Goal: Task Accomplishment & Management: Use online tool/utility

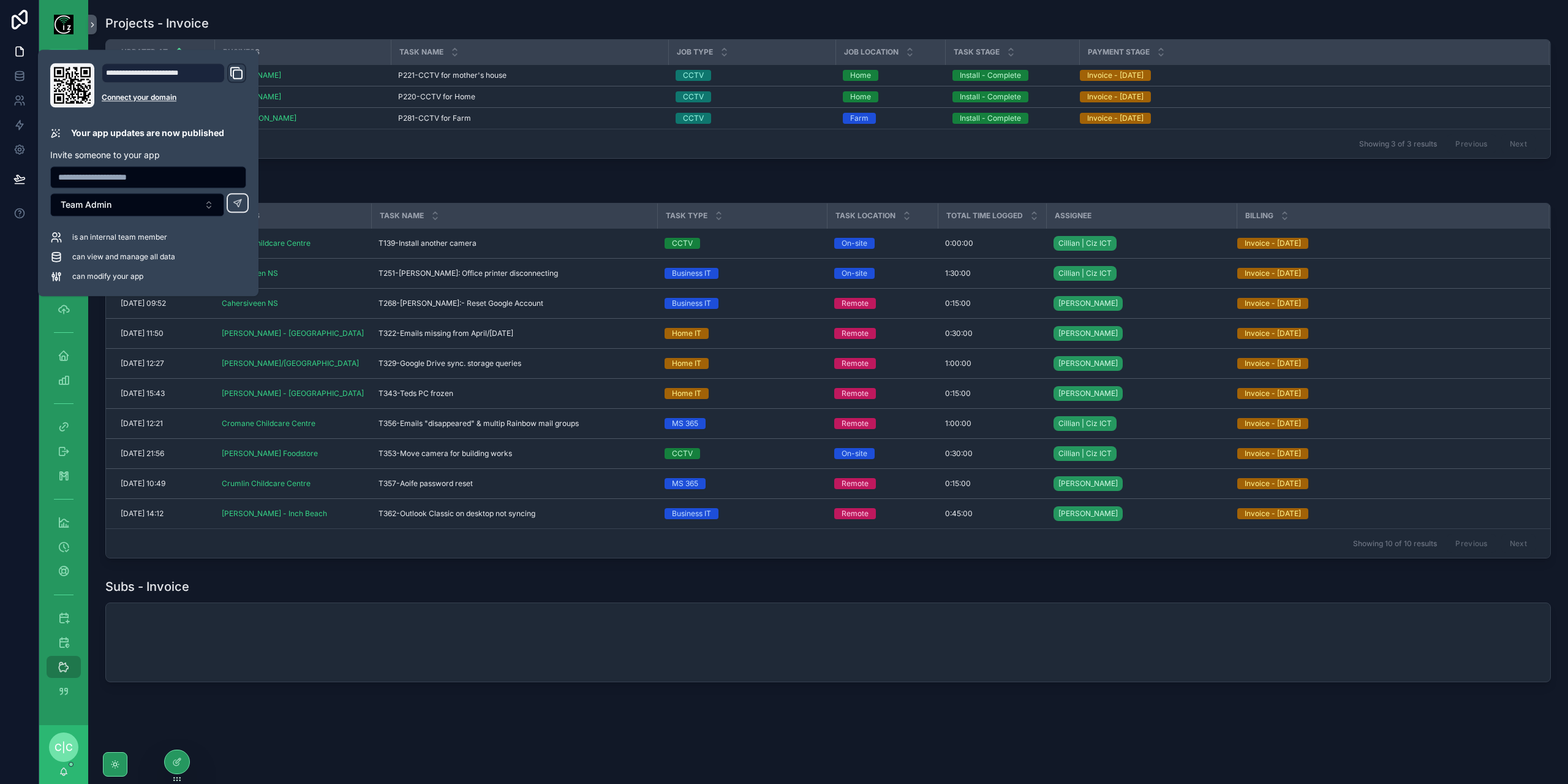
click at [418, 13] on div "Projects - Invoice Updated at Business Task Name Job Type Job Location Task Sta…" at bounding box center [828, 87] width 1460 height 154
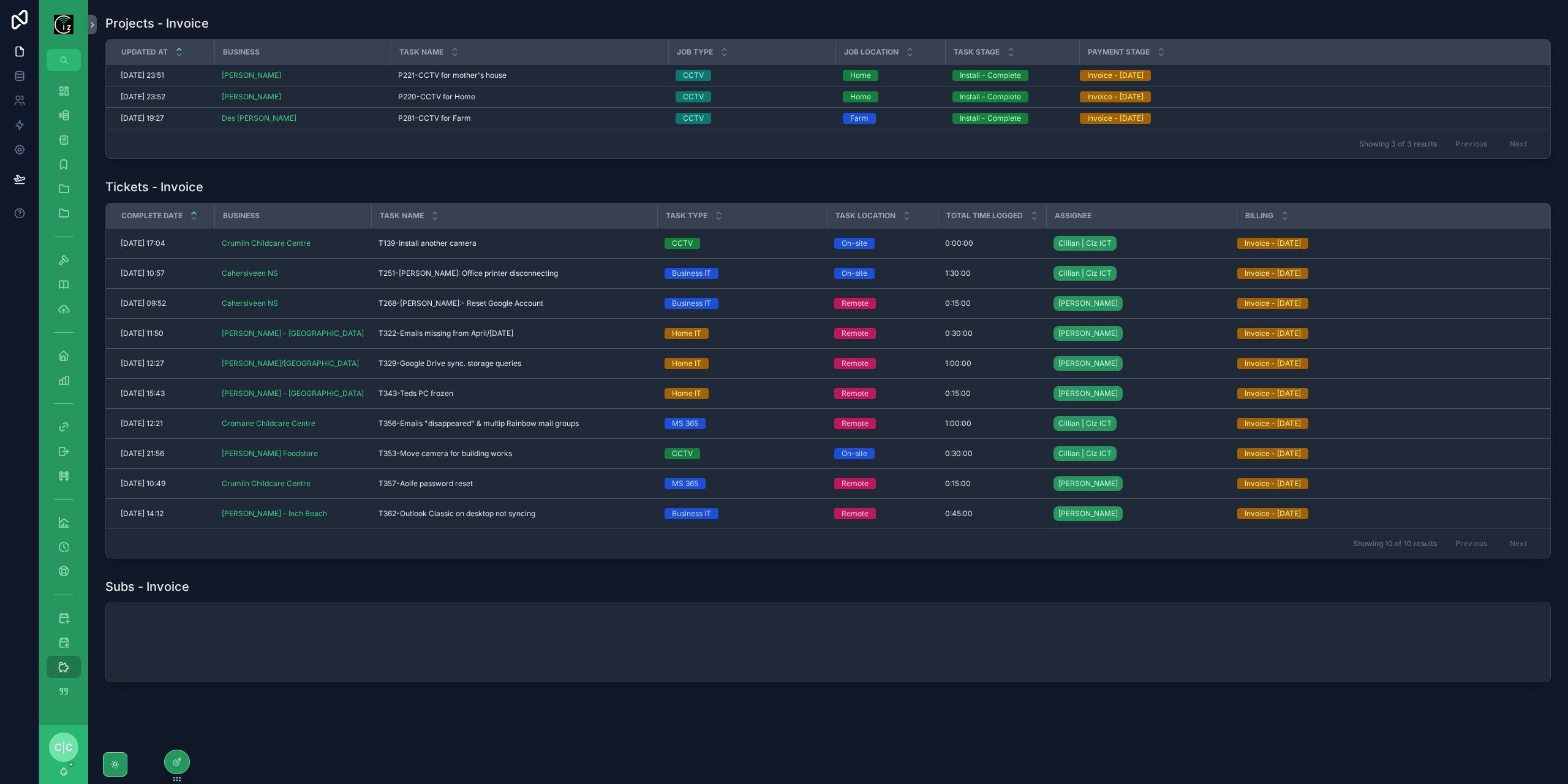
click at [242, 625] on div "scrollable content" at bounding box center [828, 642] width 1444 height 78
click at [60, 114] on icon "scrollable content" at bounding box center [63, 115] width 12 height 12
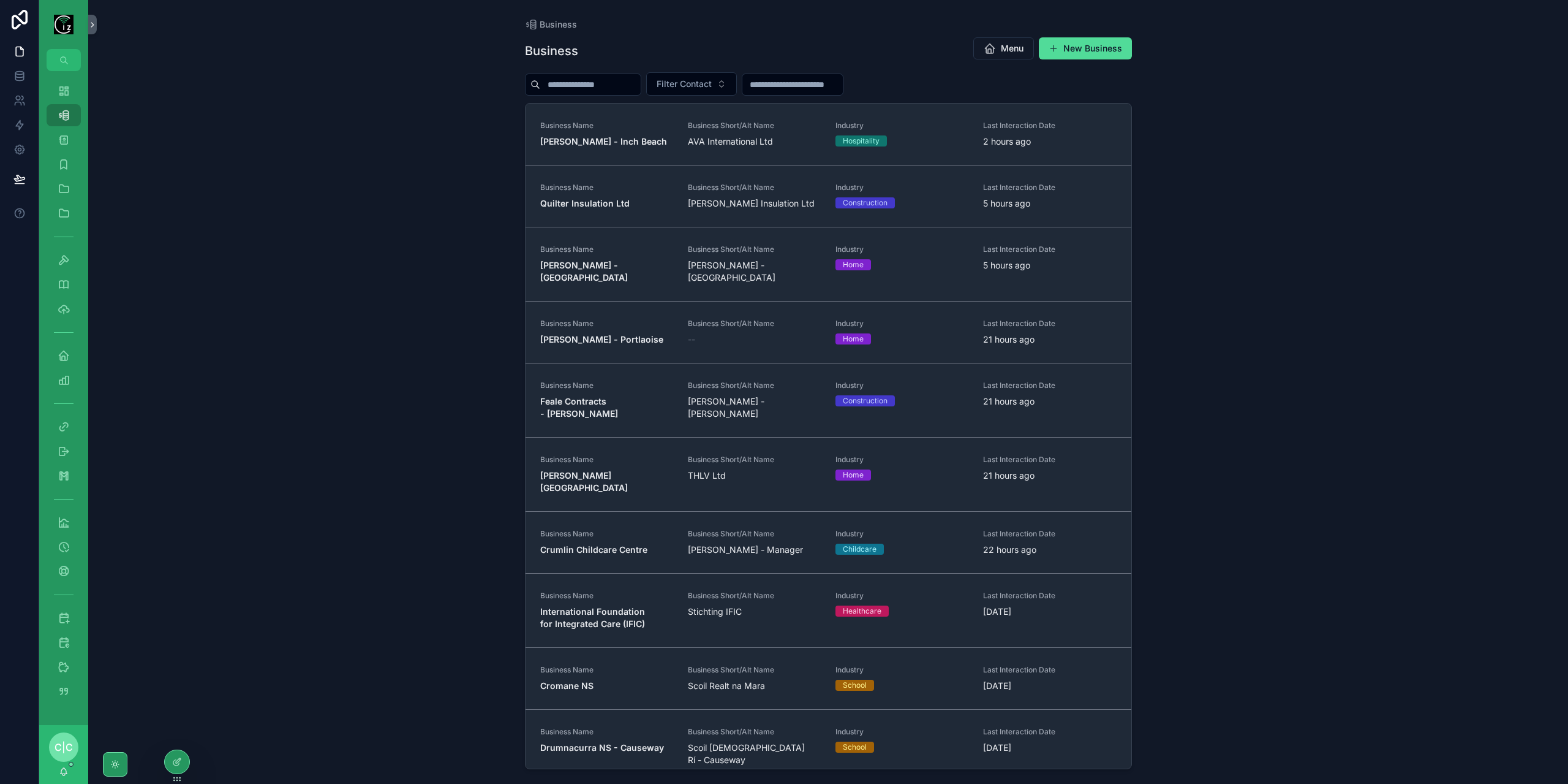
click at [602, 204] on strong "Quilter Insulation Ltd" at bounding box center [585, 203] width 90 height 10
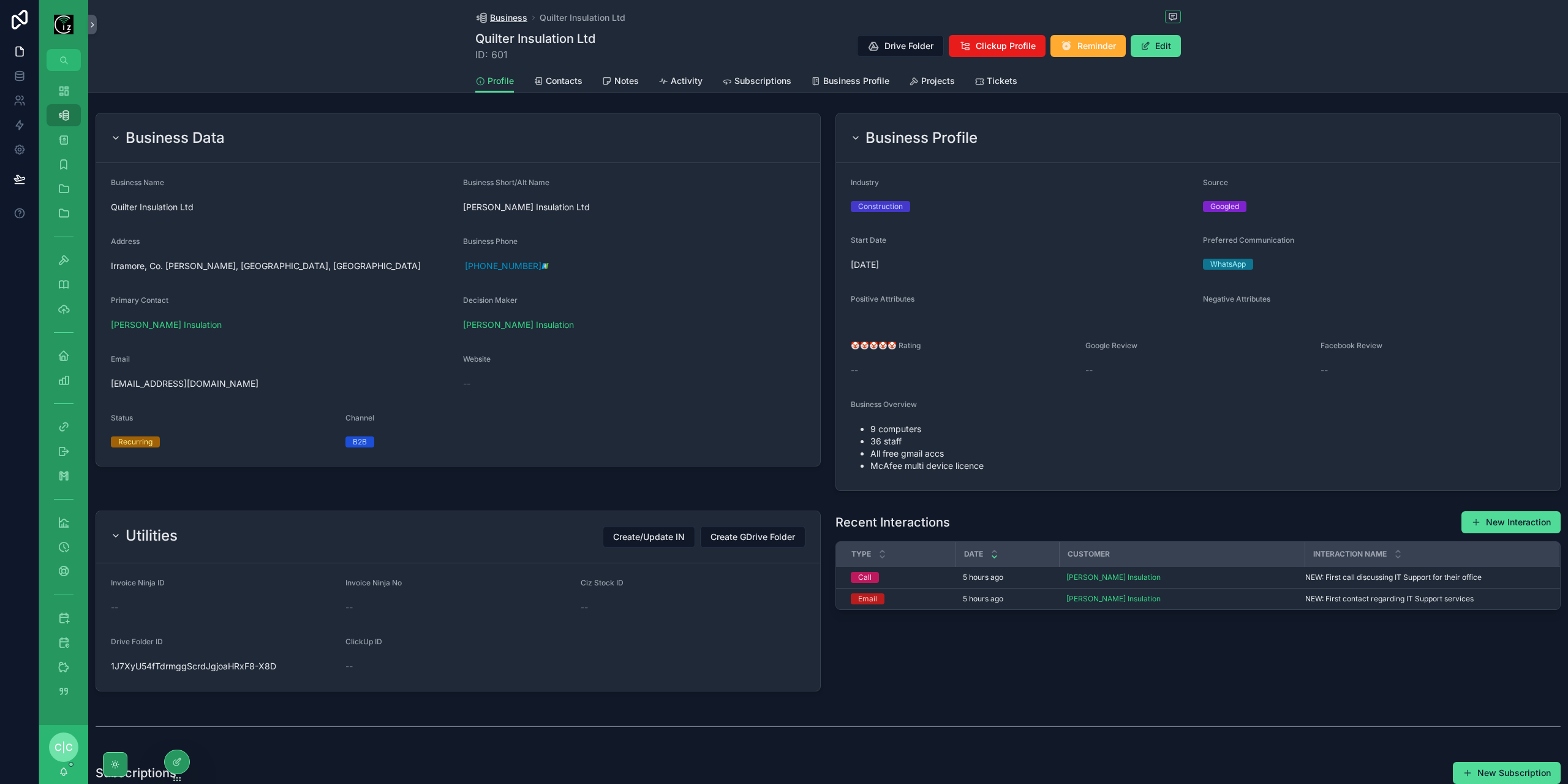
click at [498, 13] on span "Business" at bounding box center [508, 18] width 37 height 12
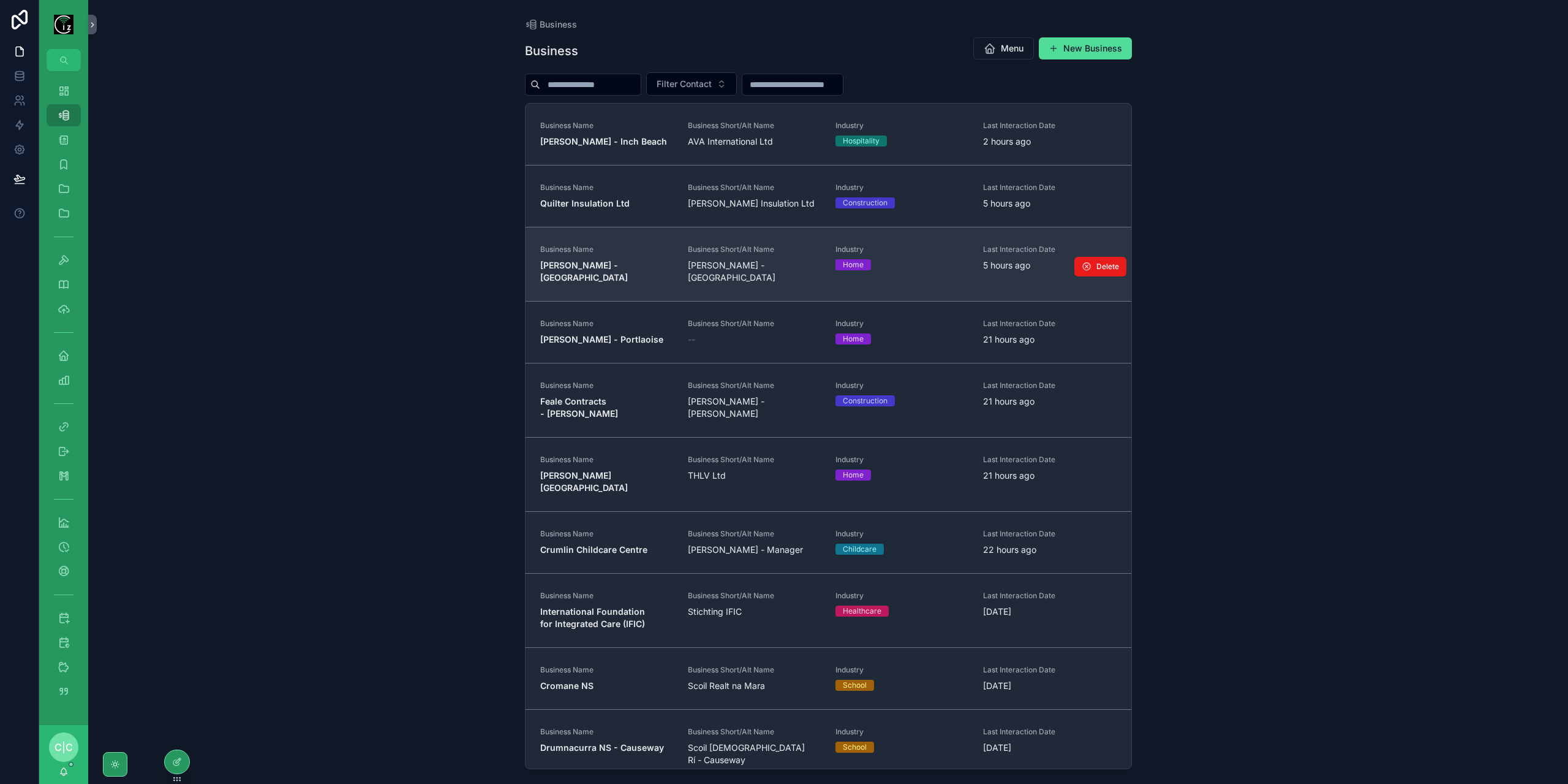
click at [589, 255] on span "Business Name" at bounding box center [606, 249] width 133 height 10
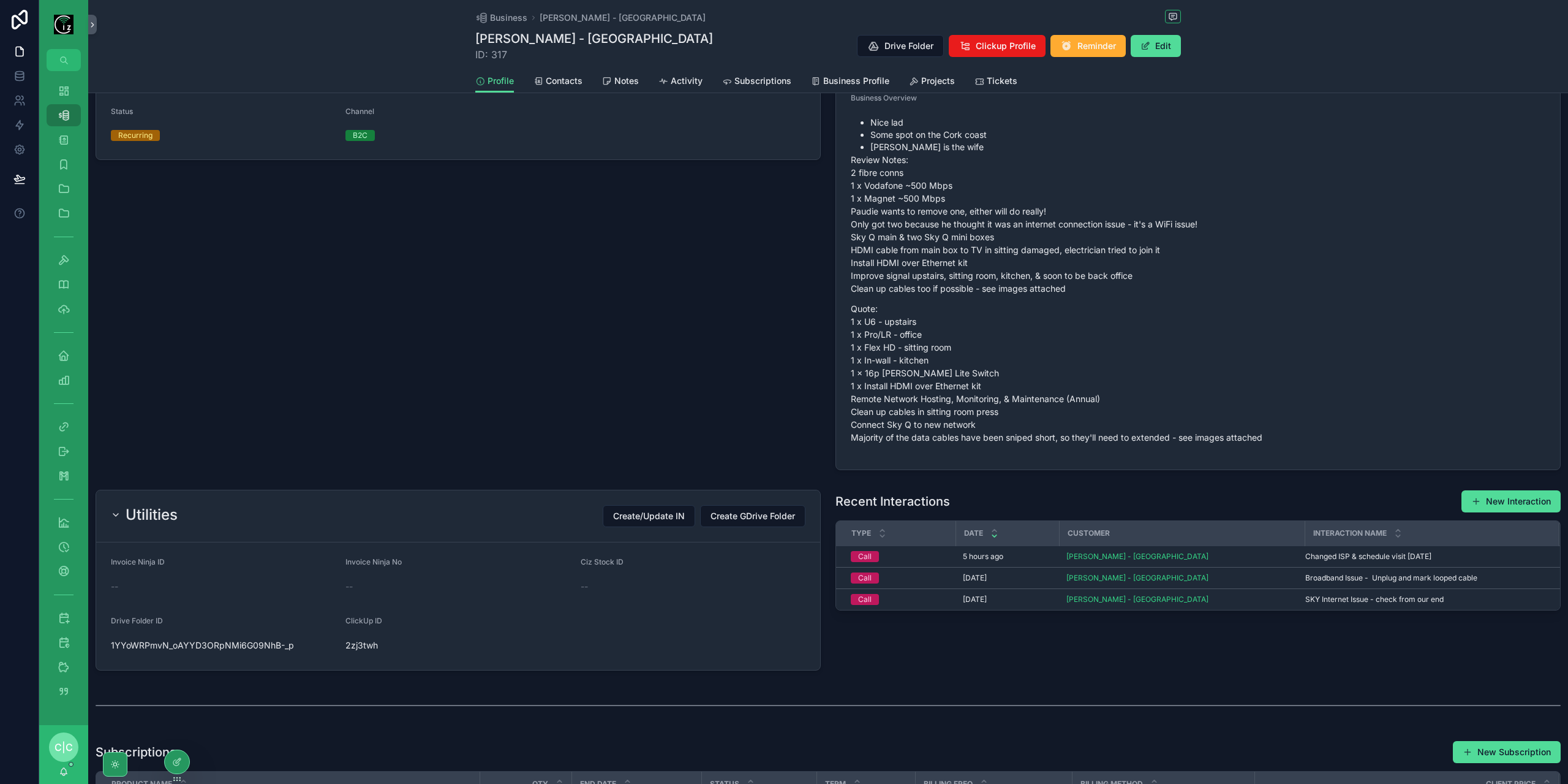
scroll to position [245, 0]
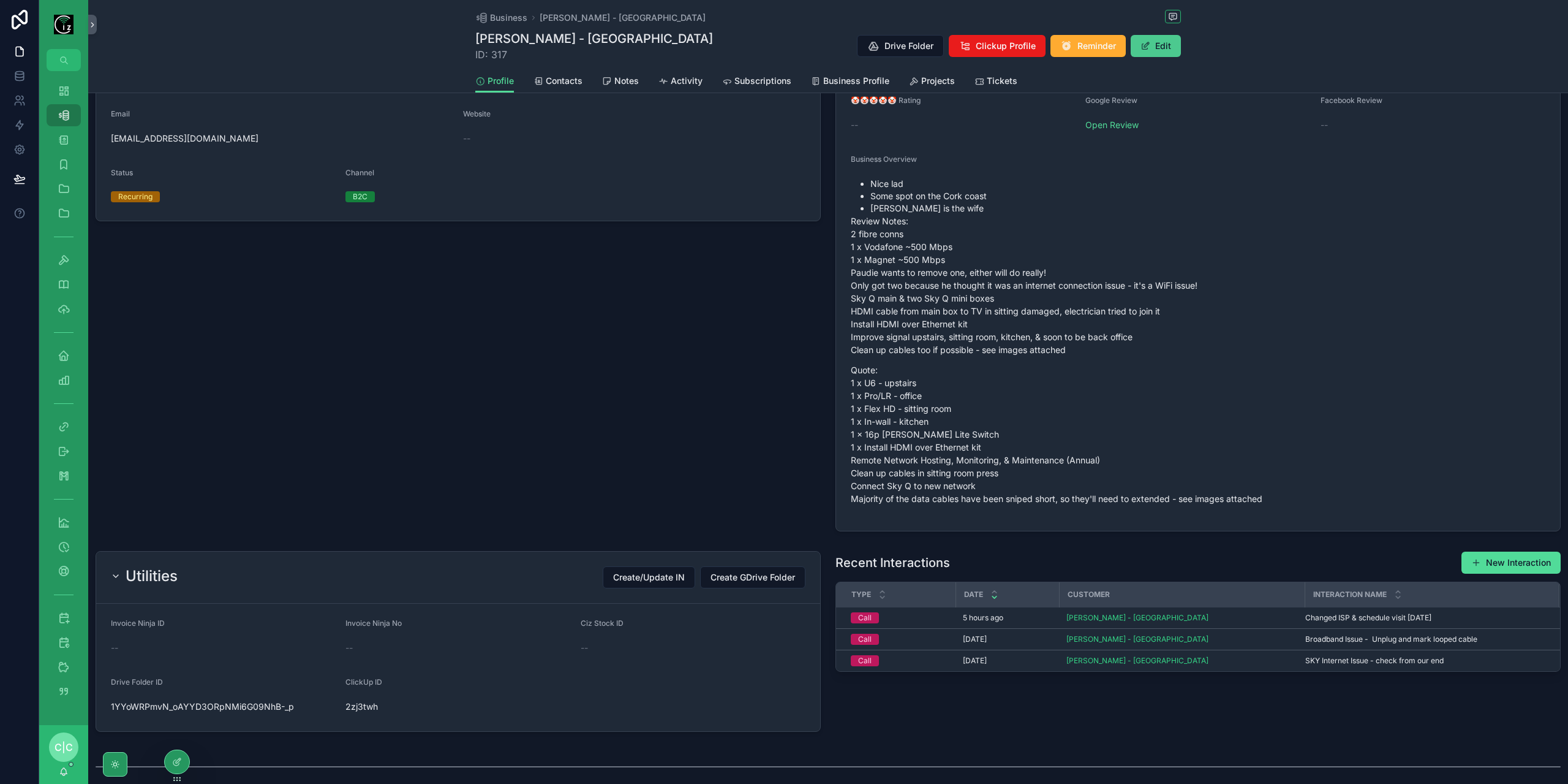
click at [1157, 48] on button "Edit" at bounding box center [1155, 46] width 50 height 22
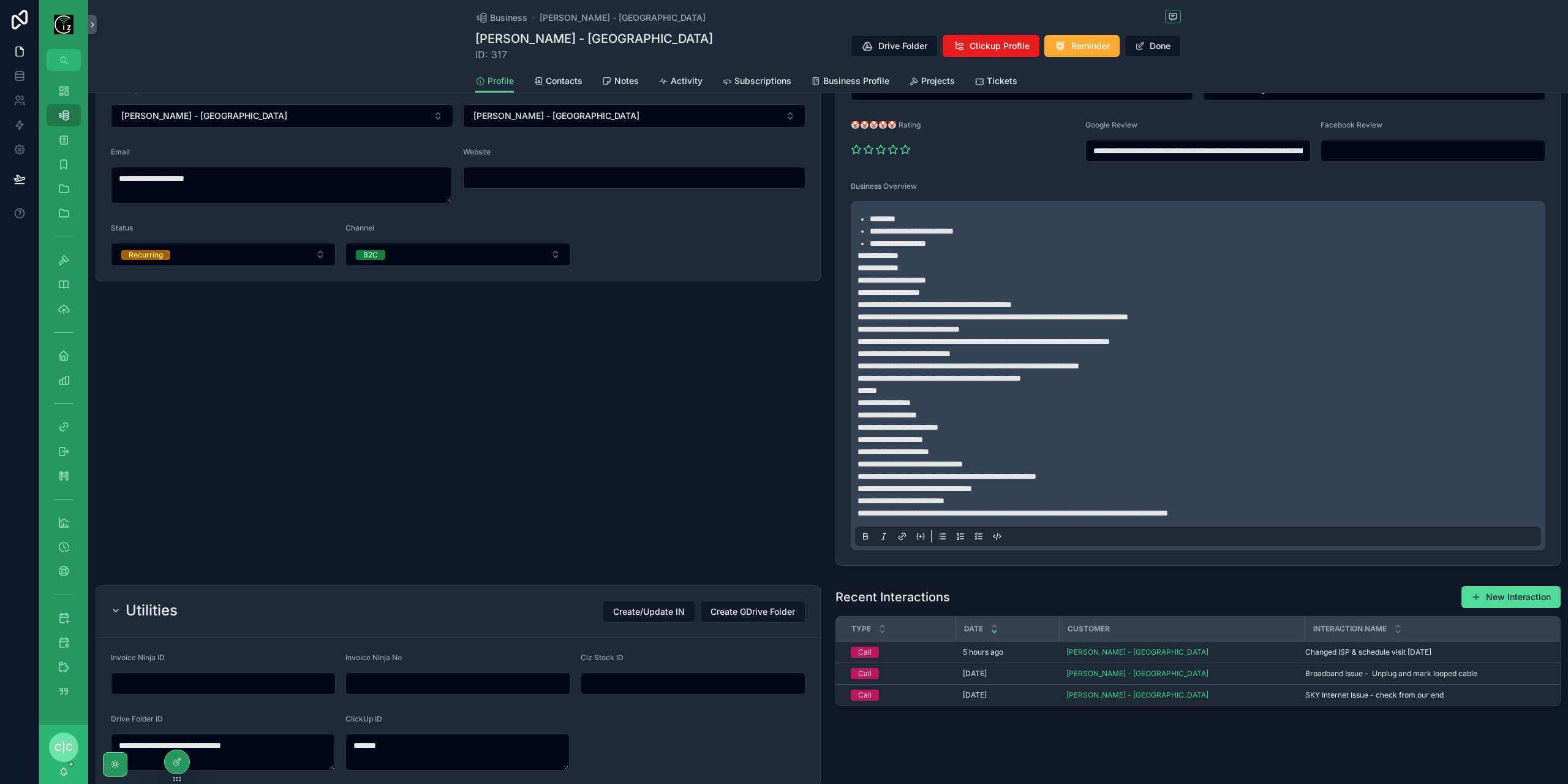
scroll to position [262, 0]
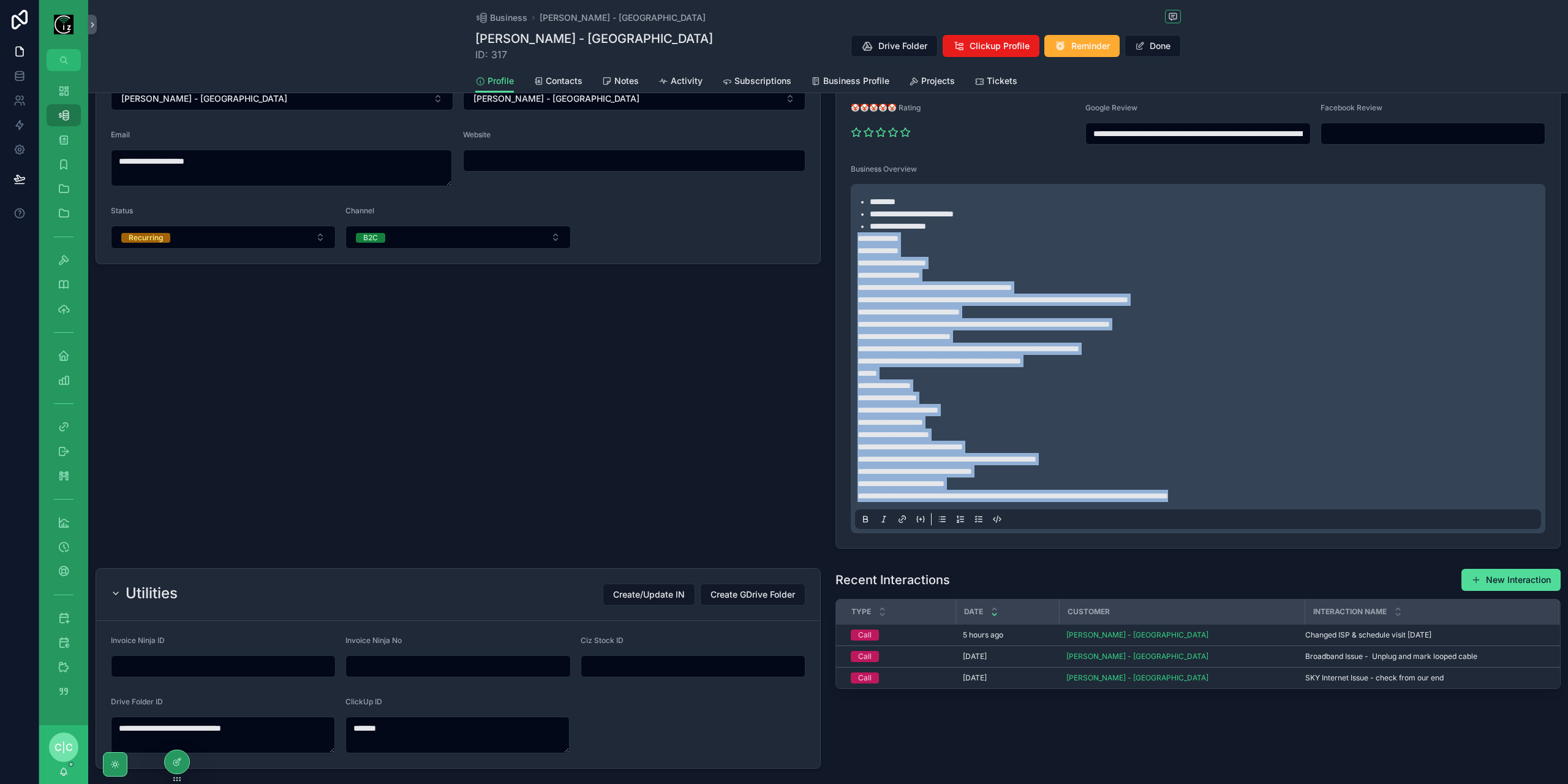
drag, startPoint x: 855, startPoint y: 238, endPoint x: 1305, endPoint y: 502, distance: 521.7
click at [1305, 502] on div "**********" at bounding box center [1197, 358] width 686 height 341
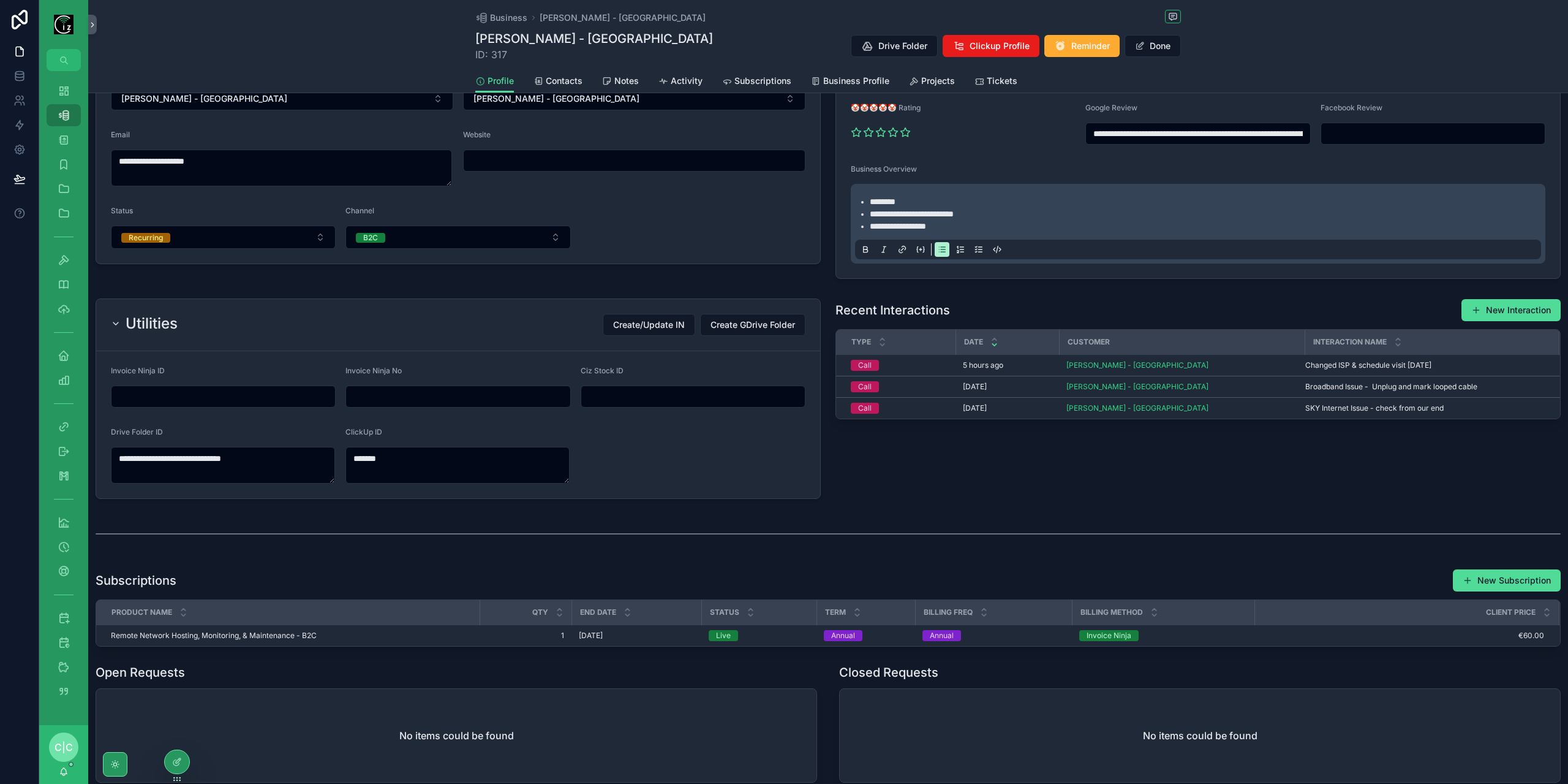
click at [623, 69] on div "Profile Contacts Notes Activity Subscriptions Business Profile Projects Tickets" at bounding box center [828, 80] width 705 height 23
click at [625, 80] on span "Notes" at bounding box center [627, 81] width 25 height 12
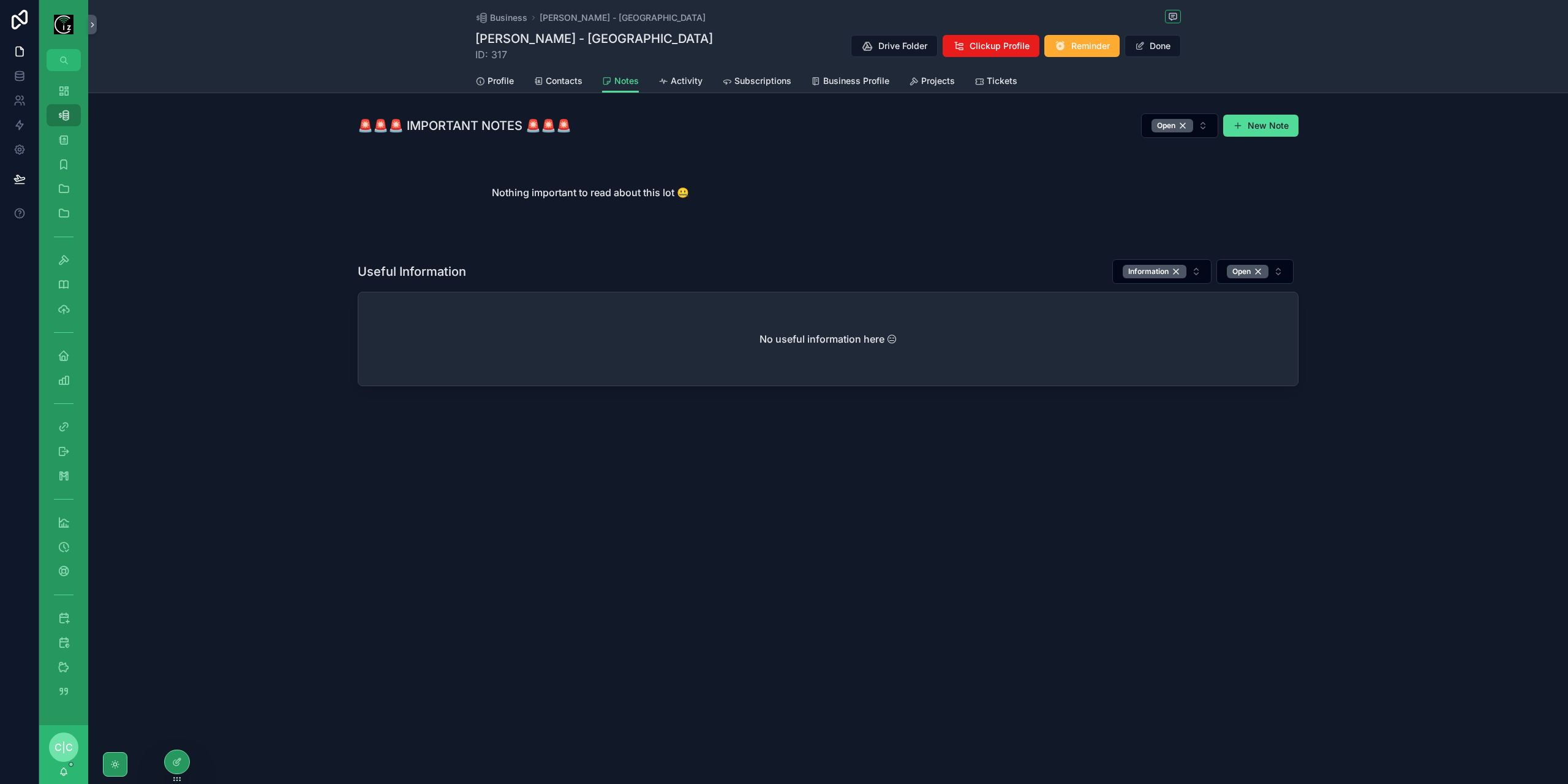
click at [843, 337] on h2 "No useful information here 😑" at bounding box center [828, 338] width 138 height 15
click at [1252, 131] on button "New Note" at bounding box center [1260, 125] width 75 height 22
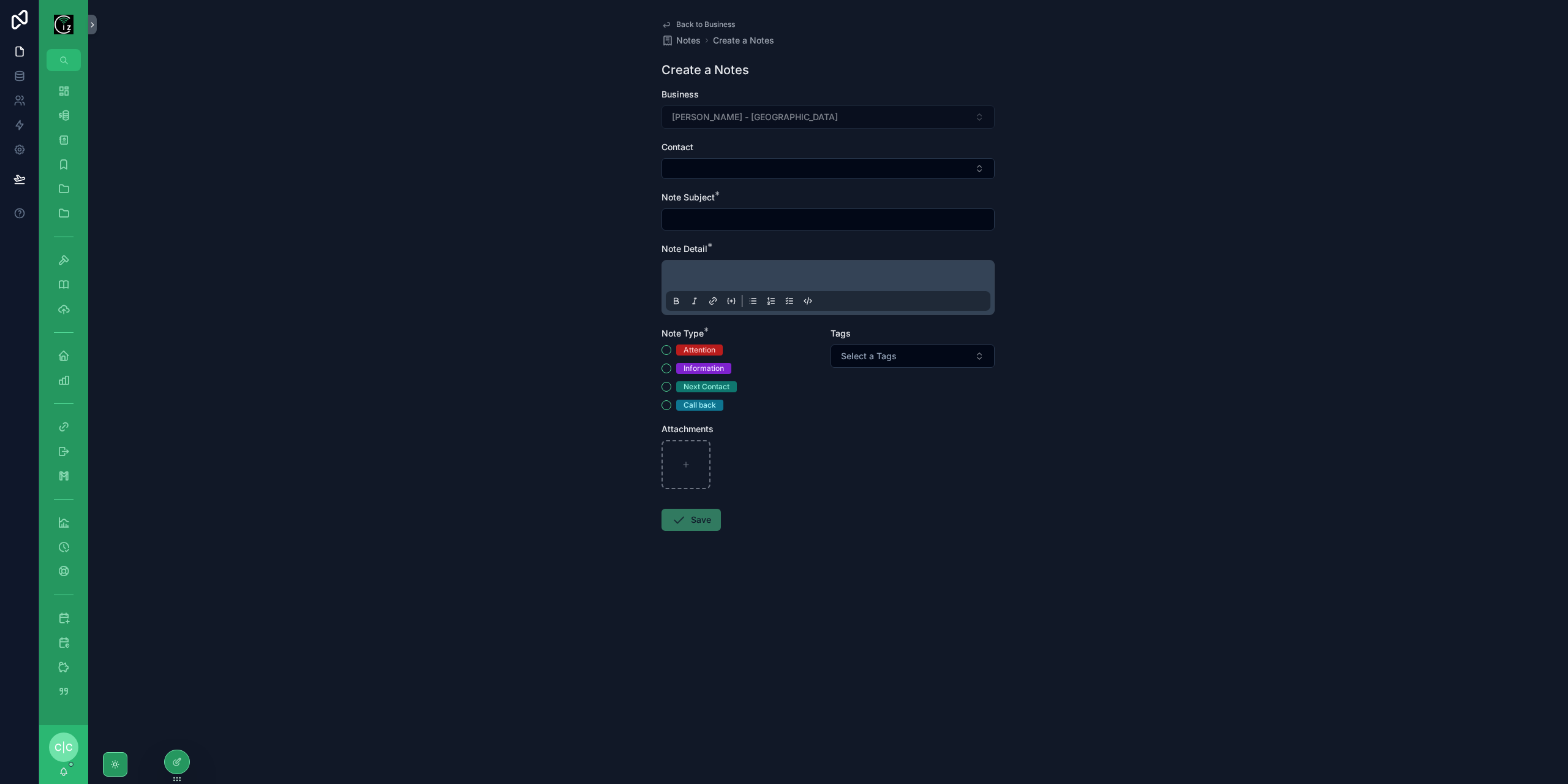
drag, startPoint x: 660, startPoint y: 366, endPoint x: 667, endPoint y: 368, distance: 7.3
click at [665, 368] on div "Back to Business Notes Create a Notes Create a Notes Business Paudie Dennehy - …" at bounding box center [828, 304] width 353 height 609
click at [668, 368] on button "Information" at bounding box center [666, 368] width 10 height 10
click at [743, 260] on div "scrollable content" at bounding box center [828, 287] width 333 height 55
click at [735, 268] on div "scrollable content" at bounding box center [828, 287] width 325 height 46
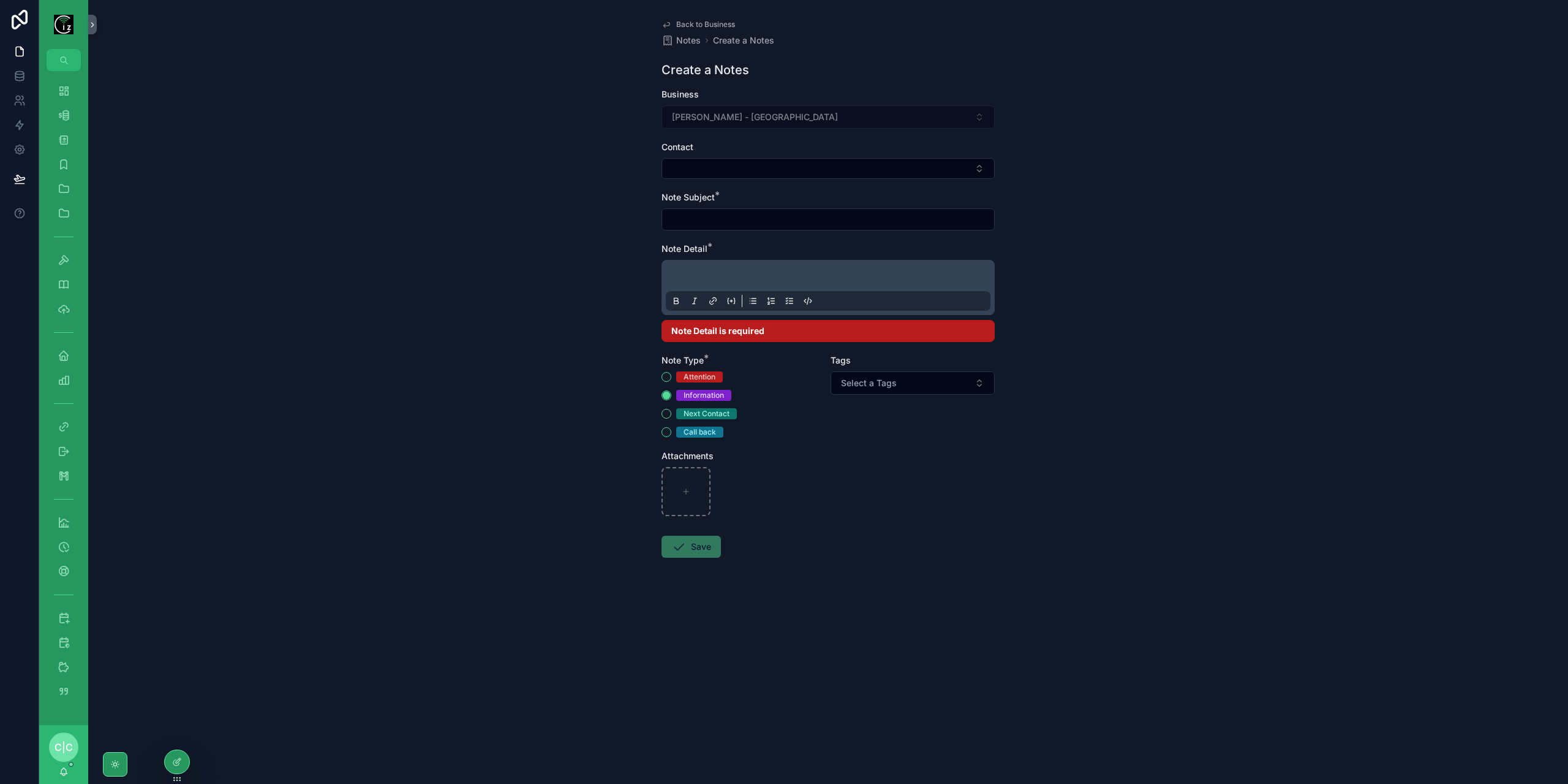
click at [728, 272] on p "scrollable content" at bounding box center [831, 278] width 325 height 12
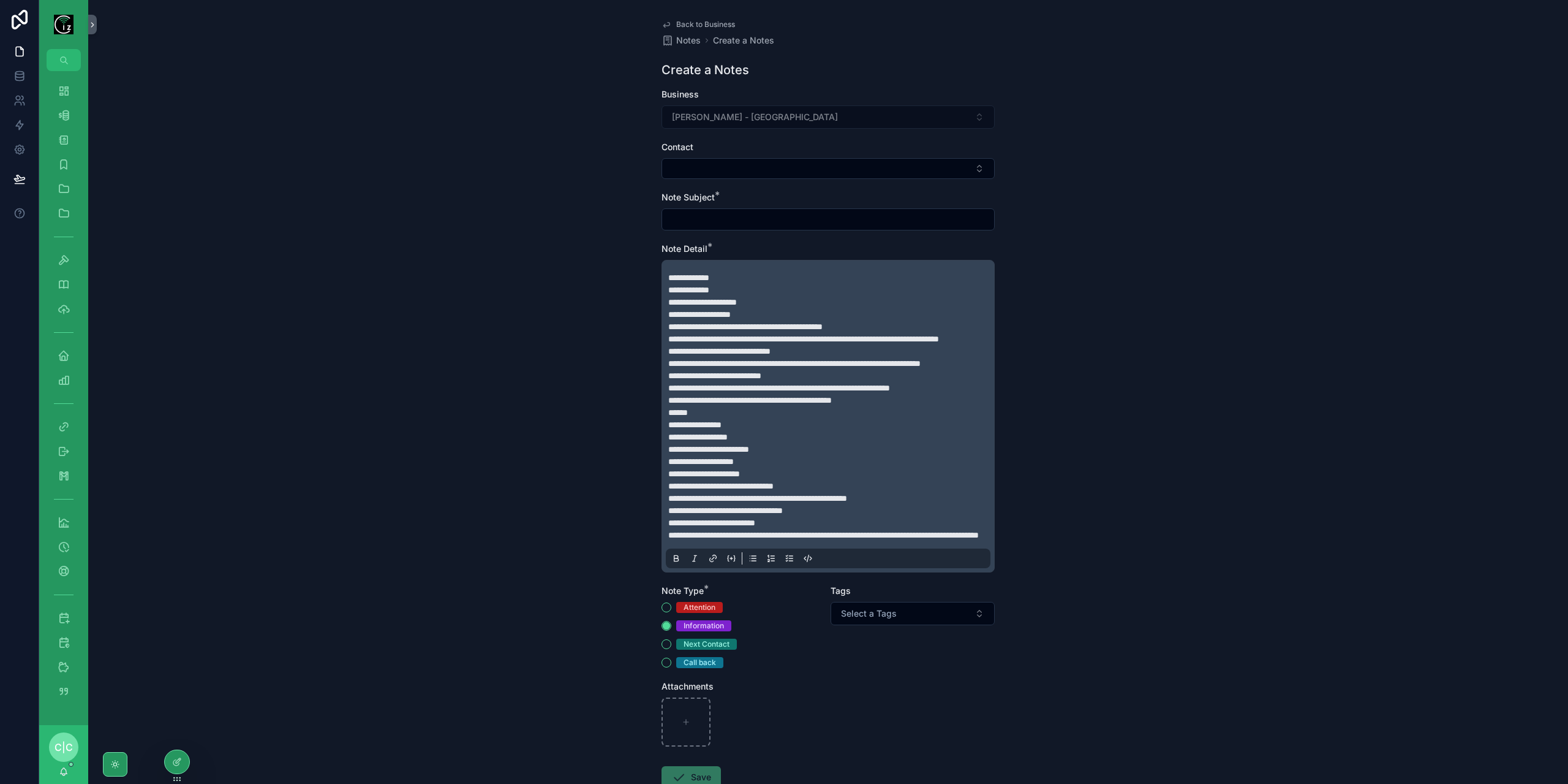
click at [741, 214] on input "scrollable content" at bounding box center [828, 219] width 332 height 17
type input "**********"
click at [808, 169] on button "Select Button" at bounding box center [828, 168] width 333 height 21
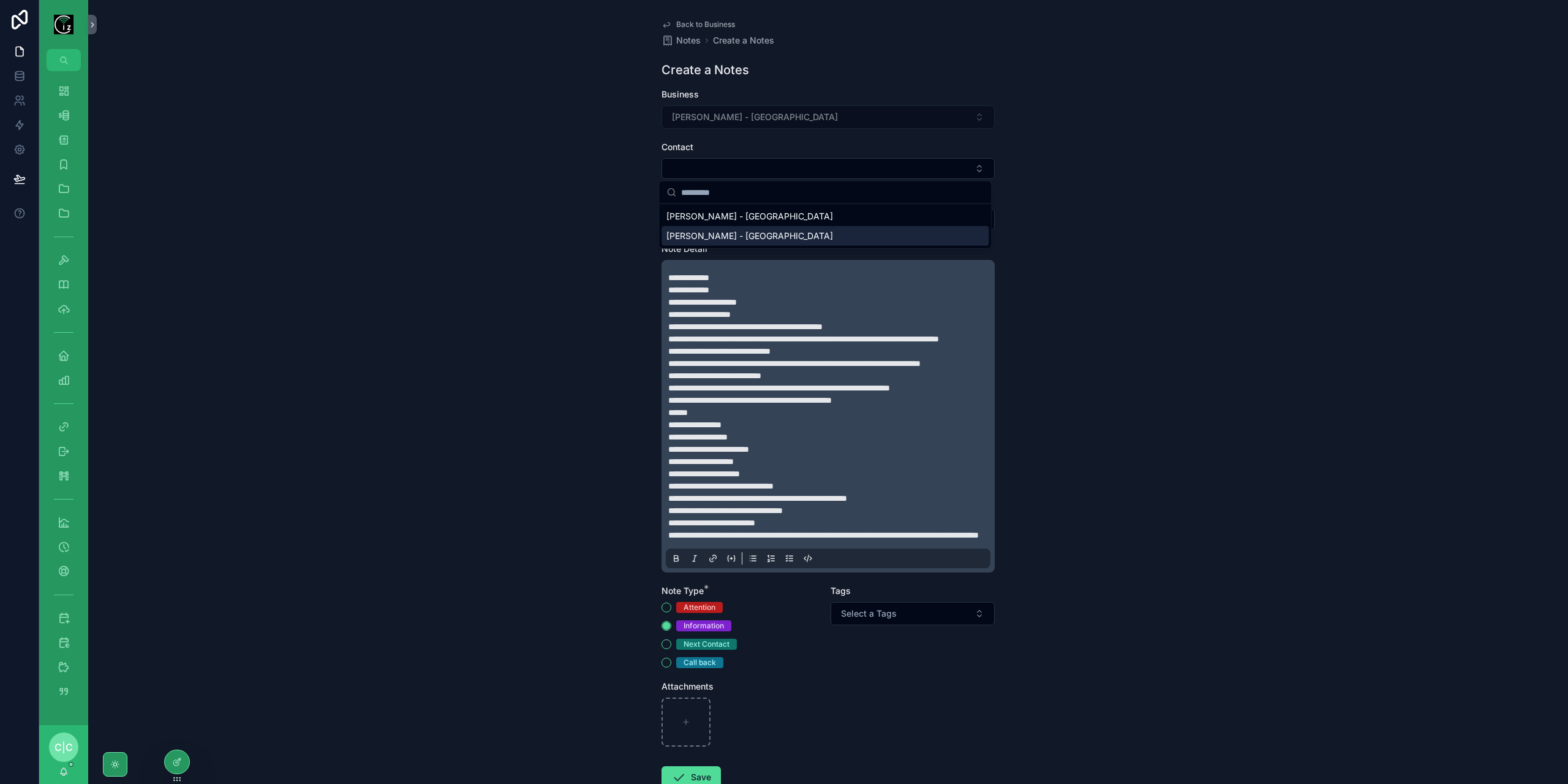
click at [779, 228] on div "[PERSON_NAME] - [GEOGRAPHIC_DATA]" at bounding box center [825, 235] width 327 height 19
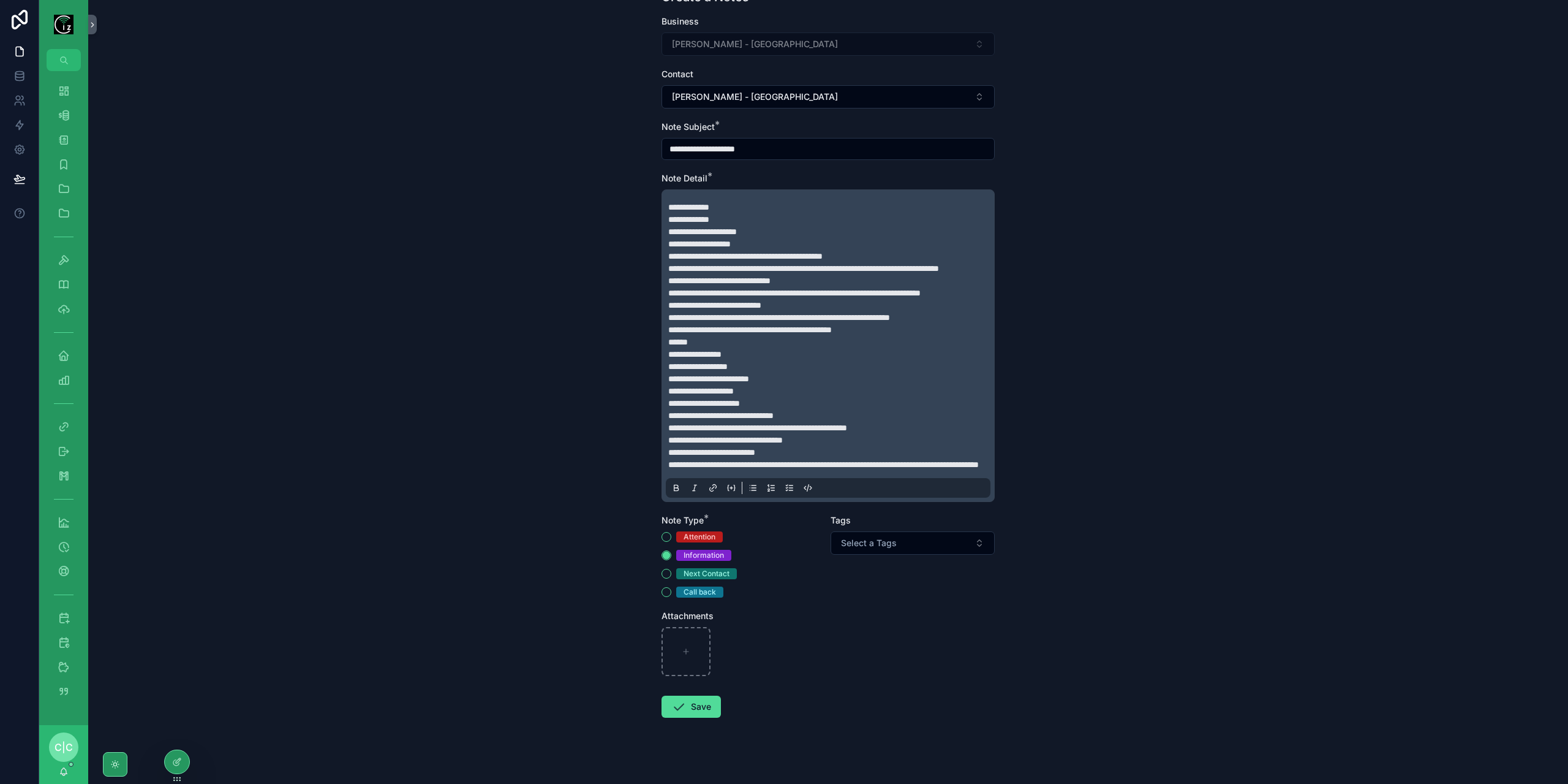
scroll to position [108, 0]
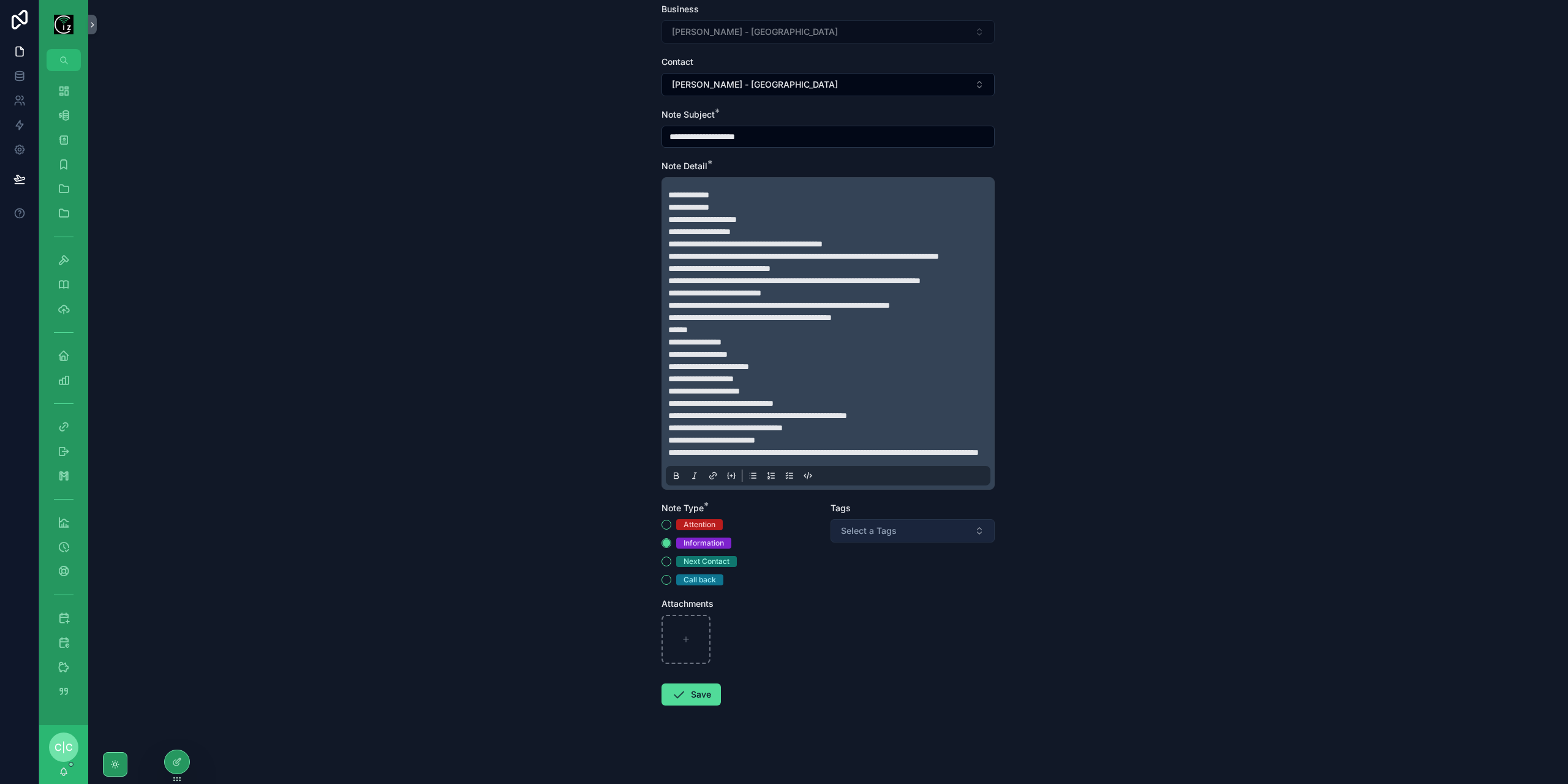
click at [915, 536] on button "Select a Tags" at bounding box center [913, 531] width 164 height 23
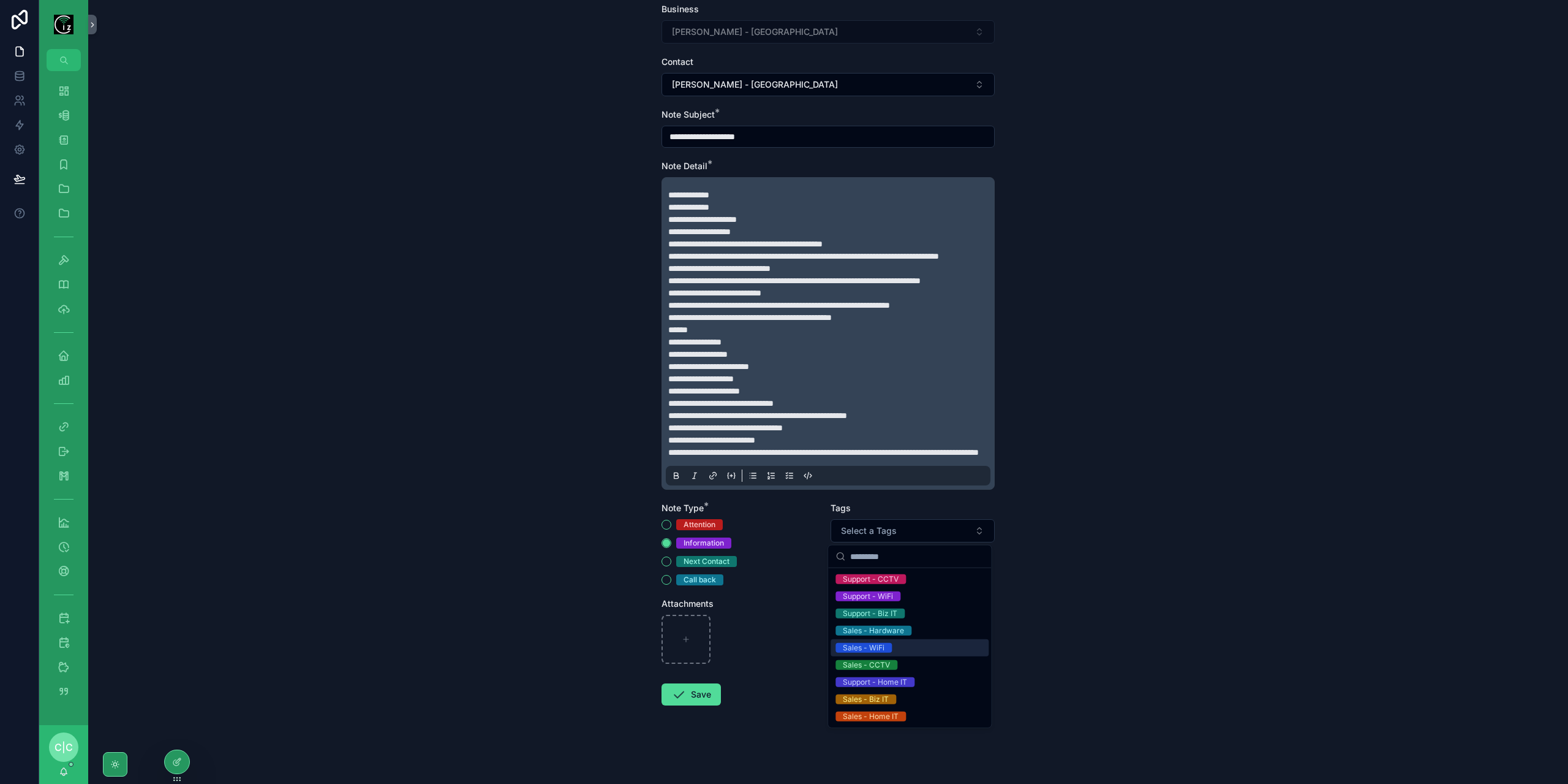
click at [888, 647] on span "Sales - WiFi" at bounding box center [863, 648] width 56 height 10
click at [1124, 505] on div "**********" at bounding box center [828, 306] width 1480 height 784
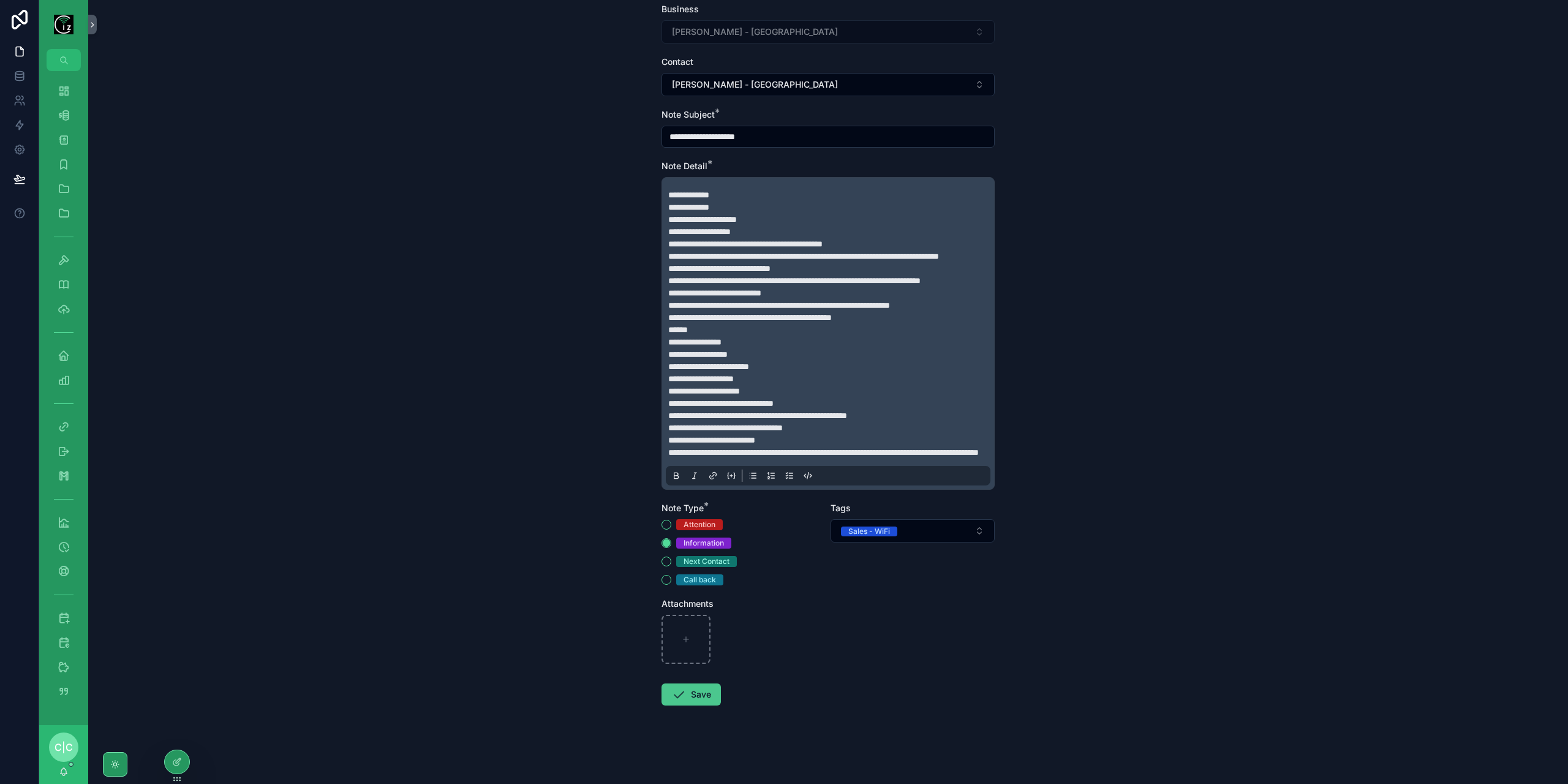
click at [689, 698] on button "Save" at bounding box center [691, 694] width 60 height 22
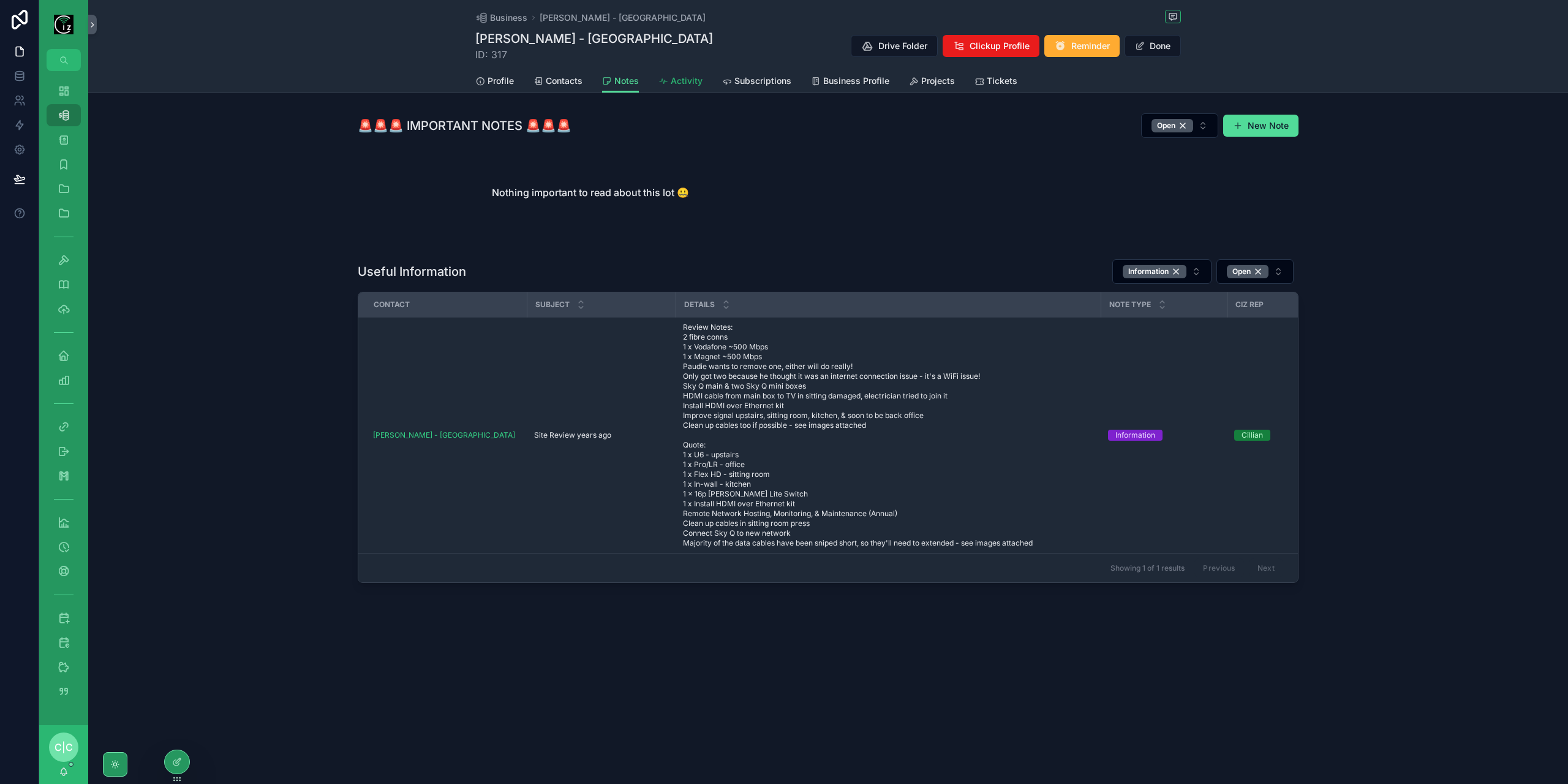
drag, startPoint x: 670, startPoint y: 96, endPoint x: 674, endPoint y: 90, distance: 7.2
click at [670, 96] on div "Business Paudie Dennehy - Cork Paudie Dennehy - Cork ID: 317 Drive Folder Click…" at bounding box center [828, 333] width 1480 height 666
click at [678, 84] on span "Activity" at bounding box center [686, 81] width 32 height 12
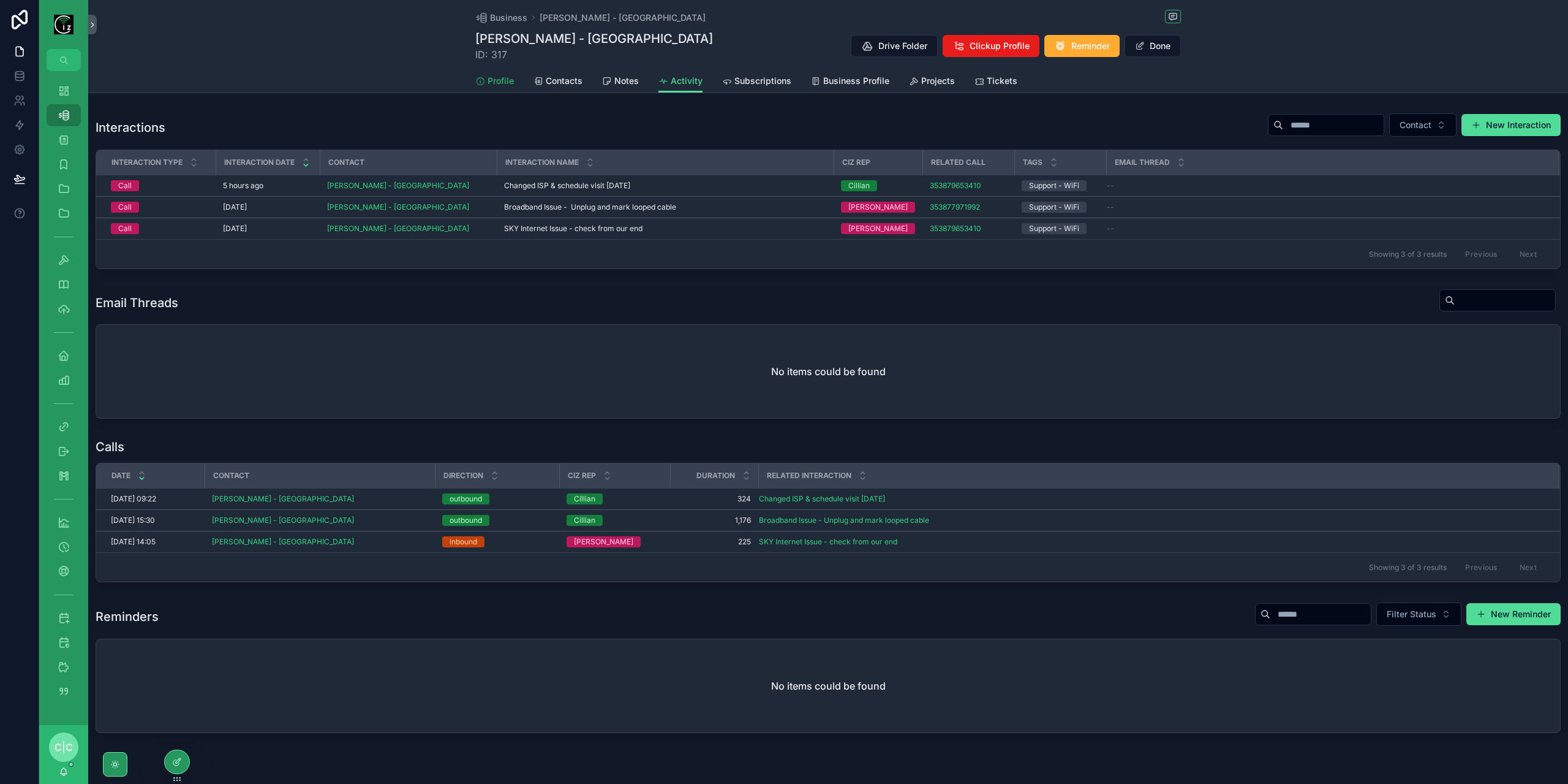
click at [489, 80] on span "Profile" at bounding box center [500, 81] width 26 height 12
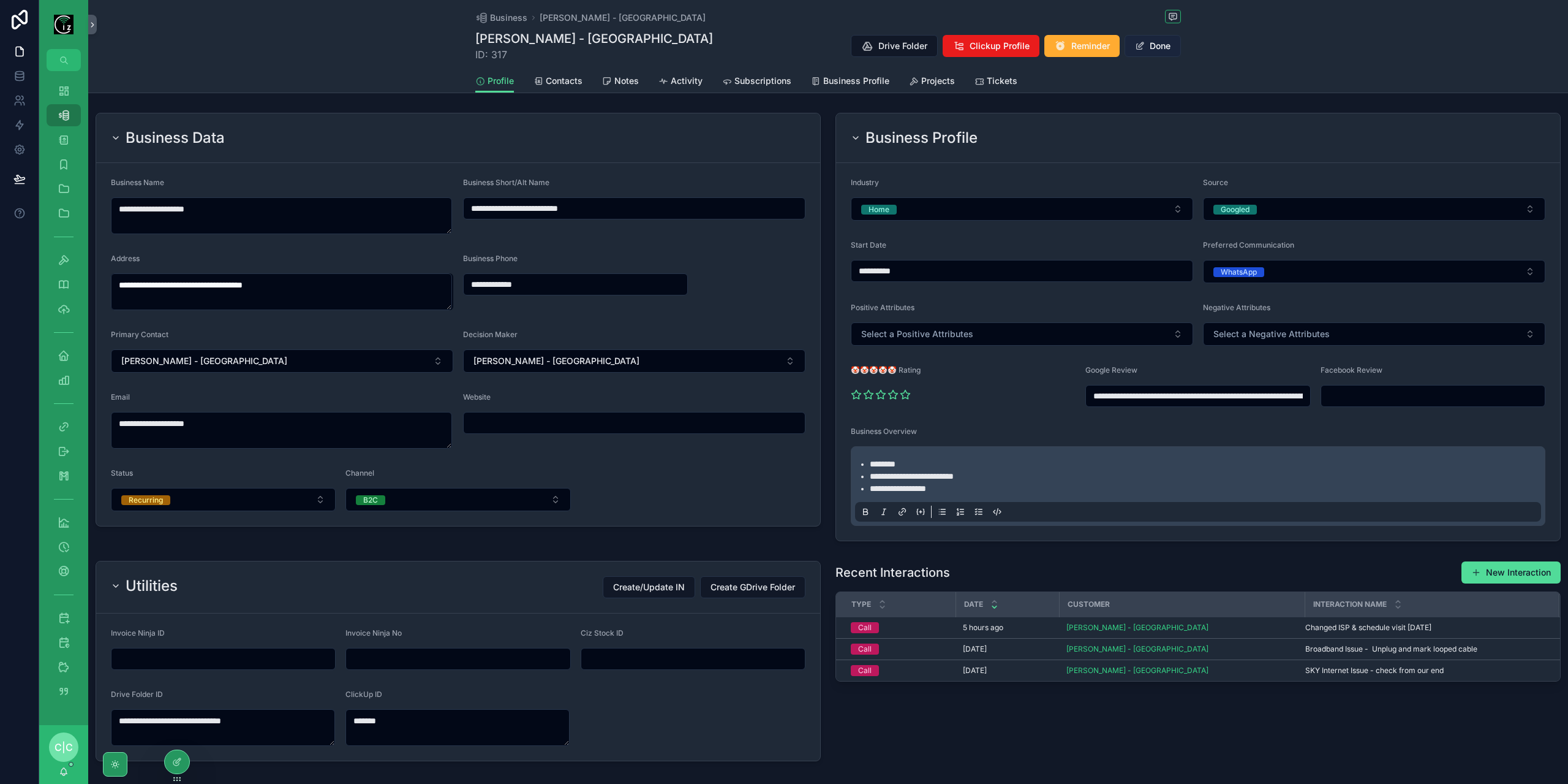
click at [1146, 49] on button "Done" at bounding box center [1153, 46] width 56 height 22
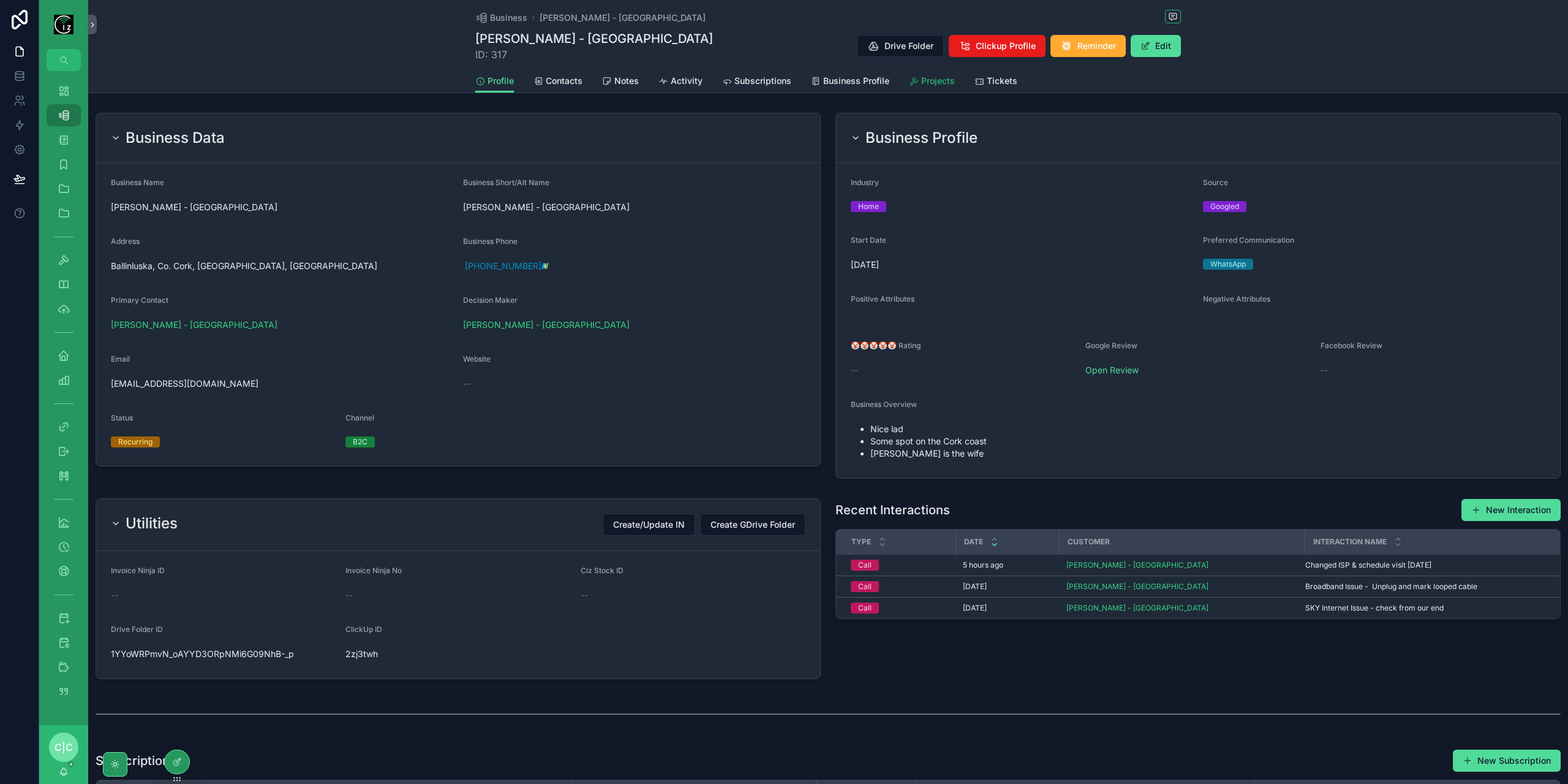
click at [940, 80] on span "Projects" at bounding box center [938, 81] width 34 height 12
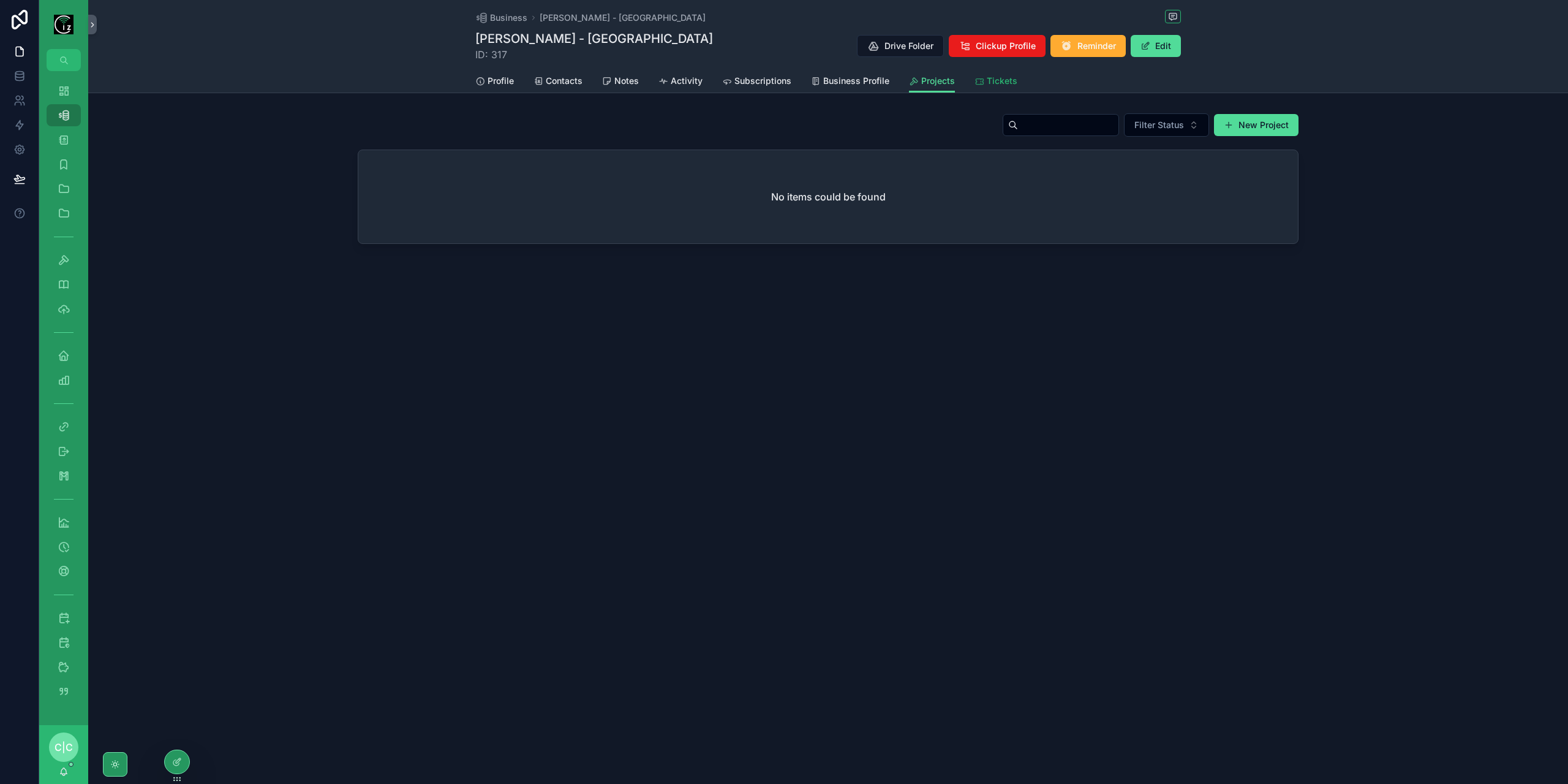
click at [993, 84] on span "Tickets" at bounding box center [1002, 81] width 31 height 12
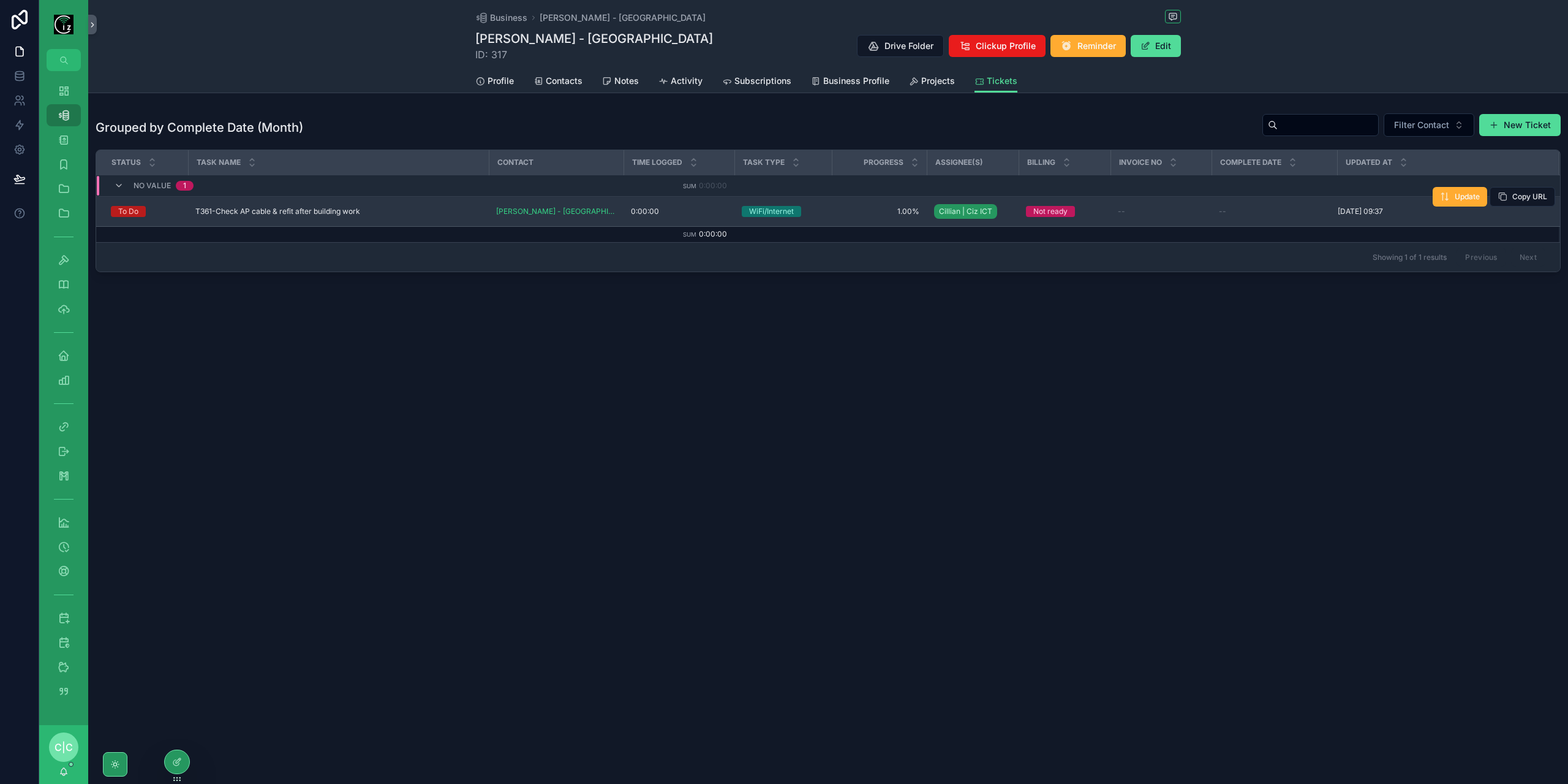
click at [318, 214] on span "T361-Check AP cable & refit after building work" at bounding box center [278, 211] width 165 height 10
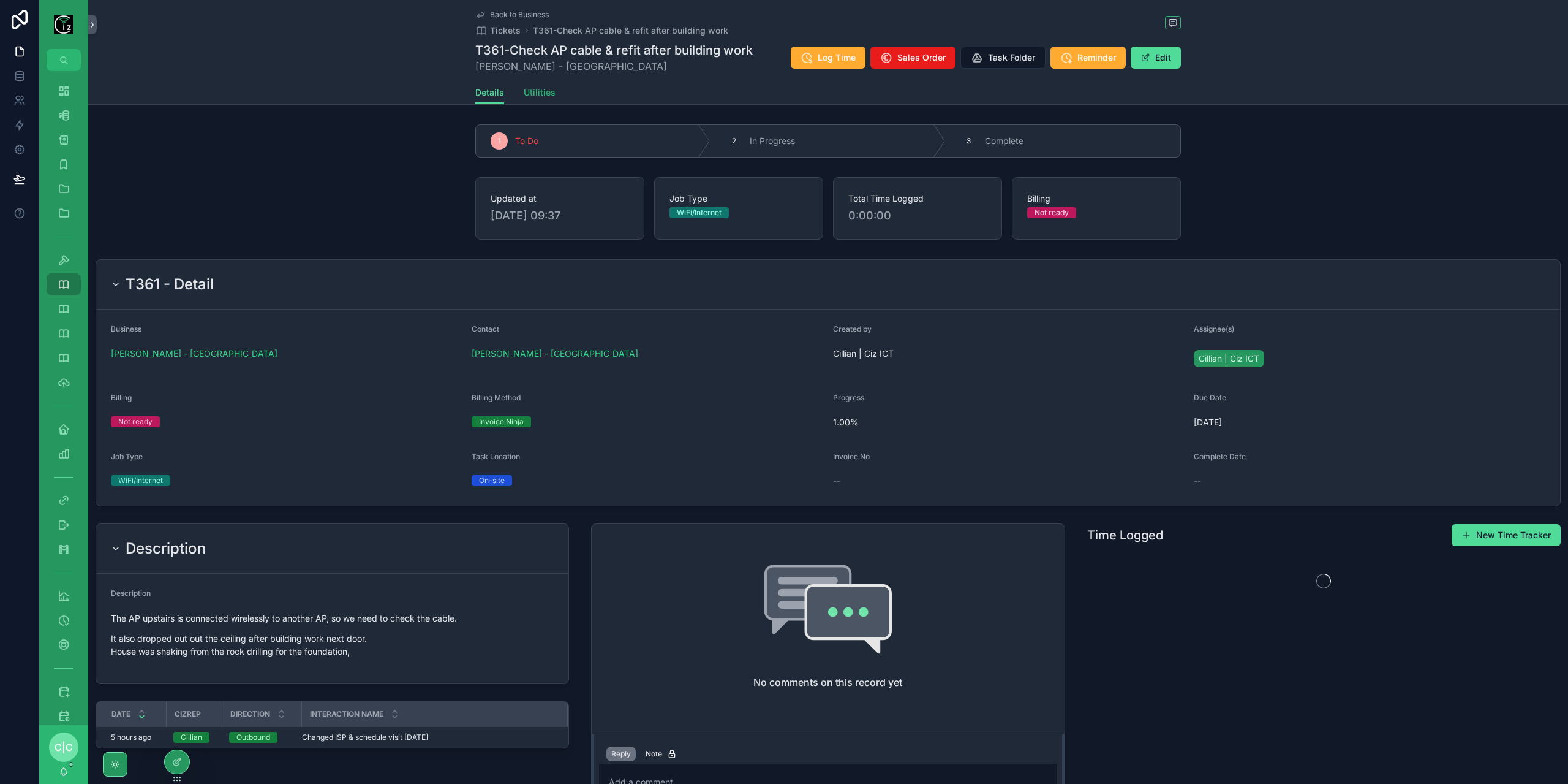
click at [550, 98] on span "Utilities" at bounding box center [539, 93] width 32 height 12
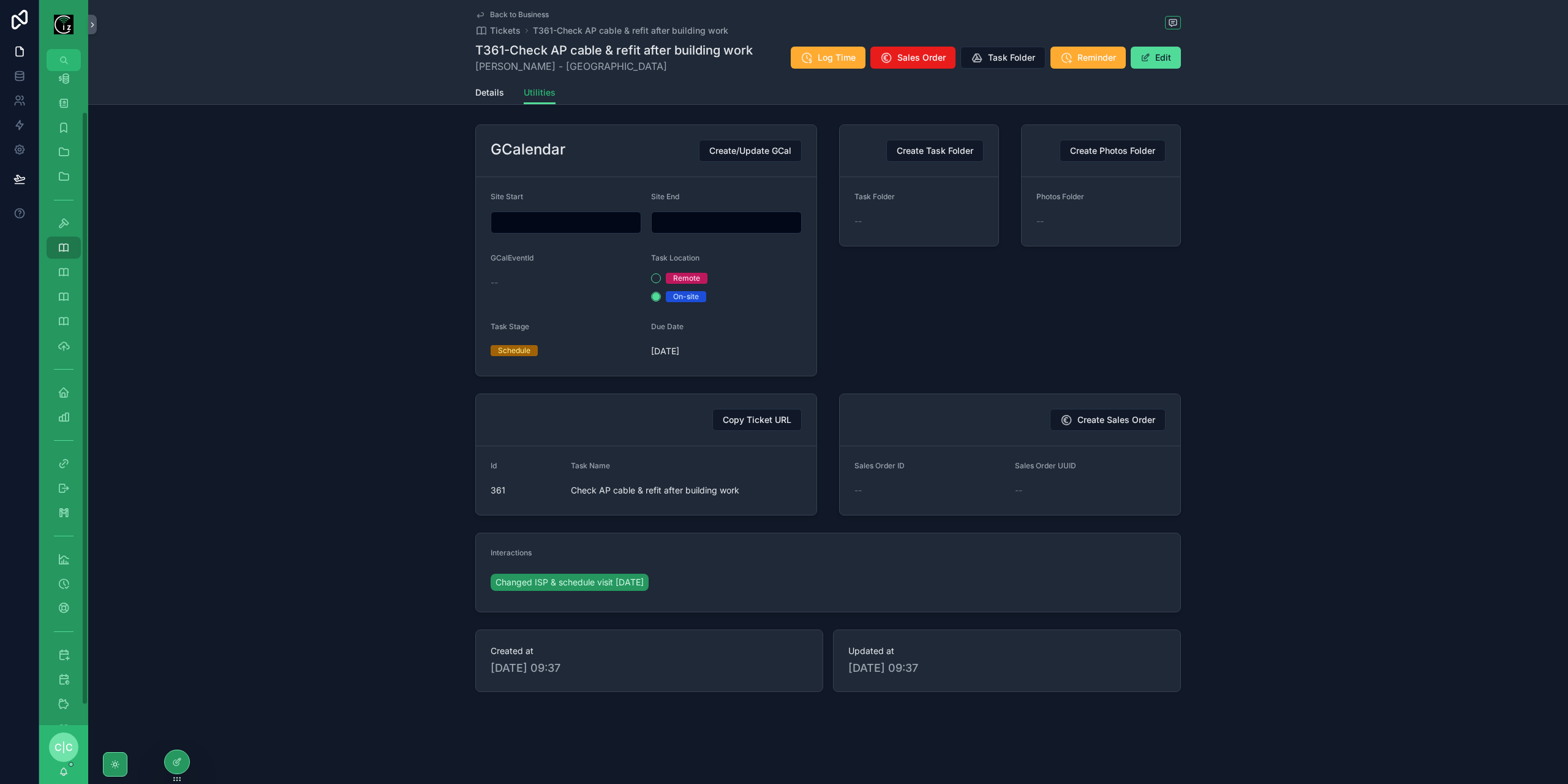
scroll to position [67, 0]
click at [64, 625] on icon "scrollable content" at bounding box center [63, 625] width 12 height 12
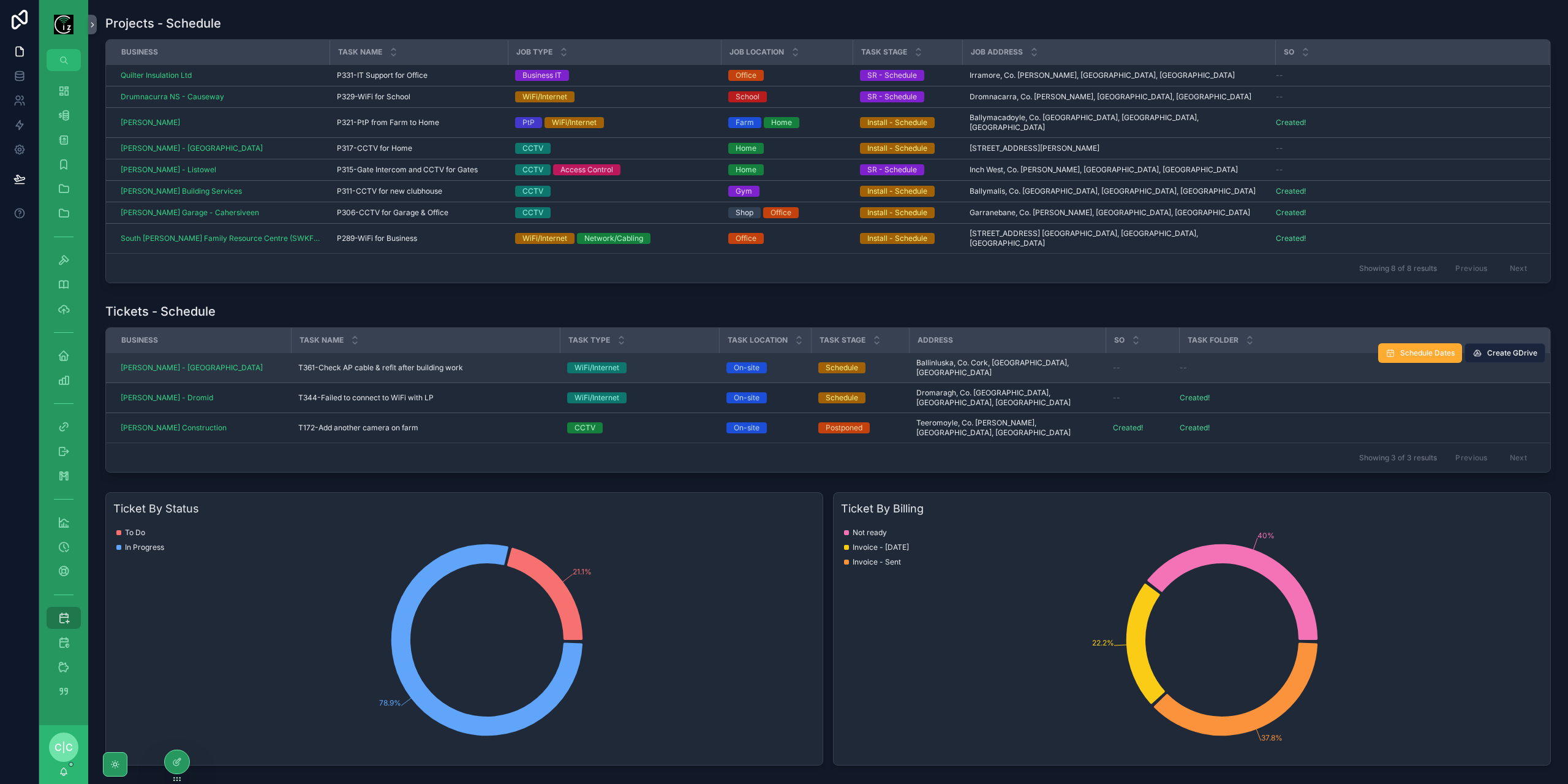
click at [1505, 348] on span "Create GDrive" at bounding box center [1512, 353] width 50 height 10
click at [1416, 348] on span "Schedule Dates" at bounding box center [1427, 353] width 54 height 10
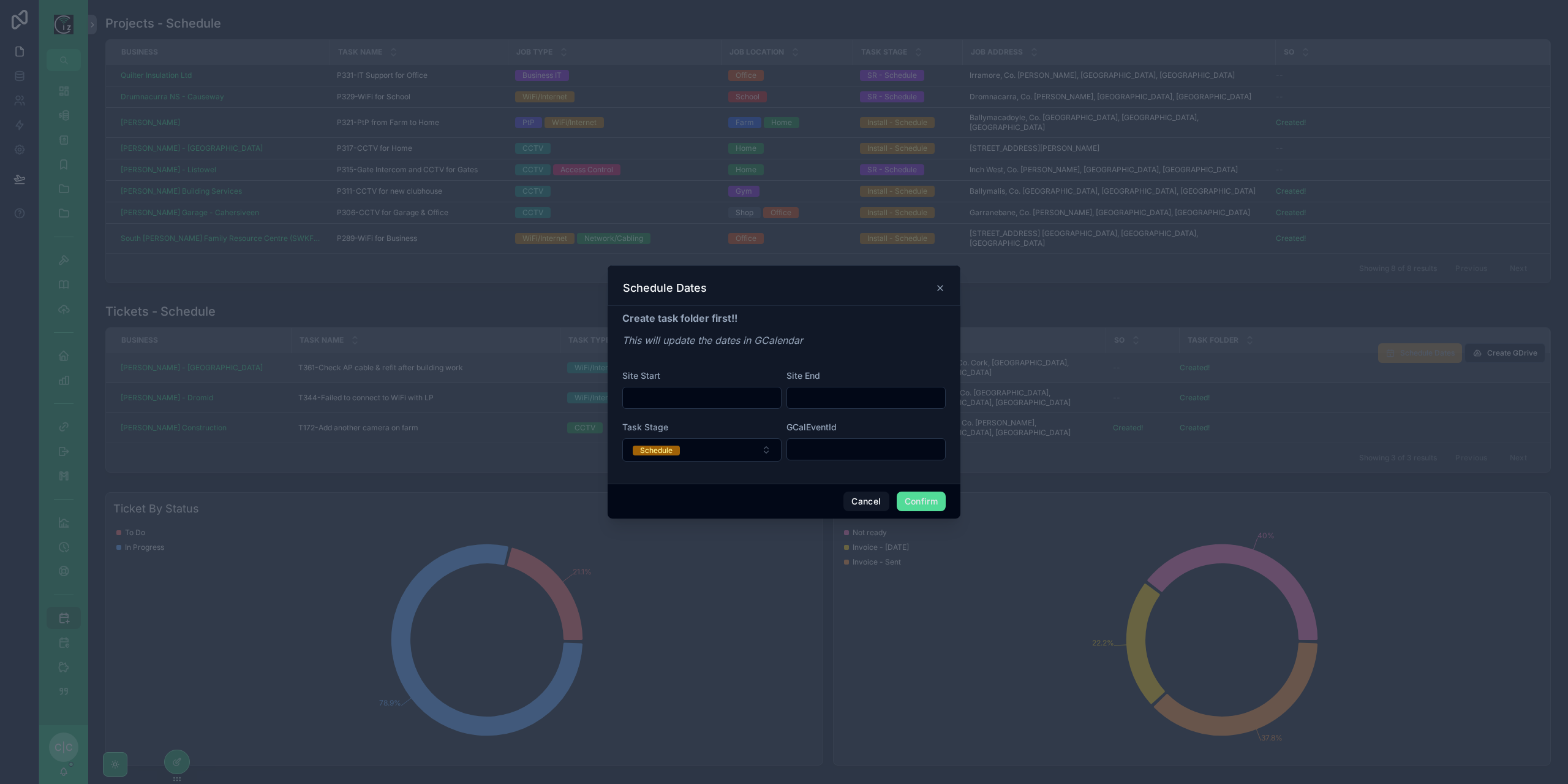
click at [719, 405] on input "text" at bounding box center [702, 398] width 158 height 17
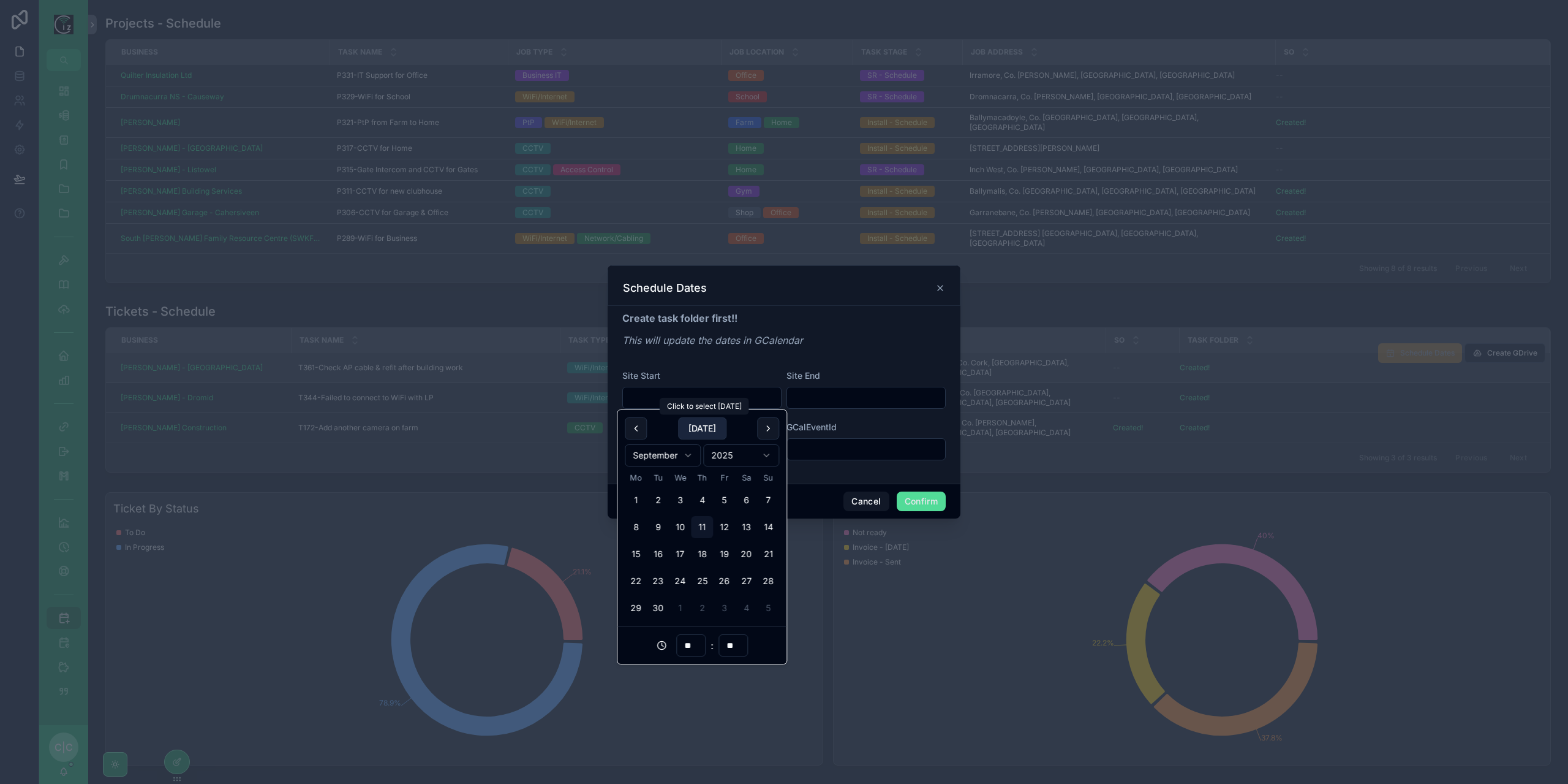
click at [699, 432] on button "[DATE]" at bounding box center [702, 428] width 49 height 22
click at [725, 525] on button "12" at bounding box center [724, 527] width 22 height 22
click at [688, 650] on input "**" at bounding box center [691, 645] width 28 height 17
click at [685, 498] on div "14" at bounding box center [690, 492] width 55 height 19
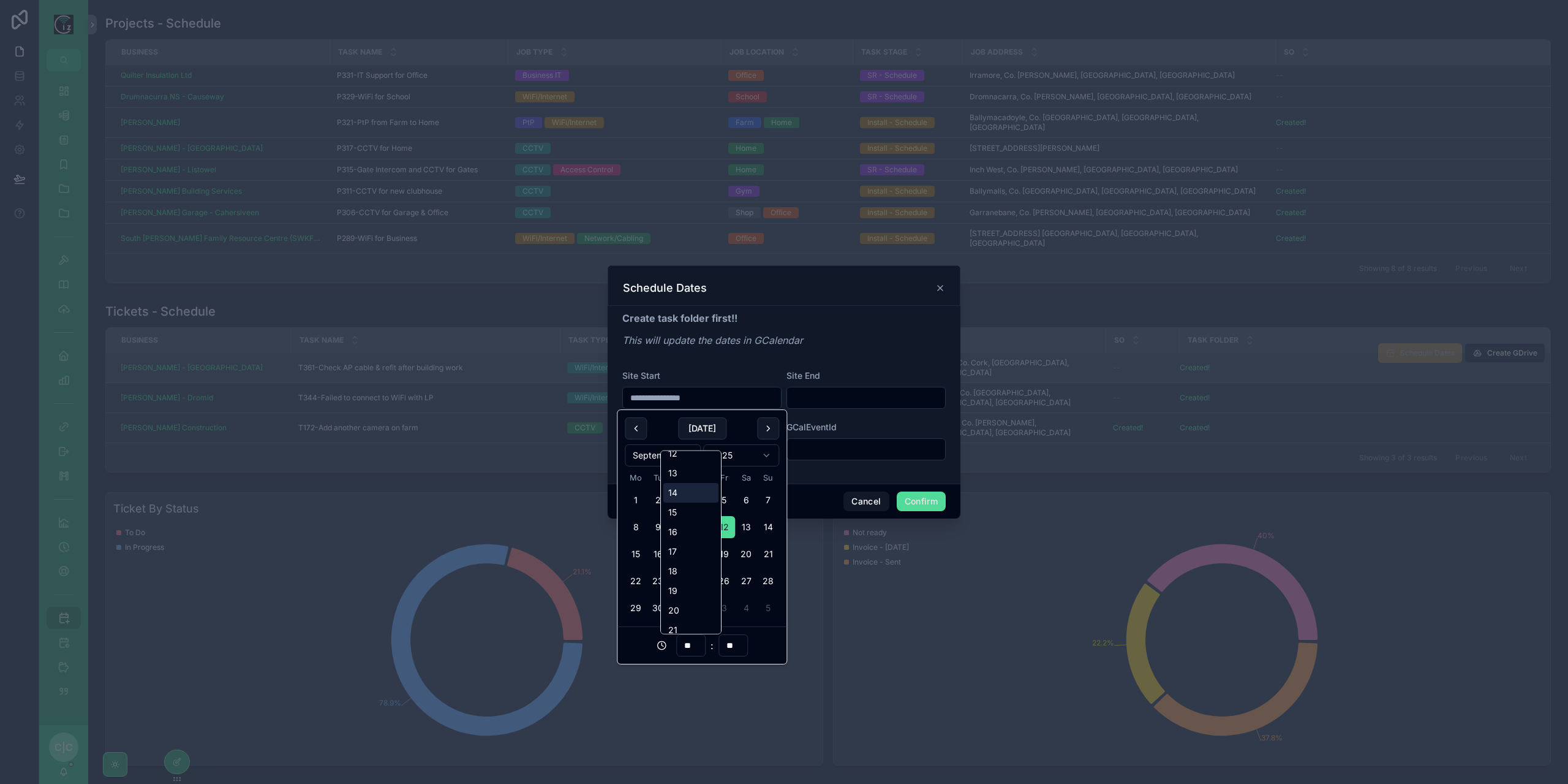
type input "**********"
type input "**"
click at [716, 402] on input "**********" at bounding box center [702, 398] width 158 height 17
click at [828, 400] on input "text" at bounding box center [866, 398] width 158 height 17
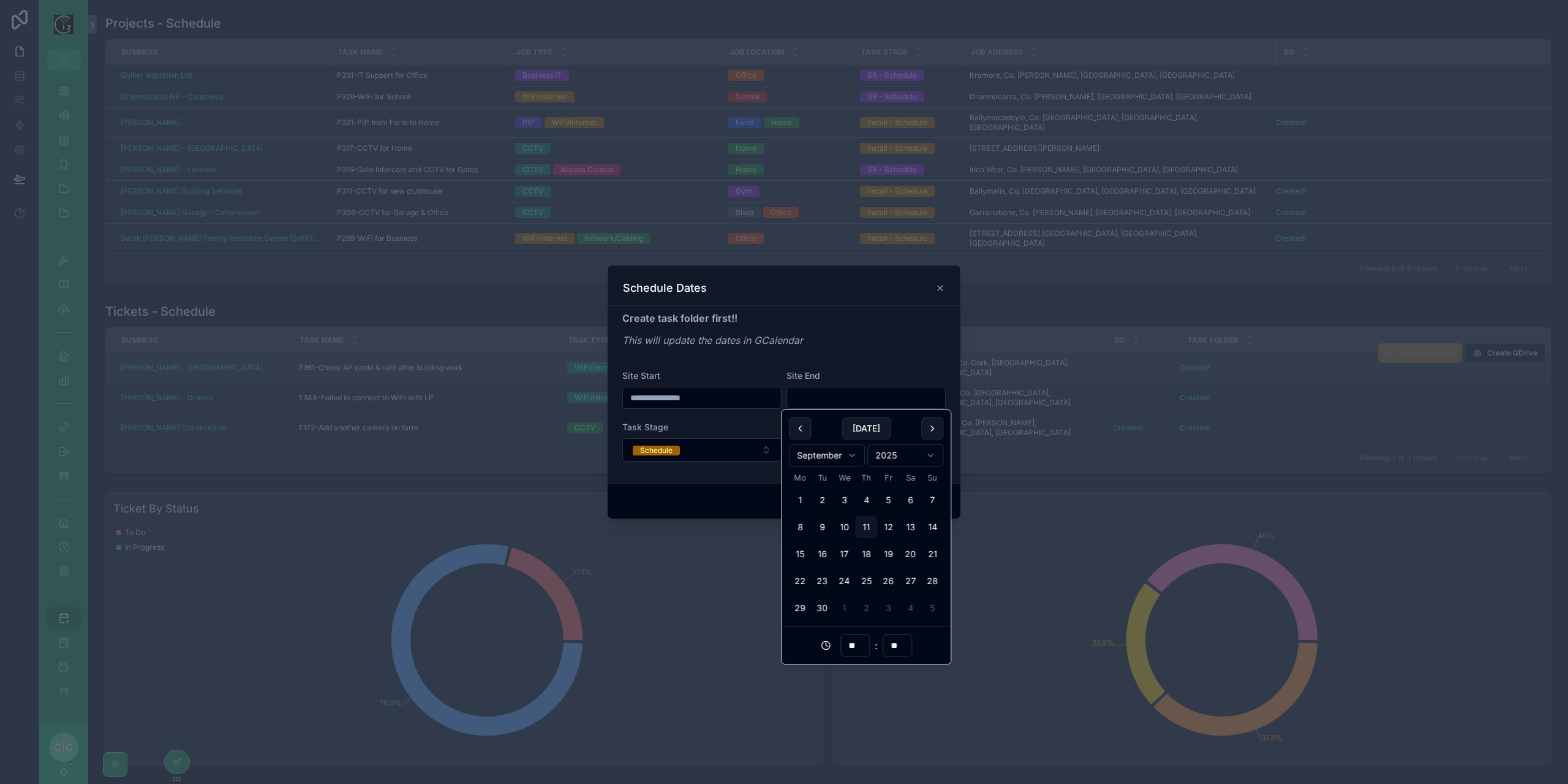
paste input "**********"
type input "**********"
type input "**"
click at [854, 648] on input "**" at bounding box center [855, 645] width 28 height 17
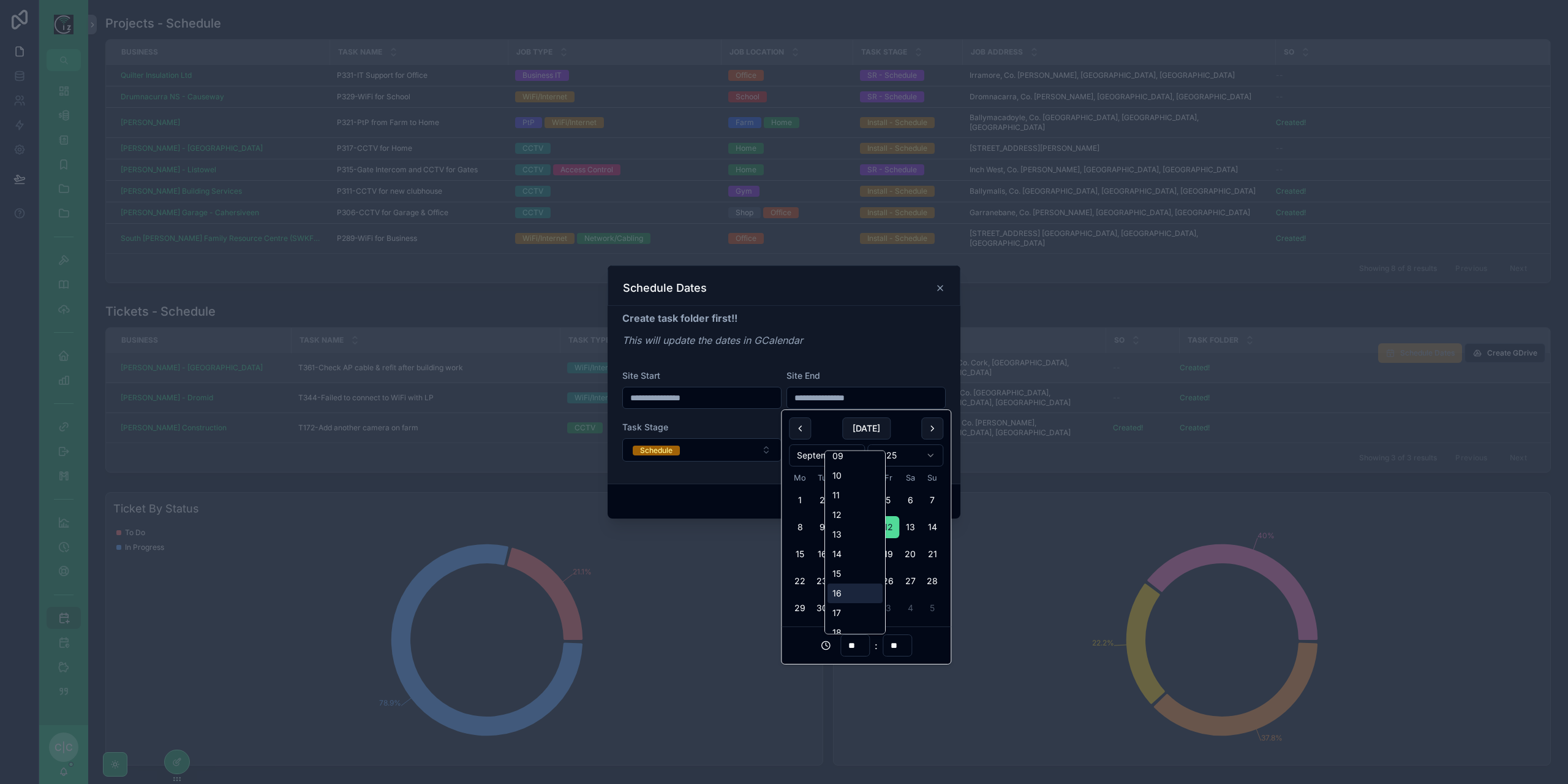
click at [850, 589] on div "16" at bounding box center [855, 593] width 55 height 19
type input "**********"
type input "**"
click at [900, 363] on div "**********" at bounding box center [784, 392] width 323 height 163
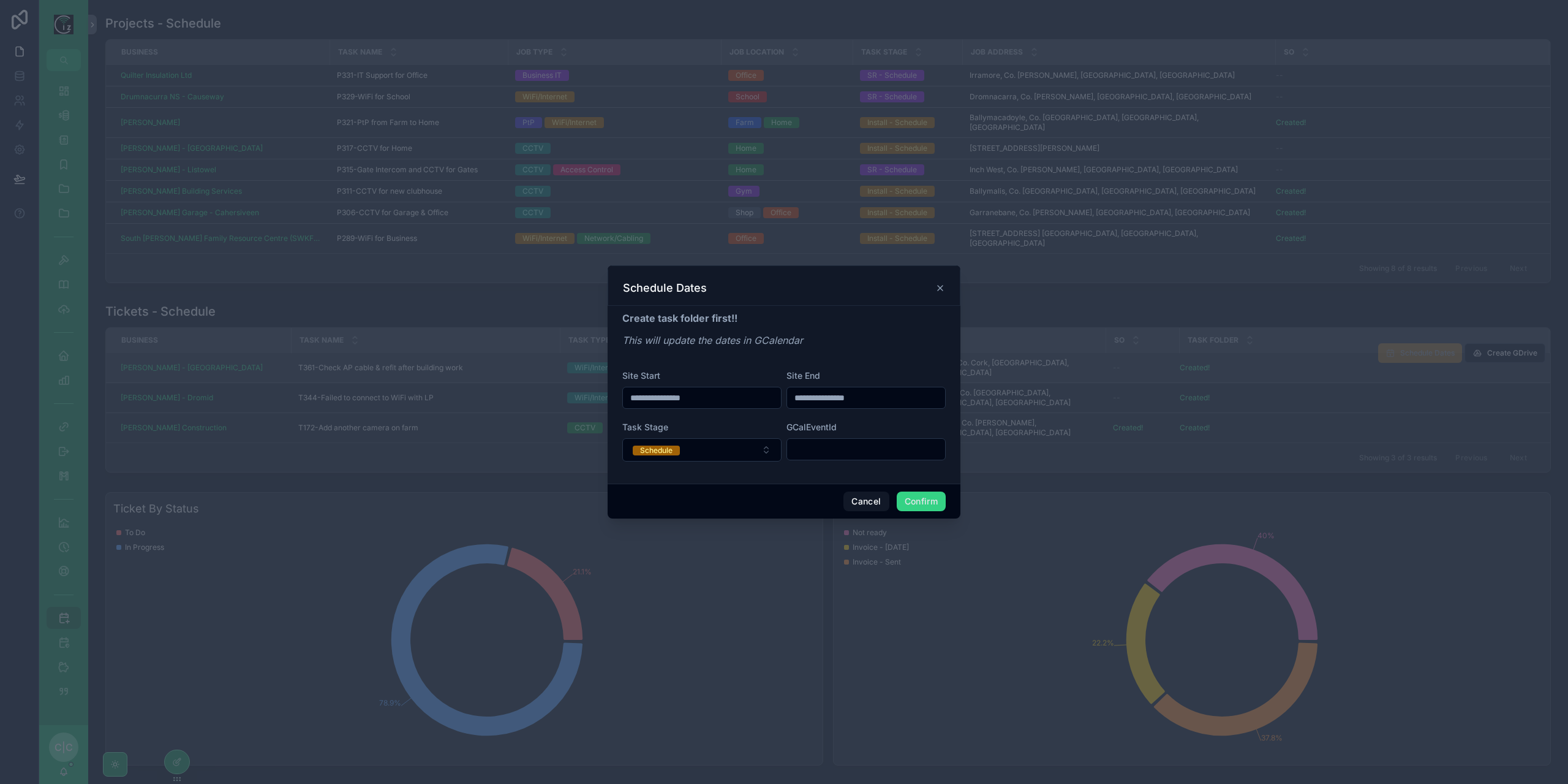
click at [924, 501] on button "Confirm" at bounding box center [921, 501] width 49 height 19
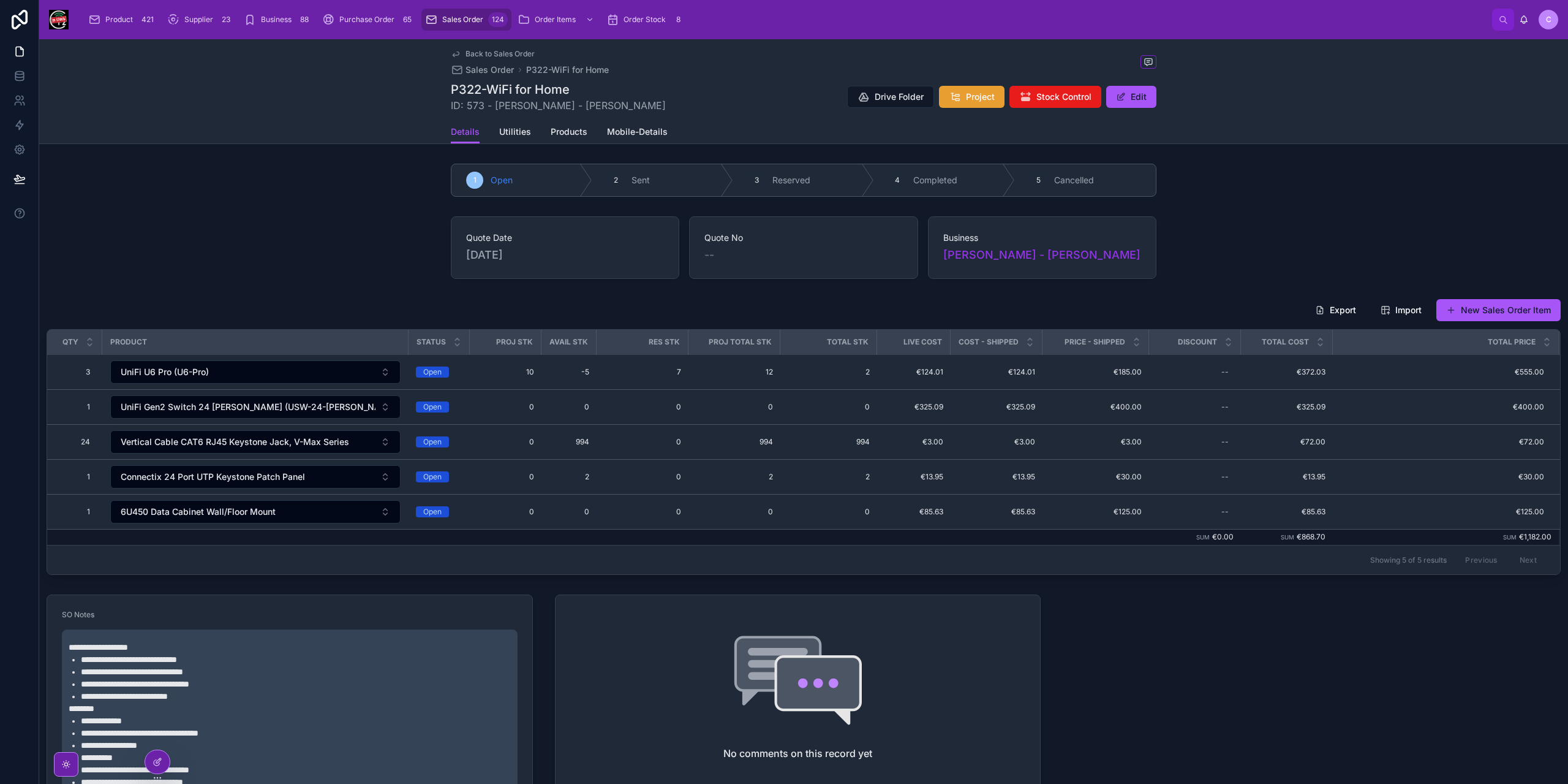
click at [967, 92] on span "Project" at bounding box center [980, 97] width 29 height 12
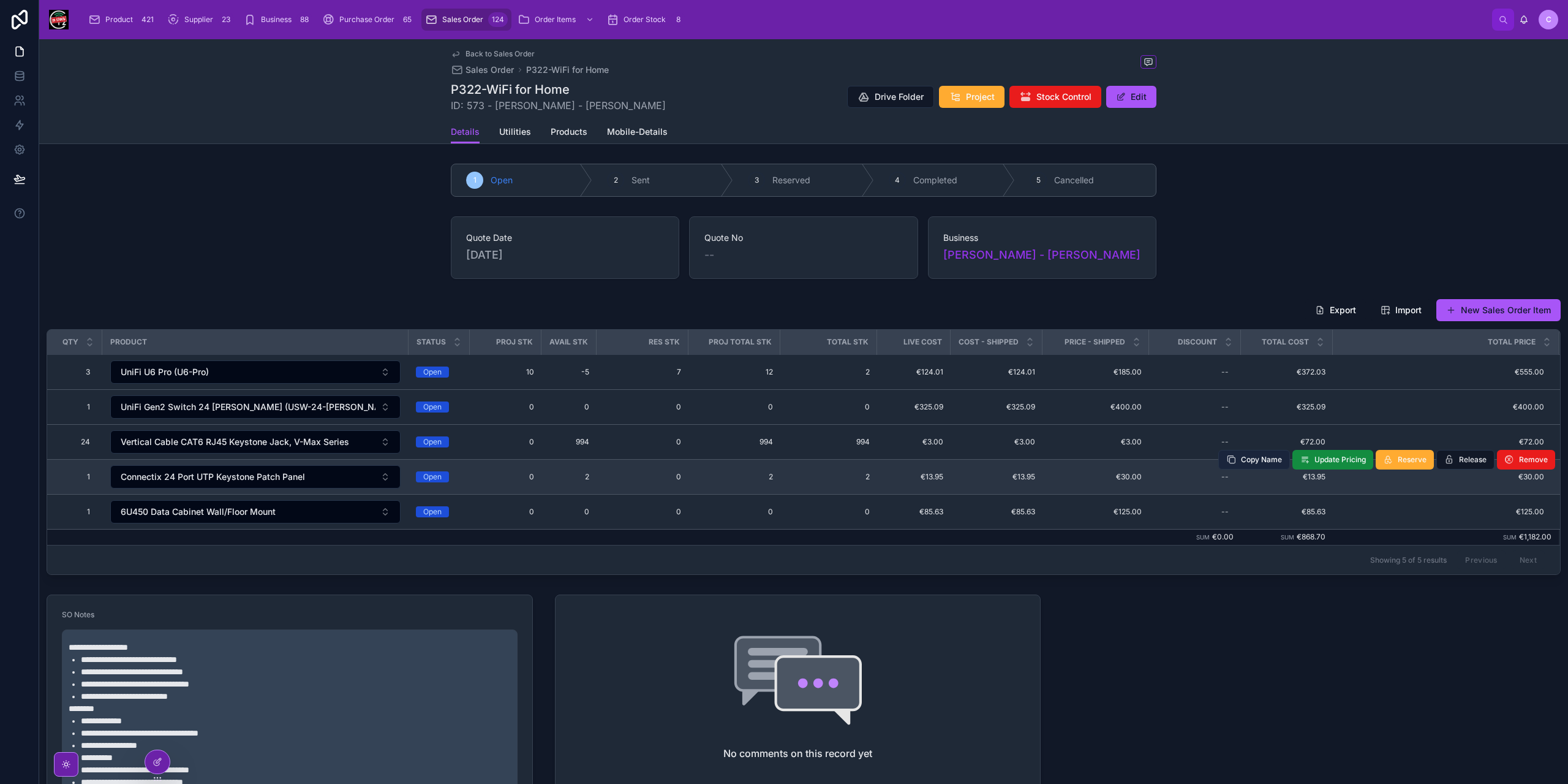
click at [1254, 464] on button "Copy Name" at bounding box center [1254, 459] width 72 height 19
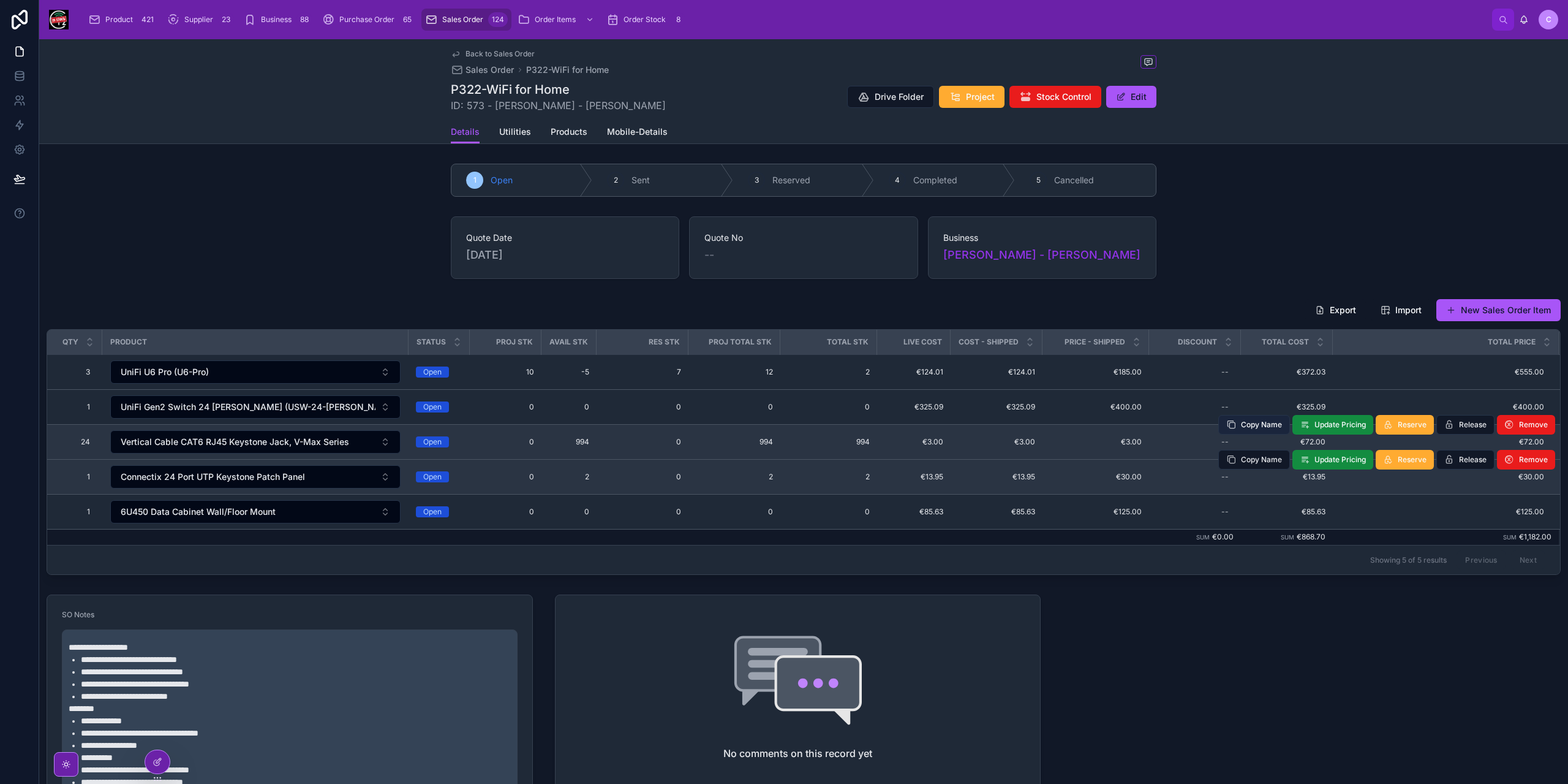
click at [1253, 422] on span "Copy Name" at bounding box center [1261, 424] width 41 height 10
click at [1493, 299] on button "New Sales Order Item" at bounding box center [1498, 310] width 125 height 22
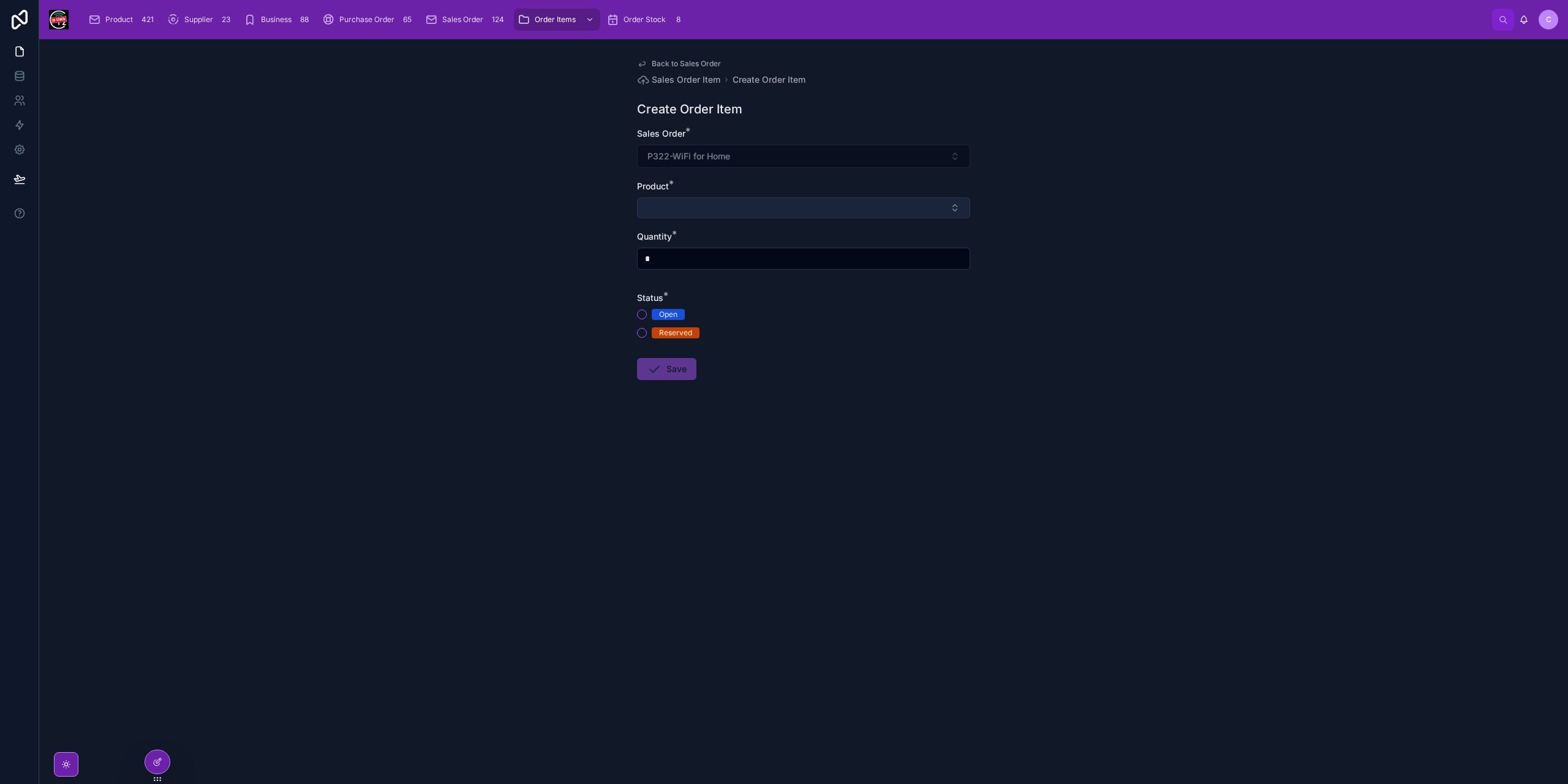
click at [746, 206] on button "Select Button" at bounding box center [803, 207] width 333 height 21
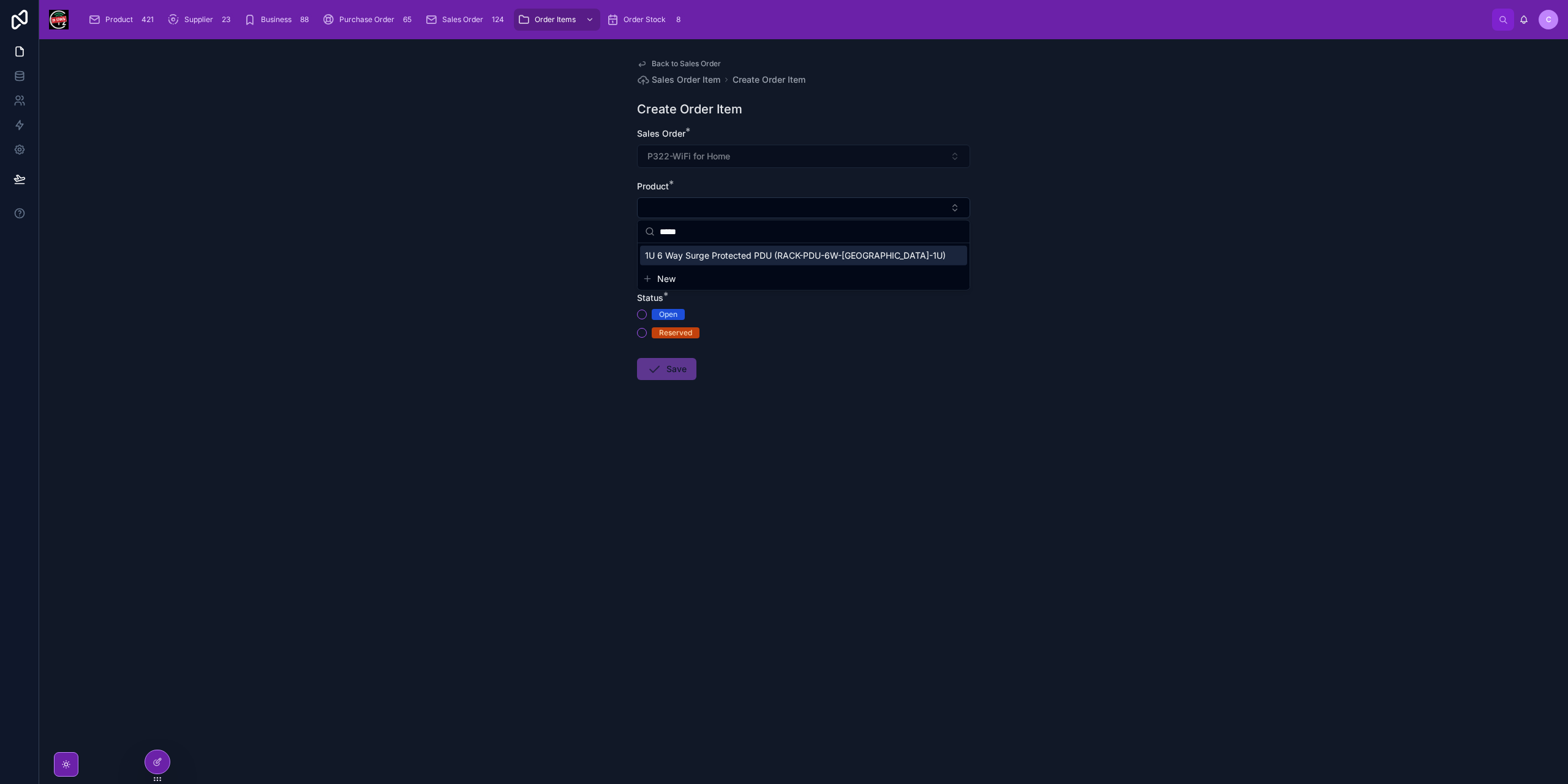
type input "*****"
click at [740, 257] on span "1U 6 Way Surge Protected PDU (RACK-PDU-6W-UK-1U)" at bounding box center [795, 255] width 301 height 12
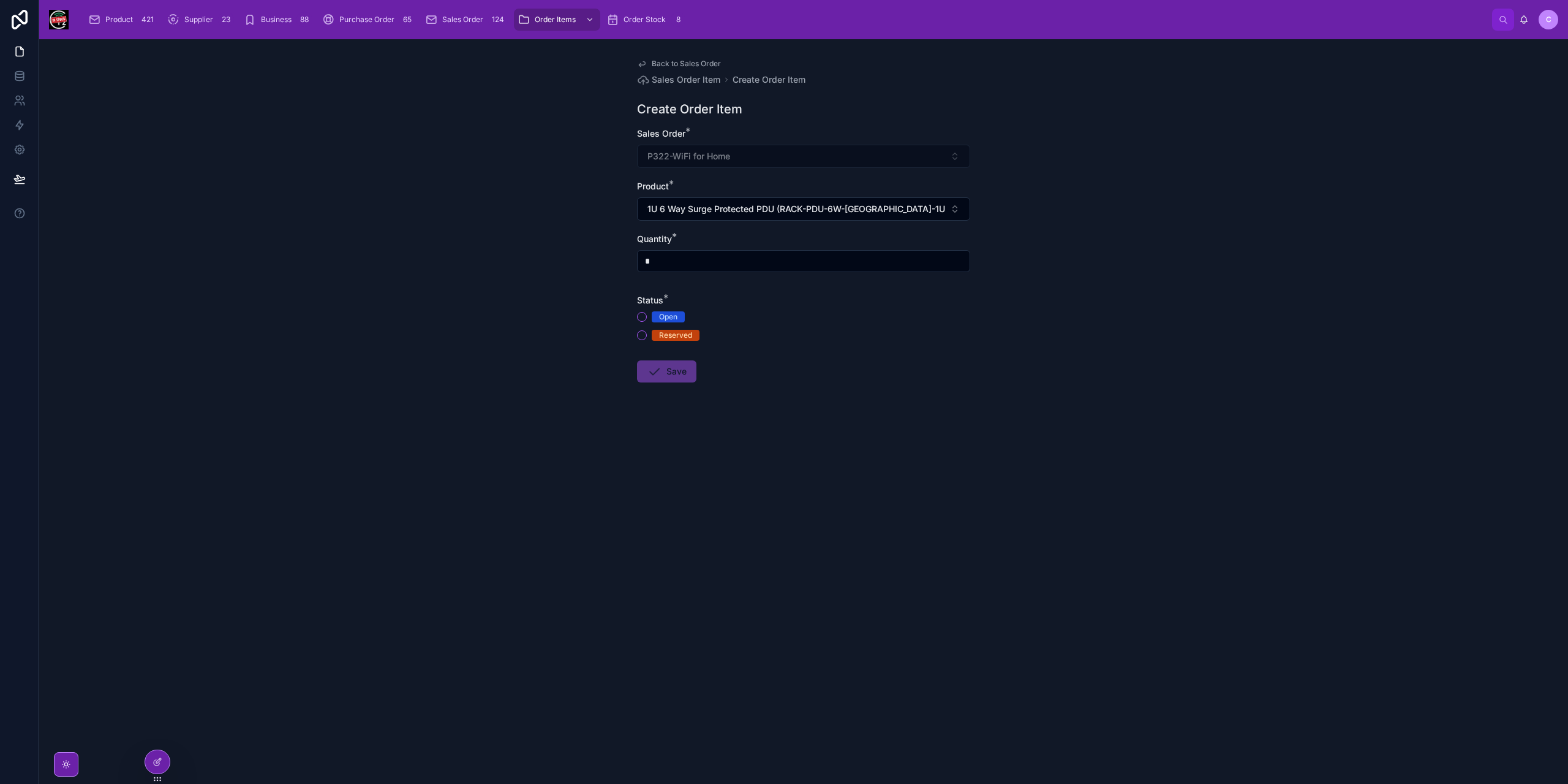
click at [687, 262] on input "*" at bounding box center [803, 261] width 332 height 17
type input "*"
click at [643, 310] on div "Status * Open Reserved" at bounding box center [803, 317] width 333 height 46
click at [643, 314] on button "Open" at bounding box center [641, 317] width 10 height 10
click at [678, 370] on button "Save" at bounding box center [666, 371] width 60 height 22
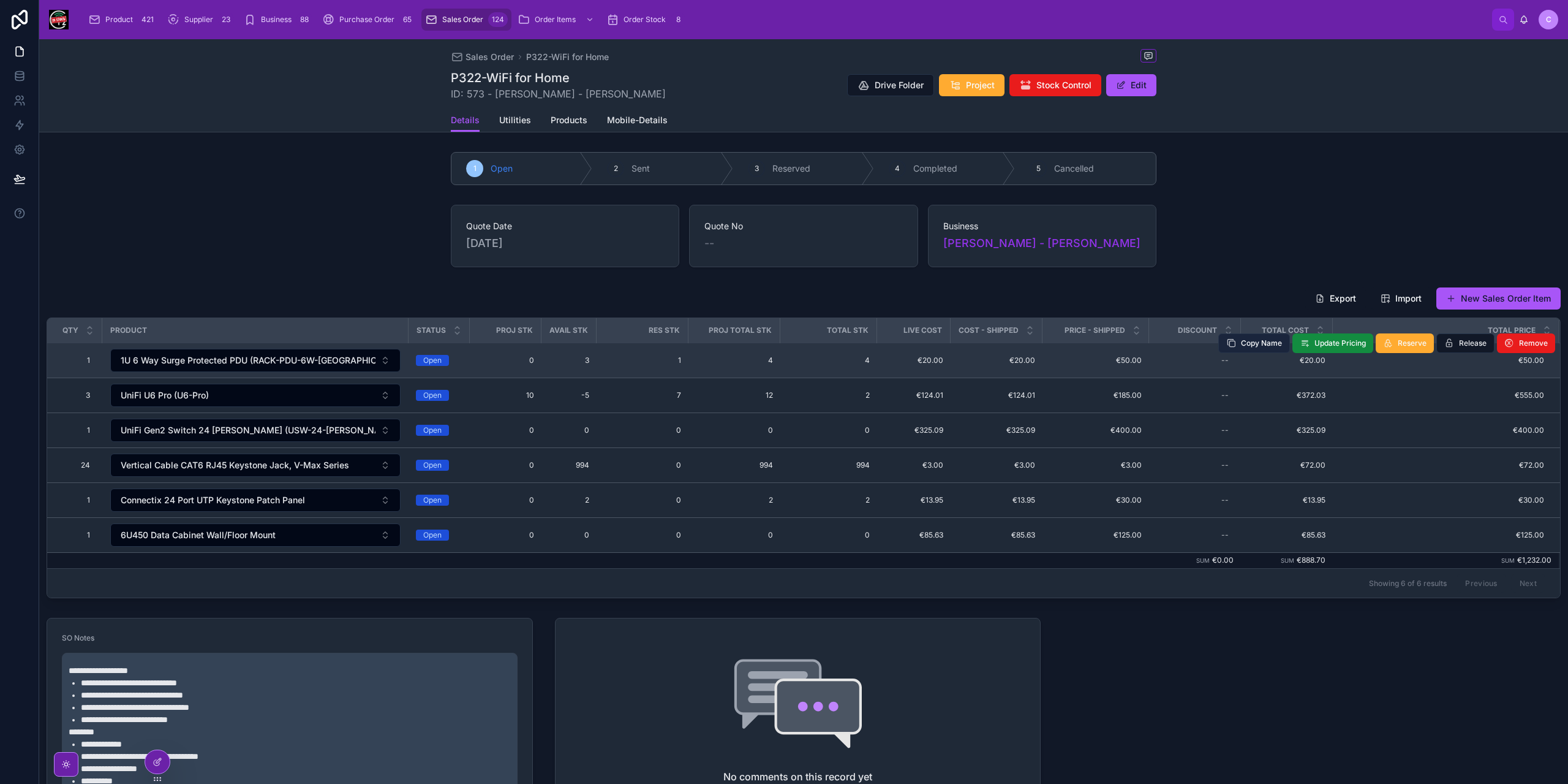
click at [1259, 345] on span "Copy Name" at bounding box center [1261, 343] width 41 height 10
click at [1512, 302] on button "New Sales Order Item" at bounding box center [1498, 298] width 125 height 22
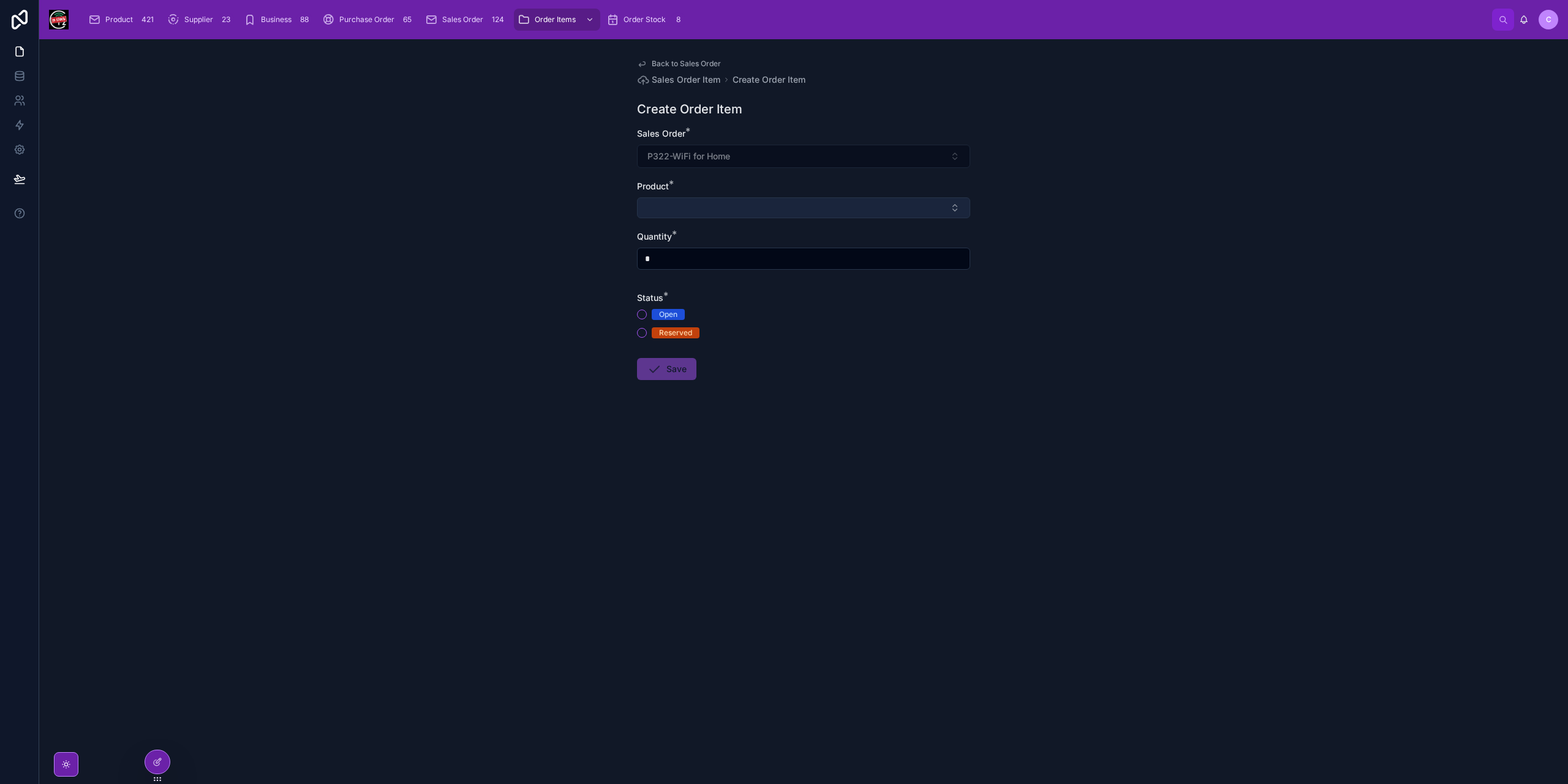
click at [746, 211] on button "Select Button" at bounding box center [803, 207] width 333 height 21
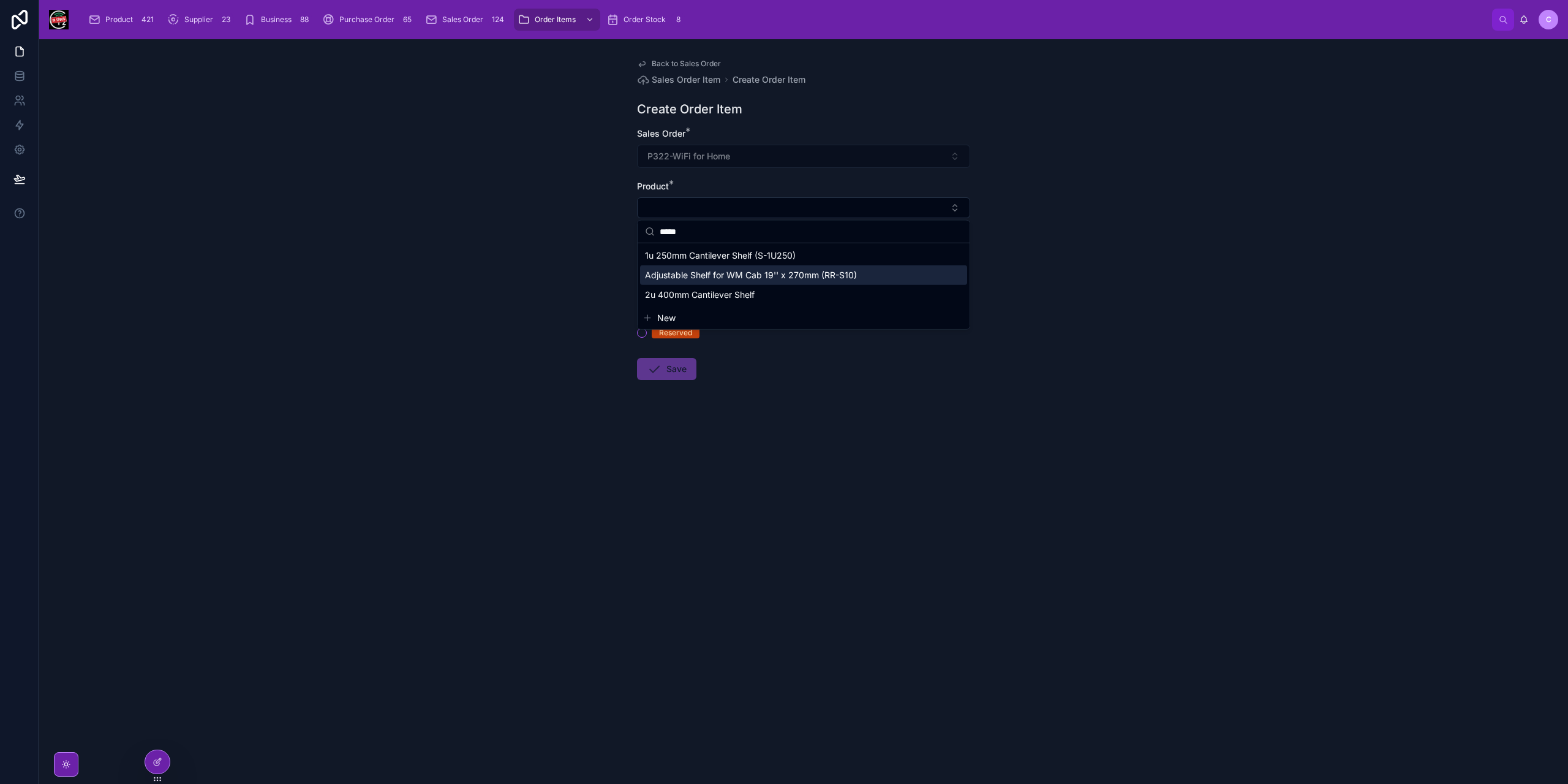
type input "*****"
click at [731, 272] on span "Adjustable Shelf for WM Cab 19'' x 270mm (RR-S10)" at bounding box center [751, 276] width 212 height 12
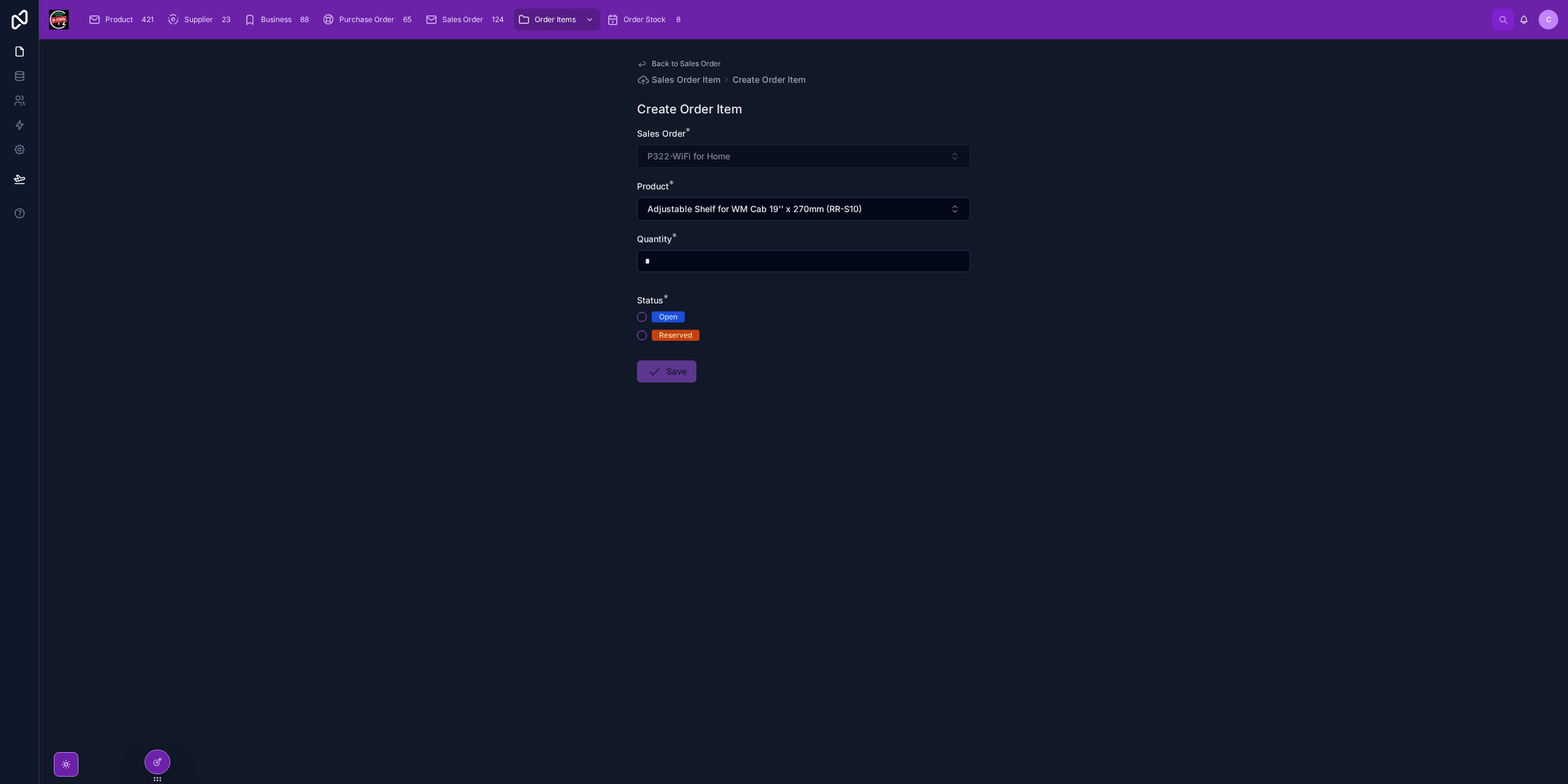
click at [730, 266] on input "*" at bounding box center [803, 261] width 332 height 17
type input "*"
click at [638, 302] on span "Status" at bounding box center [650, 300] width 26 height 10
click at [641, 312] on button "Open" at bounding box center [641, 317] width 10 height 10
click at [667, 375] on button "Save" at bounding box center [666, 371] width 60 height 22
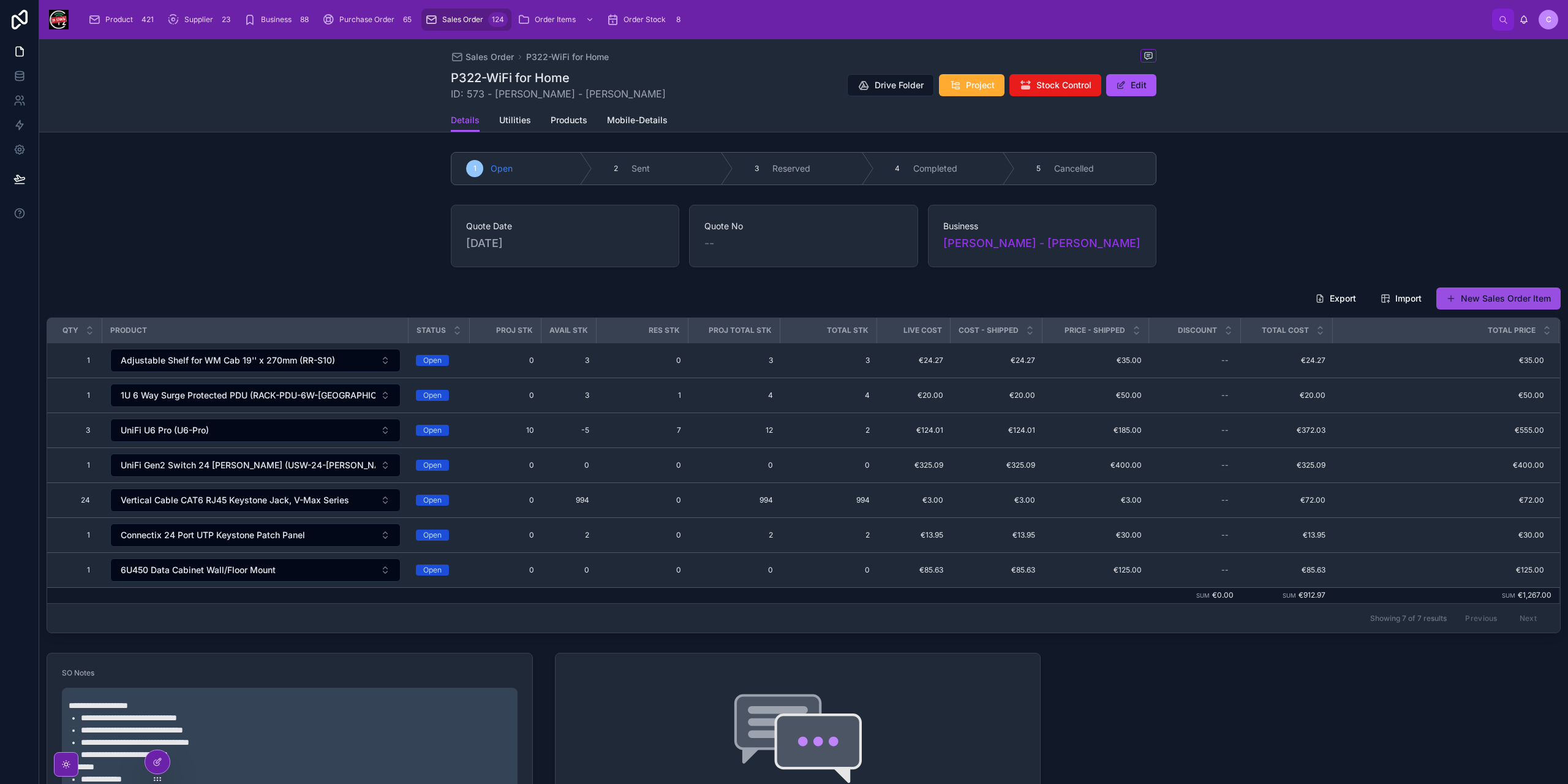
click at [1464, 293] on button "New Sales Order Item" at bounding box center [1498, 298] width 125 height 22
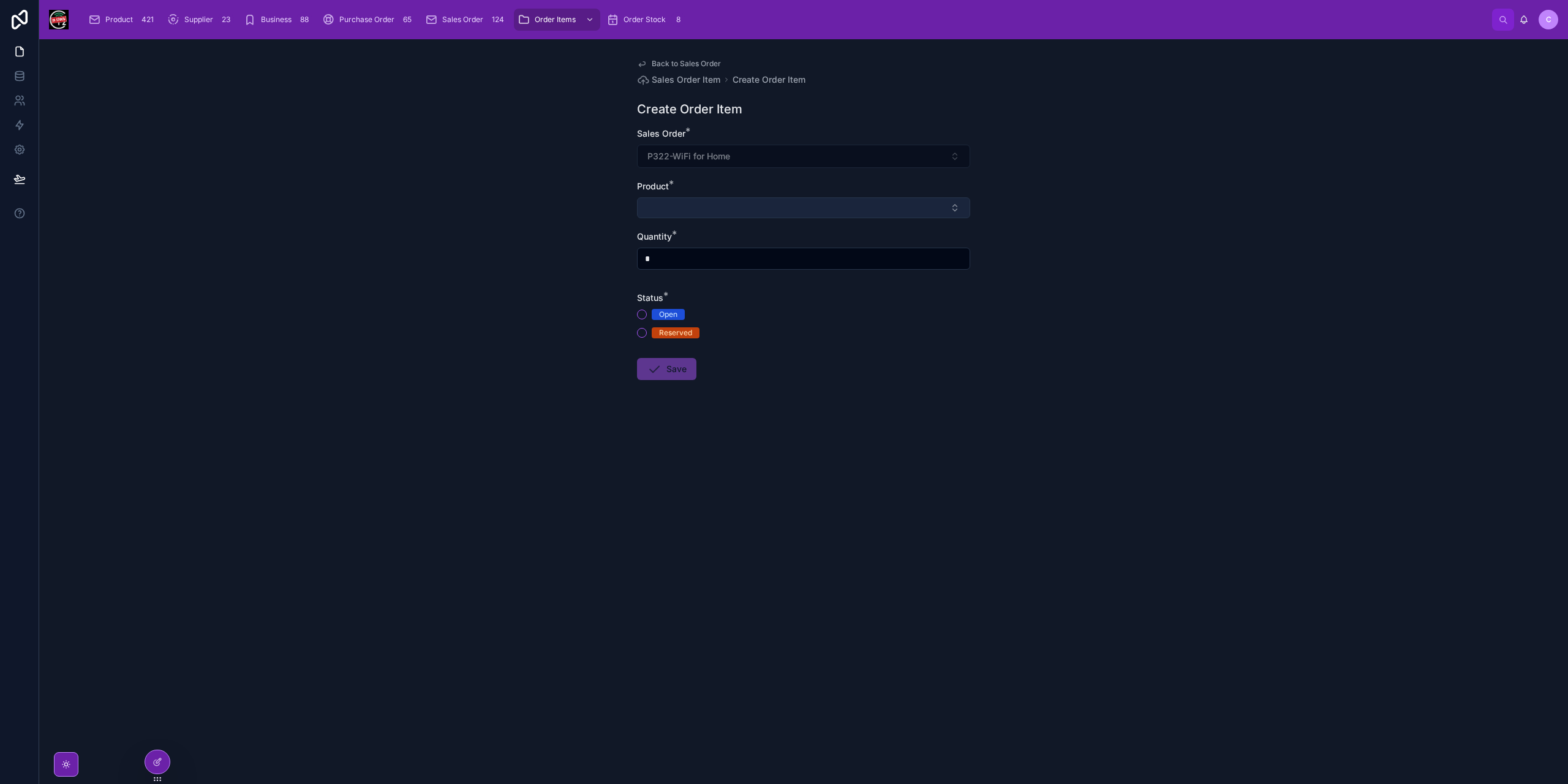
click at [693, 211] on button "Select Button" at bounding box center [803, 207] width 333 height 21
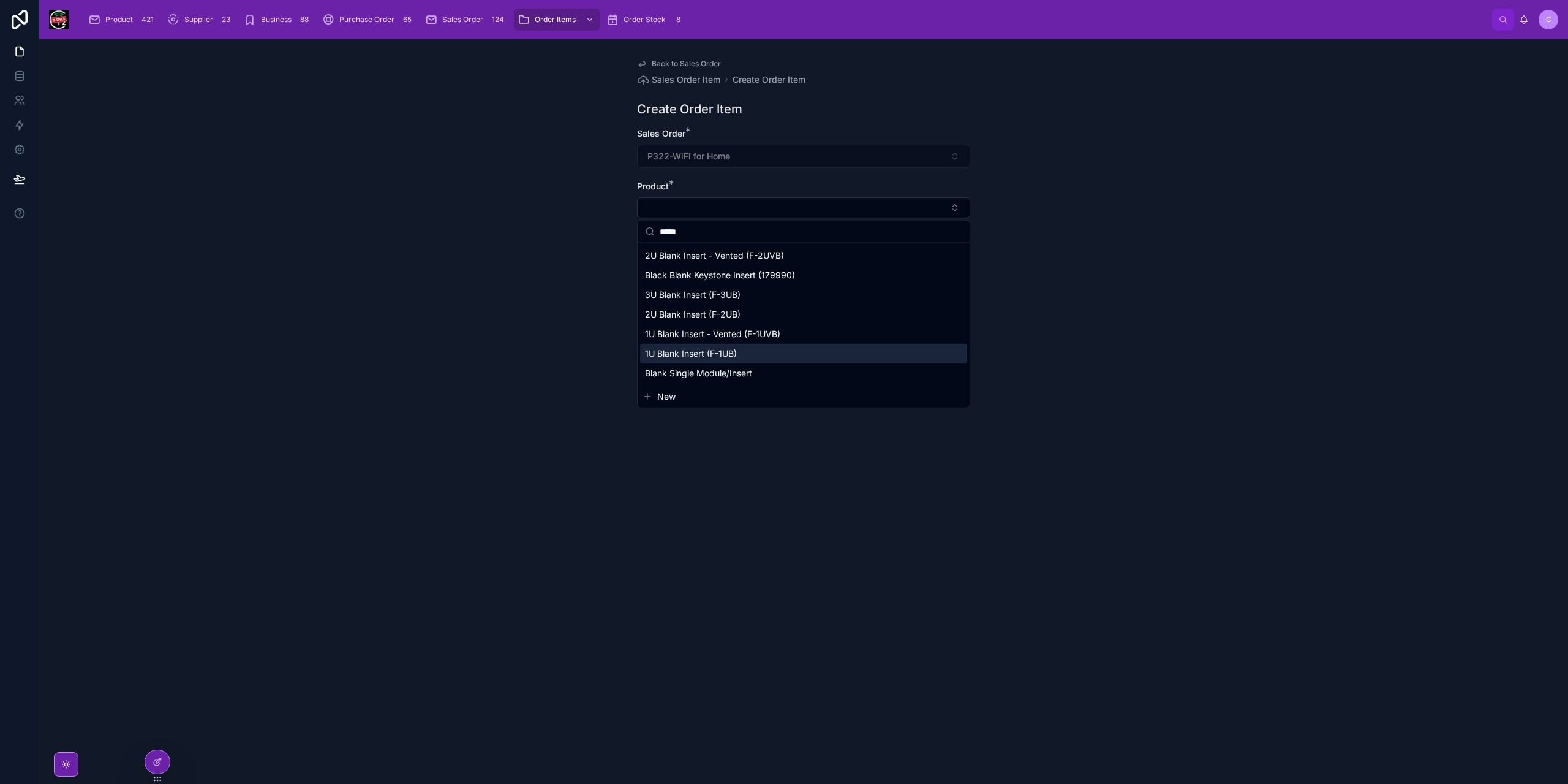
type input "*****"
click at [688, 355] on span "1U Blank Insert (F-1UB)" at bounding box center [691, 354] width 92 height 12
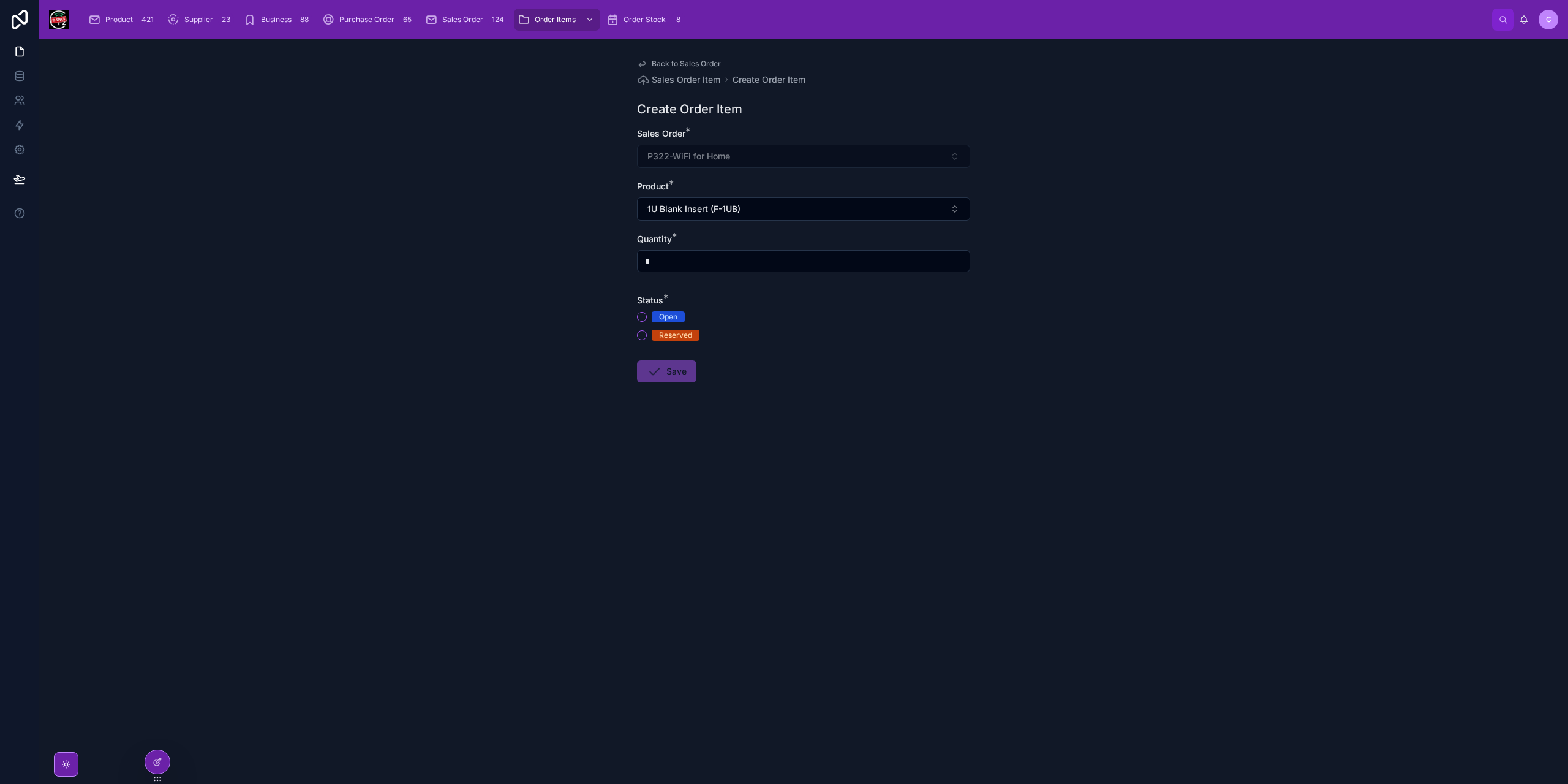
click at [666, 263] on input "*" at bounding box center [803, 261] width 332 height 17
click at [641, 317] on button "Open" at bounding box center [641, 317] width 10 height 10
click at [695, 260] on input "**" at bounding box center [803, 261] width 332 height 17
type input "*"
click at [681, 374] on button "Save" at bounding box center [666, 371] width 60 height 22
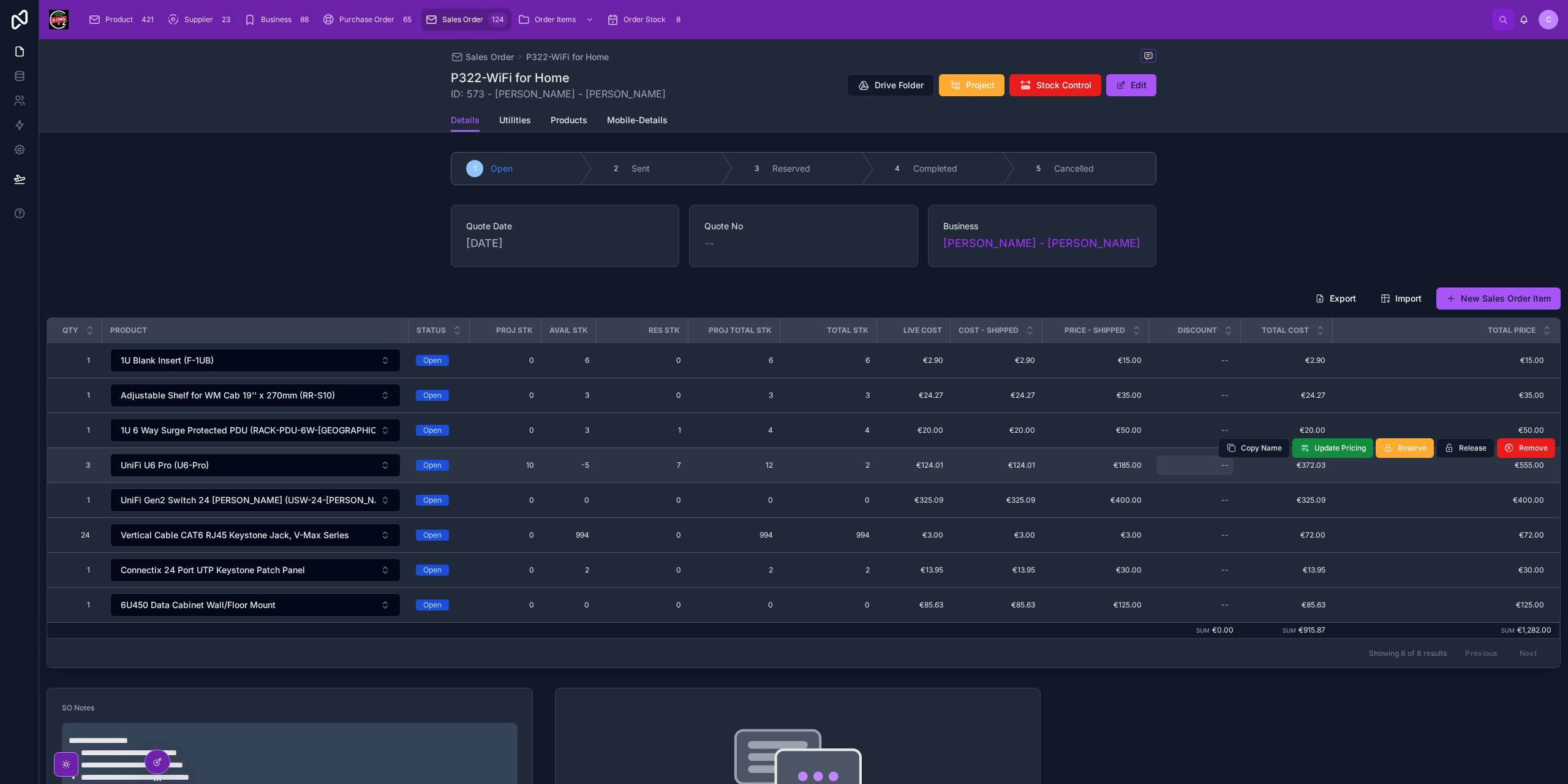
click at [1221, 465] on div "--" at bounding box center [1225, 465] width 8 height 10
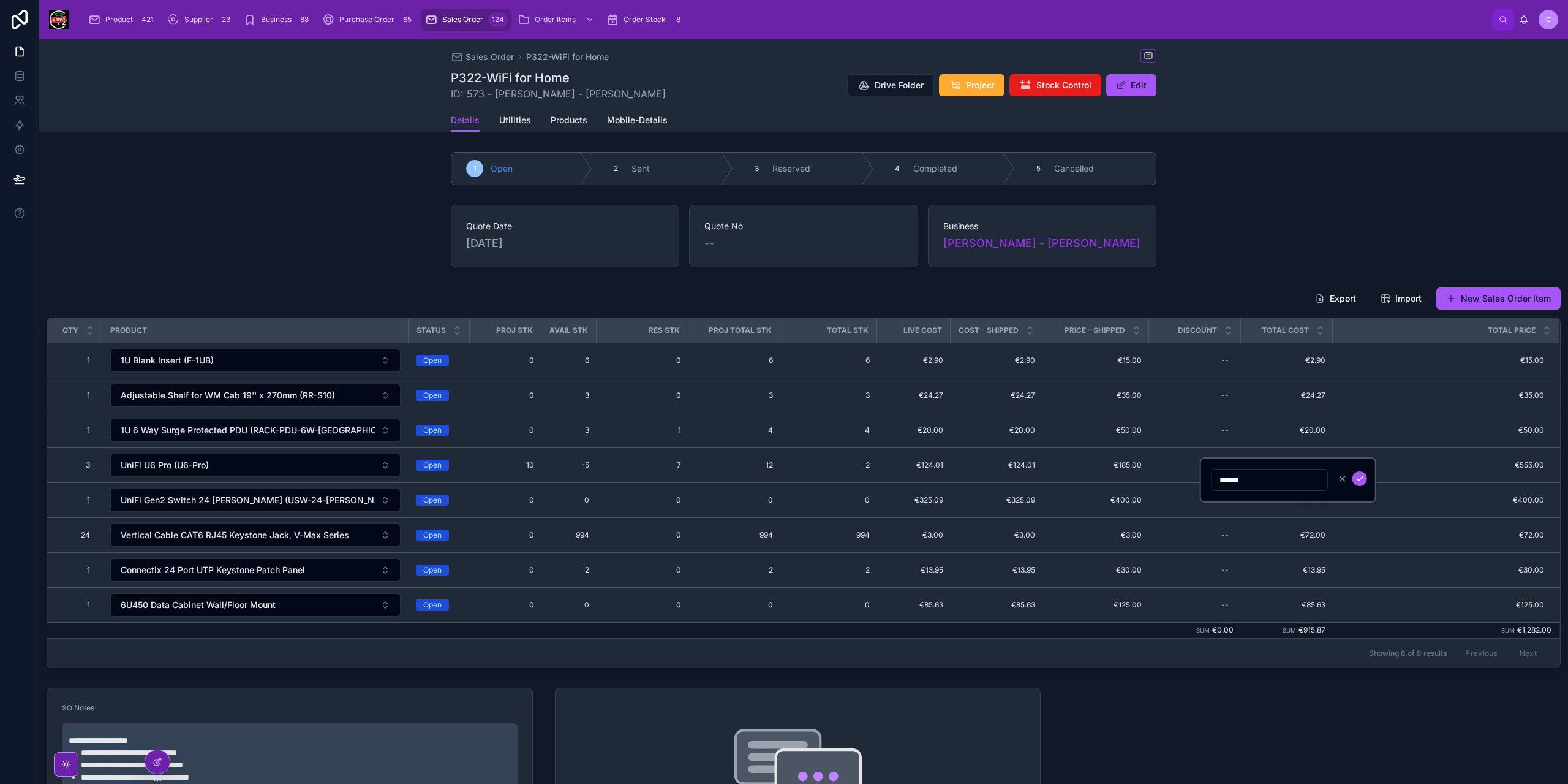
type input "*******"
click button "submit" at bounding box center [1359, 478] width 15 height 15
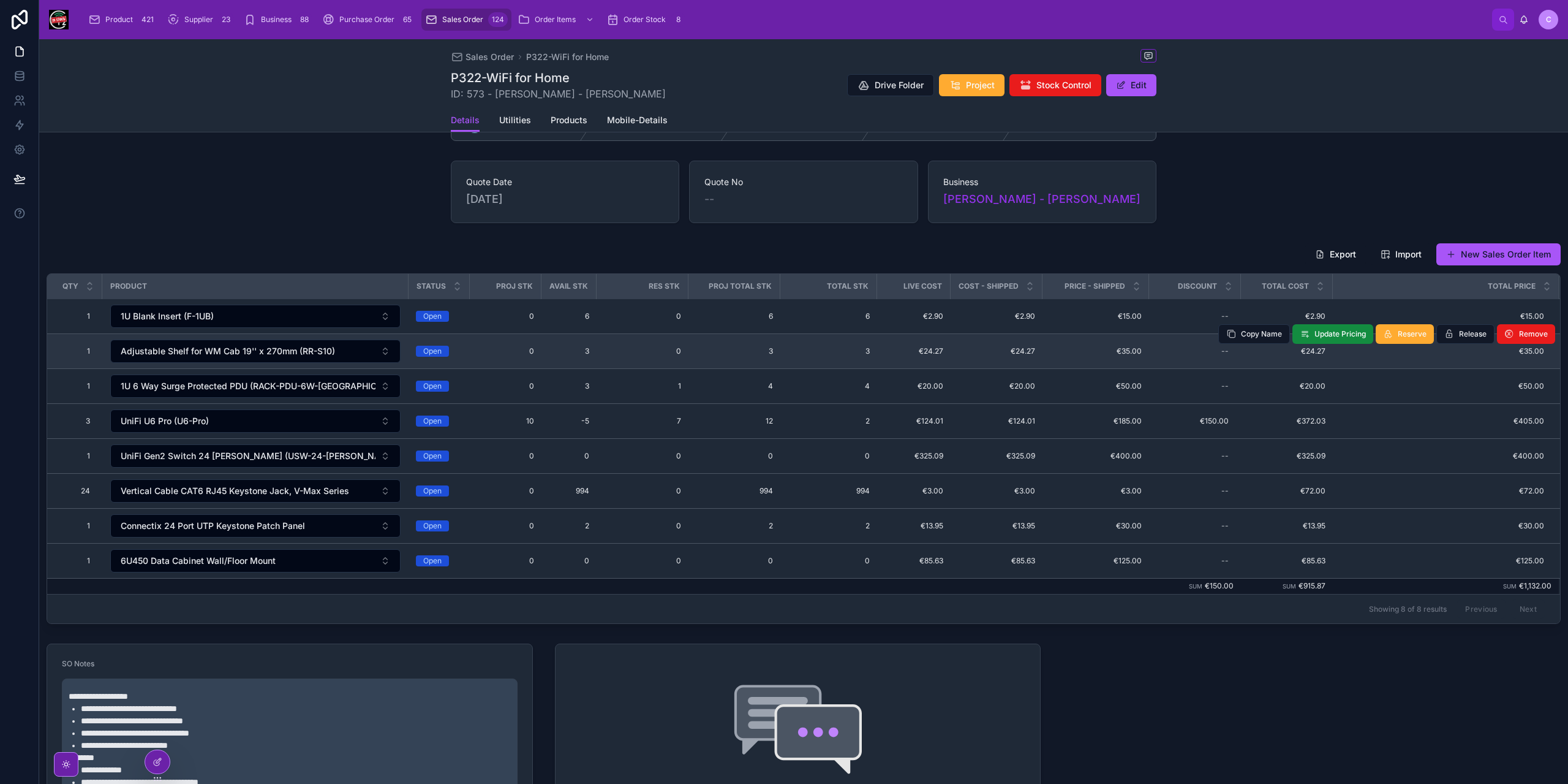
scroll to position [61, 0]
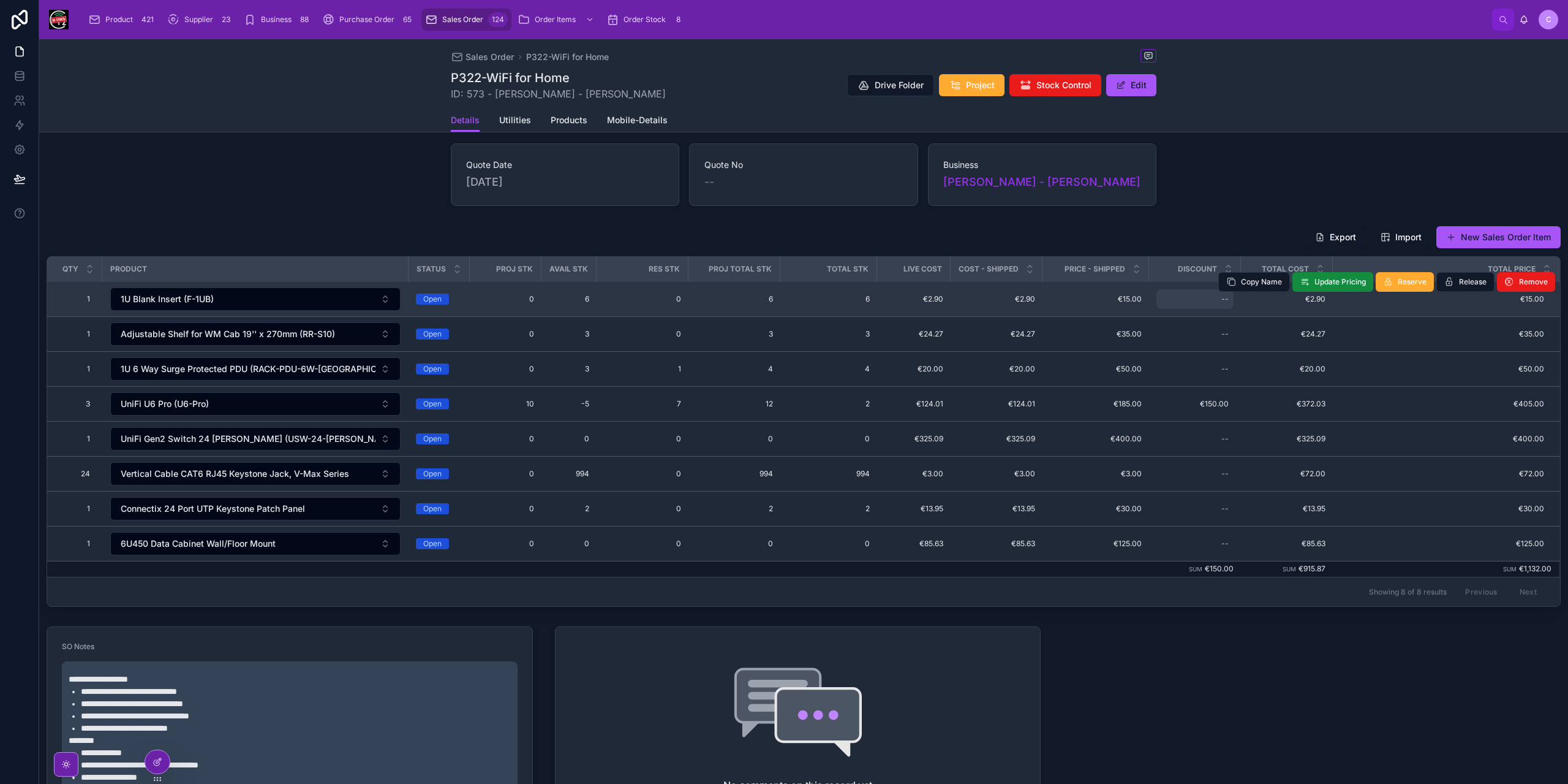
click at [1221, 300] on div "--" at bounding box center [1225, 299] width 8 height 10
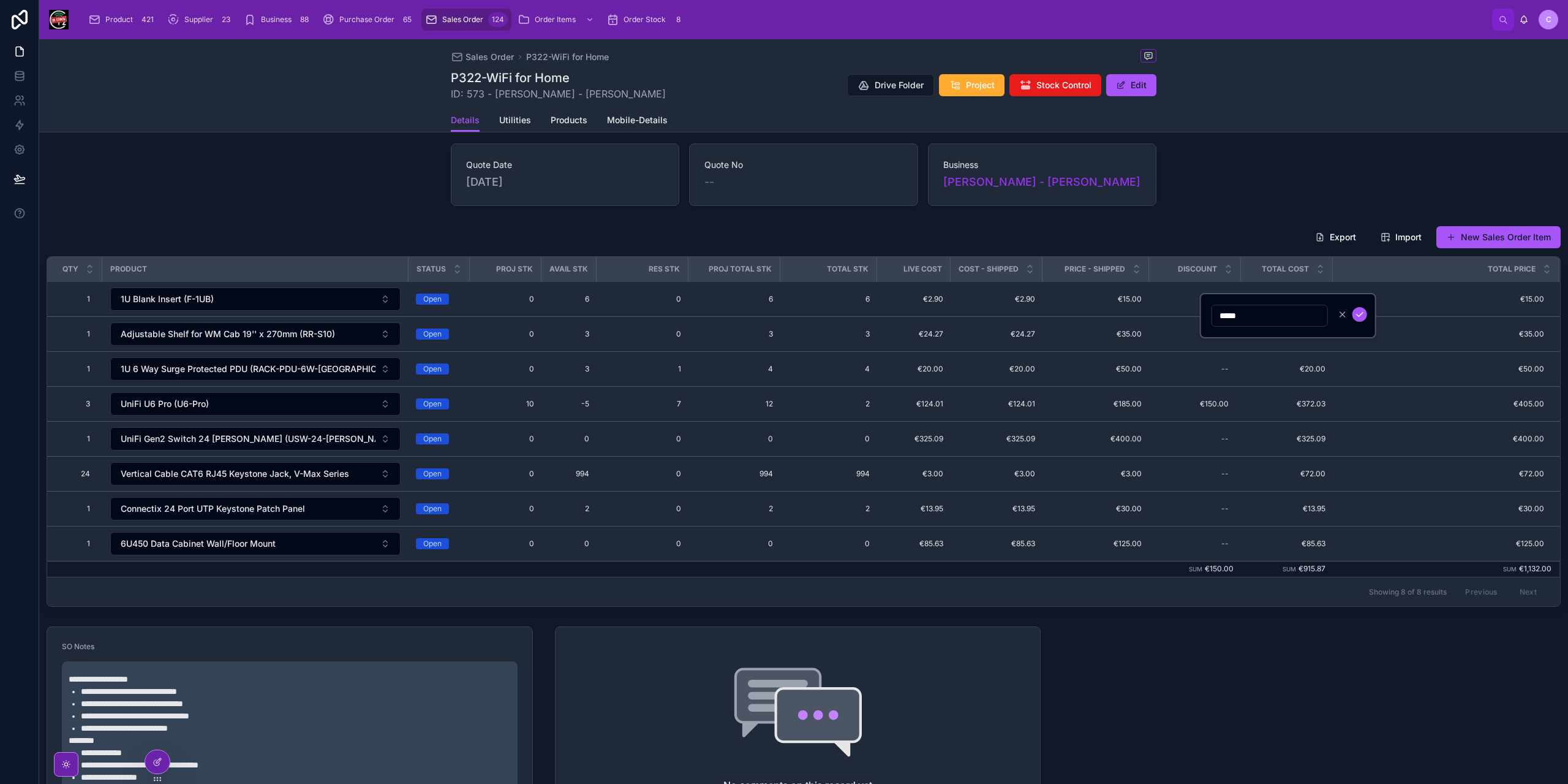
type input "******"
click button "submit" at bounding box center [1359, 314] width 15 height 15
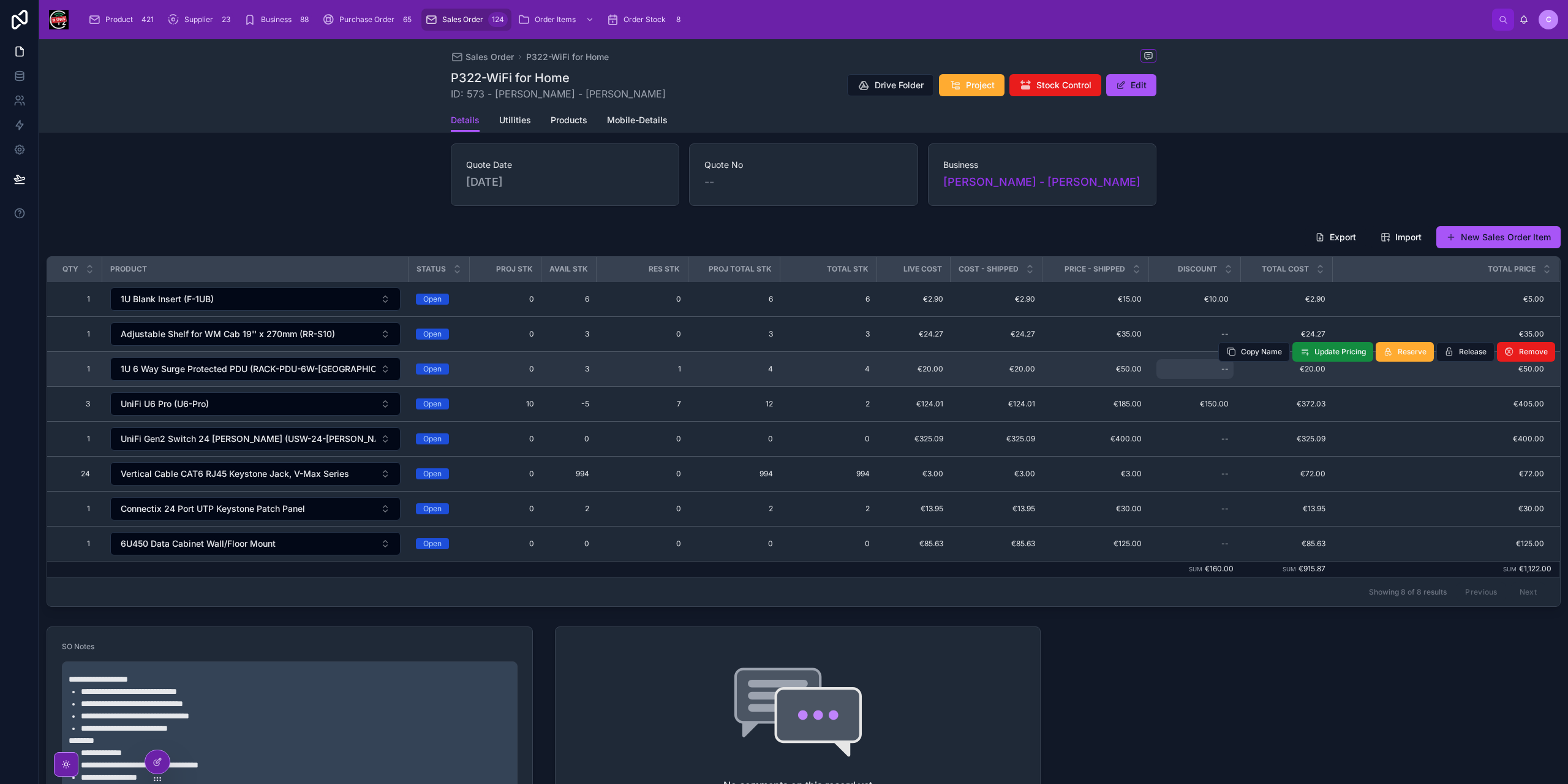
click at [1207, 365] on div "--" at bounding box center [1195, 368] width 77 height 19
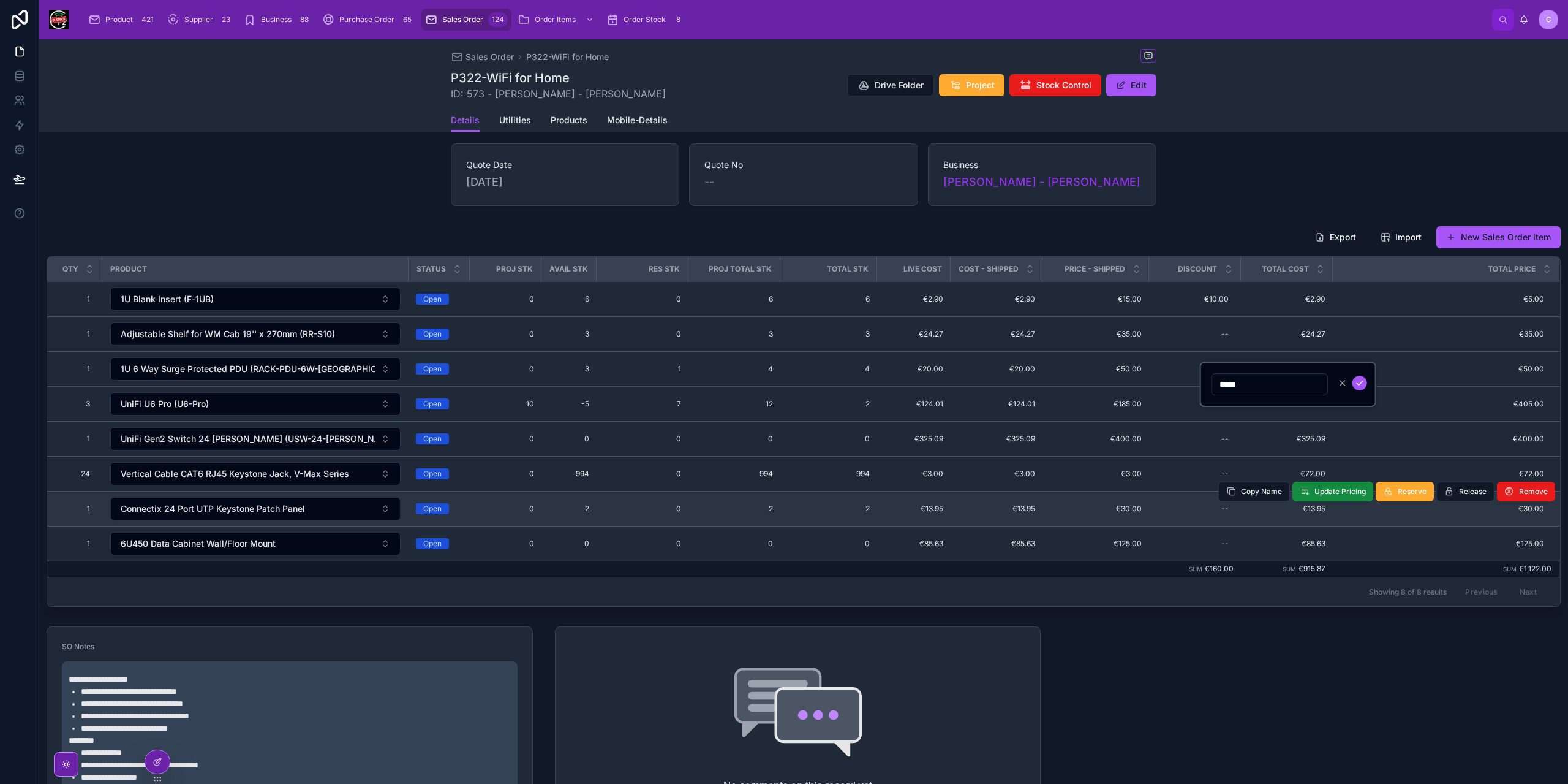
type input "******"
click button "submit" at bounding box center [1359, 382] width 15 height 15
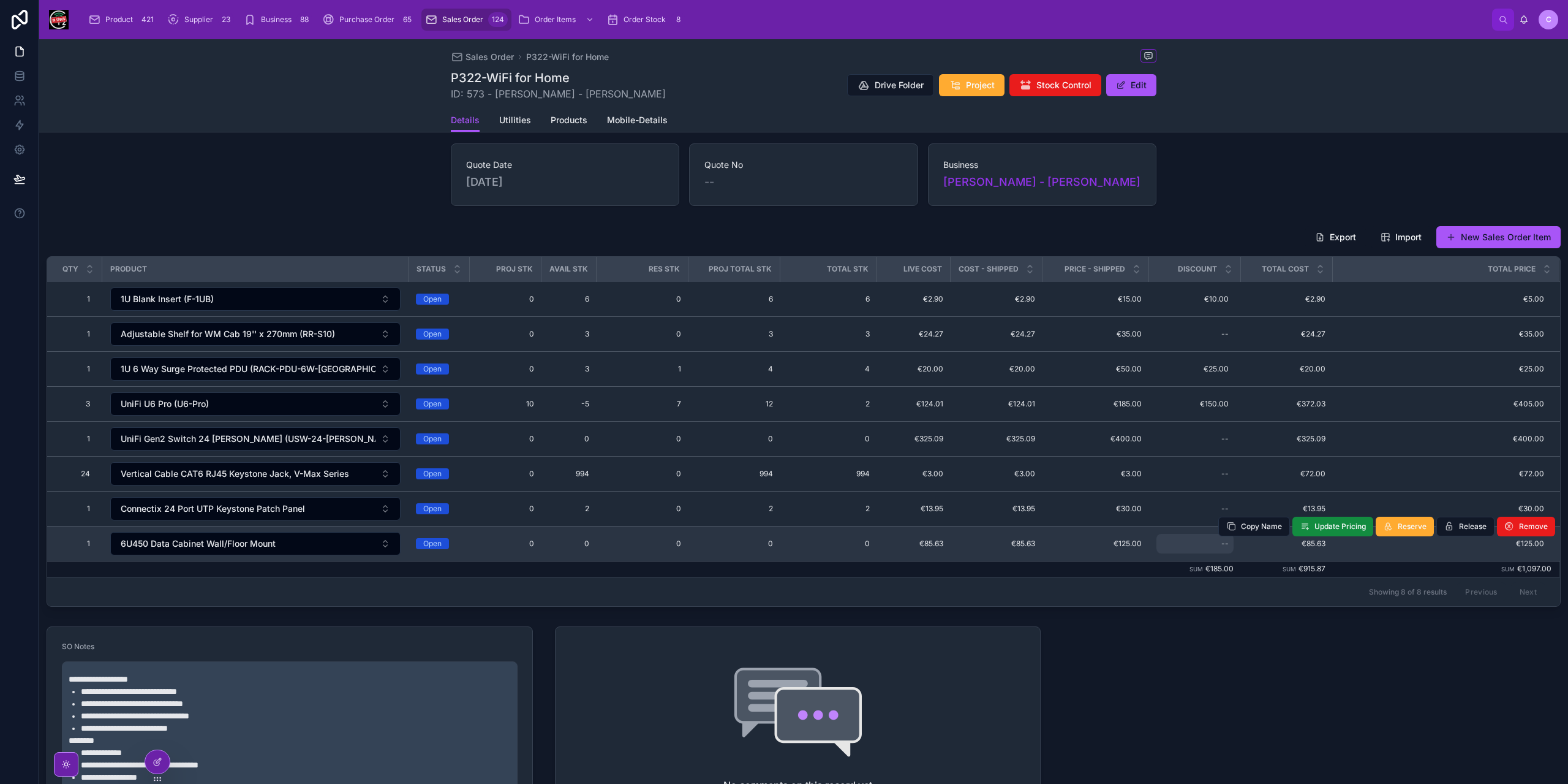
click at [1221, 539] on div "--" at bounding box center [1225, 543] width 8 height 10
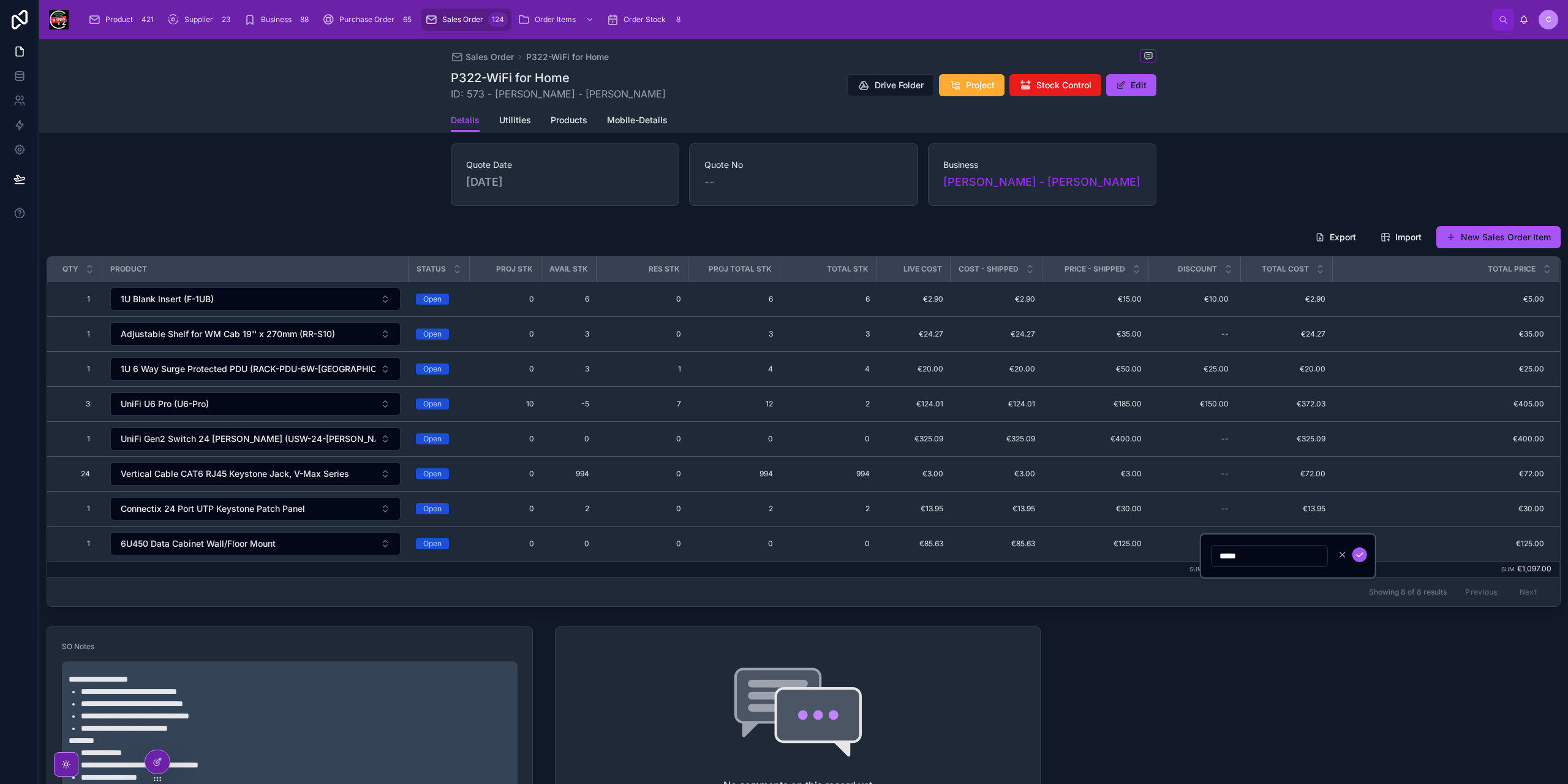
type input "******"
click button "submit" at bounding box center [1359, 554] width 15 height 15
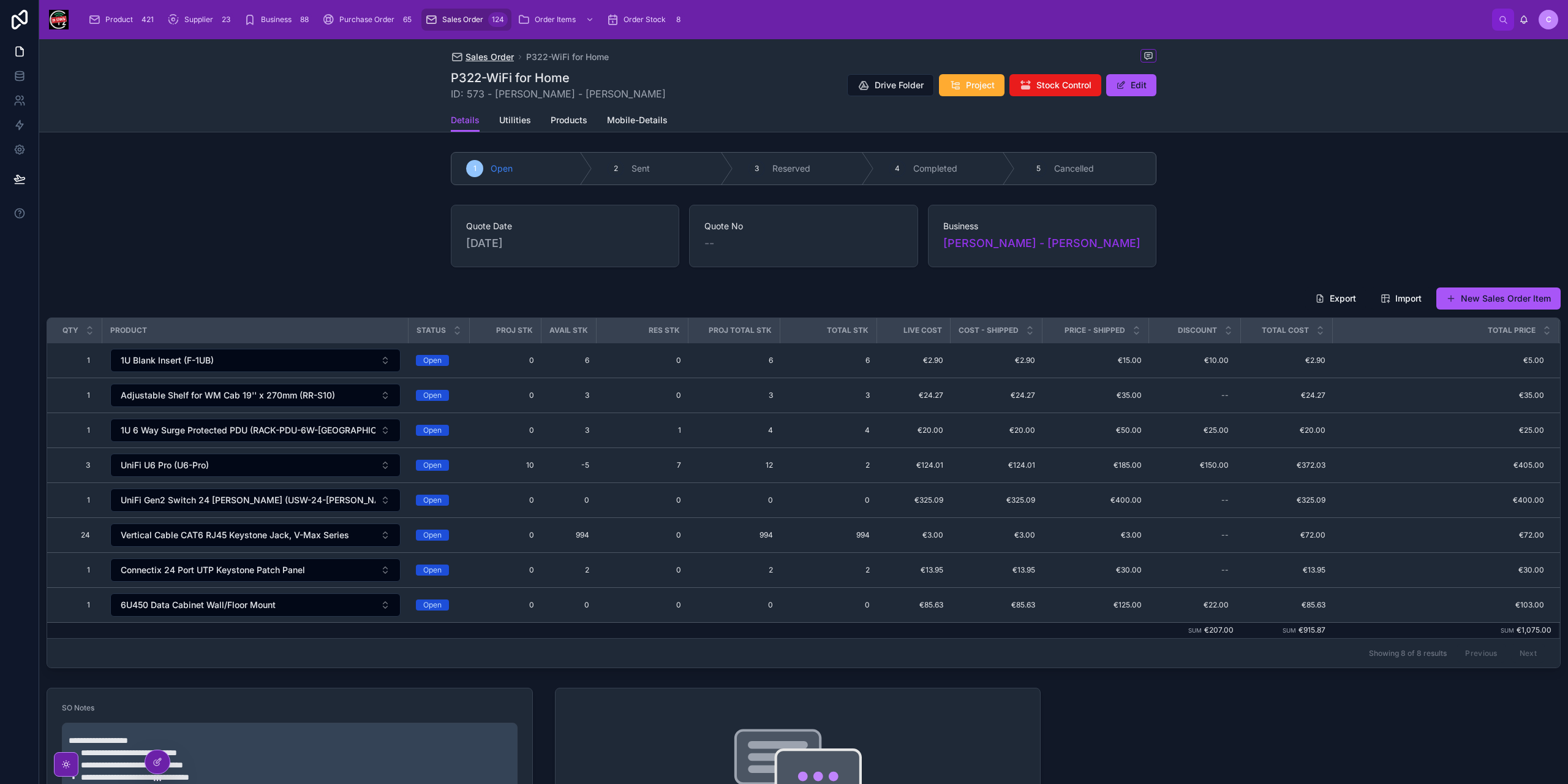
click at [468, 58] on span "Sales Order" at bounding box center [490, 57] width 49 height 12
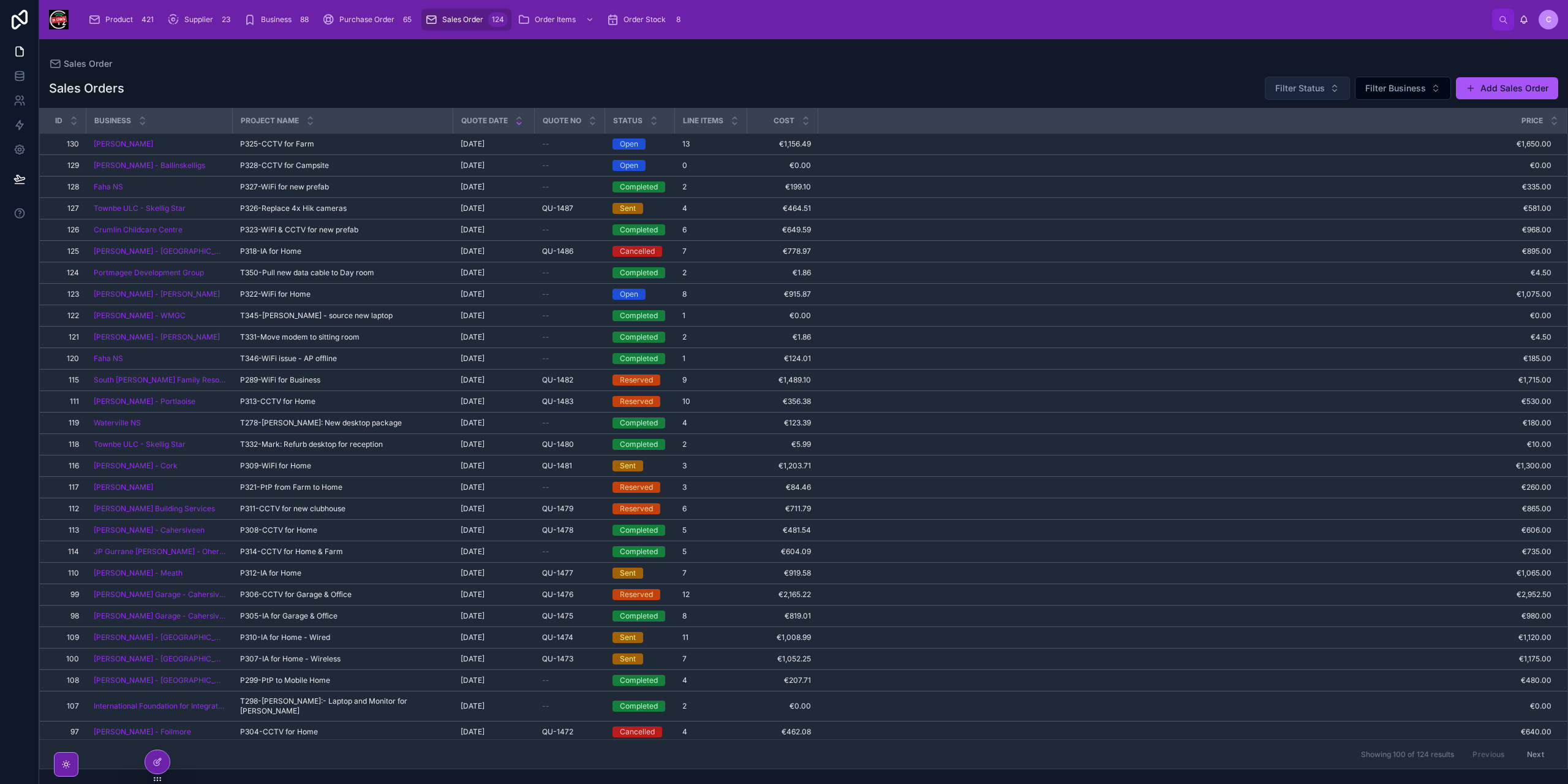
click at [1310, 90] on span "Filter Status" at bounding box center [1300, 88] width 50 height 12
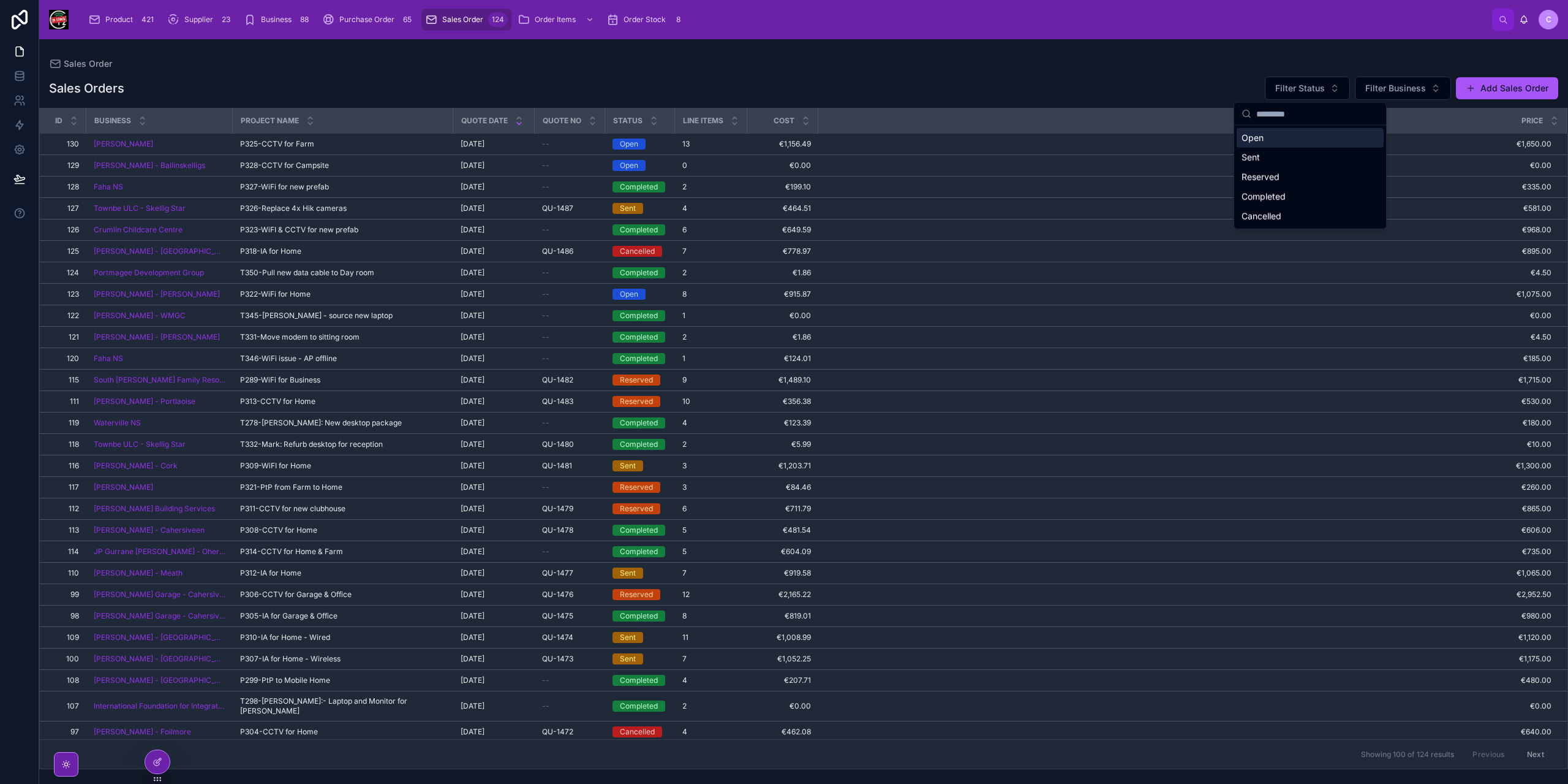
click at [1283, 140] on div "Open" at bounding box center [1310, 137] width 147 height 19
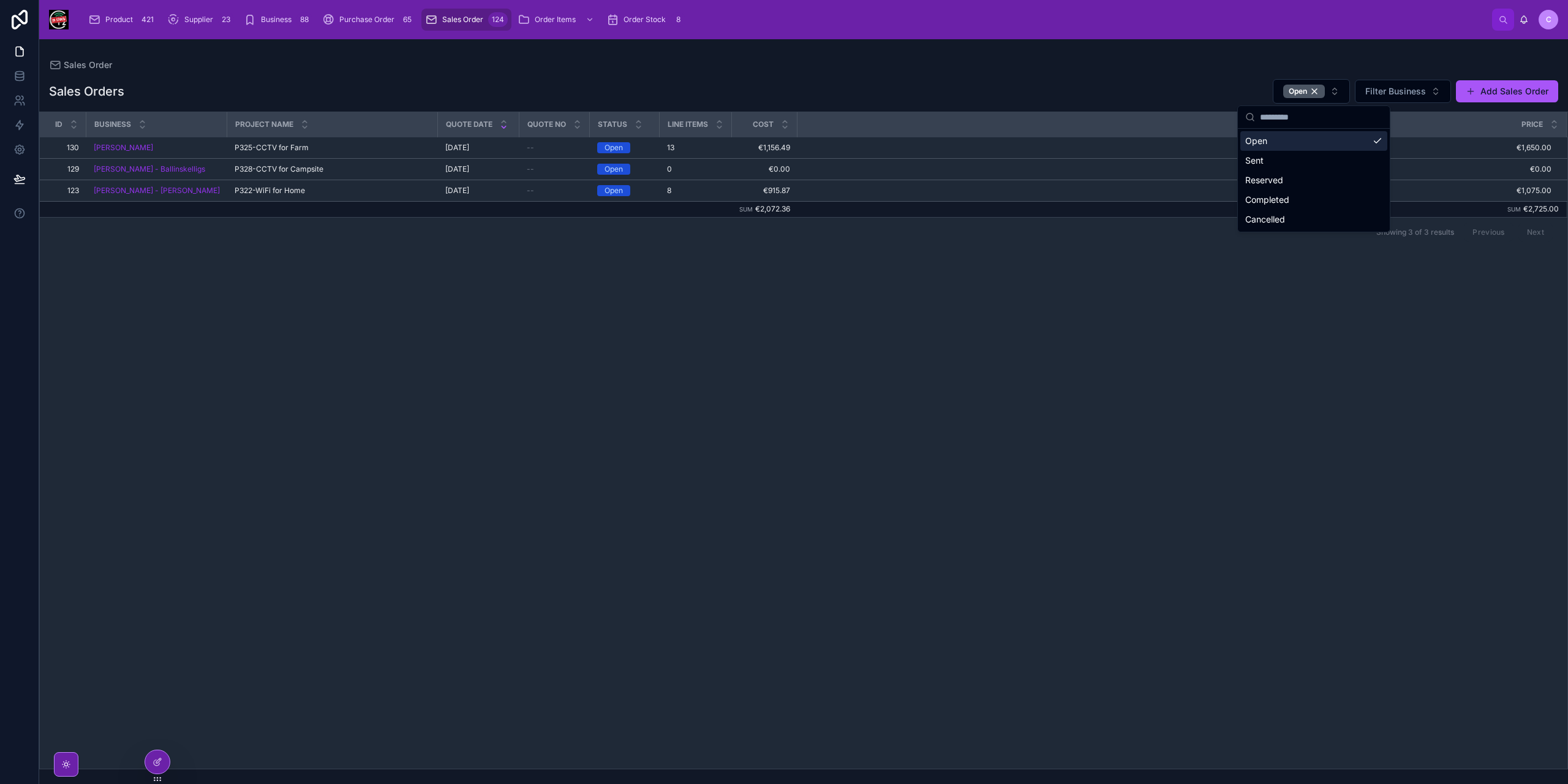
click at [163, 396] on div "Id Business Project Name Quote Date Quote No Status Line items Cost Price 130 1…" at bounding box center [803, 440] width 1528 height 656
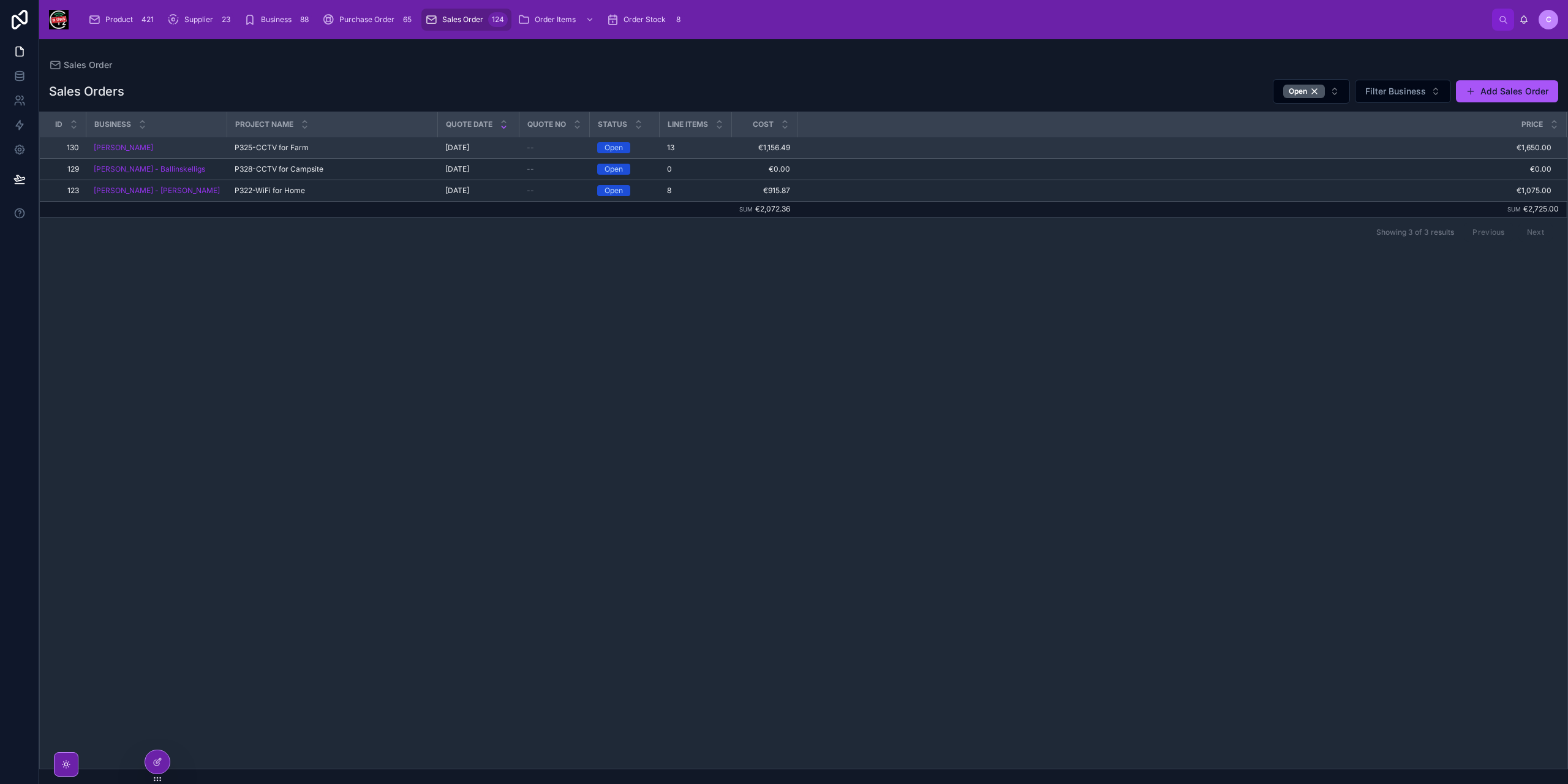
click at [277, 143] on span "P325-CCTV for Farm" at bounding box center [272, 147] width 74 height 10
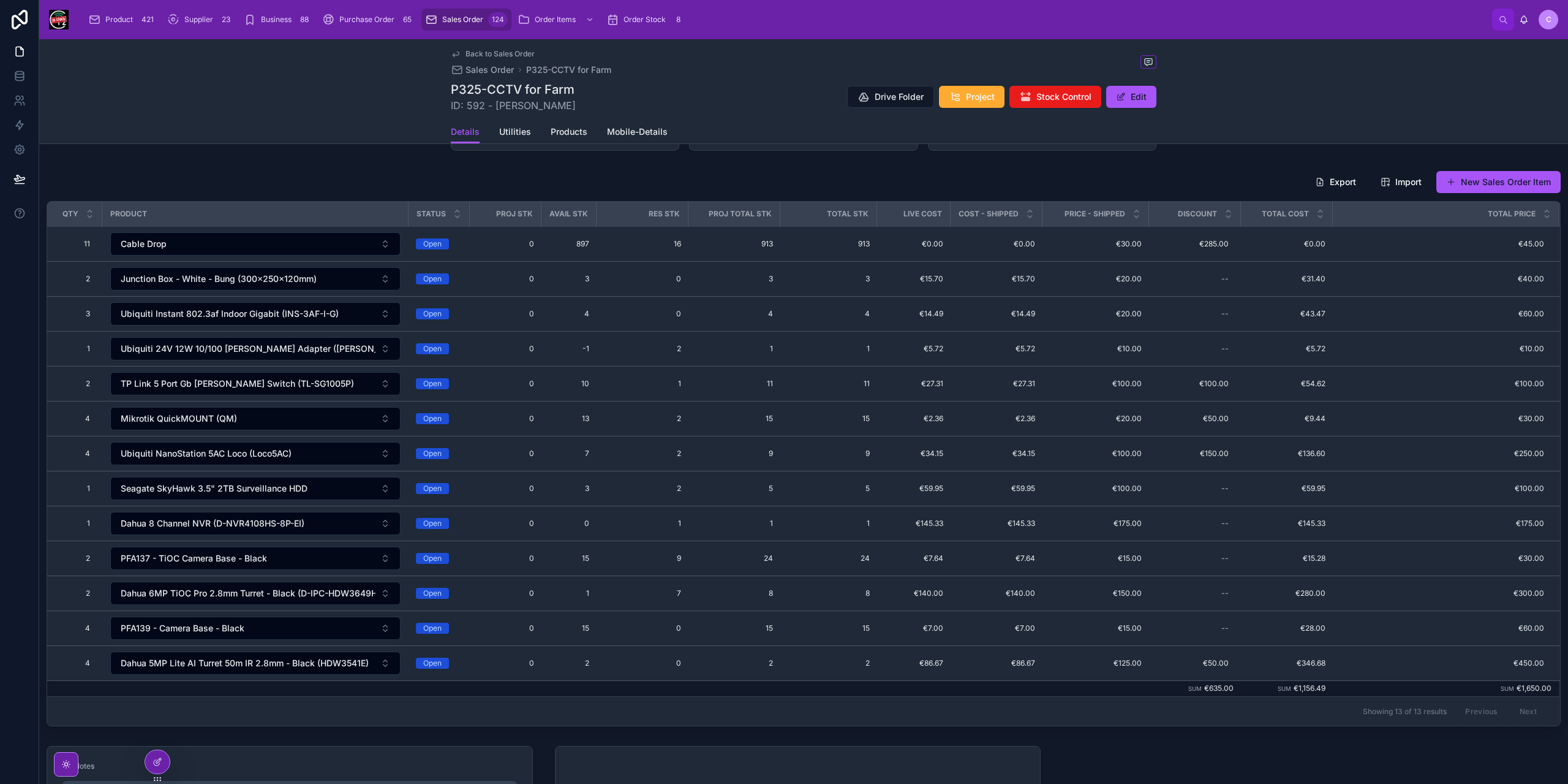
scroll to position [184, 0]
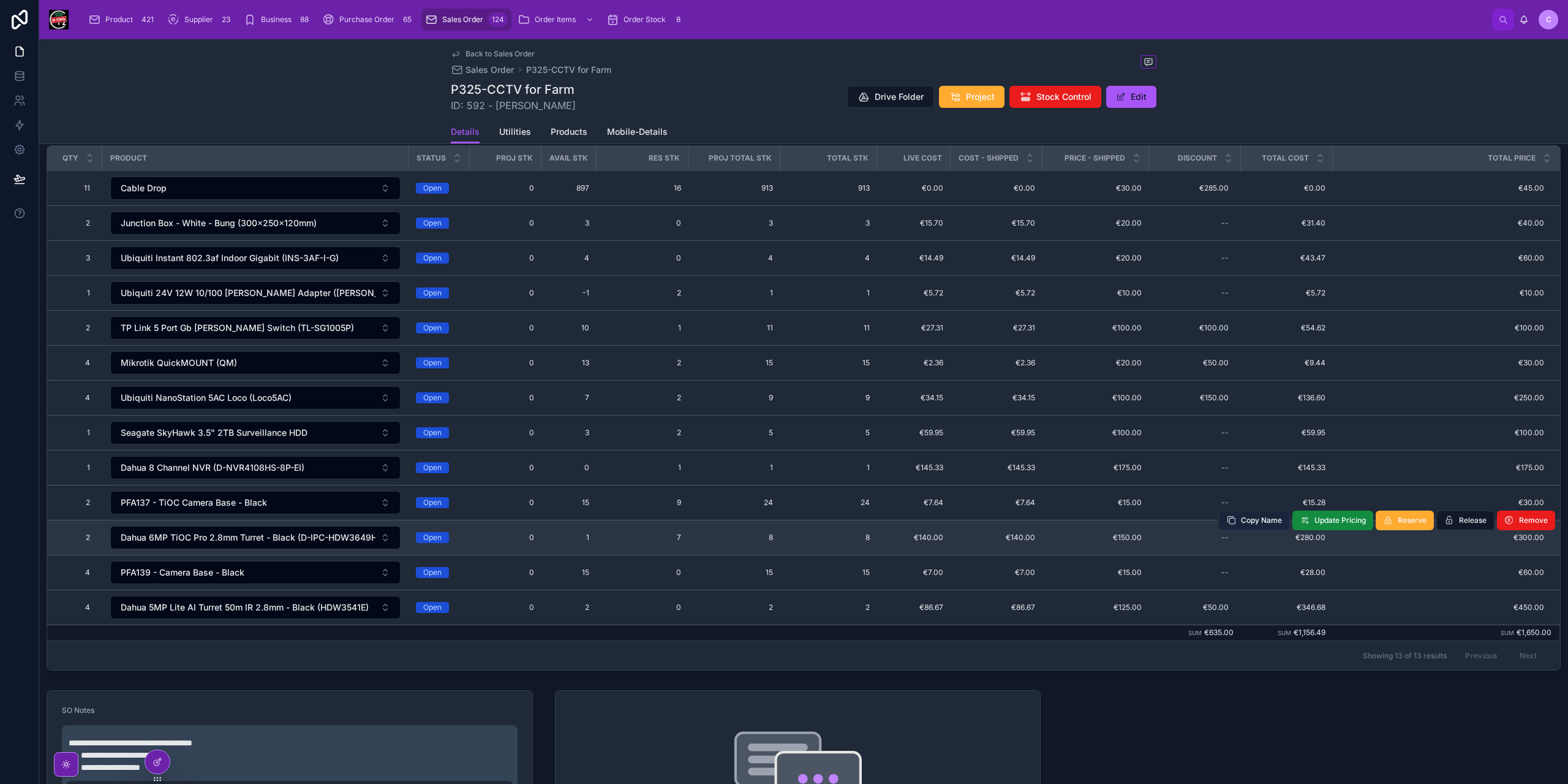
click at [1260, 515] on span "Copy Name" at bounding box center [1261, 520] width 41 height 10
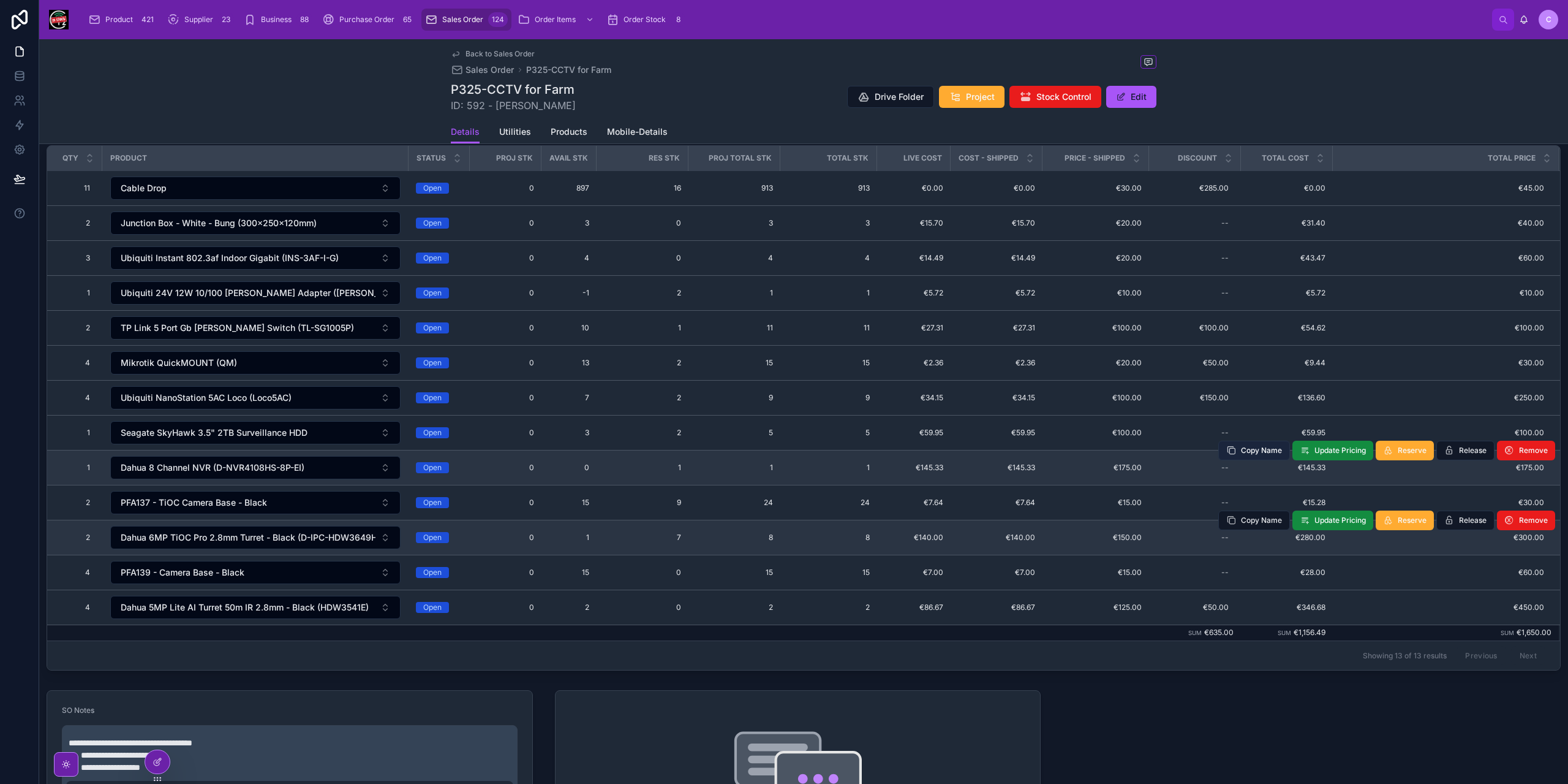
click at [1262, 446] on span "Copy Name" at bounding box center [1261, 450] width 41 height 10
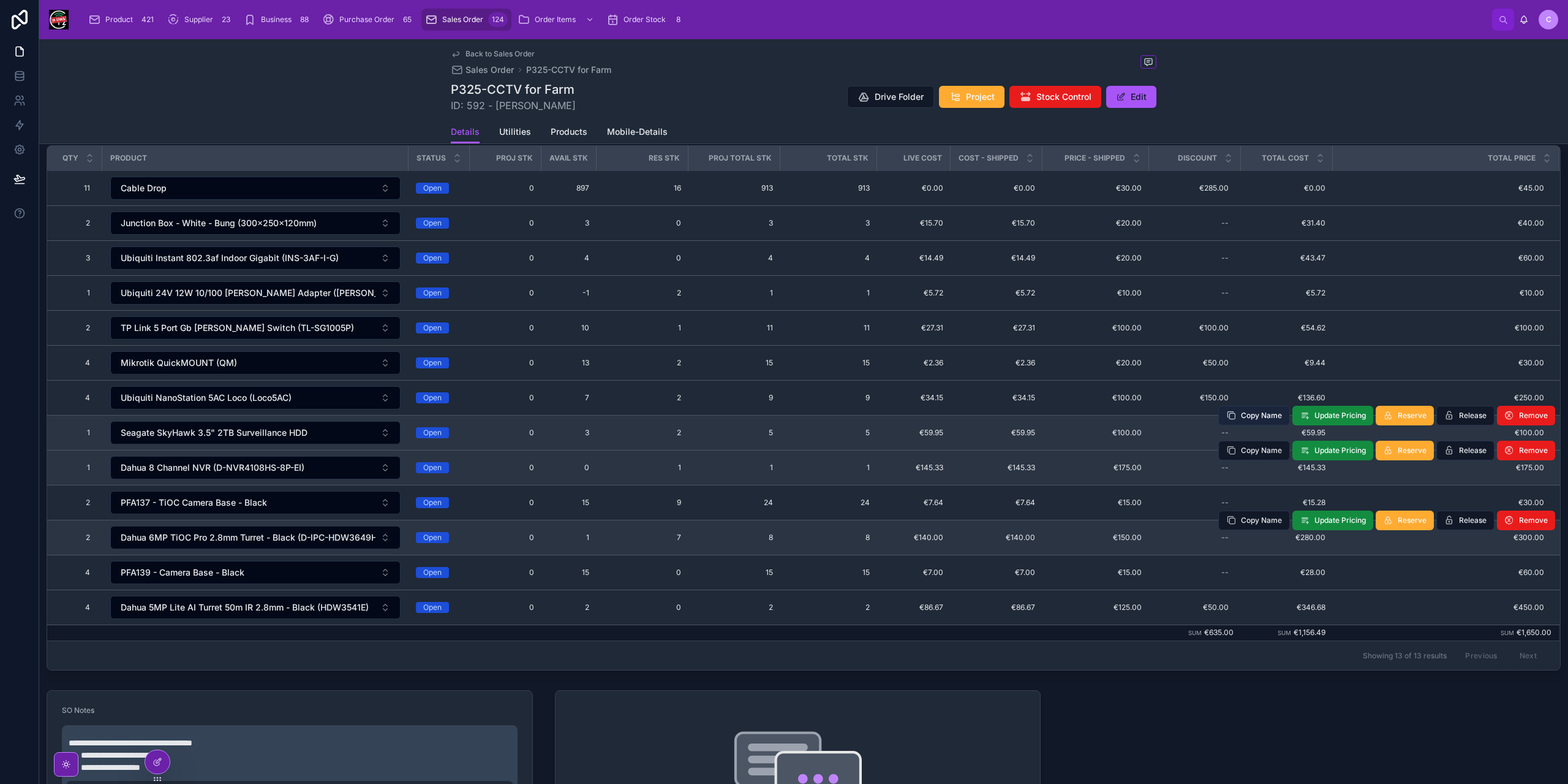
click at [1270, 410] on span "Copy Name" at bounding box center [1261, 415] width 41 height 10
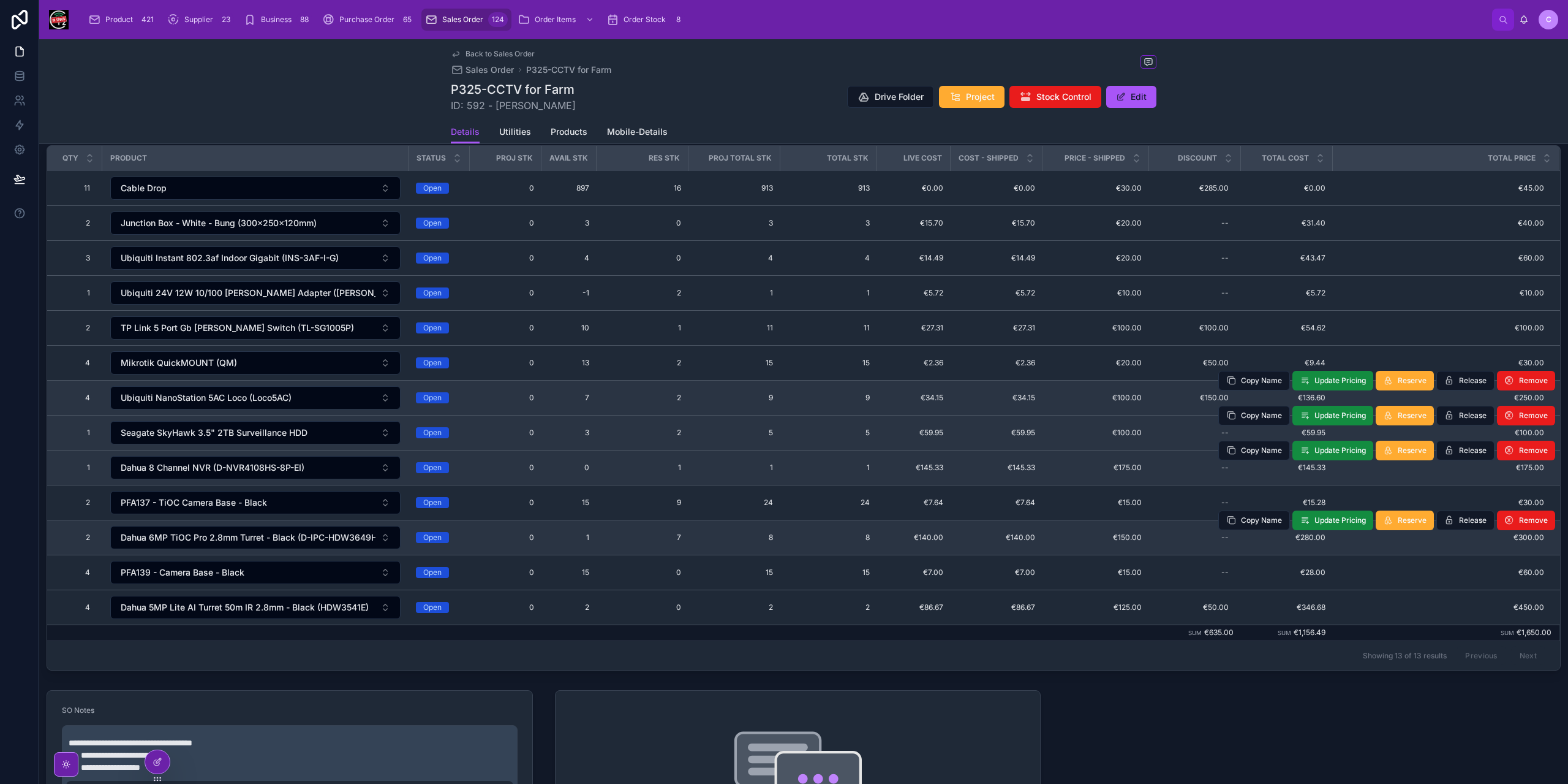
click at [1218, 390] on div "Copy Name Update Pricing Reserve Release Remove" at bounding box center [1386, 380] width 336 height 34
click at [1210, 394] on span "€150.00" at bounding box center [1194, 397] width 67 height 10
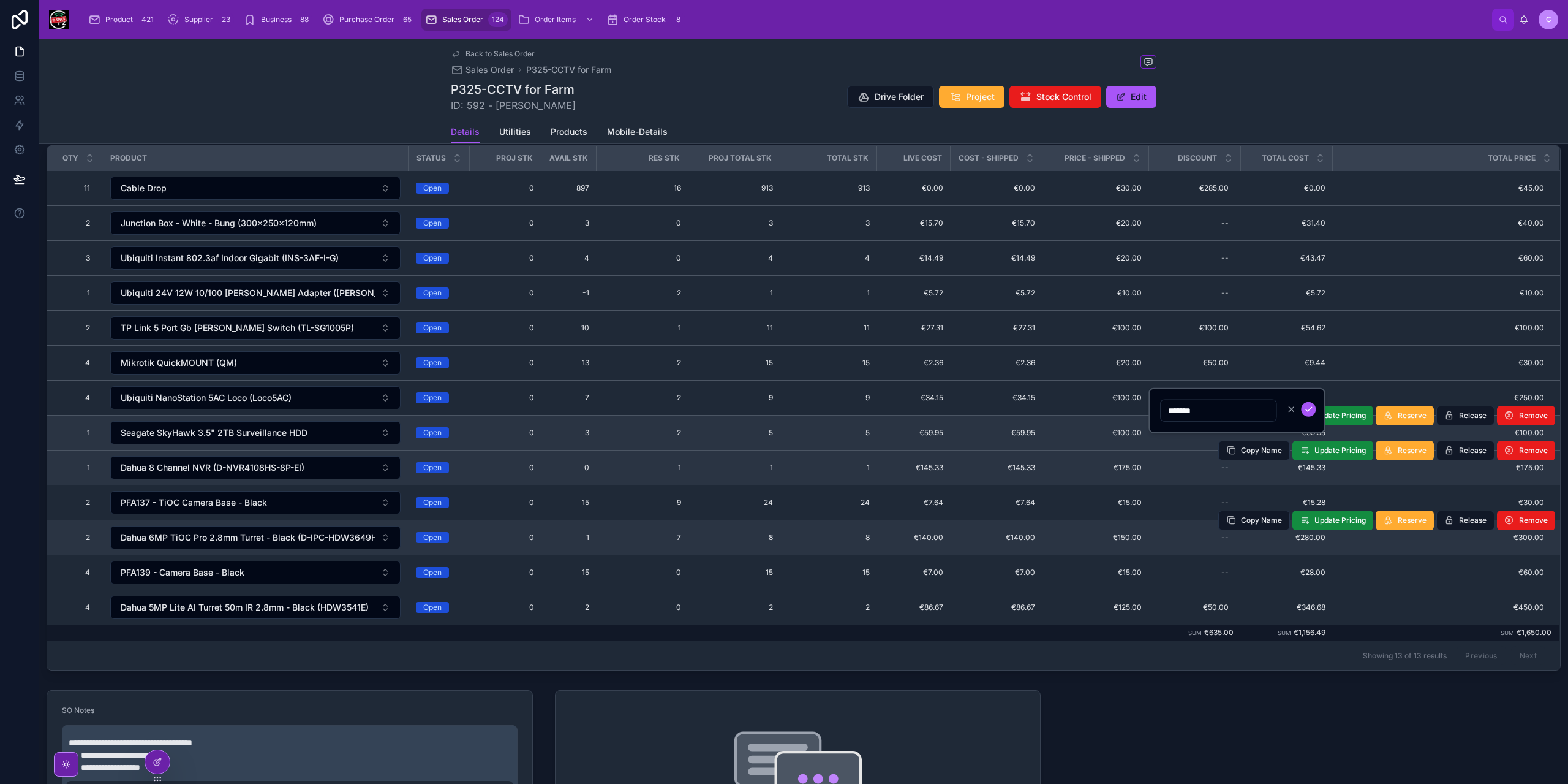
click at [1219, 405] on input "*******" at bounding box center [1218, 410] width 115 height 17
type input "******"
click button "submit" at bounding box center [1308, 409] width 15 height 15
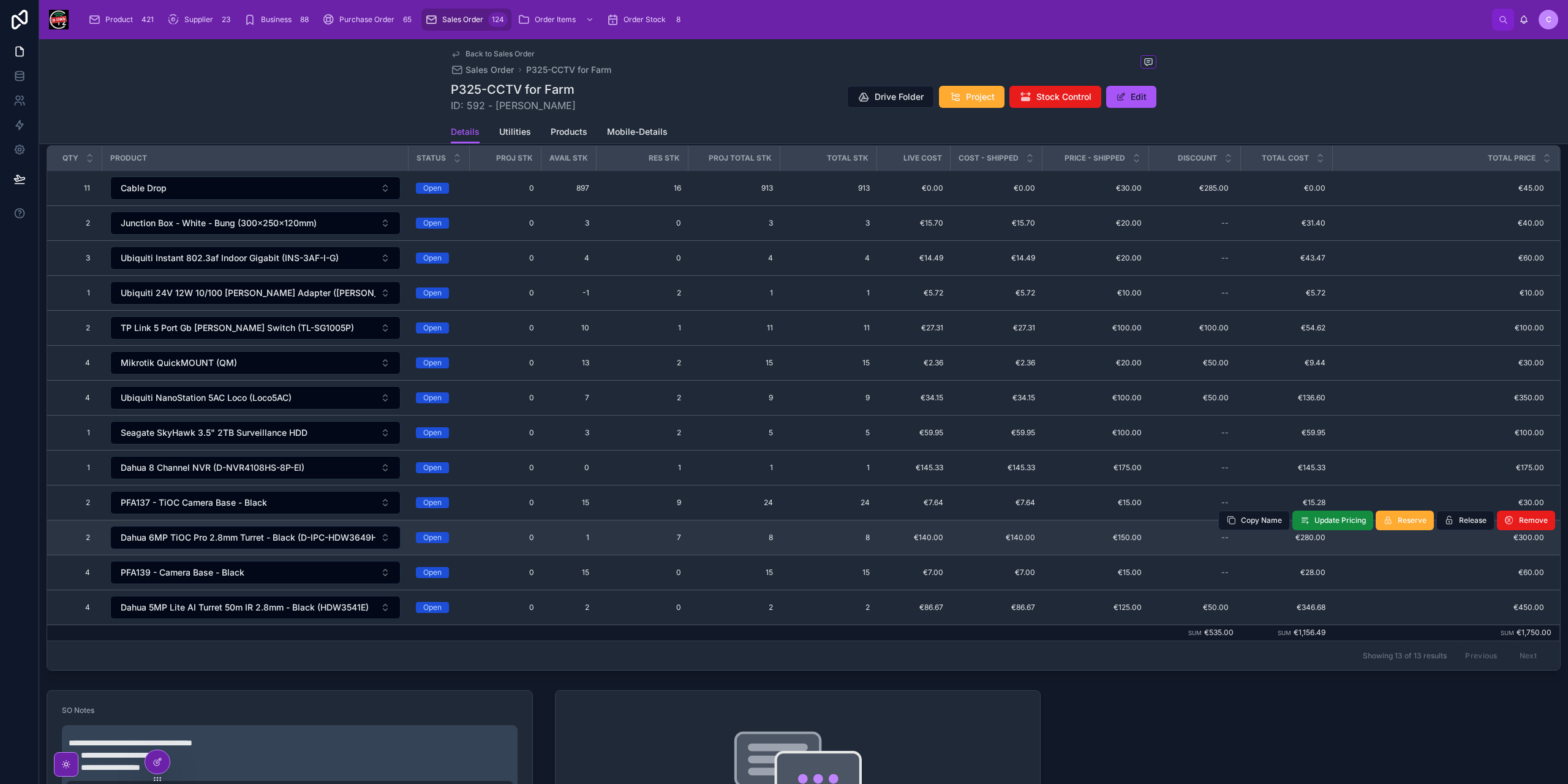
click at [1117, 532] on span "€150.00" at bounding box center [1095, 537] width 92 height 10
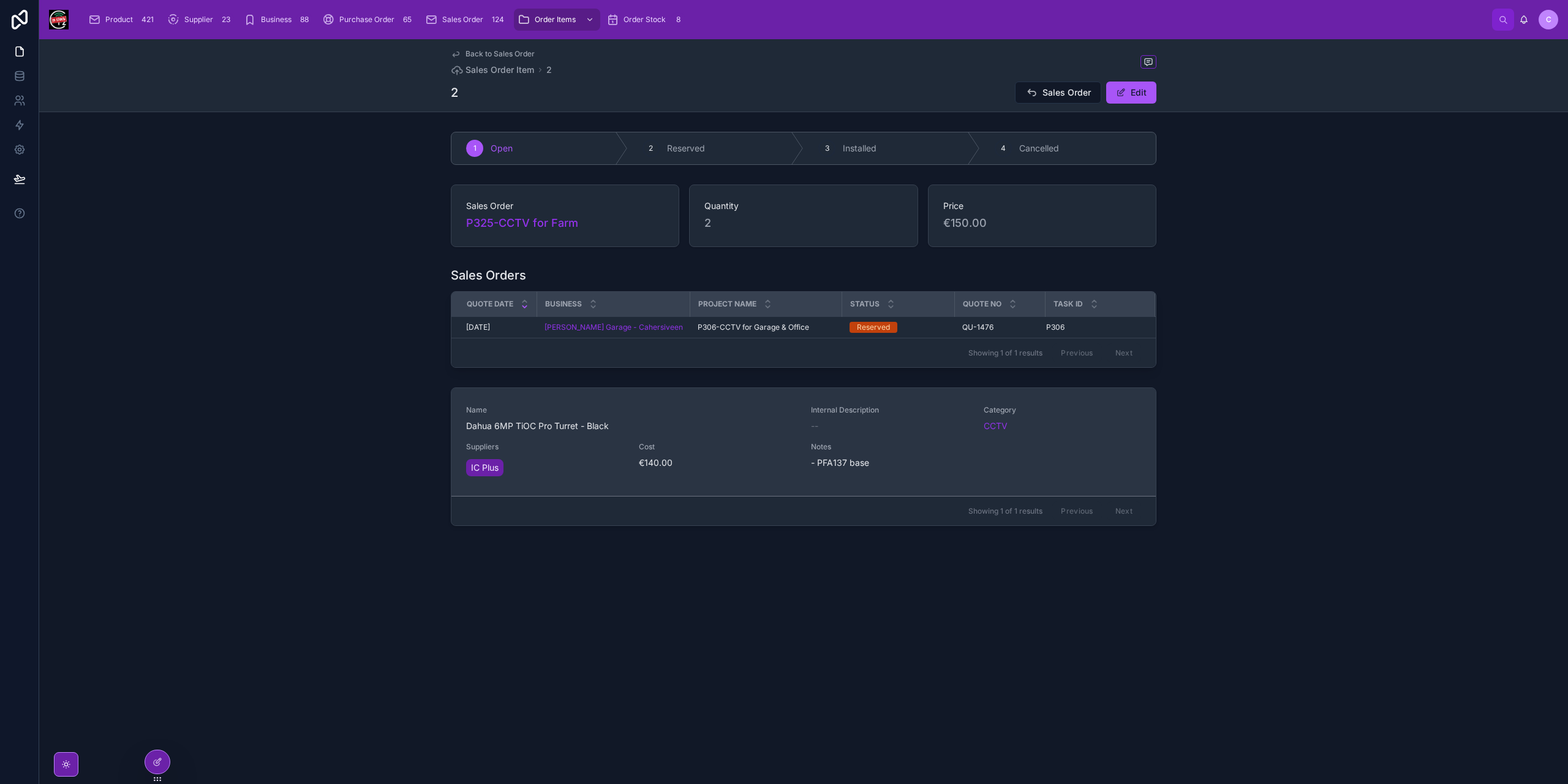
click at [696, 442] on span "Cost" at bounding box center [718, 447] width 158 height 10
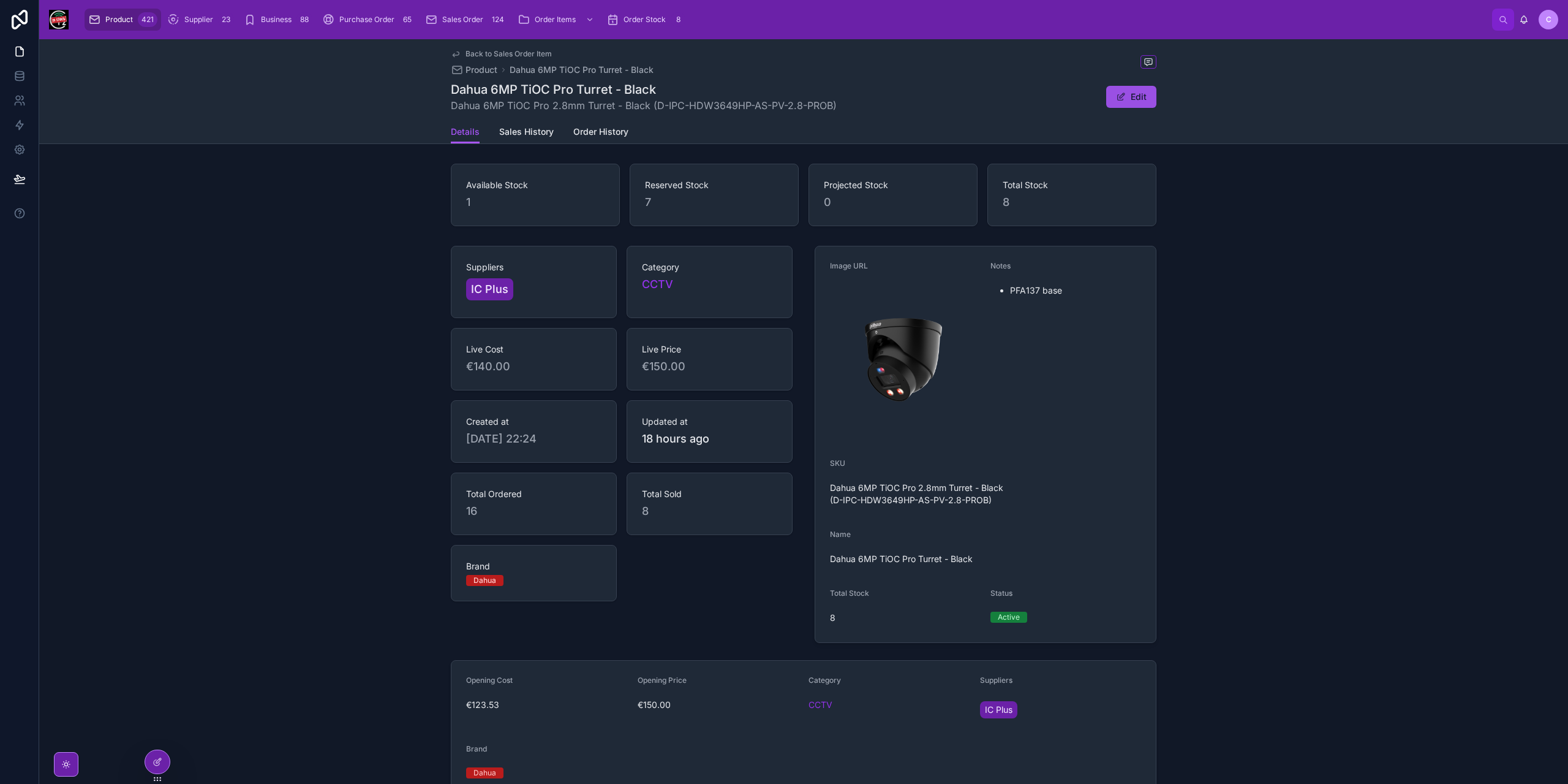
click at [1135, 98] on button "Edit" at bounding box center [1131, 97] width 50 height 22
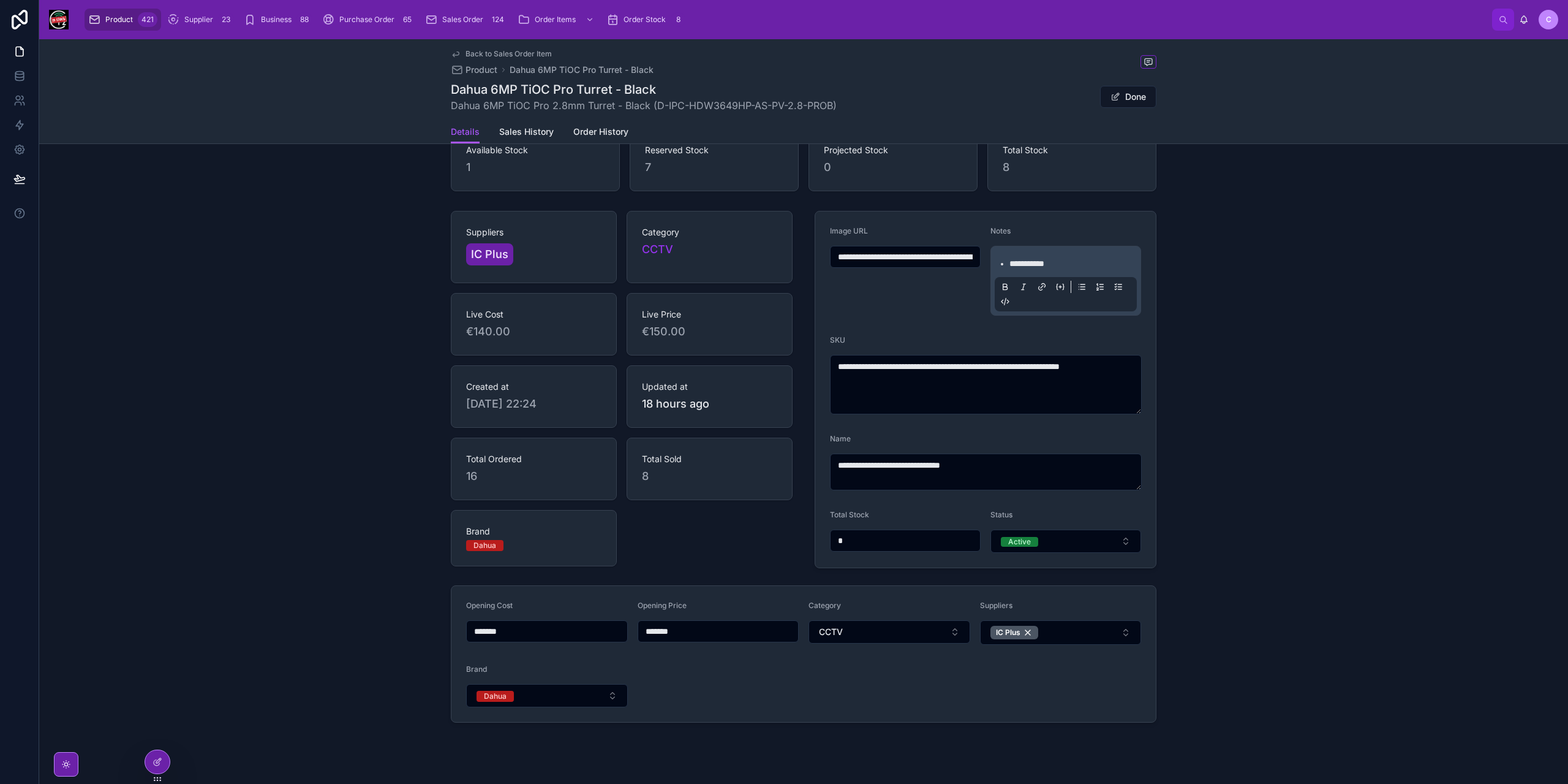
scroll to position [53, 0]
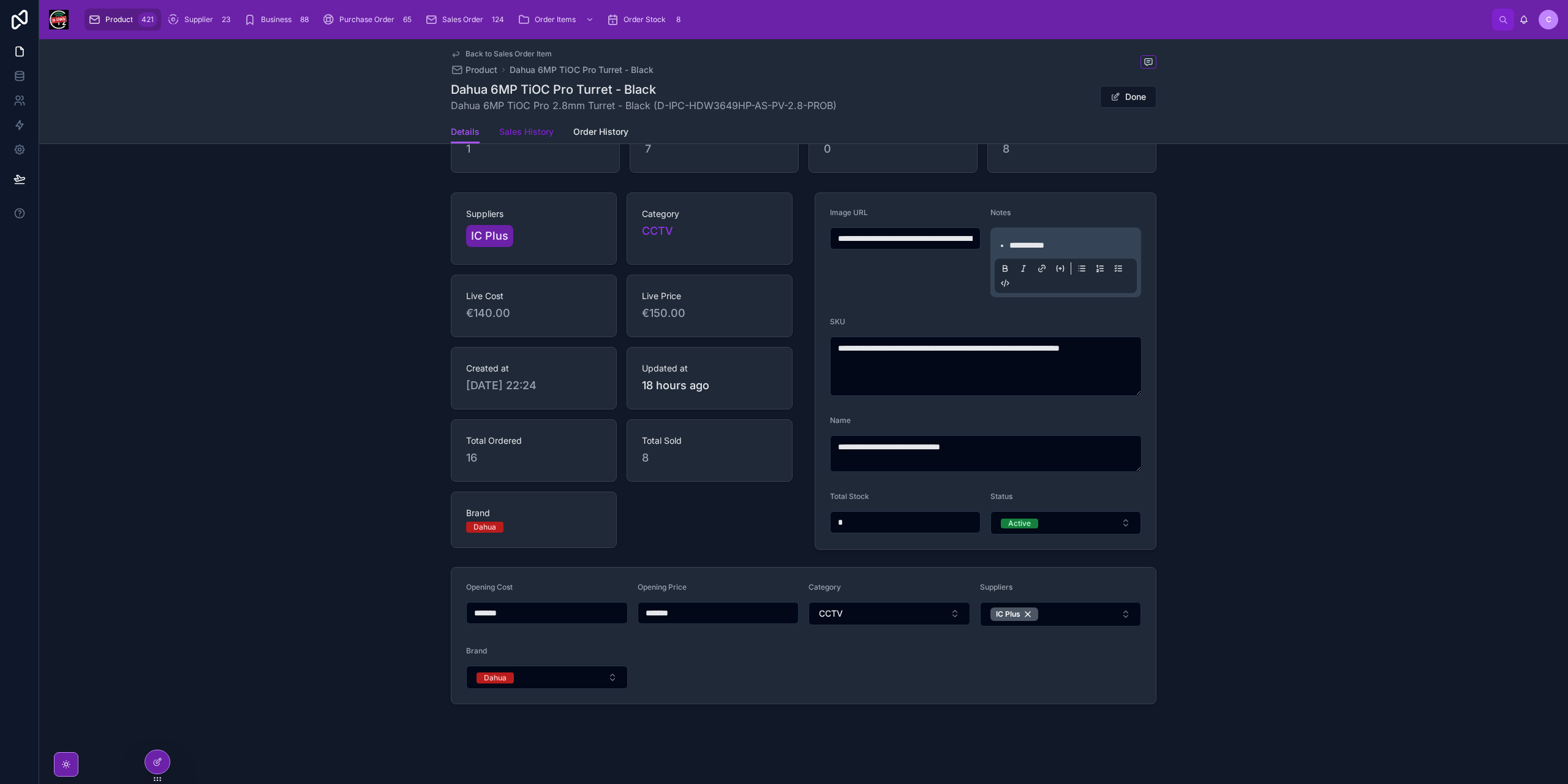
click at [533, 135] on span "Sales History" at bounding box center [526, 132] width 54 height 12
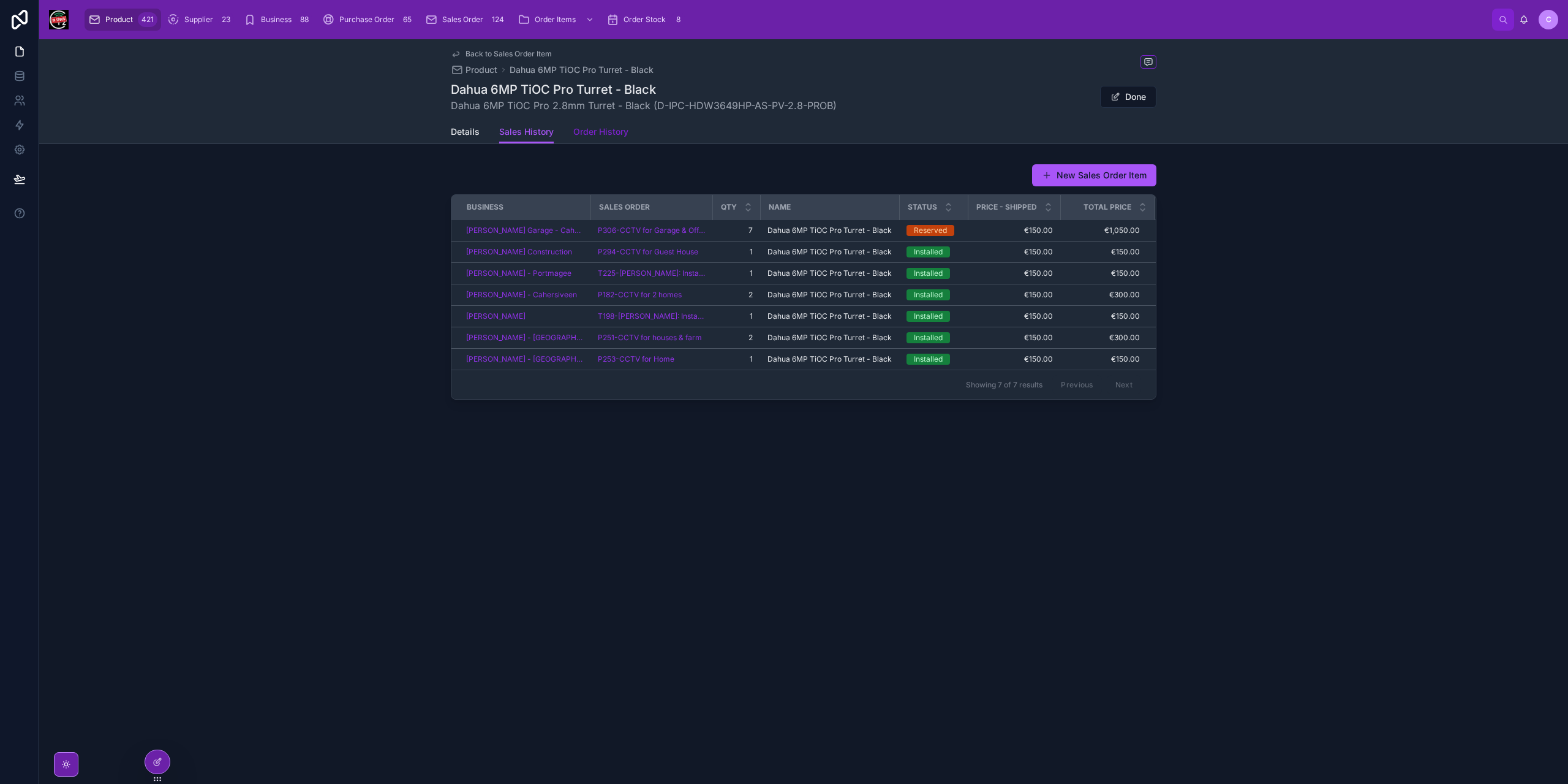
click at [589, 133] on span "Order History" at bounding box center [600, 132] width 55 height 12
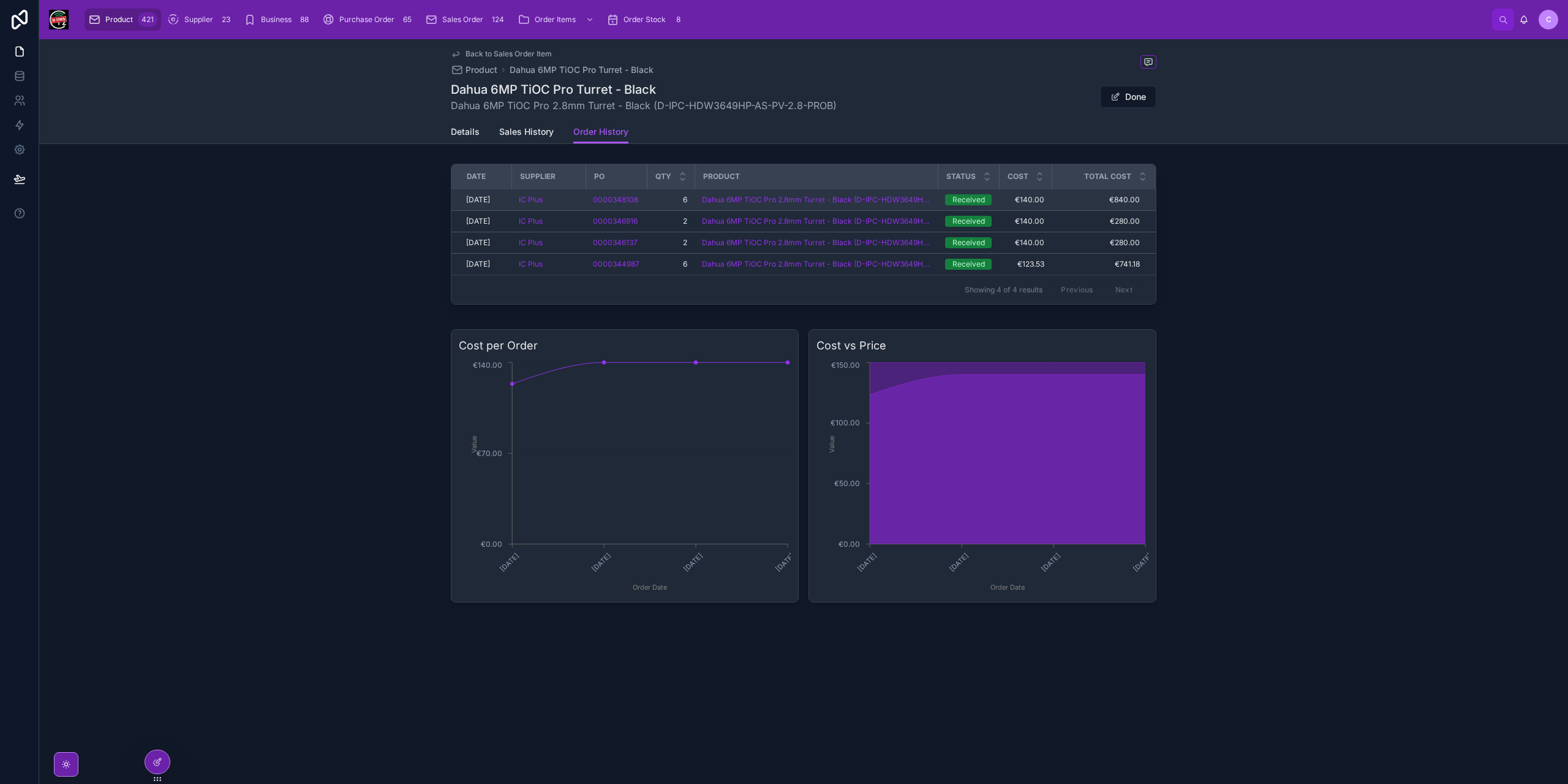
click at [1089, 195] on span "€840.00" at bounding box center [1095, 200] width 87 height 10
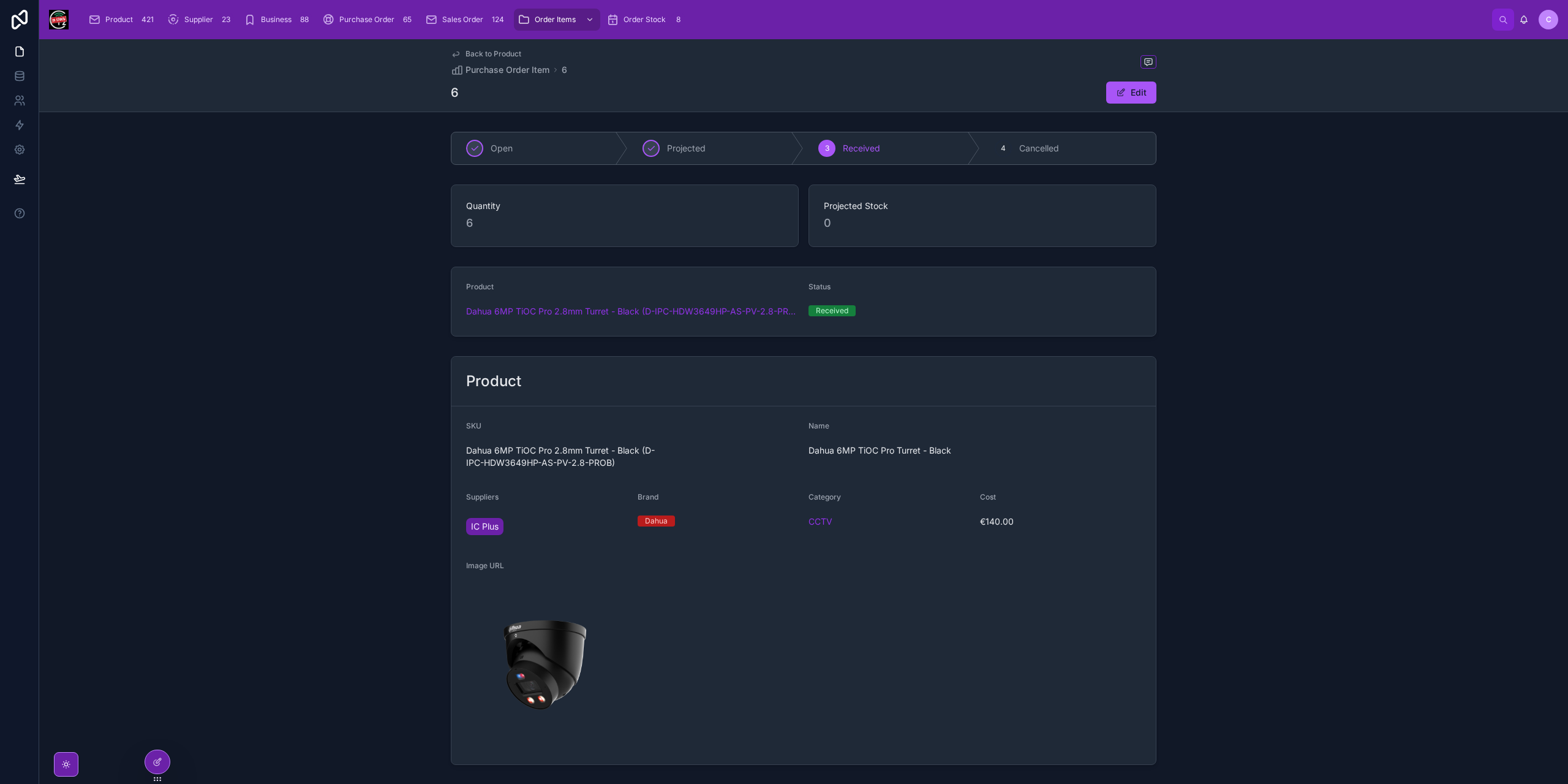
click at [998, 524] on span "€140.00" at bounding box center [1061, 522] width 162 height 12
click at [452, 56] on icon at bounding box center [456, 53] width 10 height 10
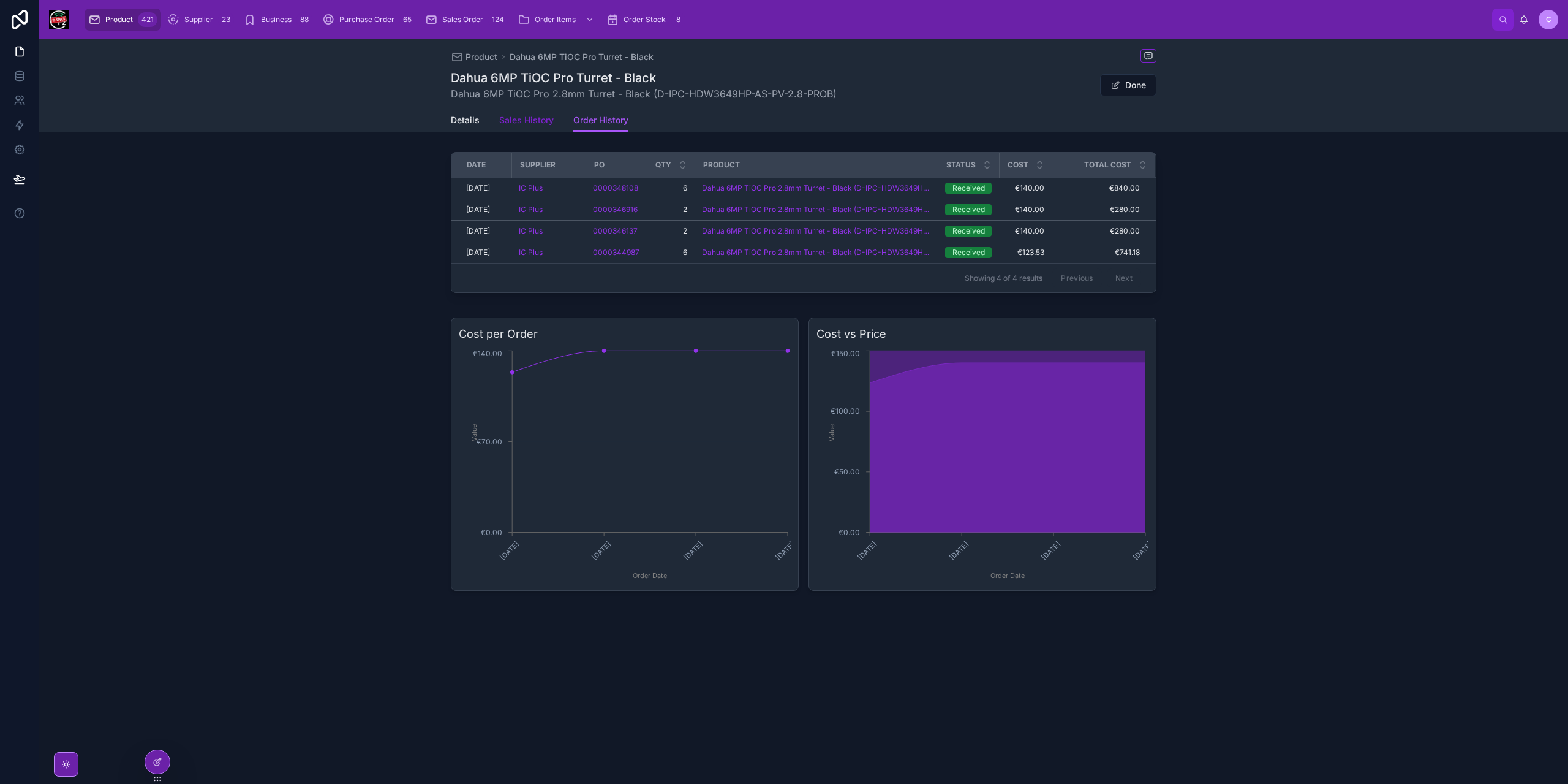
click at [531, 126] on link "Sales History" at bounding box center [526, 122] width 54 height 25
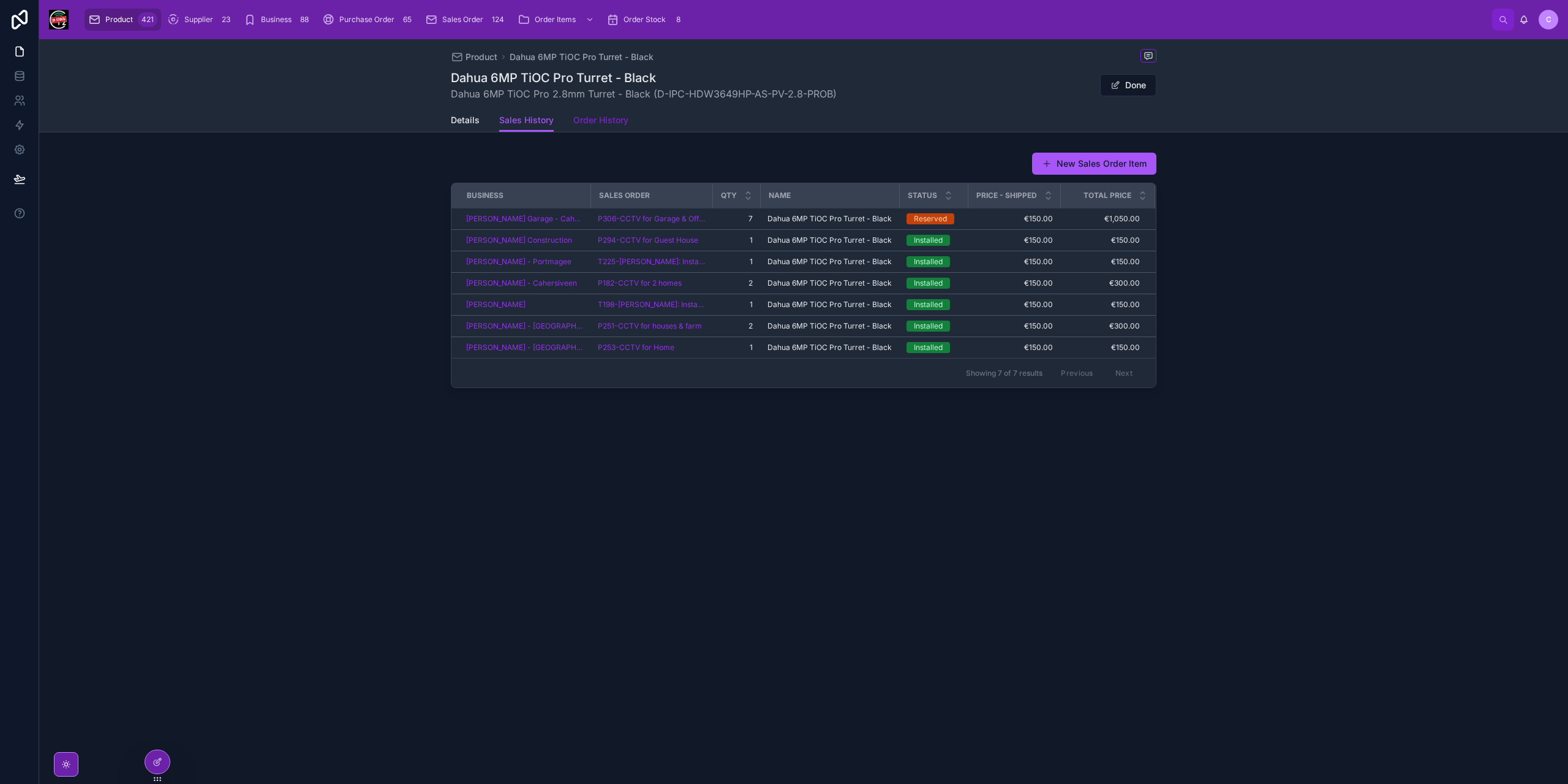
click at [597, 125] on span "Order History" at bounding box center [600, 120] width 55 height 12
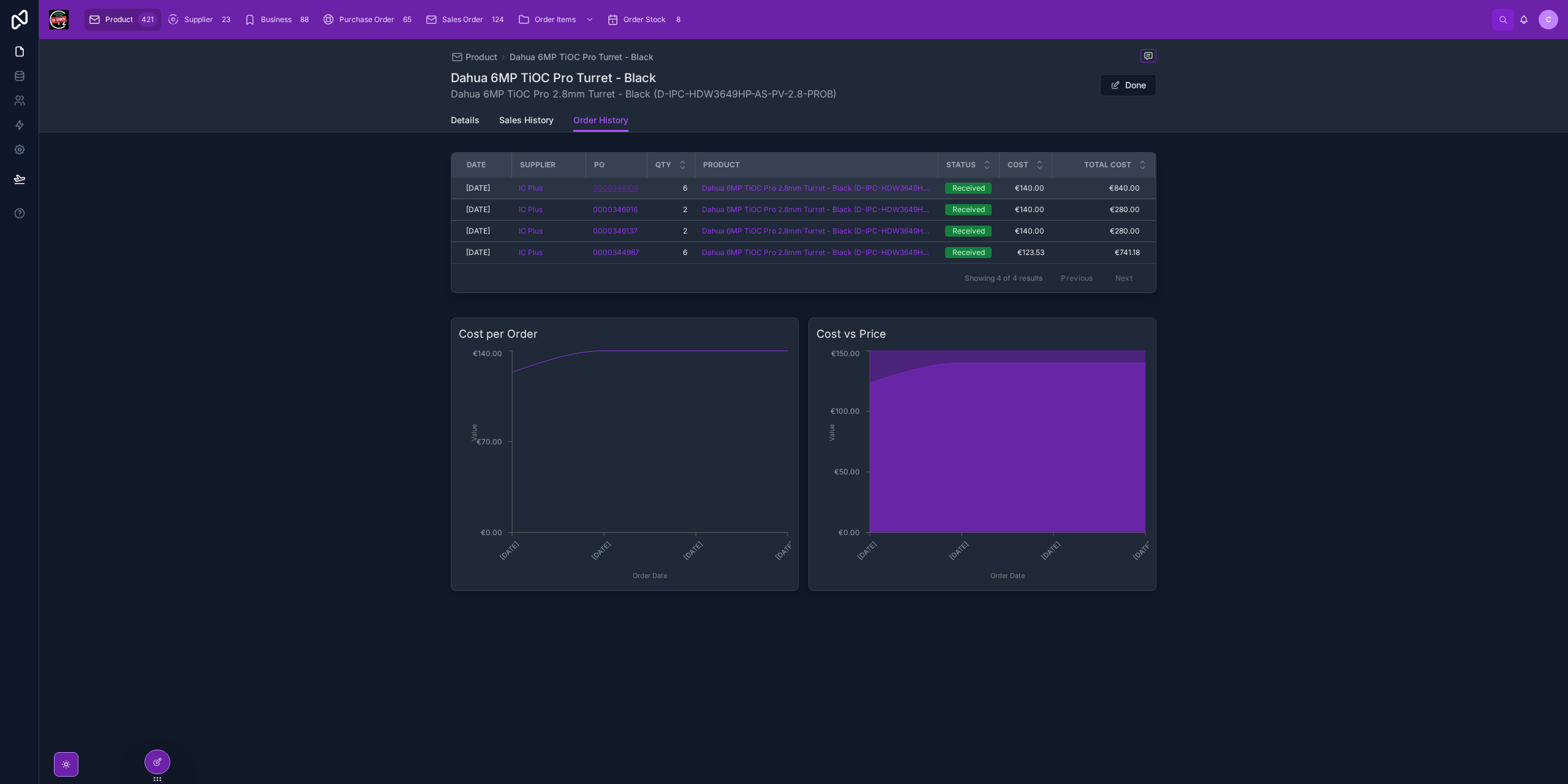
click at [628, 187] on span "0000348108" at bounding box center [615, 188] width 46 height 10
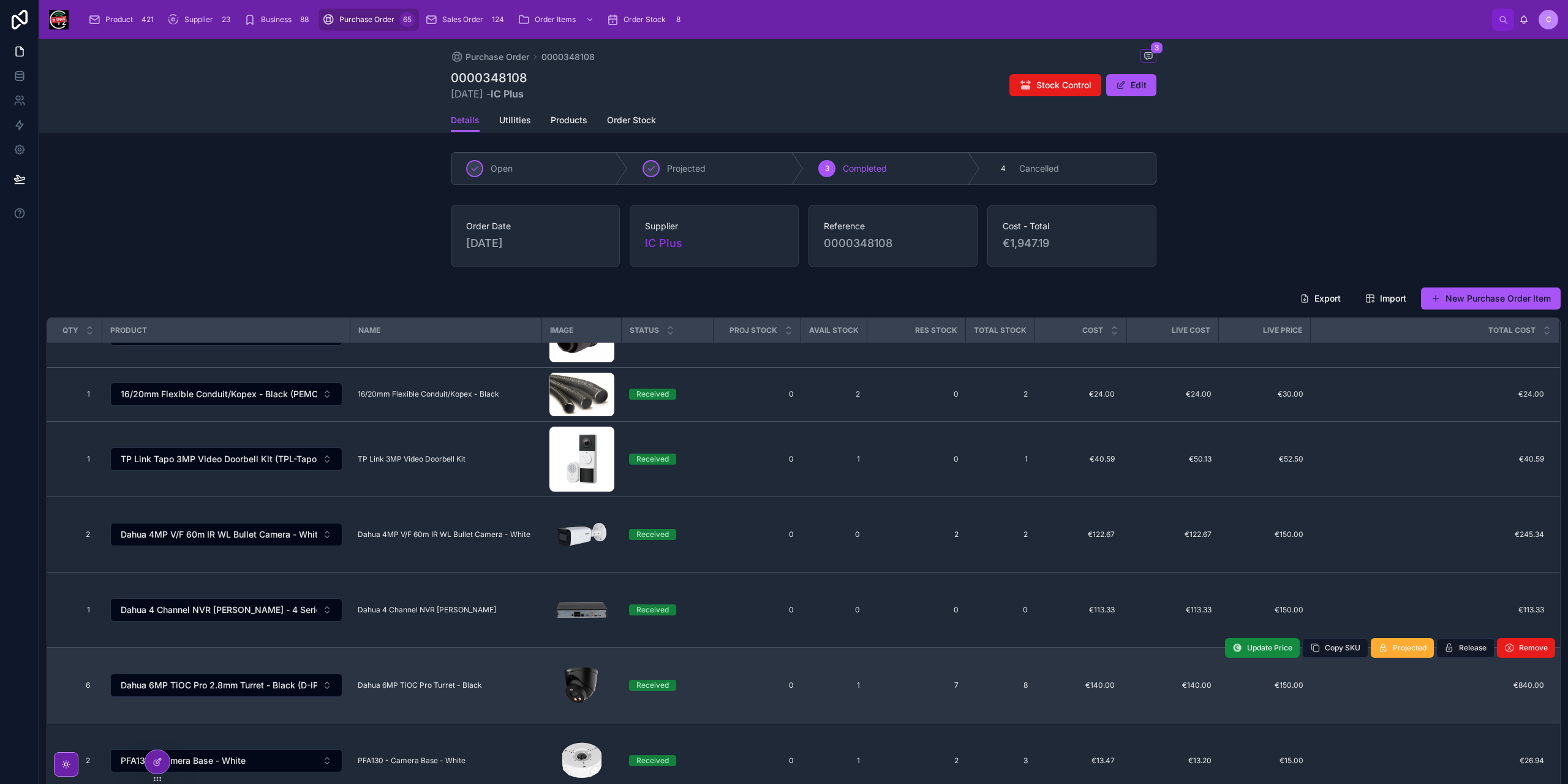
scroll to position [368, 0]
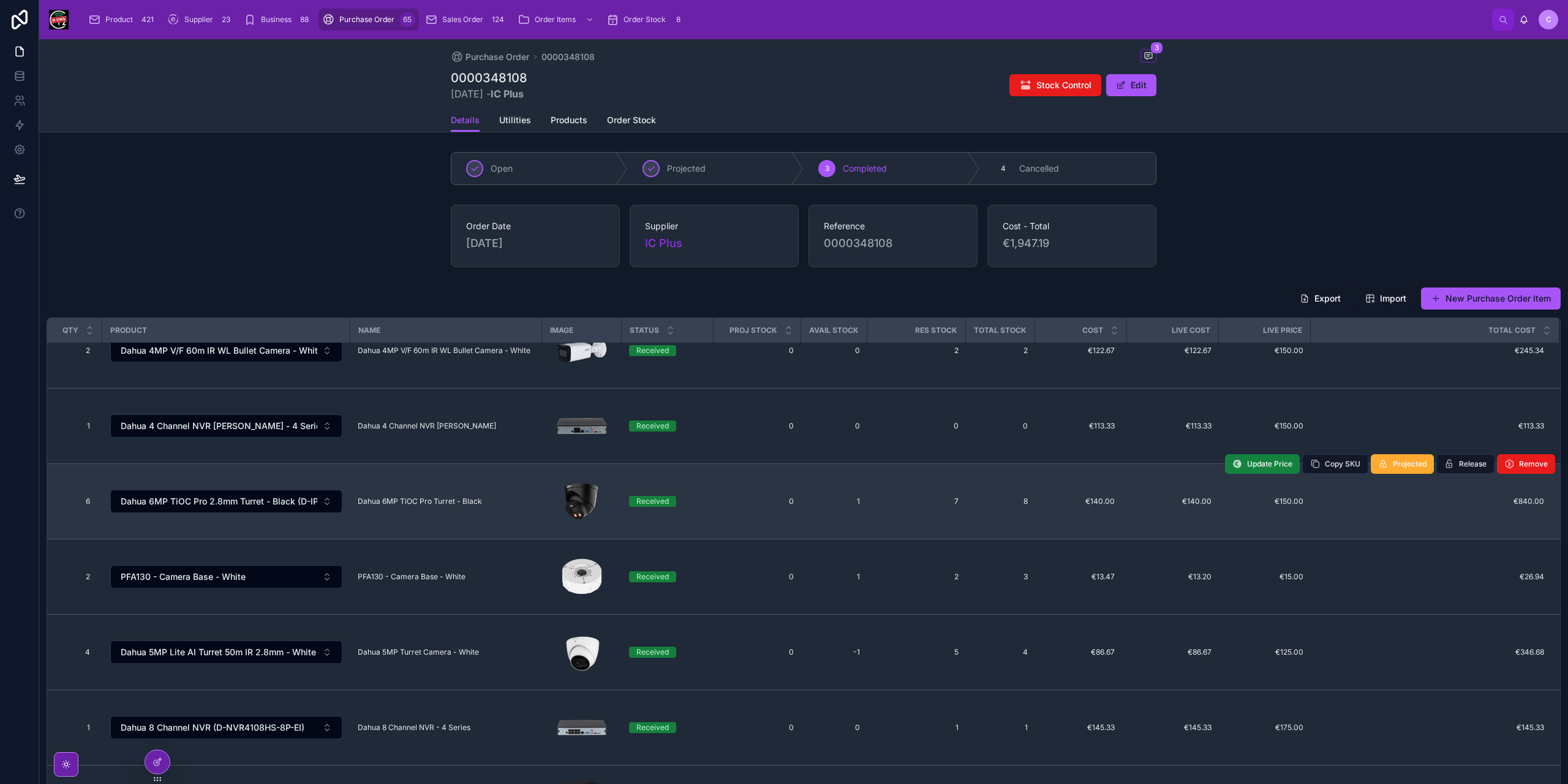
click at [1278, 463] on span "Update Price" at bounding box center [1269, 464] width 46 height 10
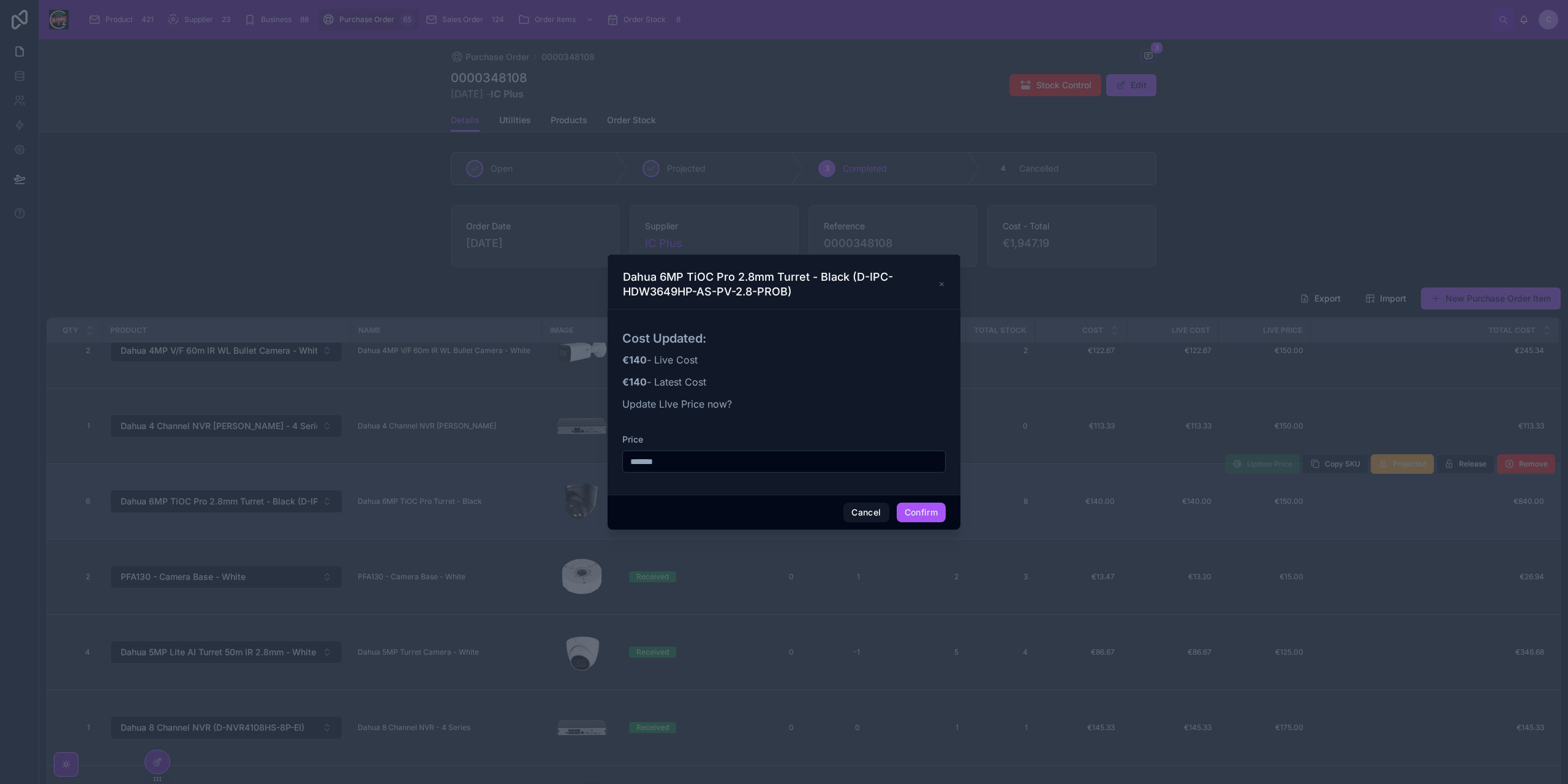
click at [645, 463] on input "*******" at bounding box center [784, 461] width 322 height 17
click at [646, 463] on input "*******" at bounding box center [784, 461] width 322 height 17
type input "*******"
click at [913, 510] on button "Confirm" at bounding box center [921, 512] width 49 height 19
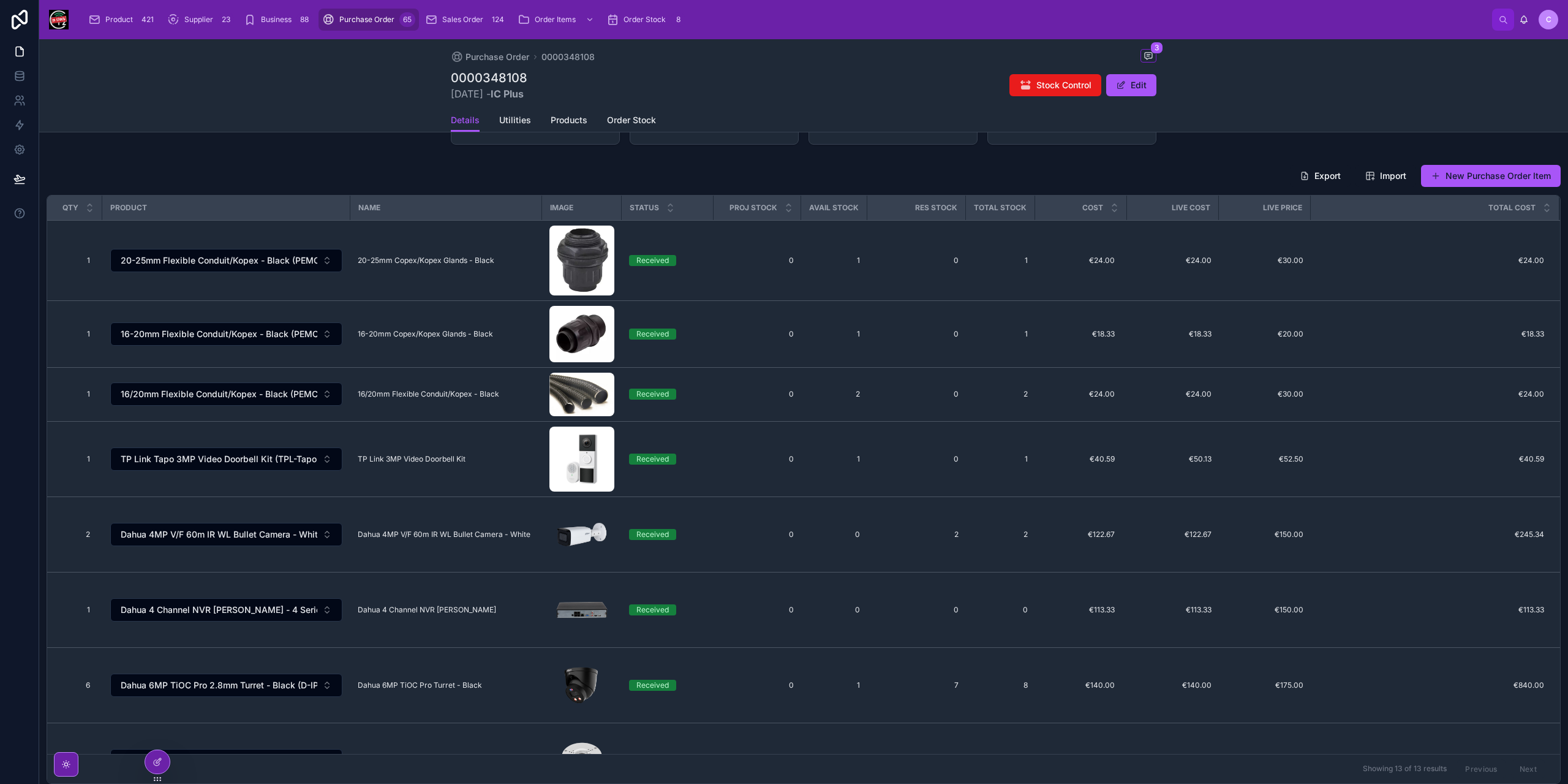
scroll to position [0, 0]
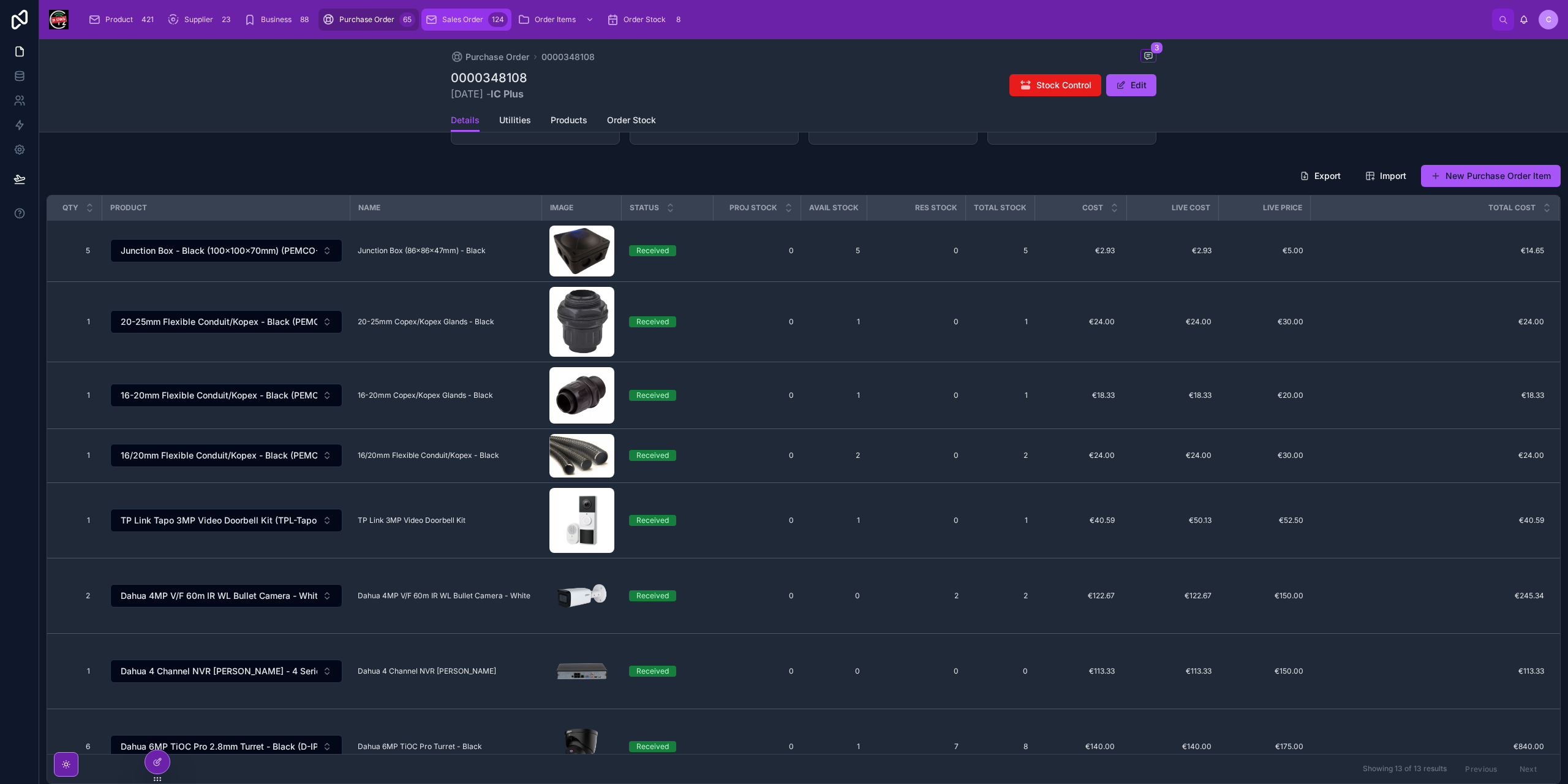
click at [453, 18] on span "Sales Order" at bounding box center [463, 19] width 41 height 10
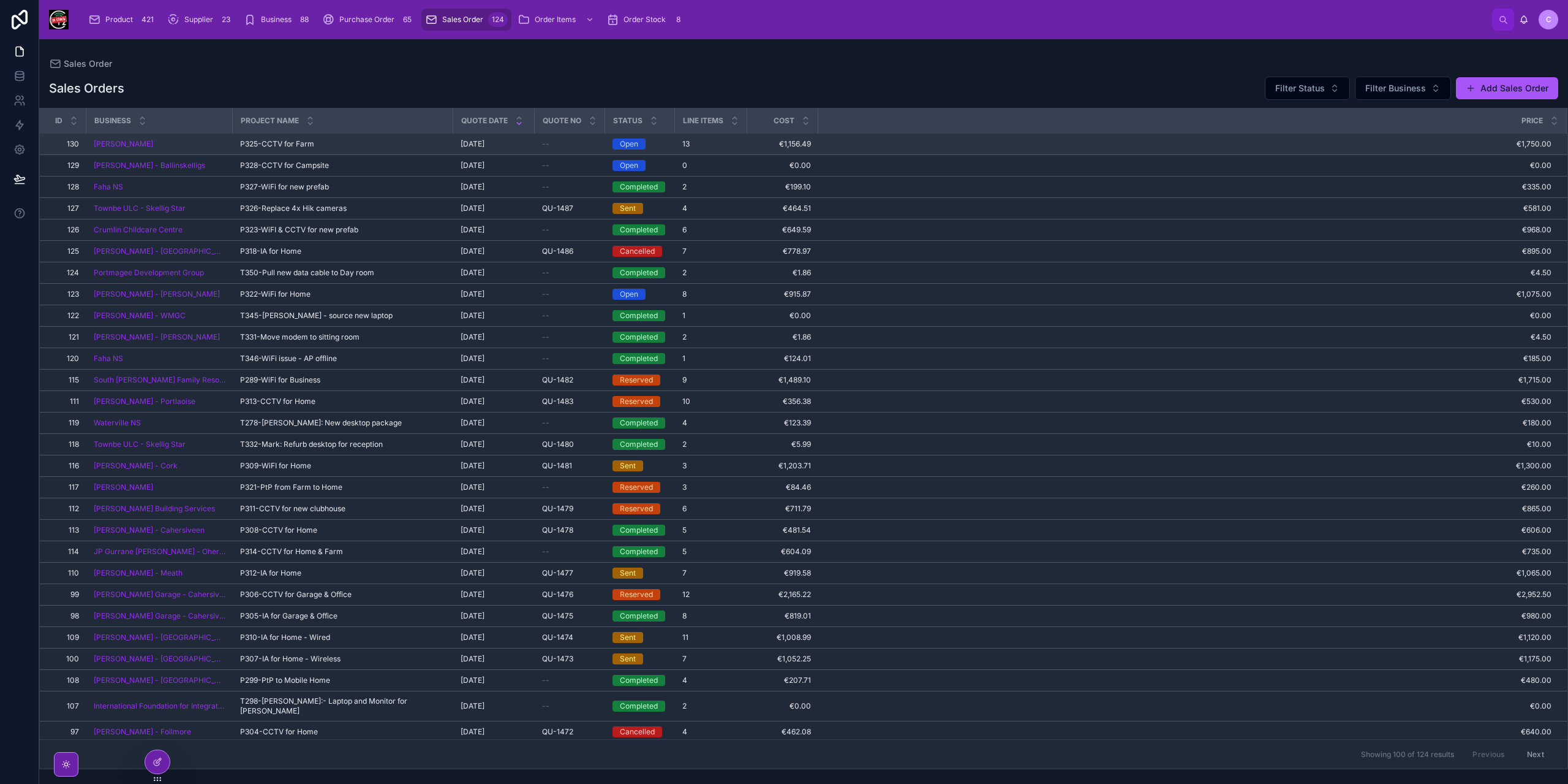
click at [337, 142] on div "P325-CCTV for Farm P325-CCTV for Farm" at bounding box center [343, 144] width 206 height 10
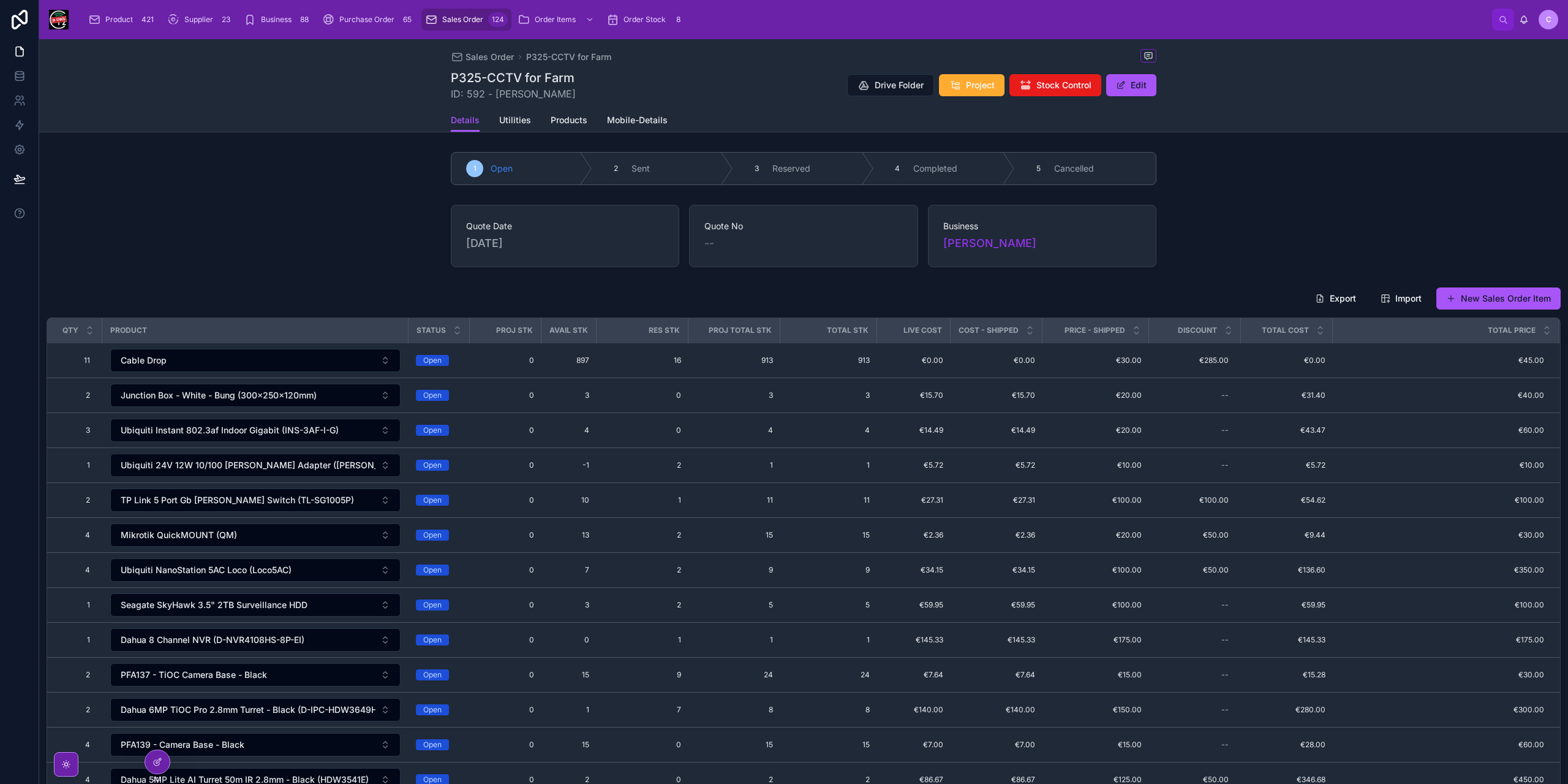
scroll to position [184, 0]
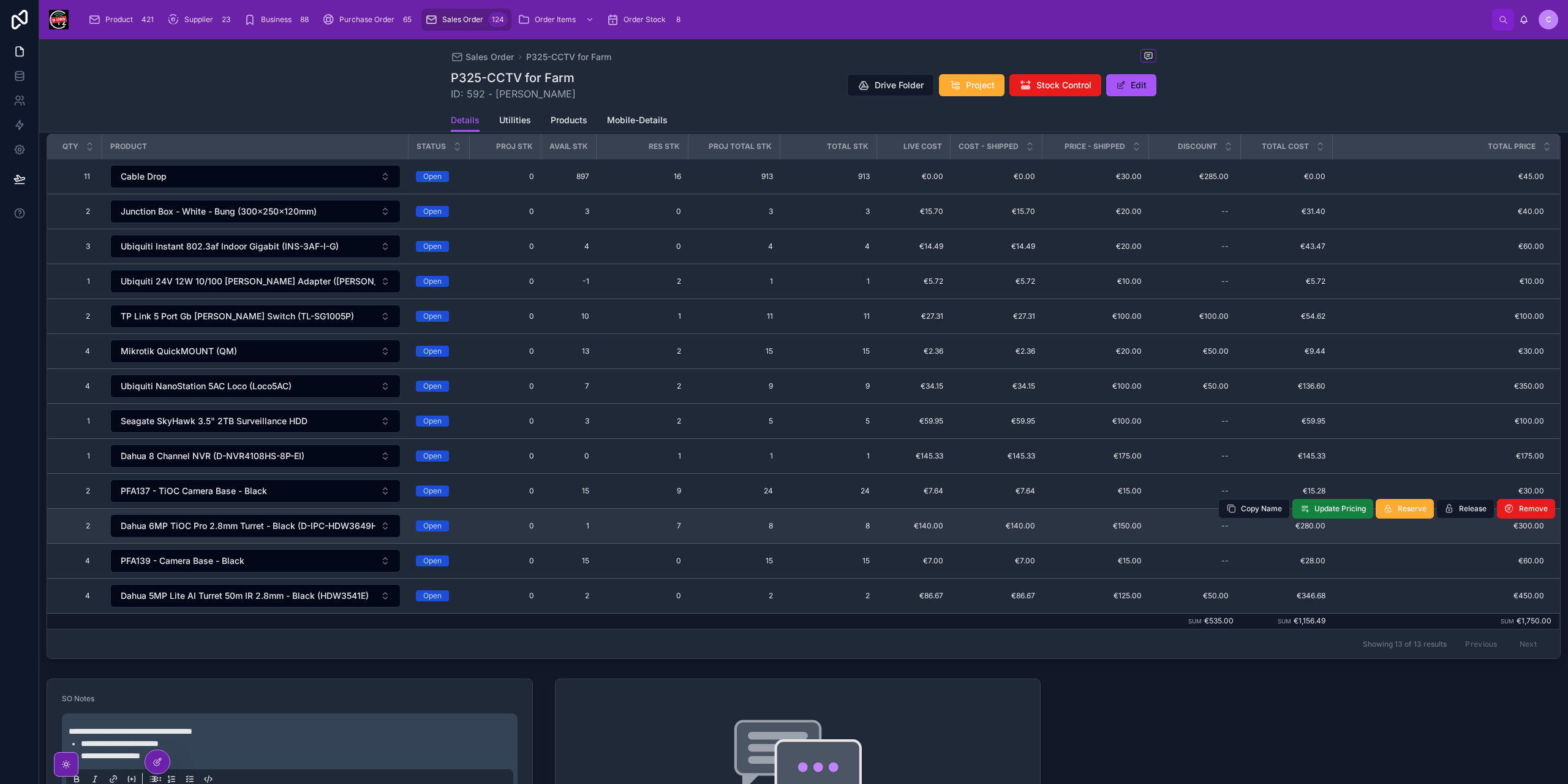
click at [1317, 505] on span "Update Pricing" at bounding box center [1340, 508] width 52 height 10
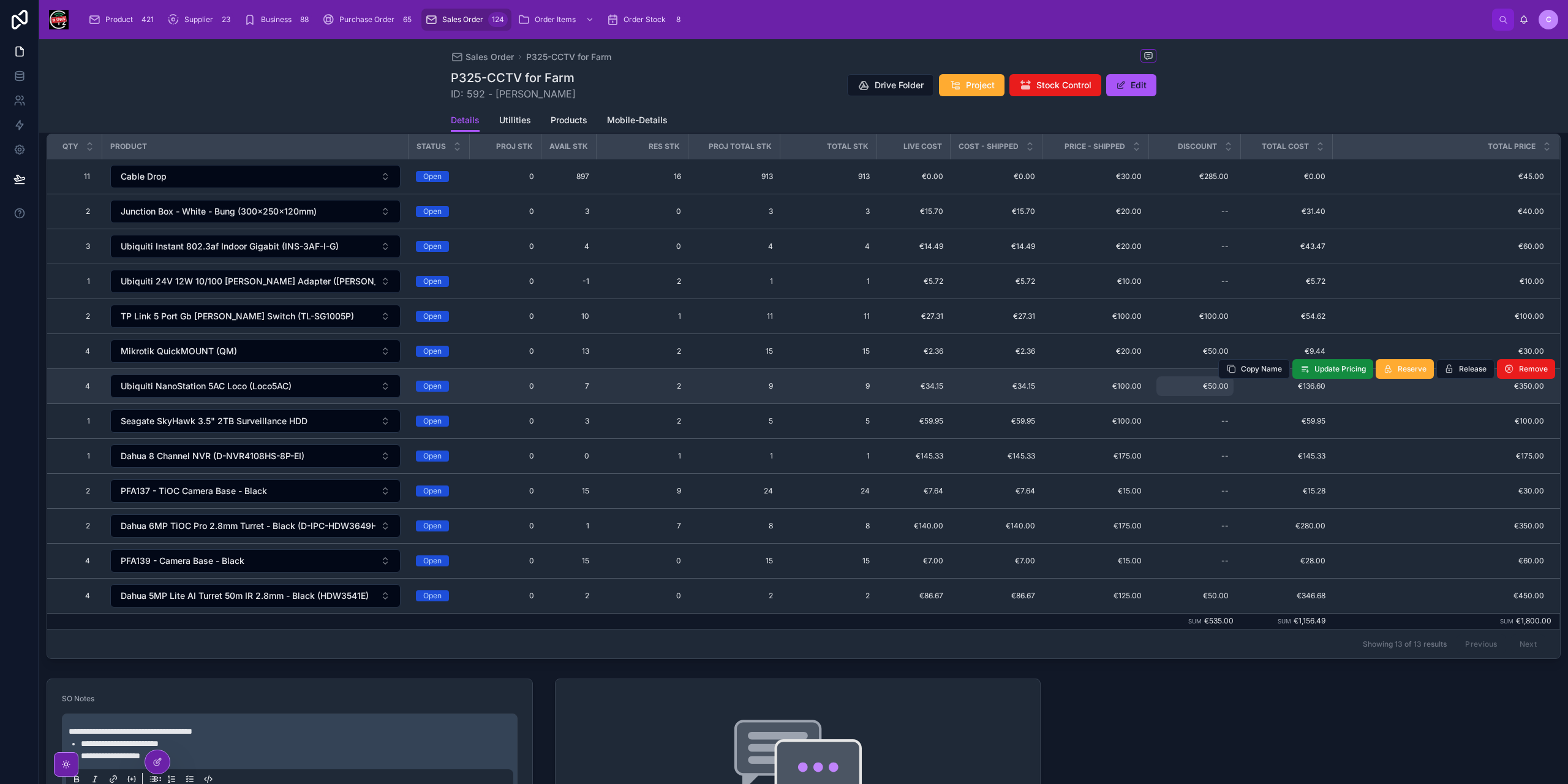
click at [1208, 381] on span "€50.00" at bounding box center [1194, 385] width 67 height 10
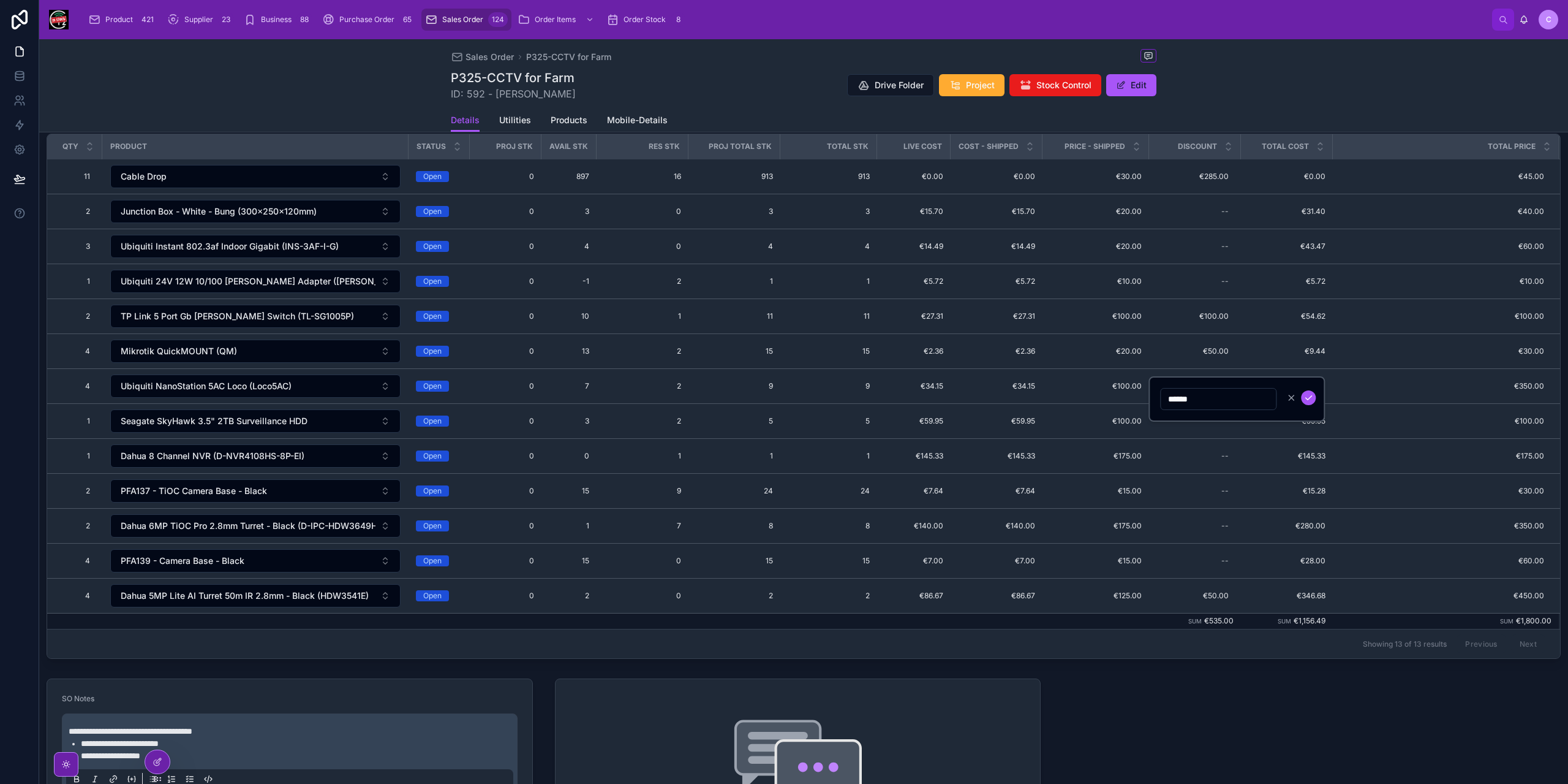
click at [1208, 398] on input "******" at bounding box center [1218, 399] width 115 height 17
type input "*******"
click button "submit" at bounding box center [1308, 397] width 15 height 15
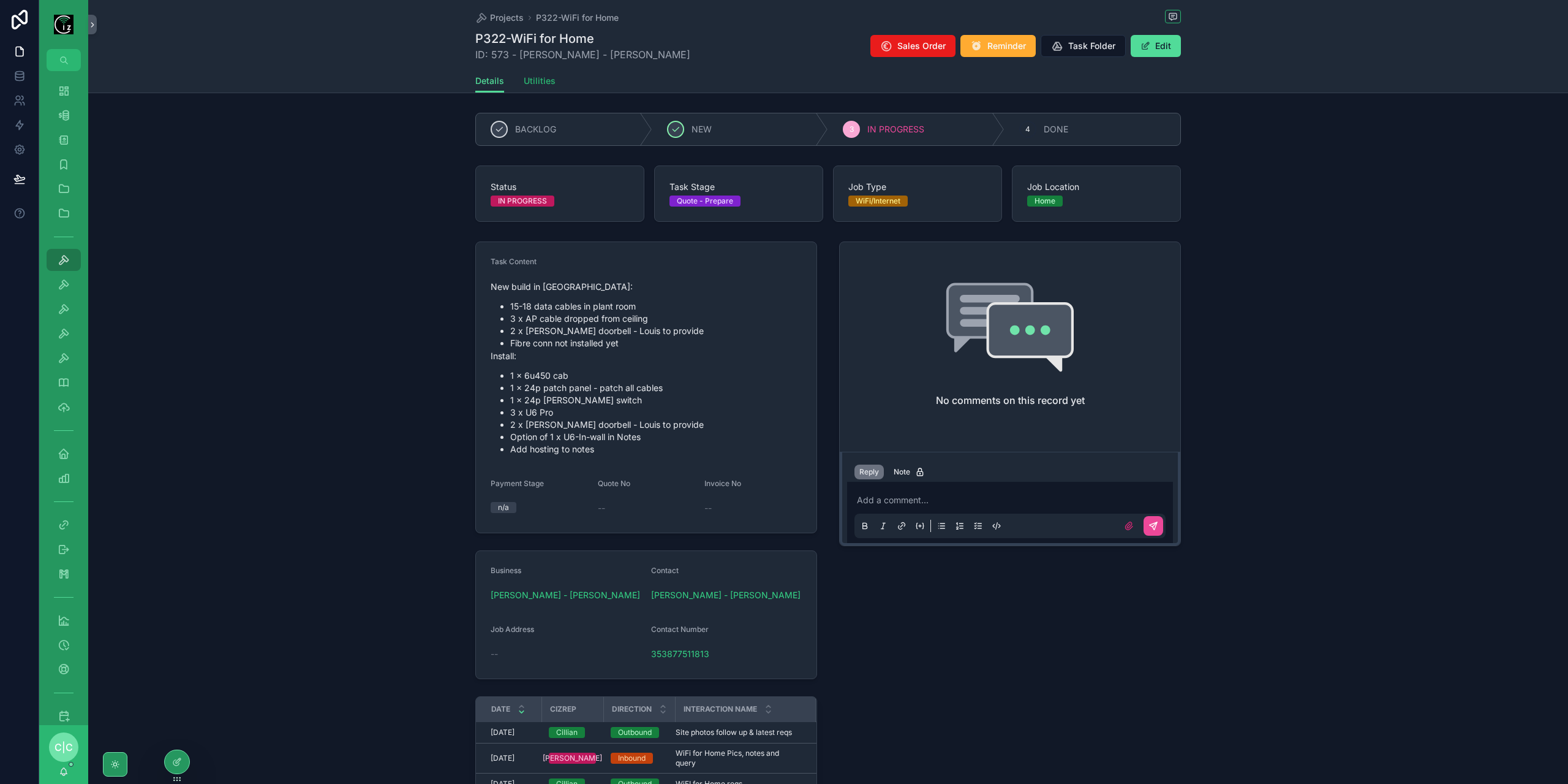
click at [539, 85] on span "Utilities" at bounding box center [539, 81] width 32 height 12
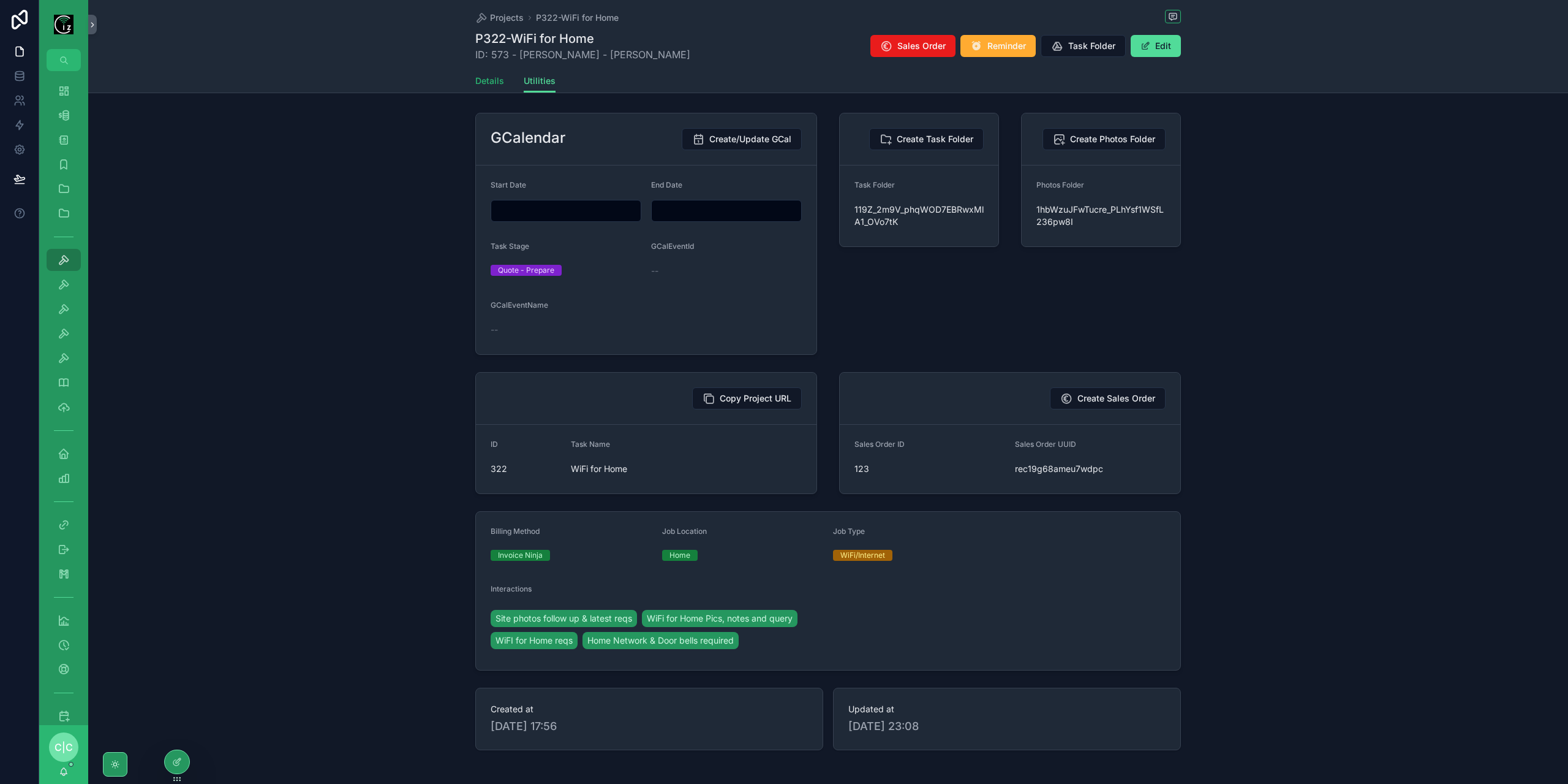
click at [483, 81] on span "Details" at bounding box center [489, 81] width 29 height 12
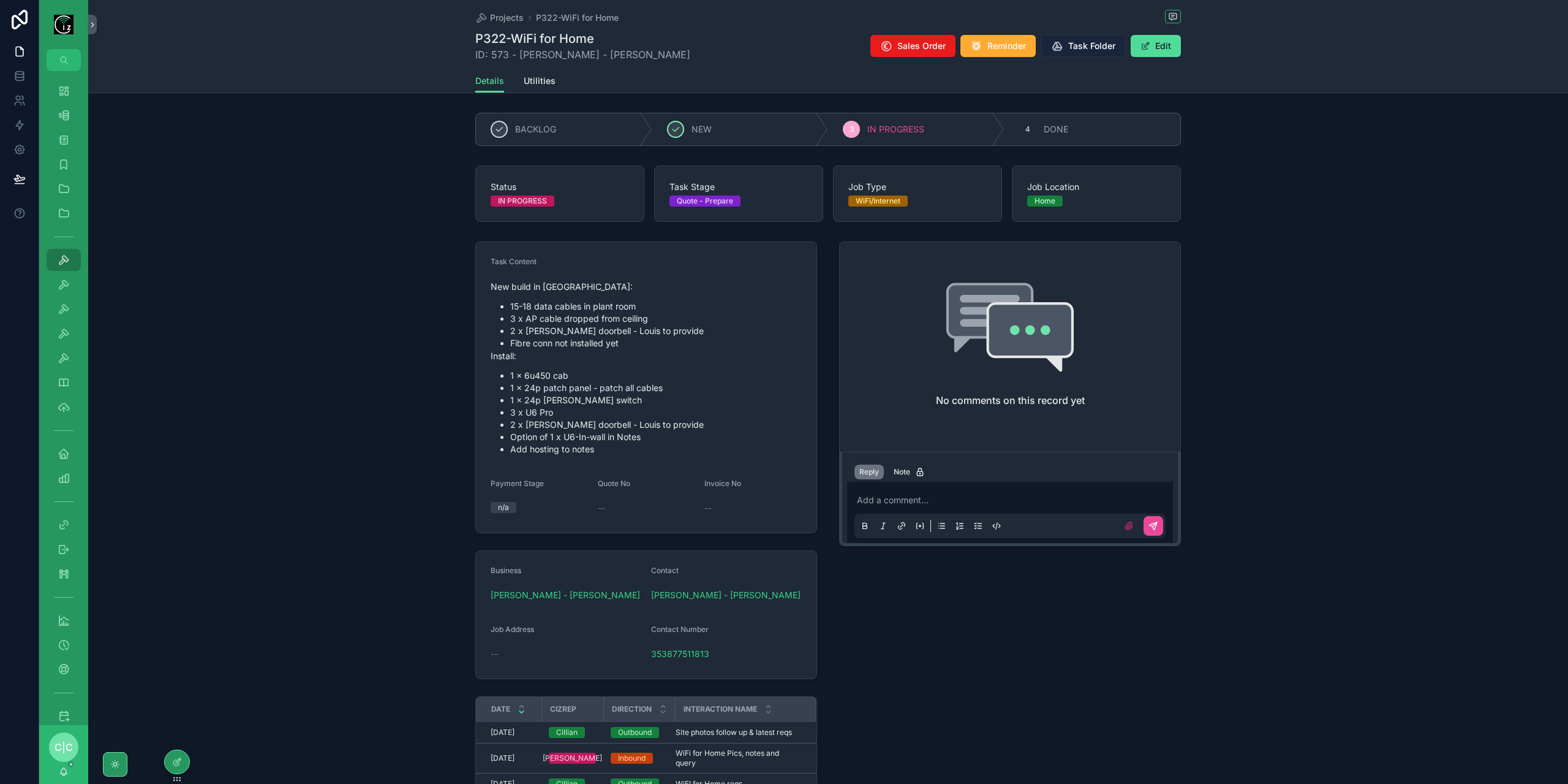
click at [1051, 43] on icon "scrollable content" at bounding box center [1057, 46] width 12 height 12
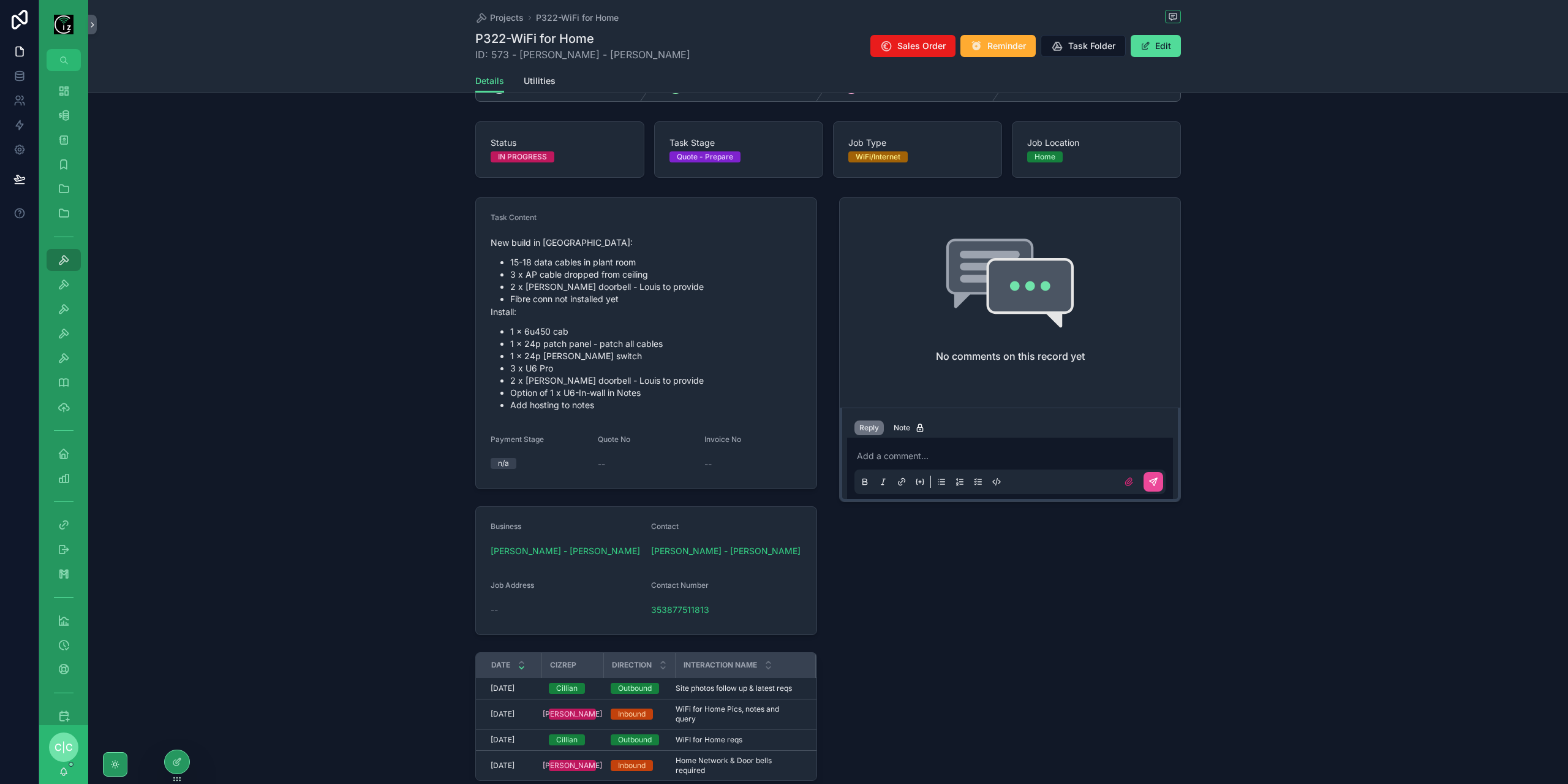
scroll to position [109, 0]
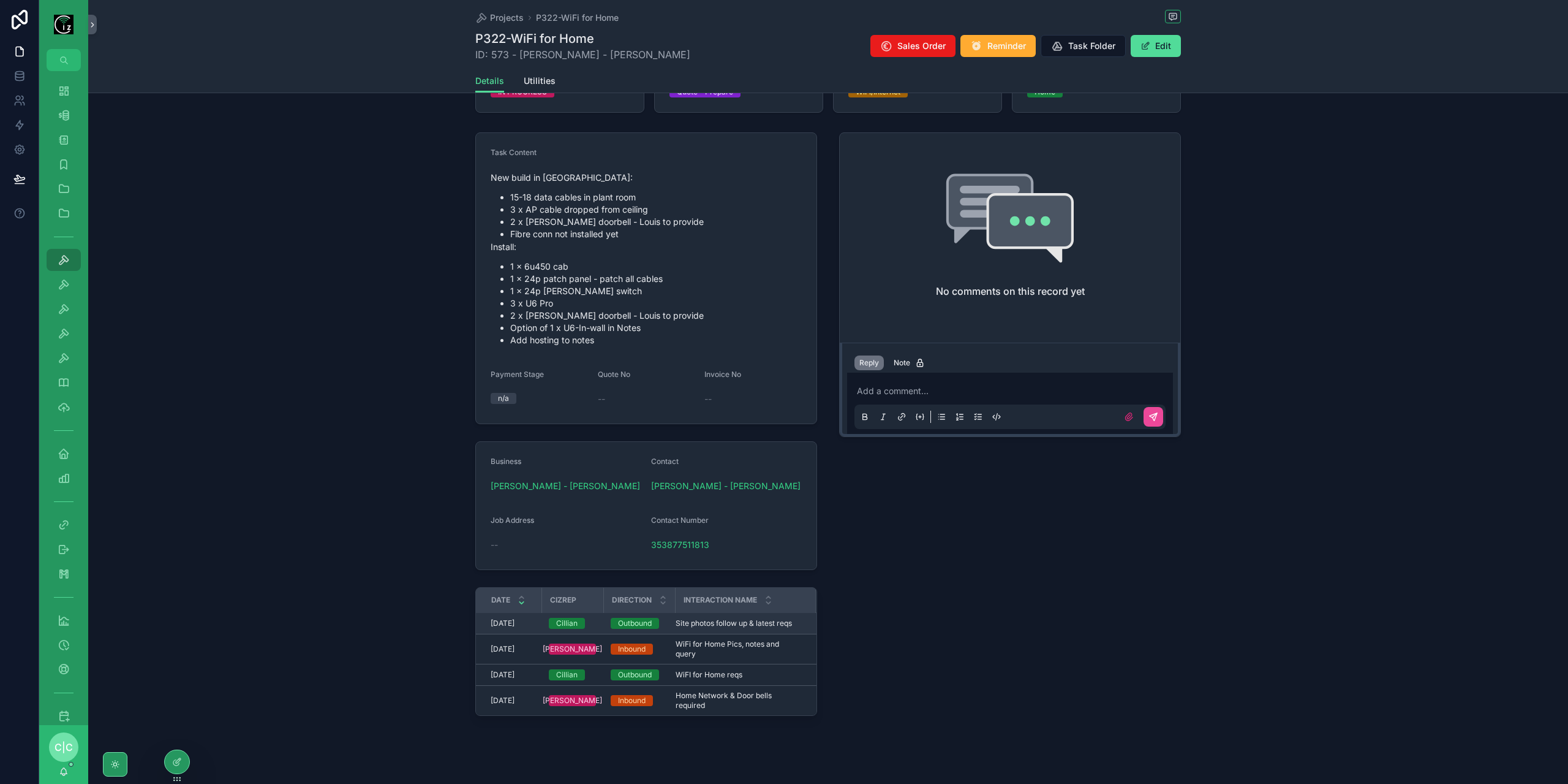
click at [729, 625] on span "Site photos follow up & latest reqs" at bounding box center [733, 623] width 116 height 10
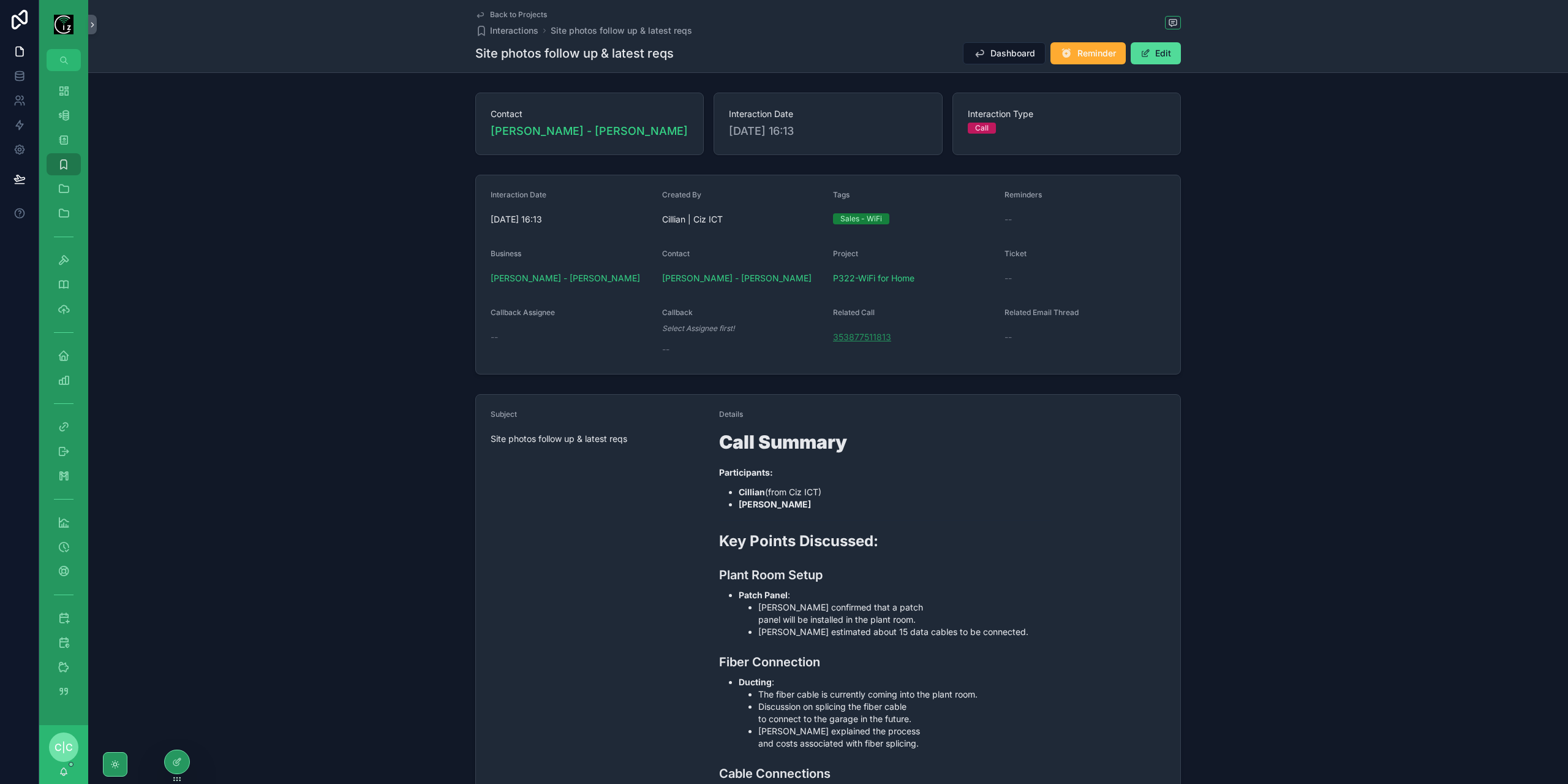
click at [856, 337] on span "353877511813" at bounding box center [862, 337] width 58 height 12
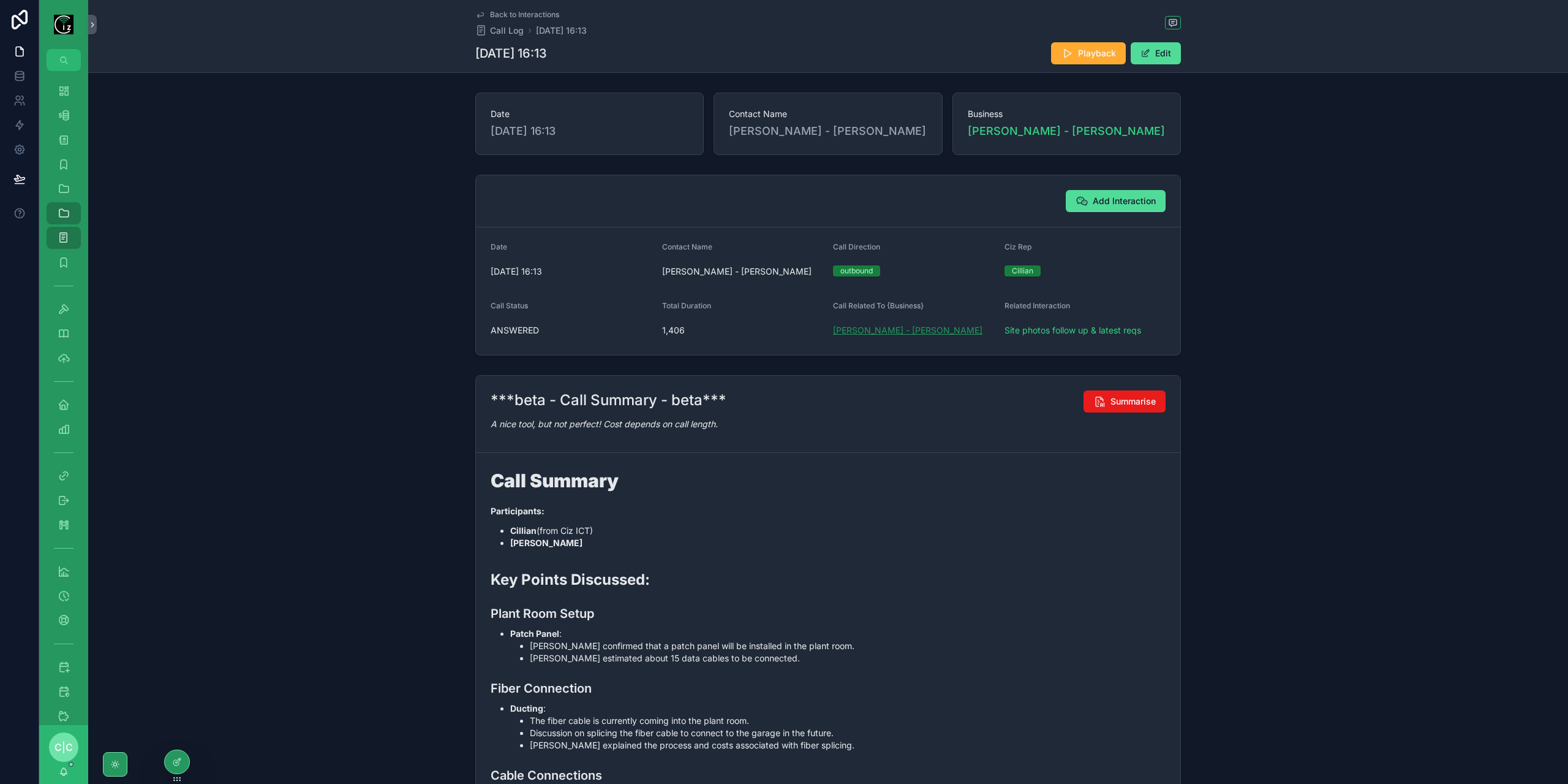
click at [873, 331] on span "[PERSON_NAME] - [PERSON_NAME]" at bounding box center [907, 330] width 149 height 12
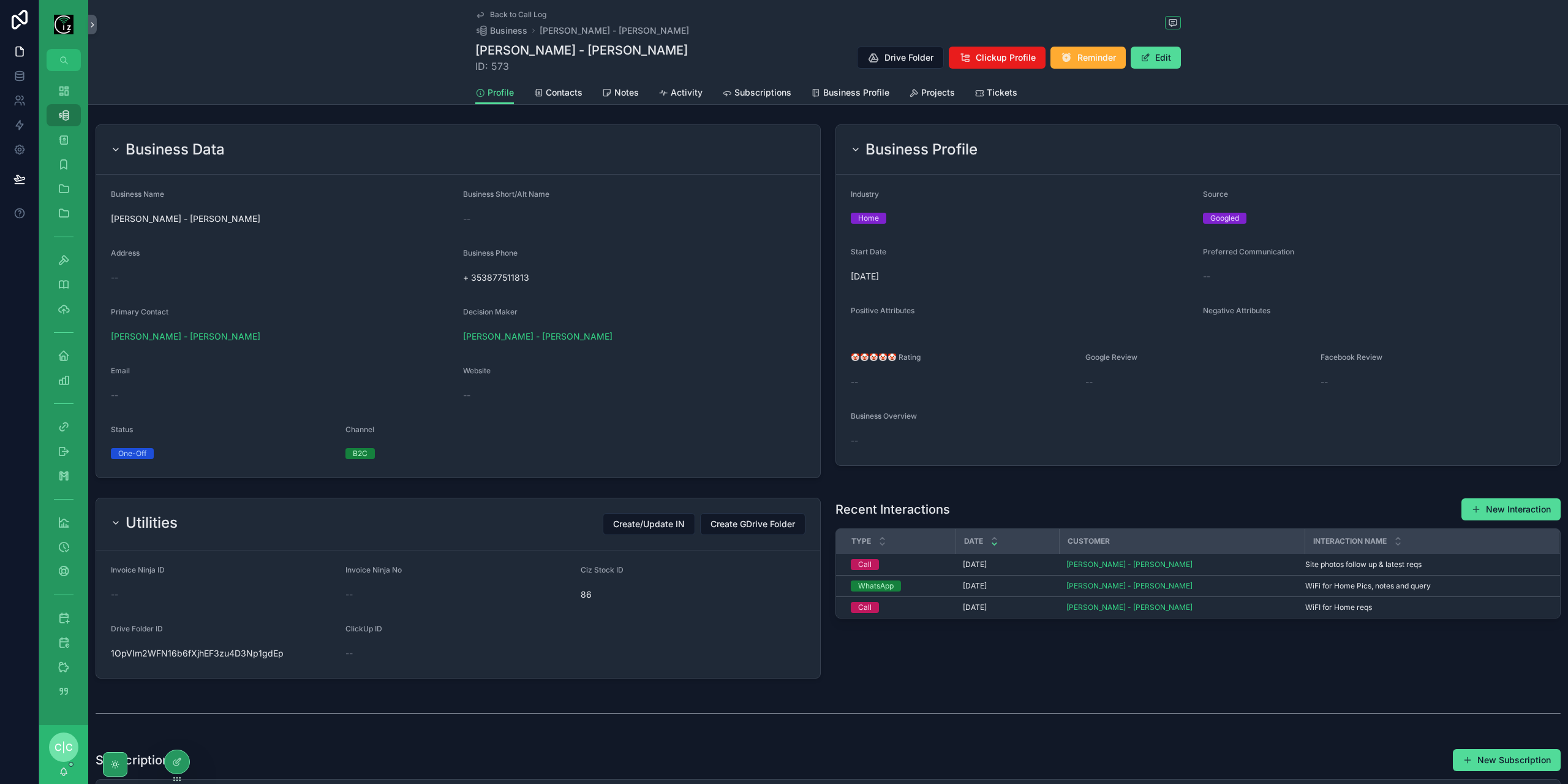
click at [128, 384] on div "Email --" at bounding box center [282, 385] width 343 height 39
click at [122, 392] on div "--" at bounding box center [282, 395] width 343 height 12
click at [671, 94] on span "Activity" at bounding box center [686, 93] width 32 height 12
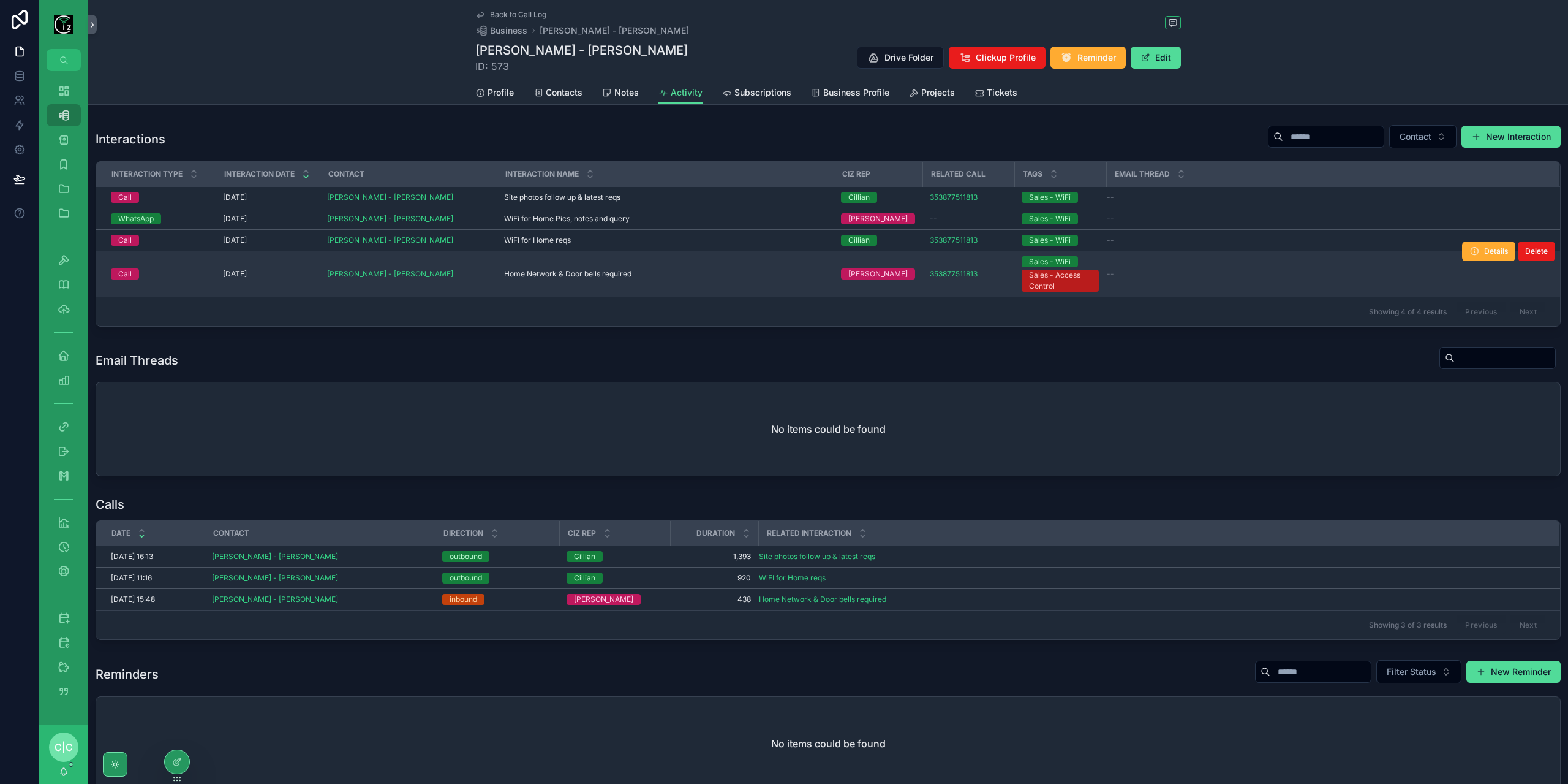
click at [533, 266] on td "Home Network & Door bells required Home Network & Door bells required" at bounding box center [664, 274] width 336 height 46
click at [546, 279] on td "Home Network & Door bells required Home Network & Door bells required" at bounding box center [664, 274] width 336 height 46
click at [606, 272] on span "Home Network & Door bells required" at bounding box center [568, 274] width 128 height 10
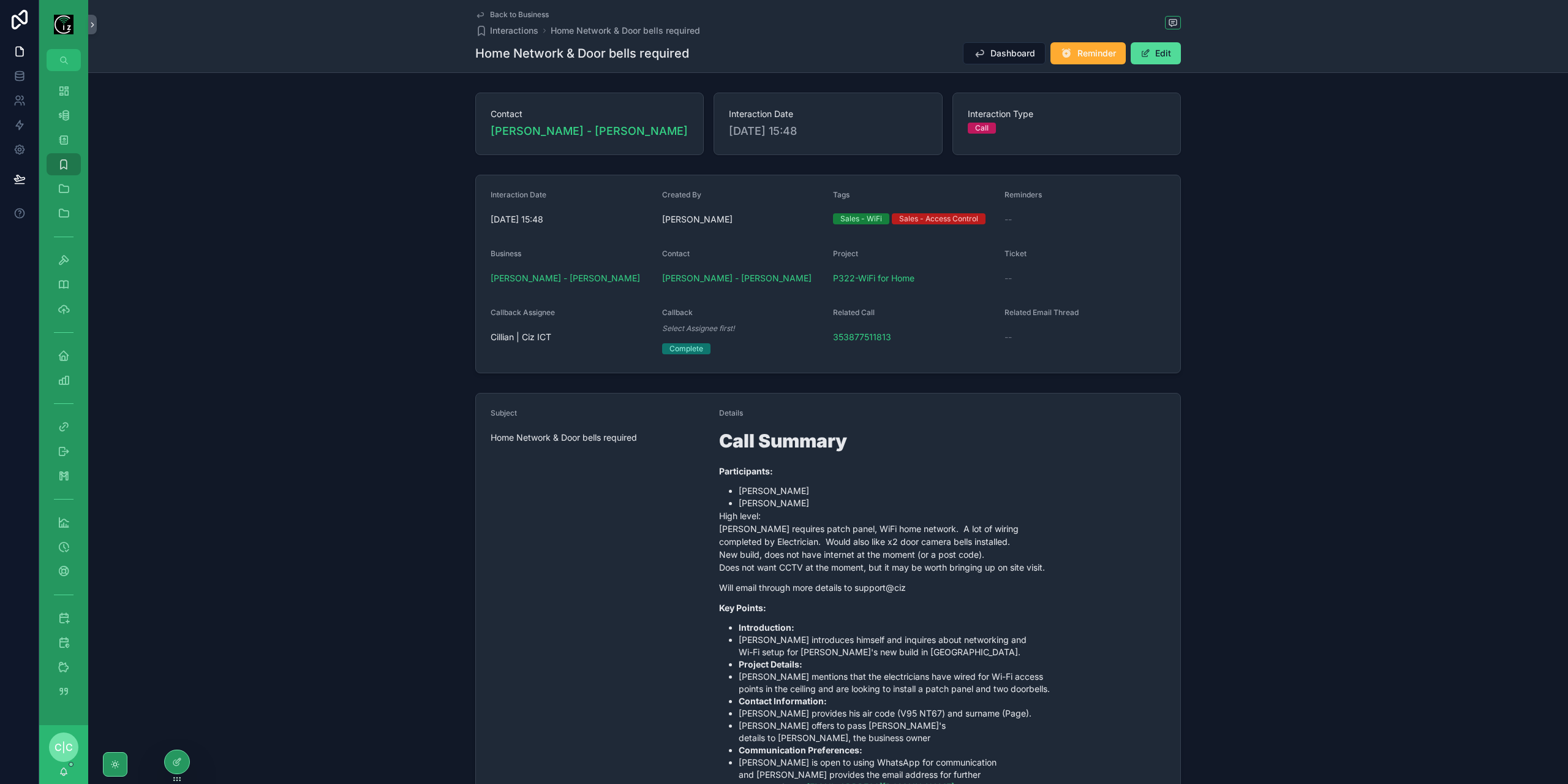
click at [494, 14] on span "Back to Business" at bounding box center [519, 15] width 59 height 10
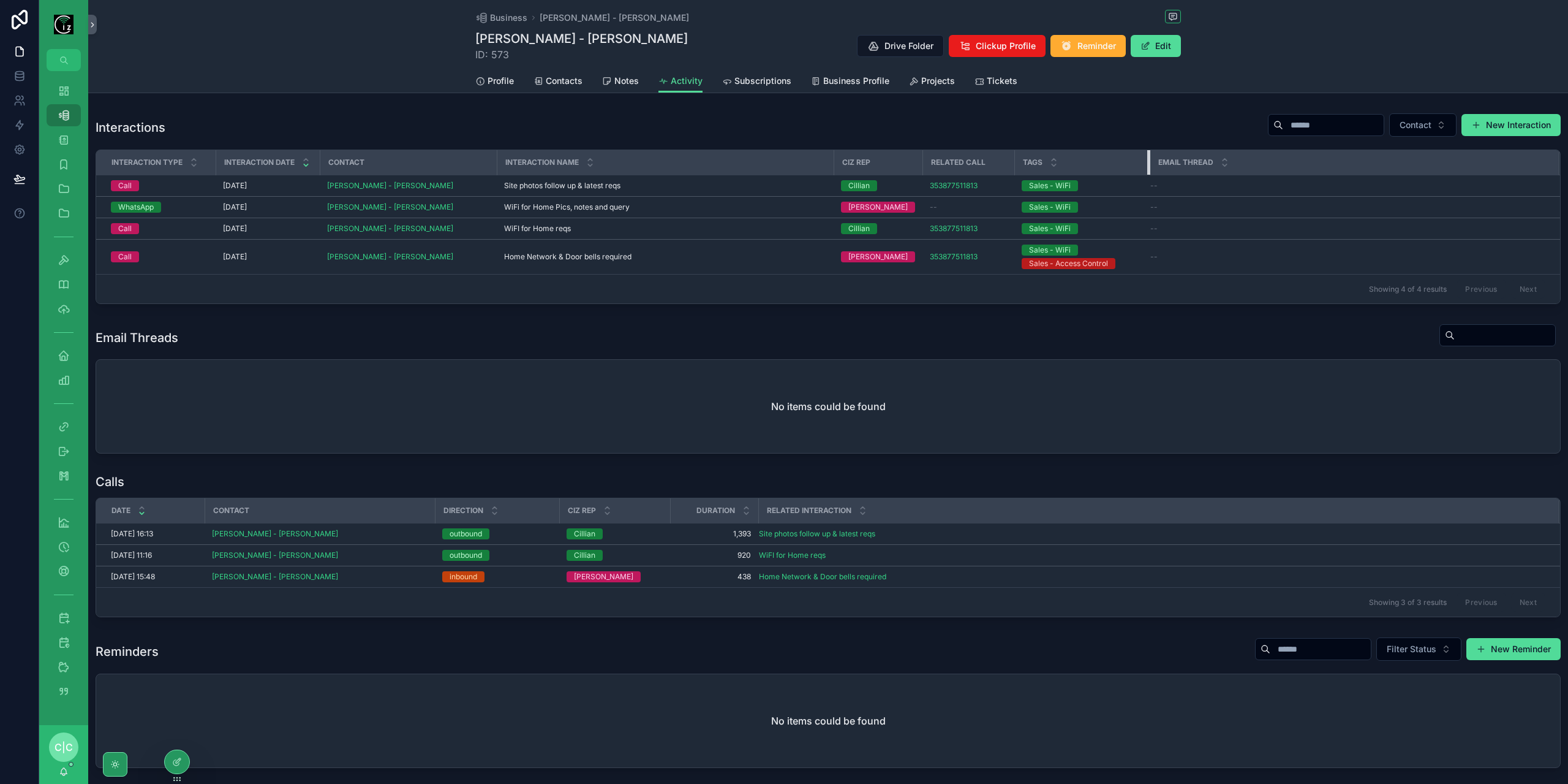
drag, startPoint x: 1095, startPoint y: 163, endPoint x: 1139, endPoint y: 163, distance: 44.0
click at [1147, 163] on div "scrollable content" at bounding box center [1150, 163] width 5 height 25
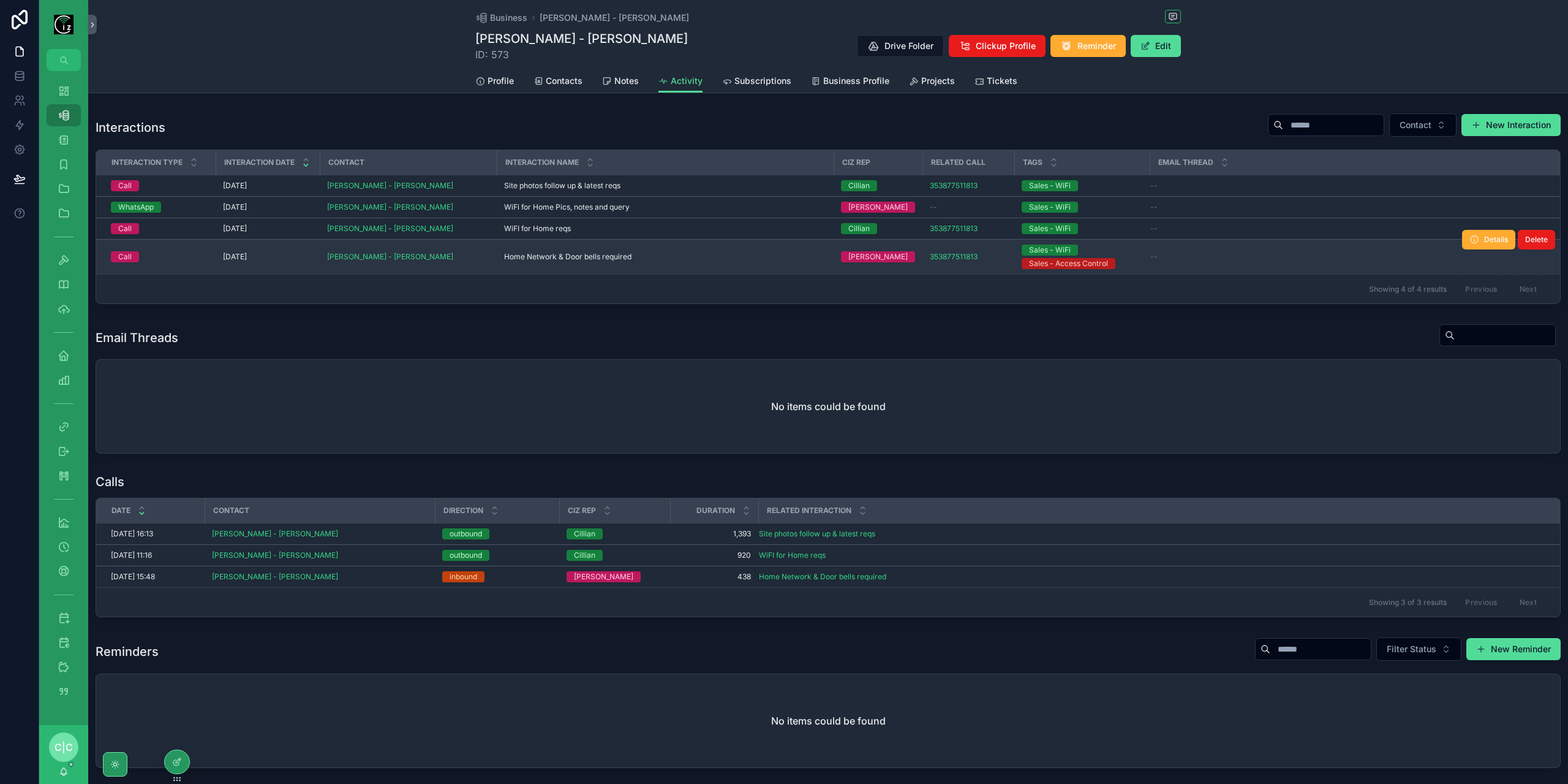
click at [557, 256] on span "Home Network & Door bells required" at bounding box center [568, 256] width 128 height 10
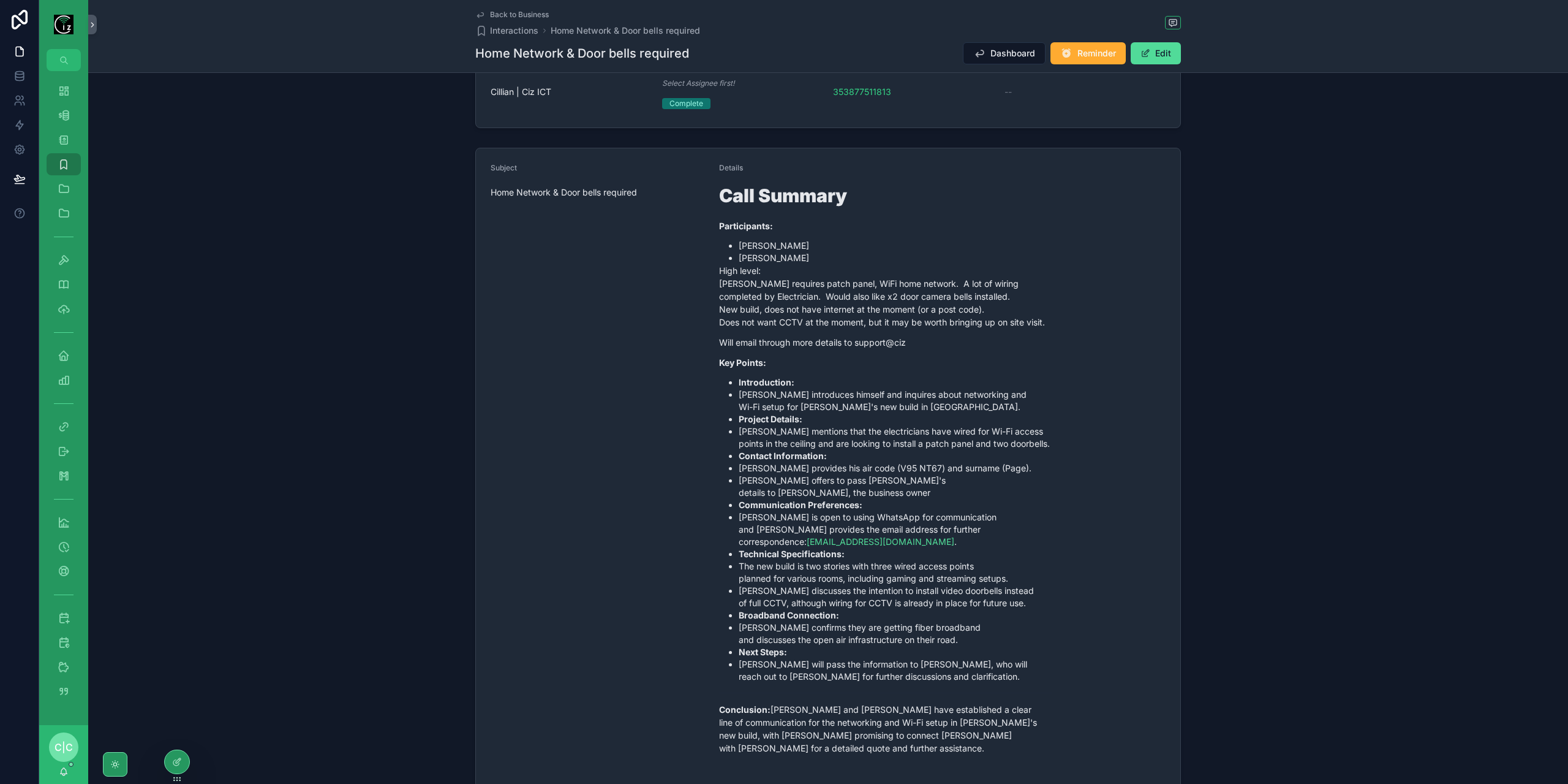
scroll to position [358, 0]
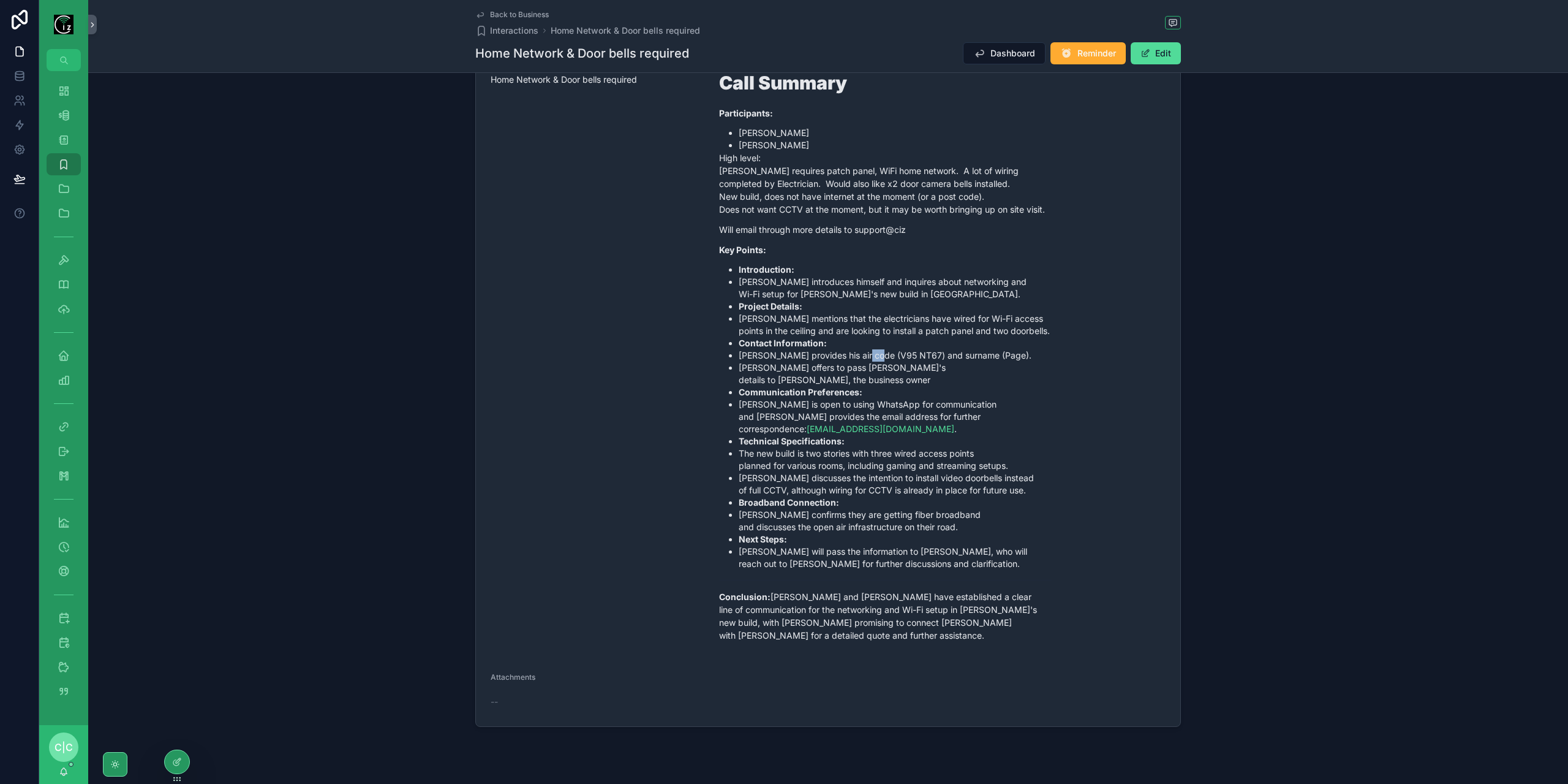
drag, startPoint x: 853, startPoint y: 354, endPoint x: 866, endPoint y: 354, distance: 13.0
click at [866, 354] on li "Louis provides his air code (V95 NT67) and surname (Page)." at bounding box center [895, 355] width 313 height 12
drag, startPoint x: 851, startPoint y: 354, endPoint x: 889, endPoint y: 352, distance: 38.1
click at [889, 352] on li "Louis provides his air code (V95 NT67) and surname (Page)." at bounding box center [895, 355] width 313 height 12
copy li "V95 NT67"
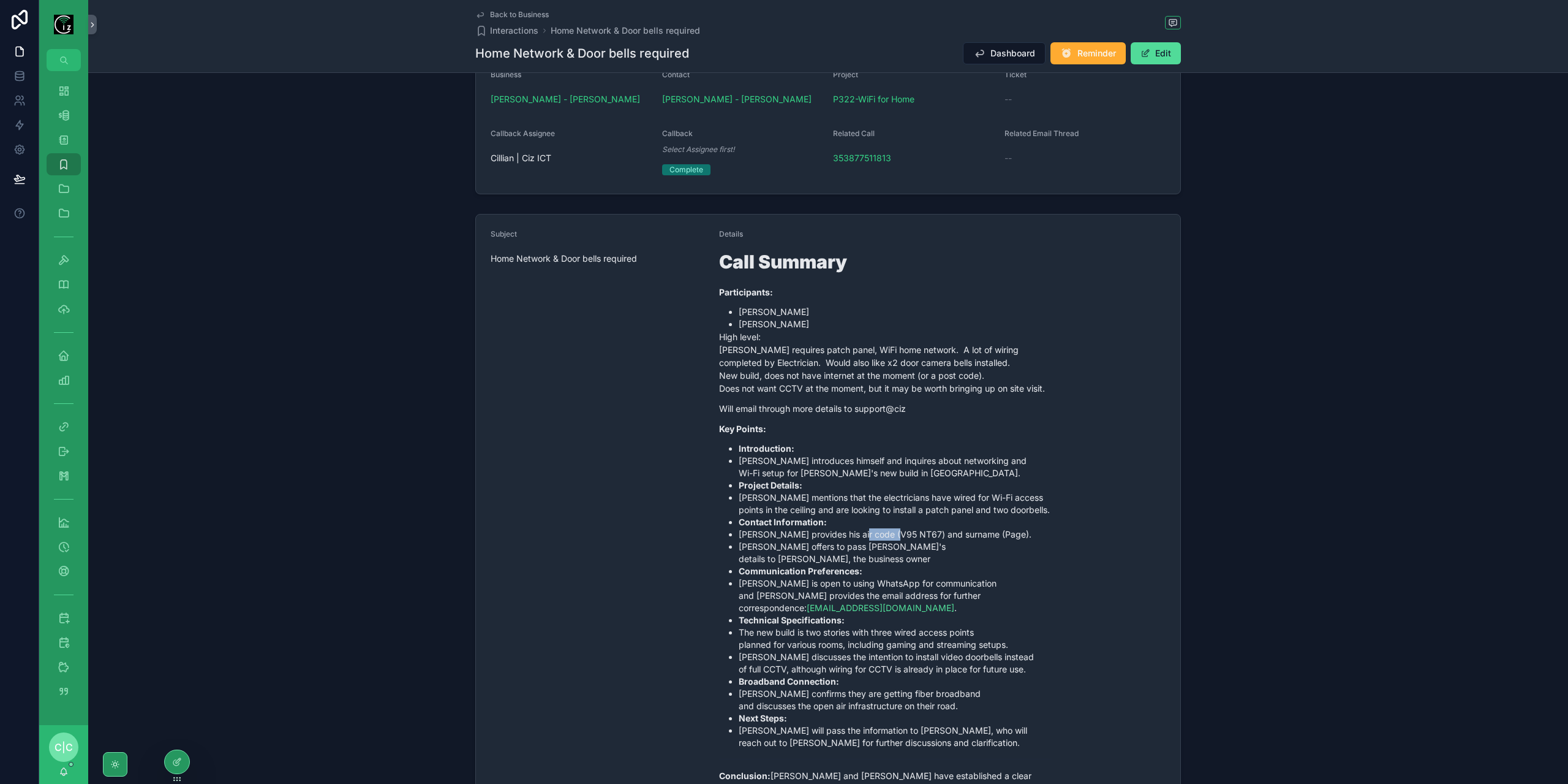
scroll to position [113, 0]
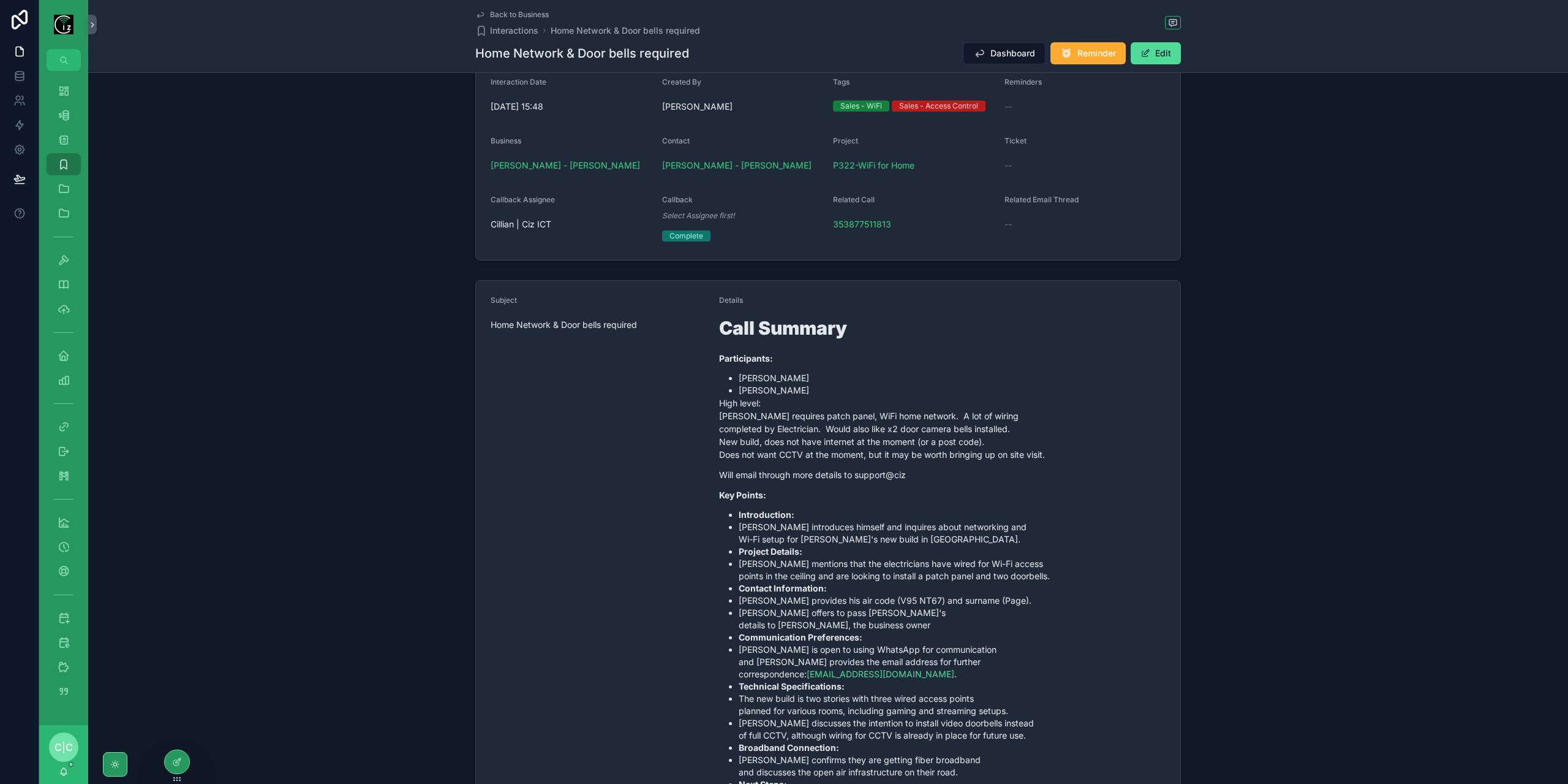
click at [502, 22] on div "Back to Business Interactions Home Network & Door bells required" at bounding box center [587, 23] width 225 height 27
click at [504, 17] on span "Back to Business" at bounding box center [519, 15] width 59 height 10
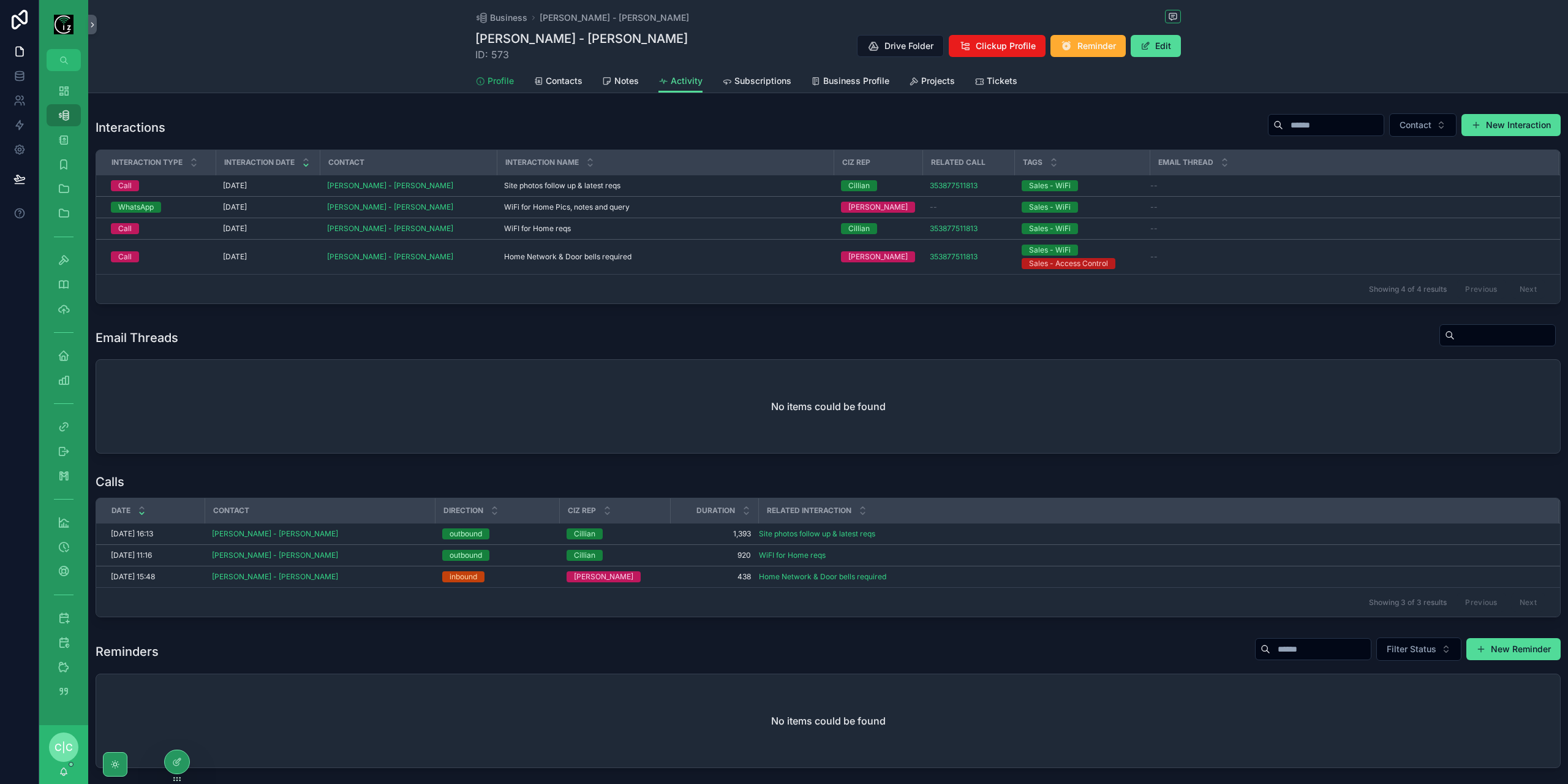
click at [487, 87] on span "Profile" at bounding box center [500, 81] width 26 height 12
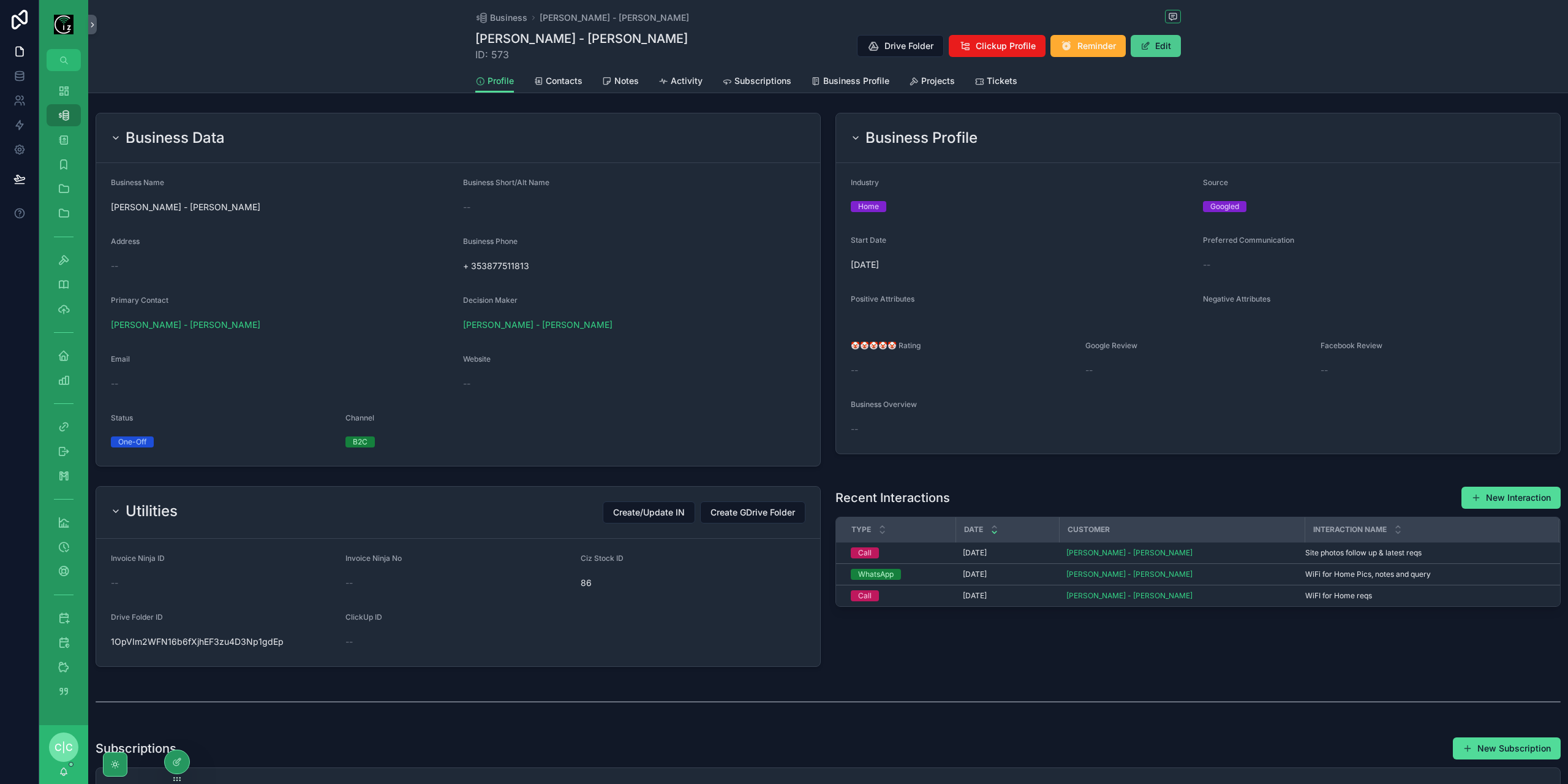
click at [1155, 43] on button "Edit" at bounding box center [1155, 46] width 50 height 22
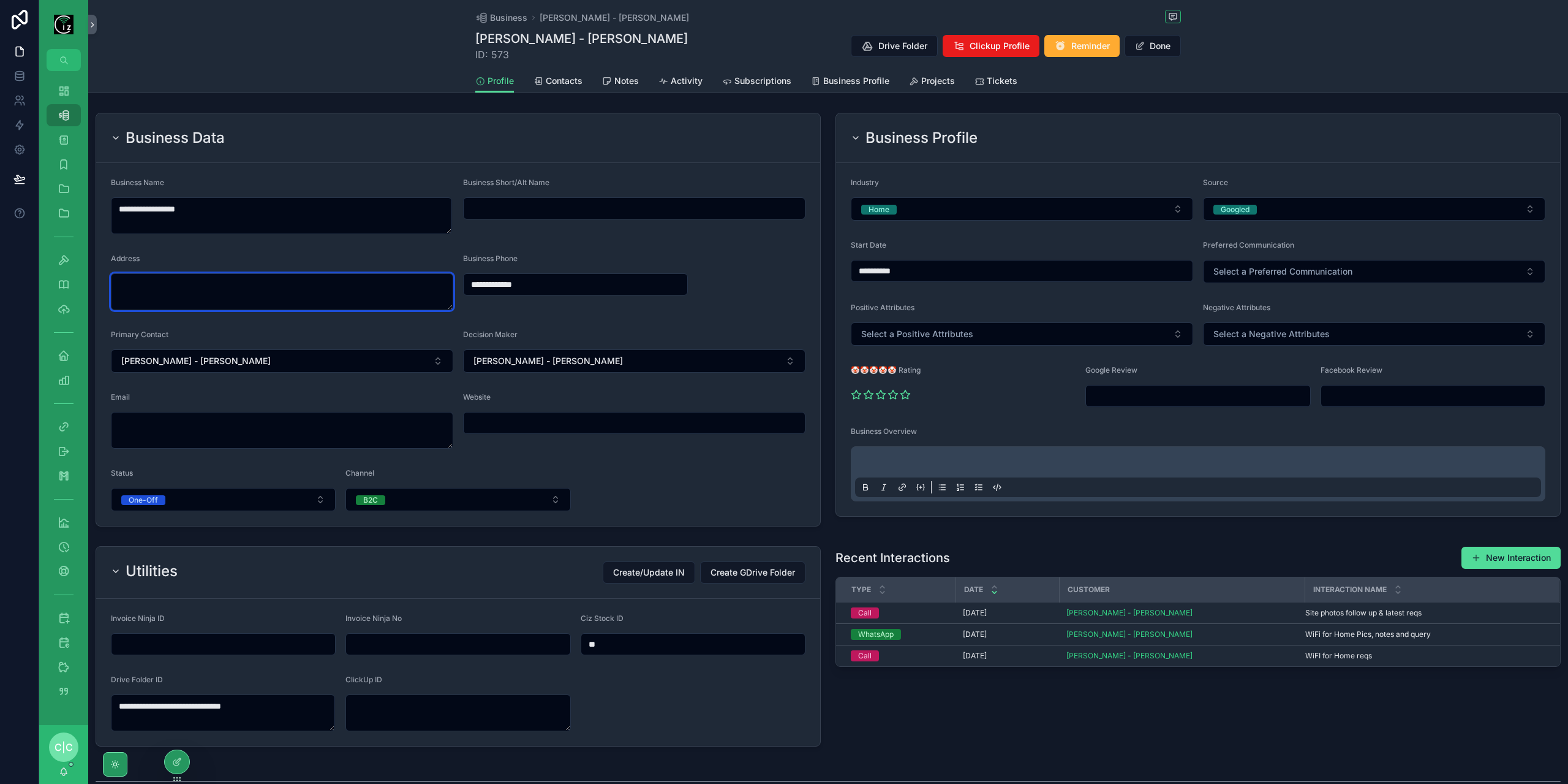
click at [216, 296] on textarea "scrollable content" at bounding box center [282, 292] width 343 height 37
paste textarea "********"
click at [237, 325] on div "Kilnacally, County Clare, V95 NT67, Ireland" at bounding box center [281, 330] width 335 height 32
type textarea "**********"
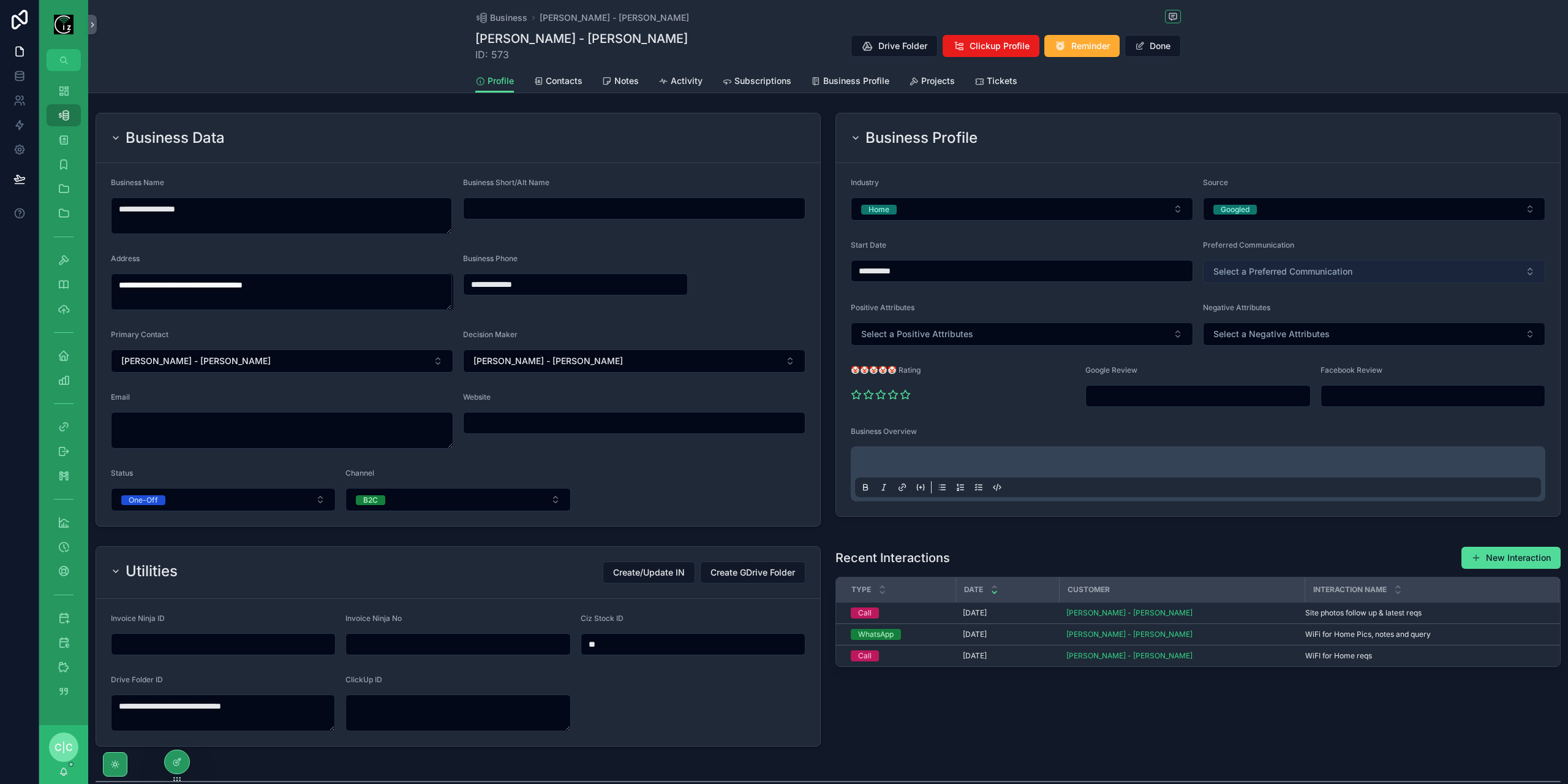
click at [1392, 279] on button "Select a Preferred Communication" at bounding box center [1374, 272] width 343 height 23
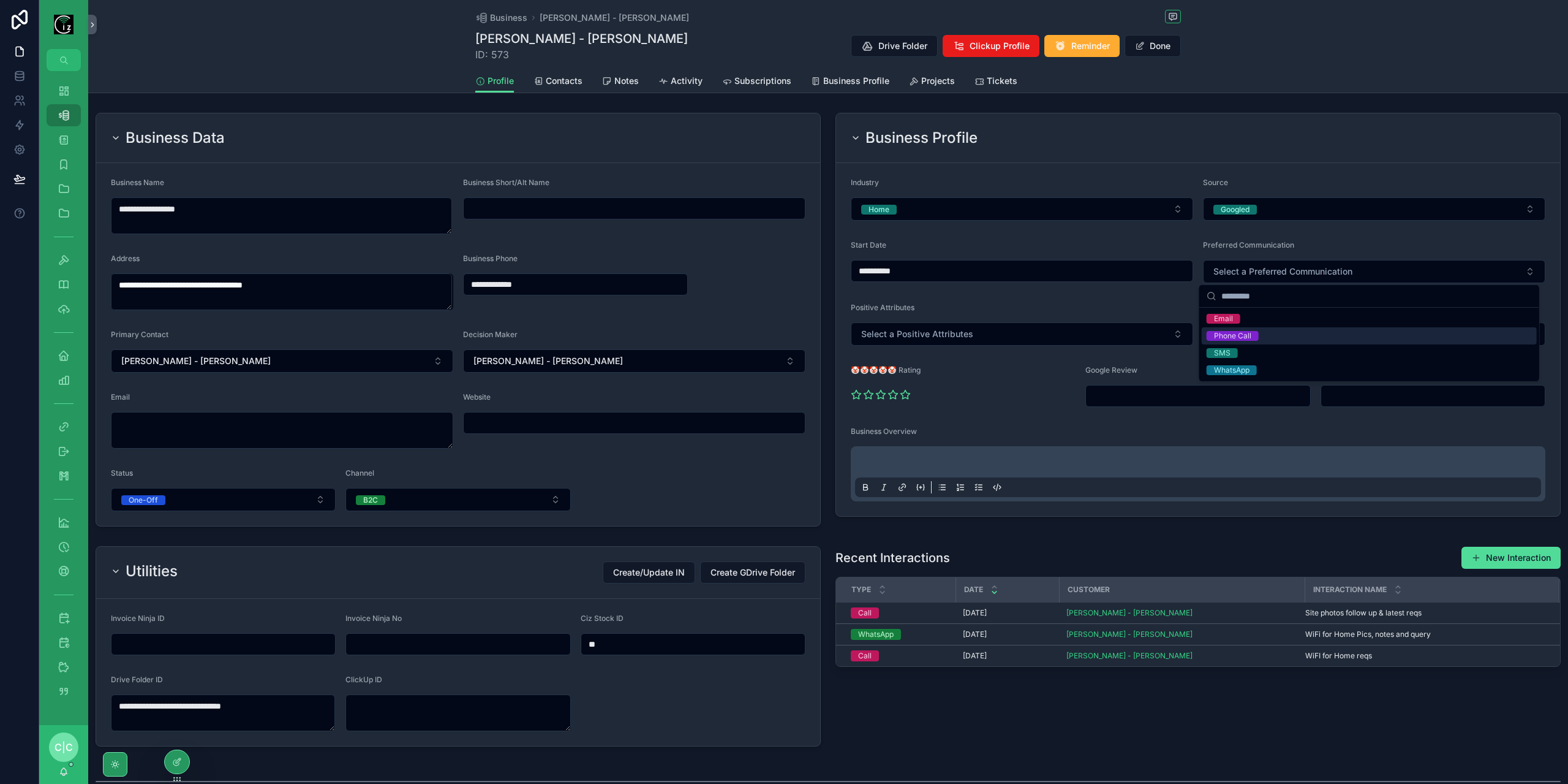
click at [1280, 338] on div "Phone Call" at bounding box center [1368, 336] width 335 height 17
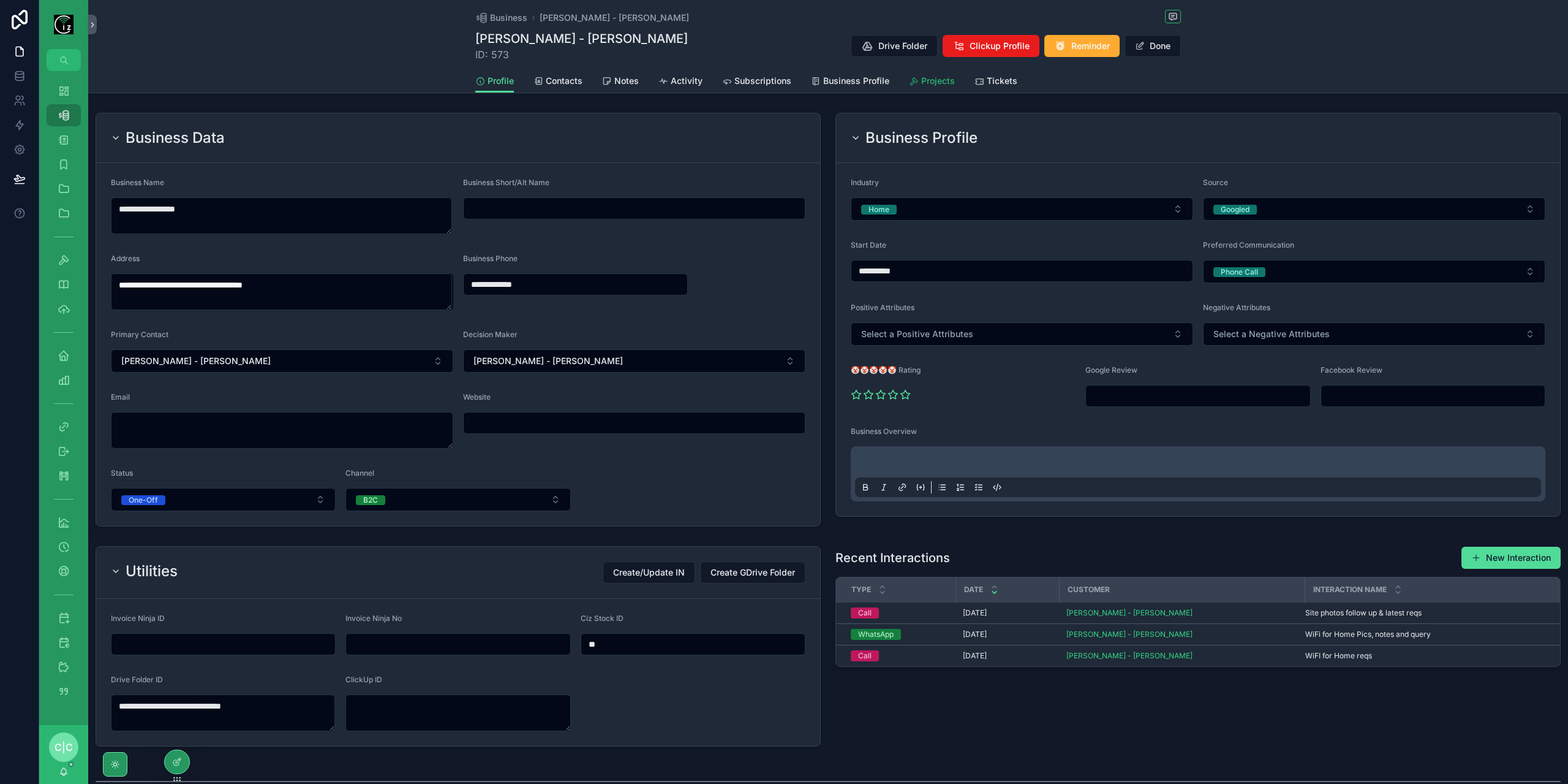
click at [921, 85] on span "Projects" at bounding box center [938, 81] width 34 height 12
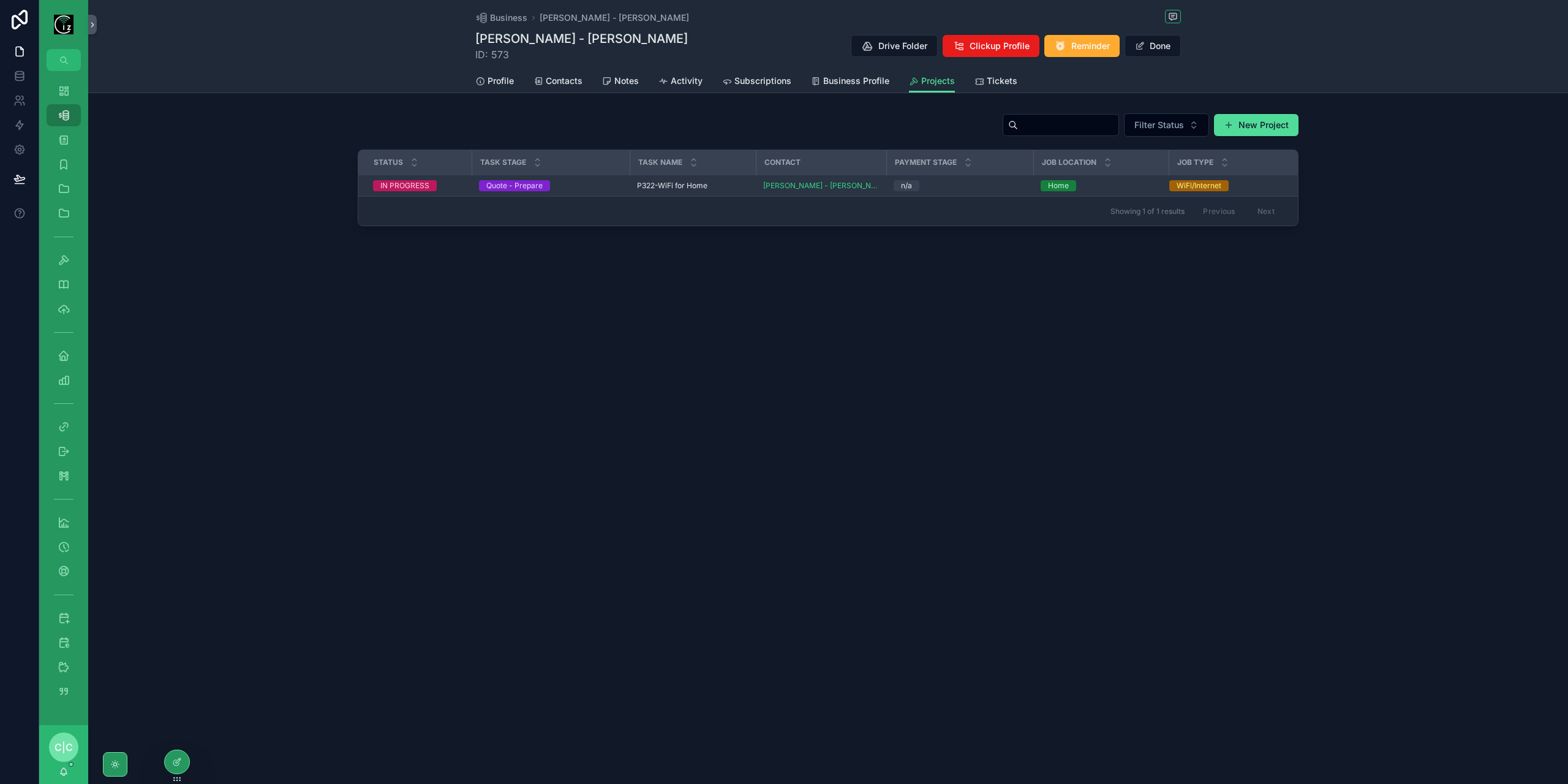
click at [679, 187] on span "P322-WiFi for Home" at bounding box center [671, 186] width 70 height 10
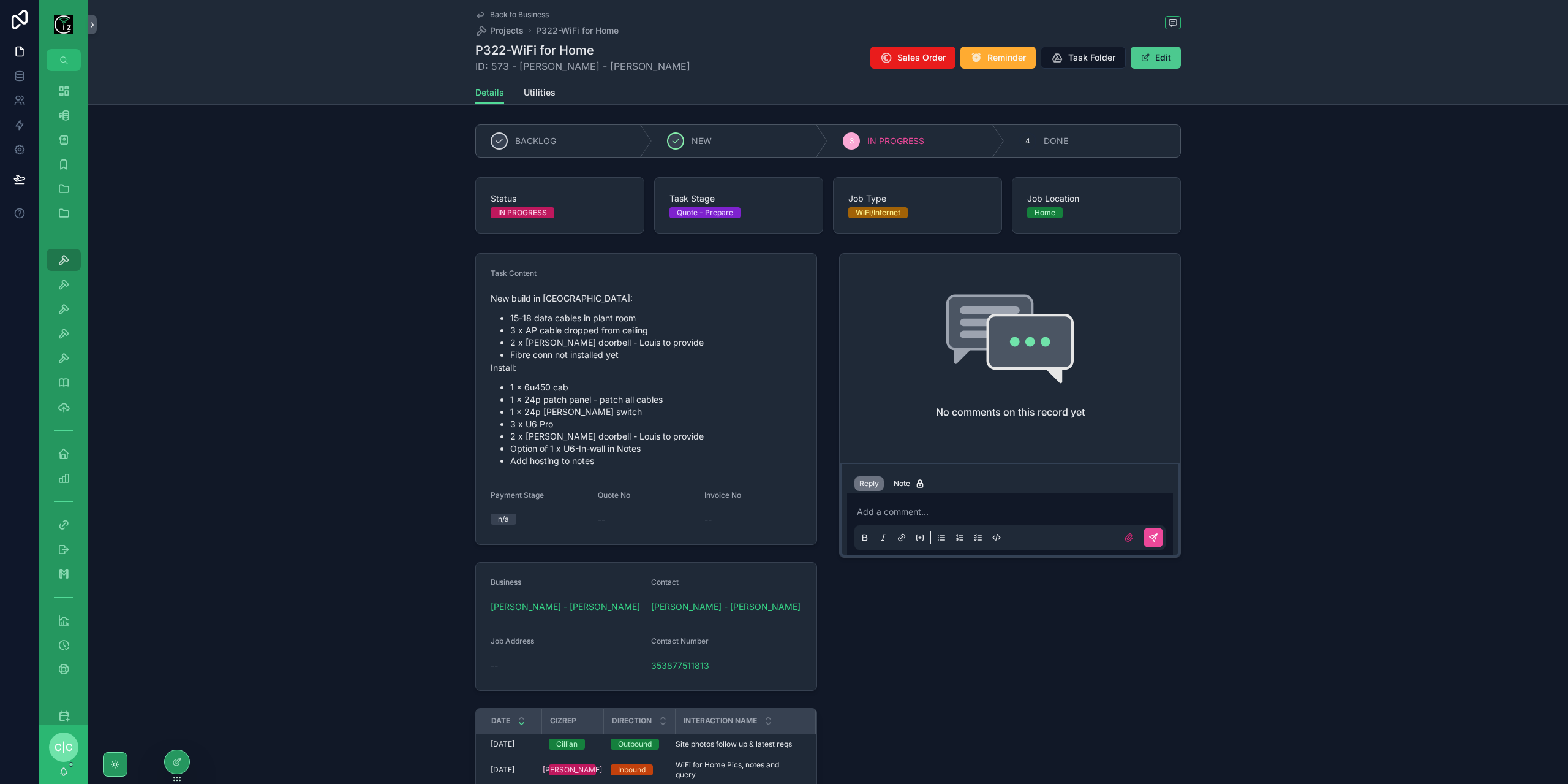
click at [1158, 60] on button "Edit" at bounding box center [1155, 57] width 50 height 22
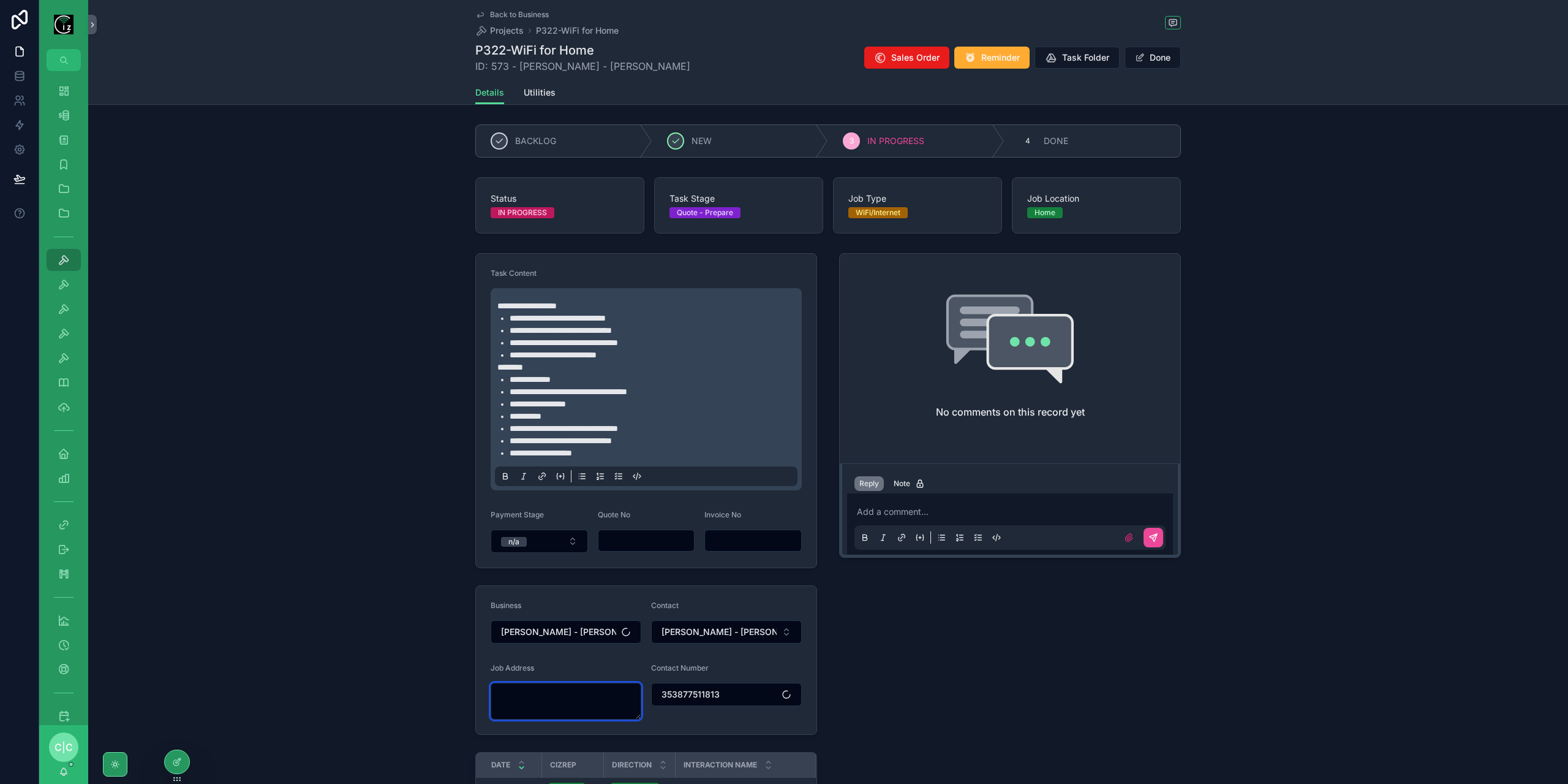
click at [561, 683] on textarea "scrollable content" at bounding box center [565, 701] width 151 height 37
paste textarea "********"
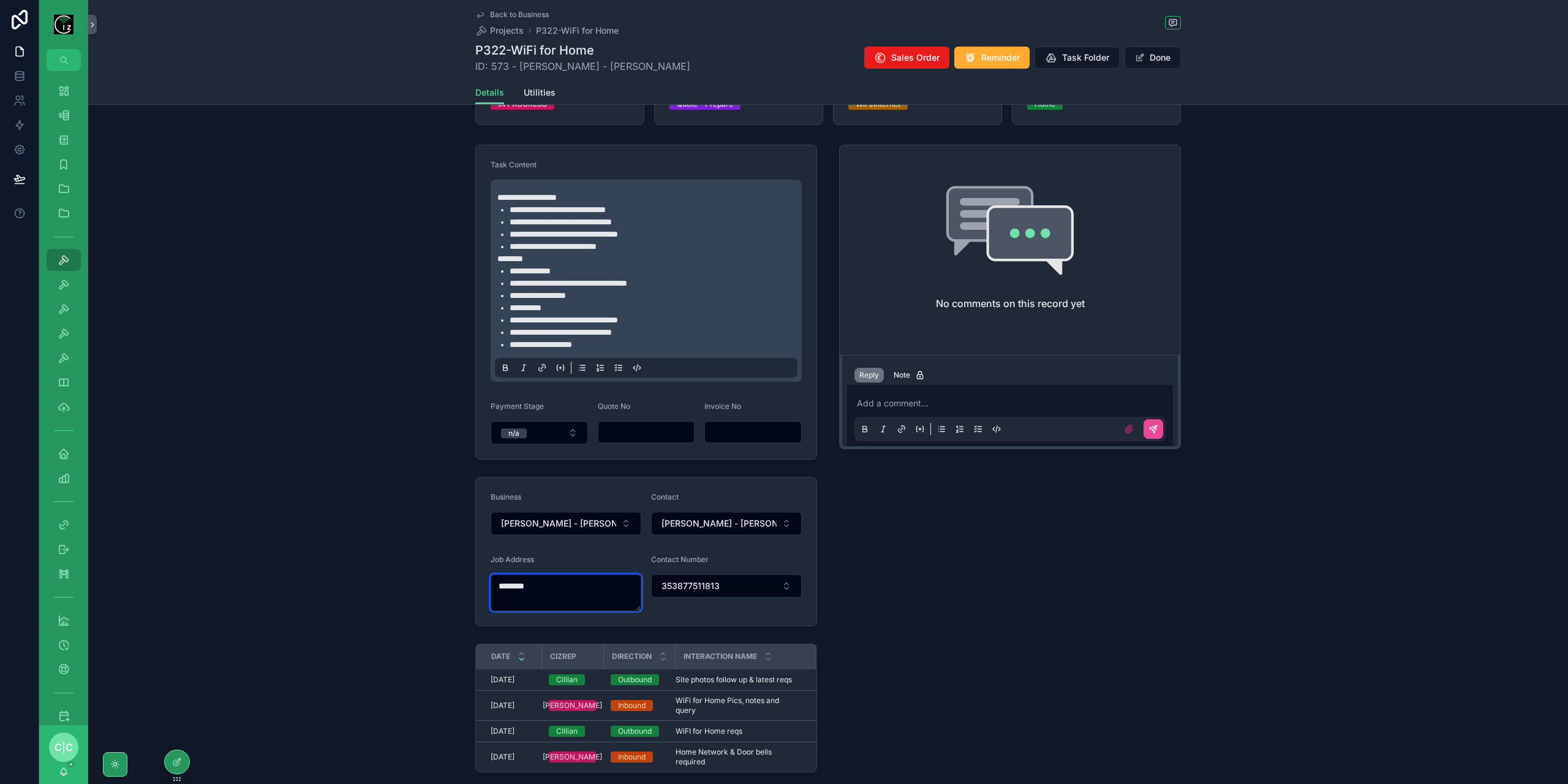
scroll to position [163, 0]
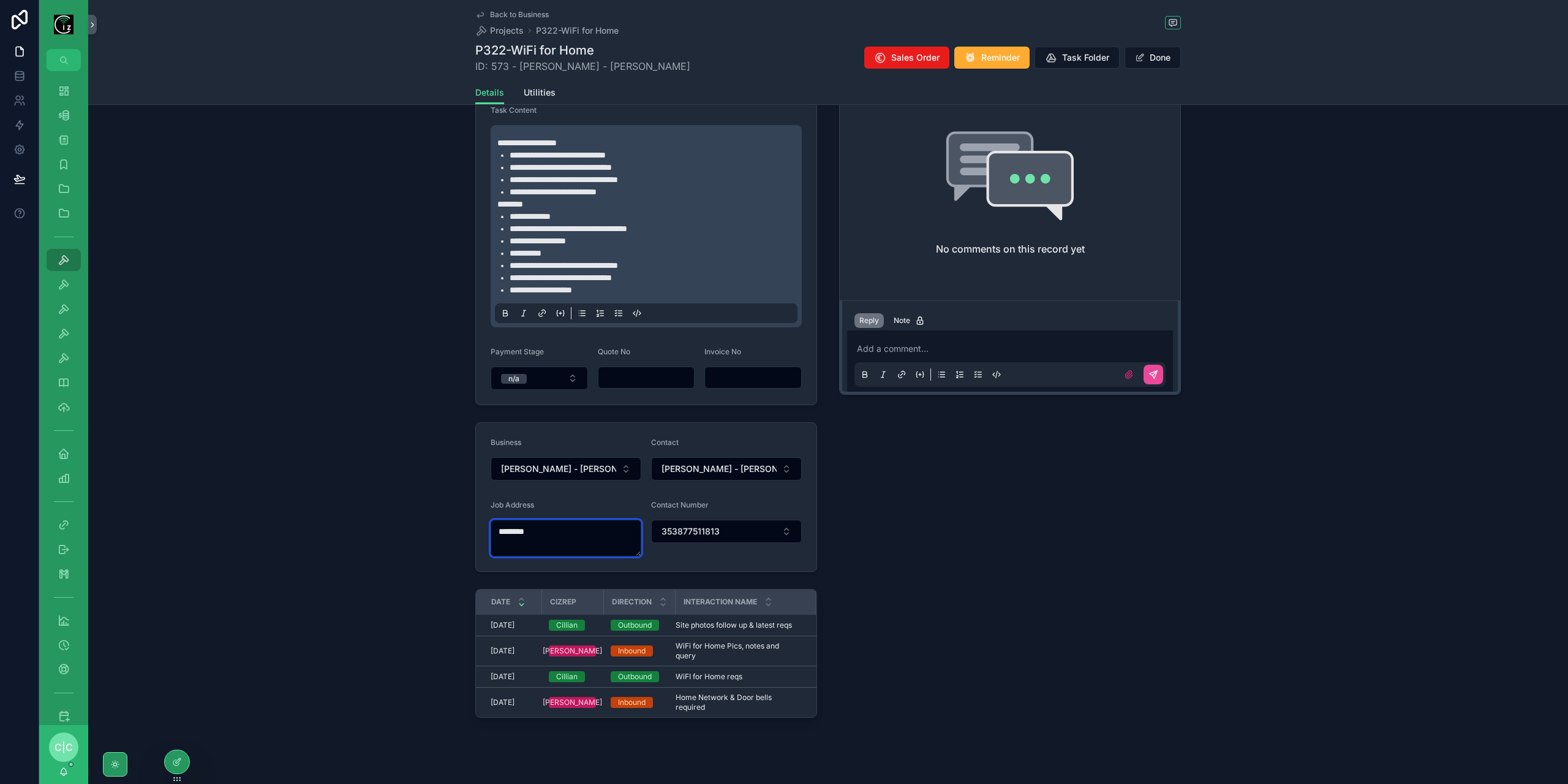
click at [555, 544] on textarea "********" at bounding box center [565, 538] width 151 height 37
type textarea "********"
click at [183, 764] on div at bounding box center [177, 762] width 25 height 23
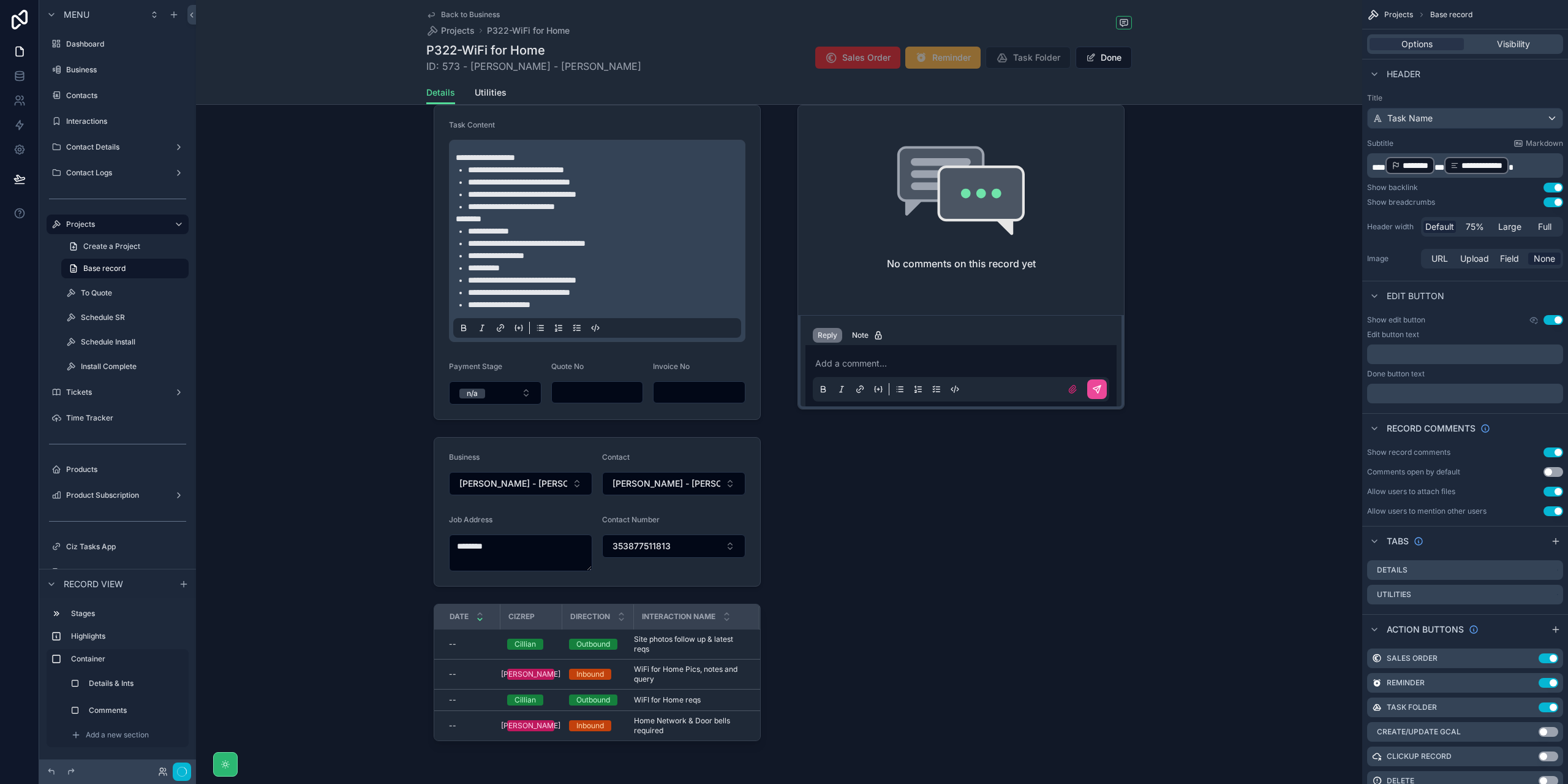
click at [534, 543] on div "scrollable content" at bounding box center [778, 425] width 1166 height 680
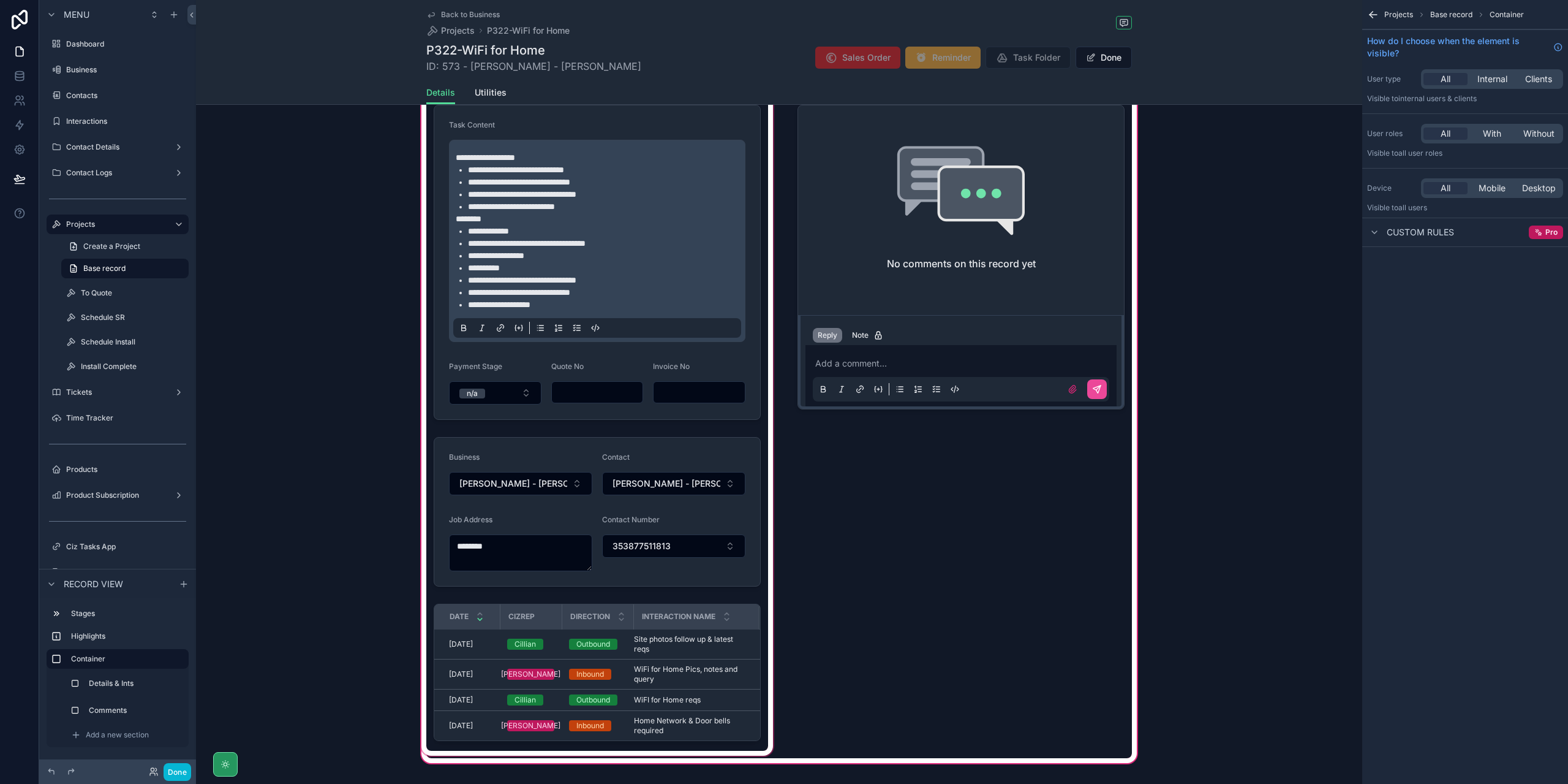
click at [549, 548] on div "scrollable content" at bounding box center [597, 426] width 357 height 666
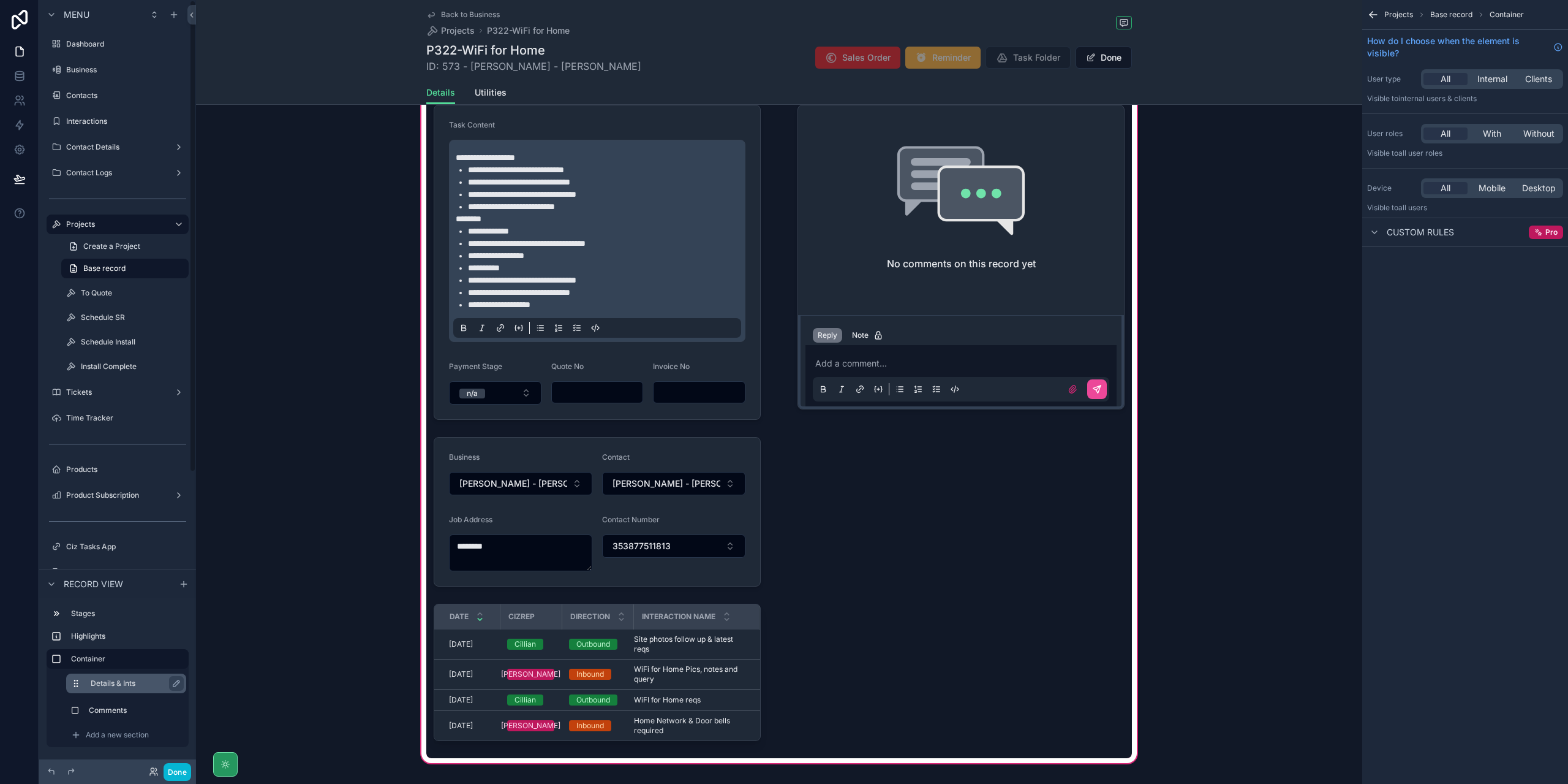
click at [122, 684] on label "Details & Ints" at bounding box center [133, 683] width 86 height 10
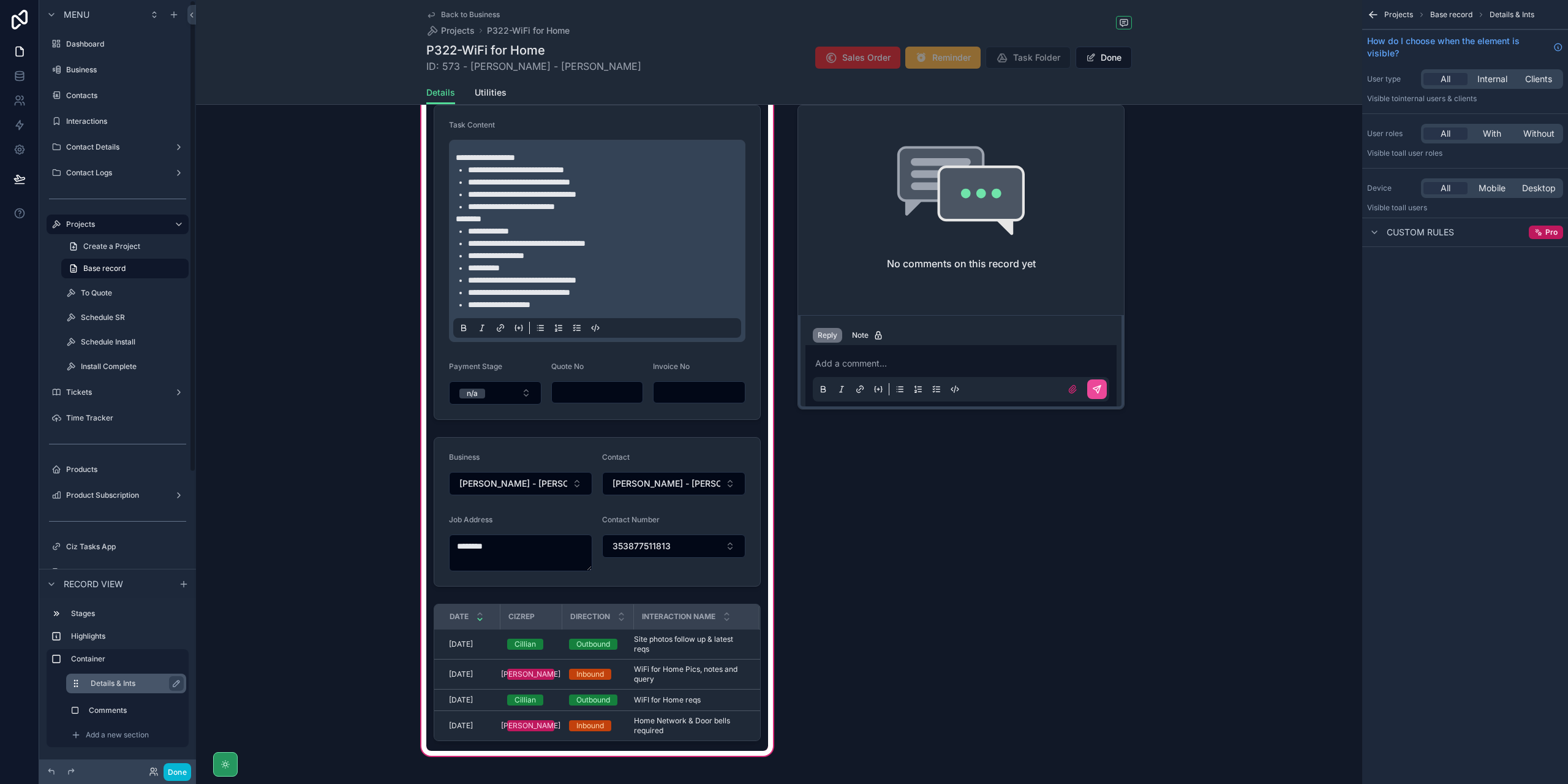
click at [122, 681] on label "Details & Ints" at bounding box center [133, 683] width 86 height 10
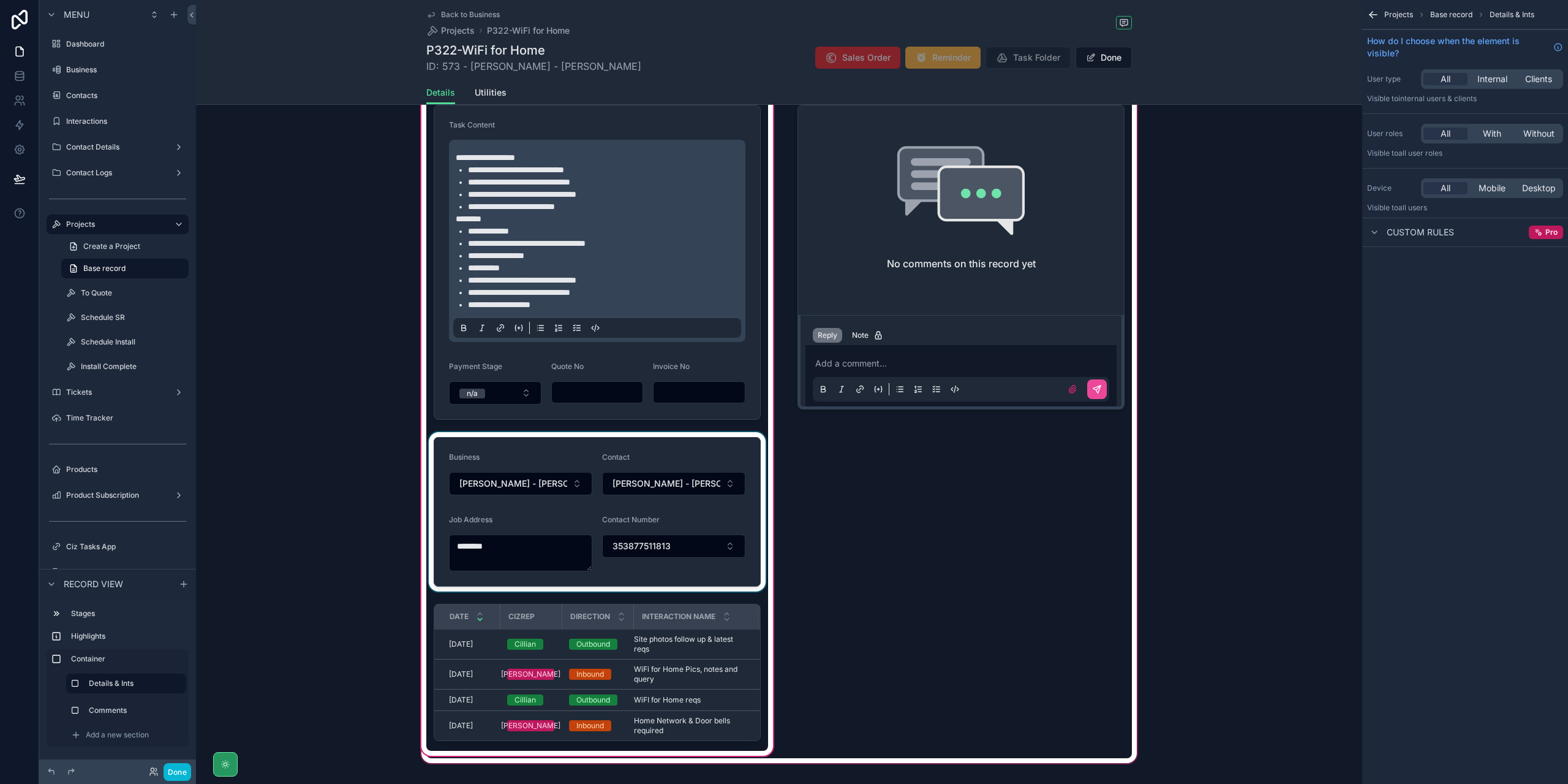
click at [537, 552] on div "scrollable content" at bounding box center [597, 512] width 342 height 159
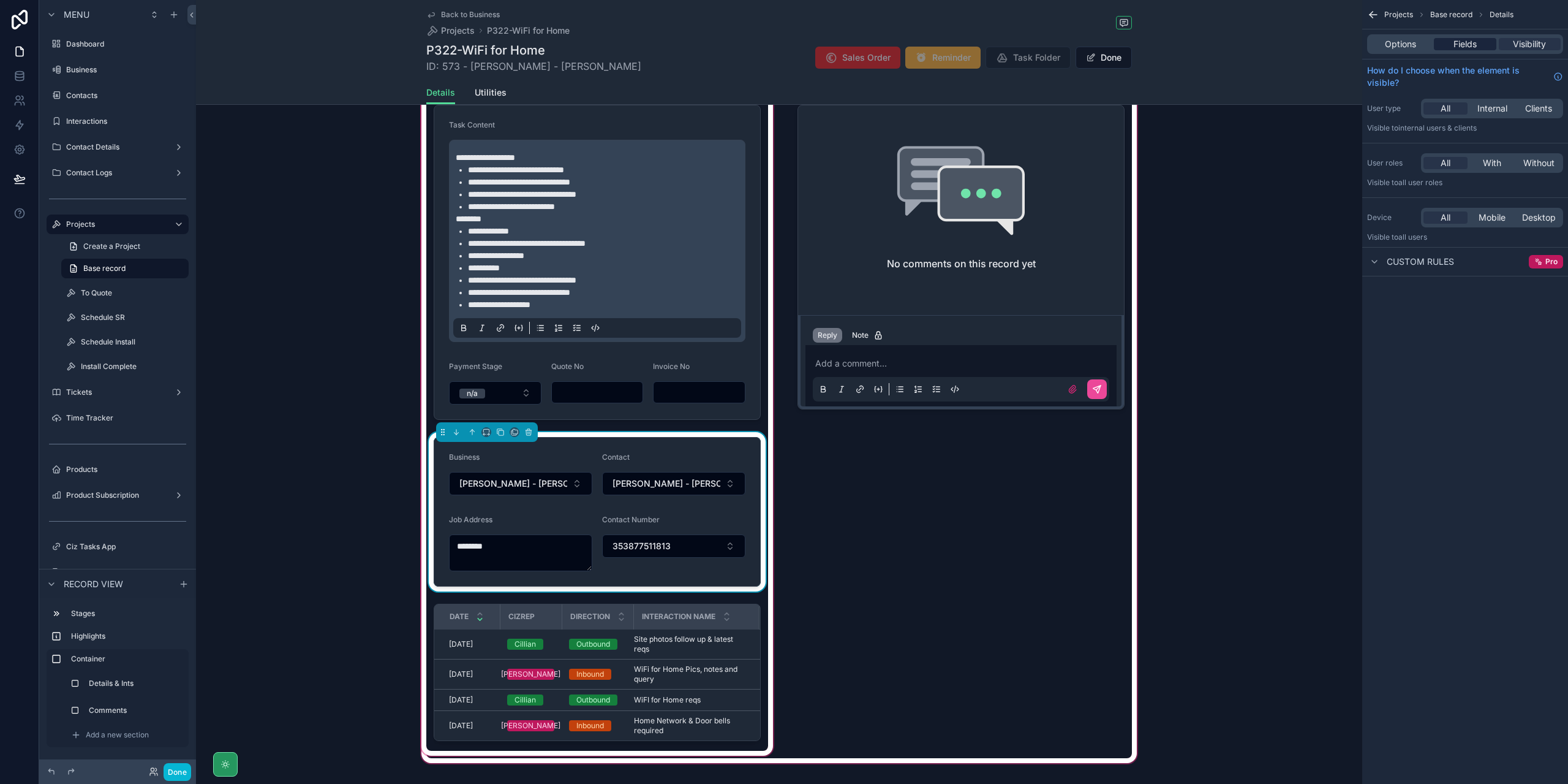
click at [1466, 42] on span "Fields" at bounding box center [1465, 44] width 23 height 12
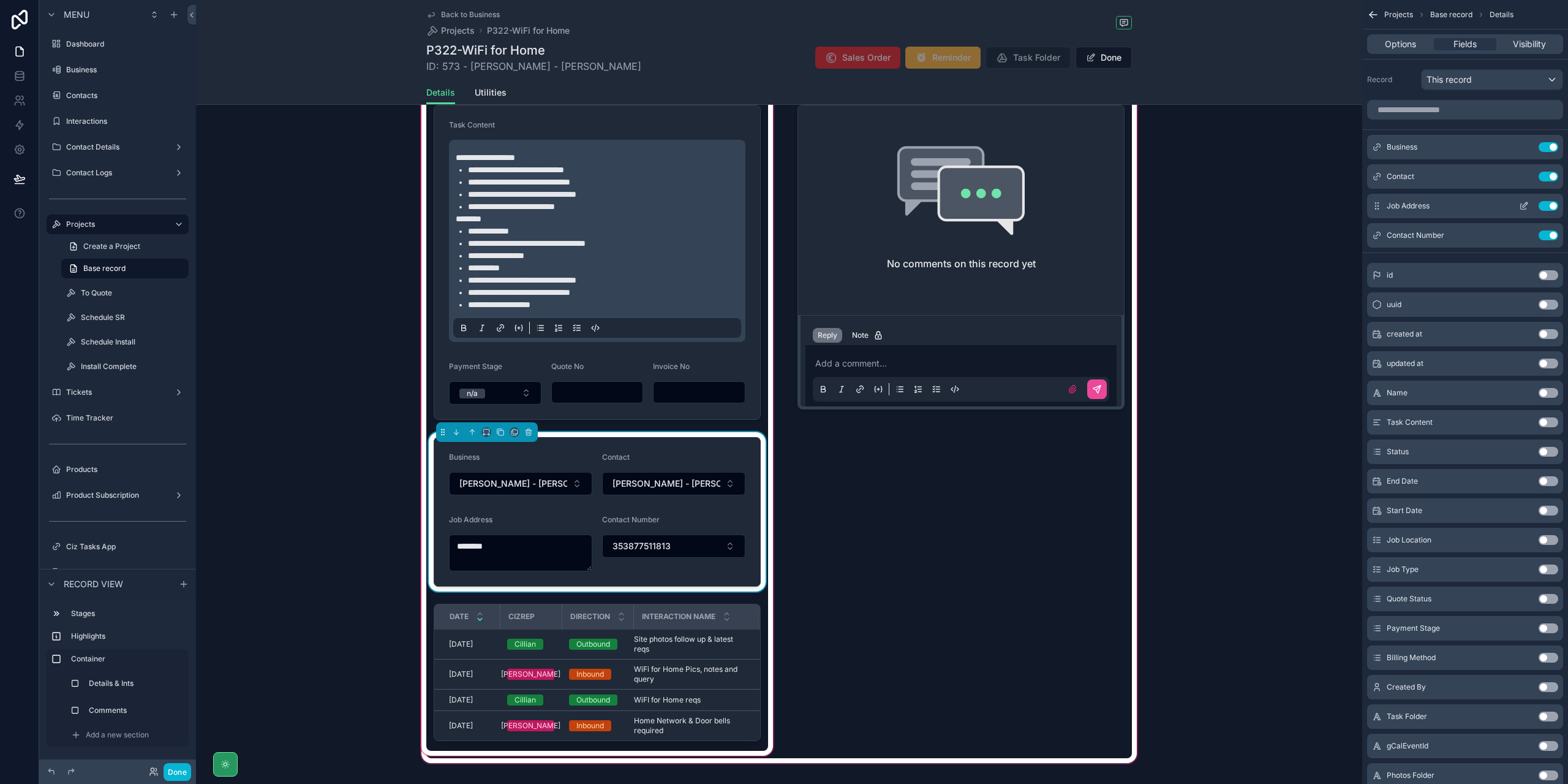
click at [1518, 201] on button "scrollable content" at bounding box center [1523, 206] width 19 height 10
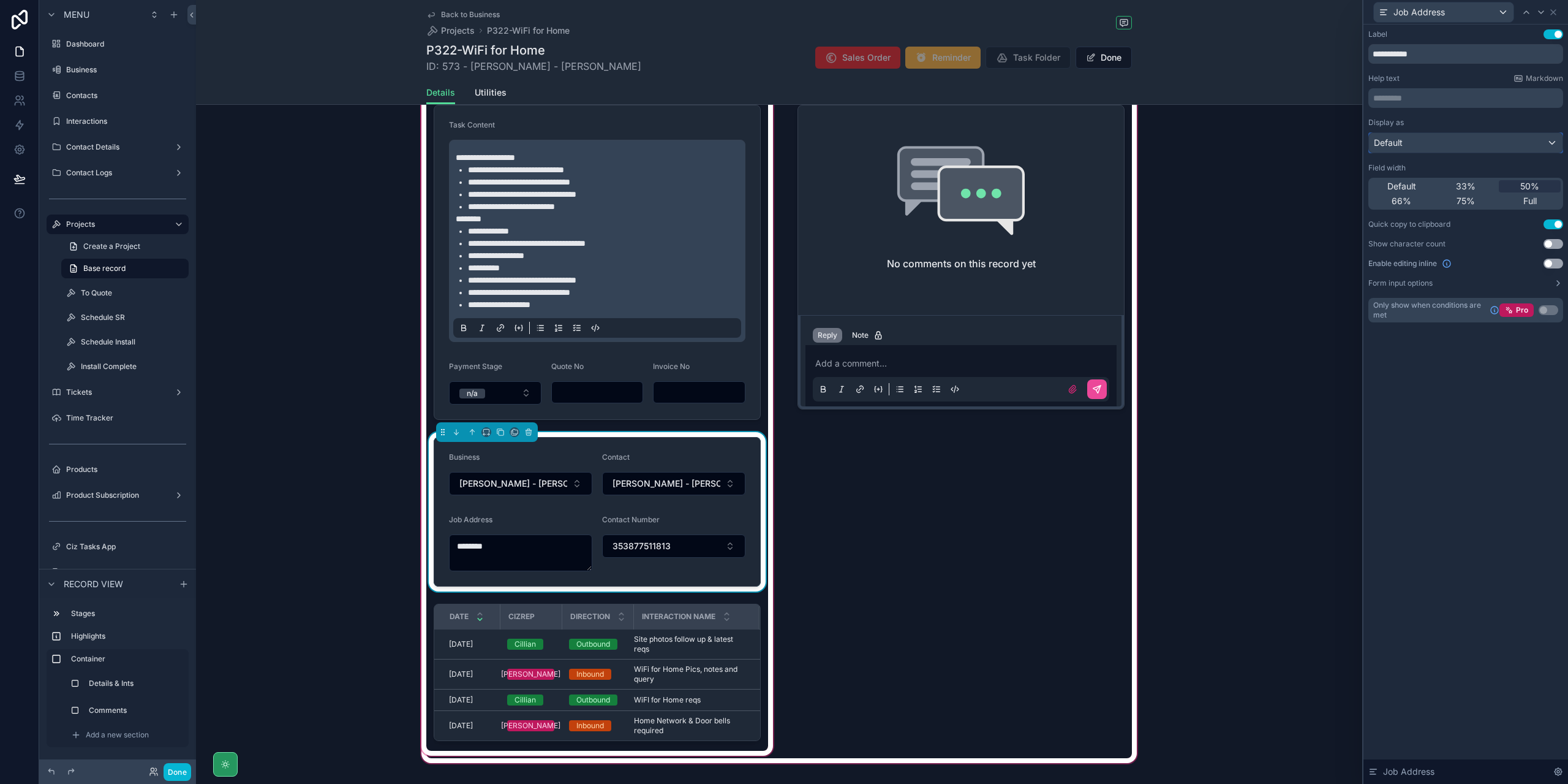
click at [1522, 145] on div "Default" at bounding box center [1465, 142] width 193 height 19
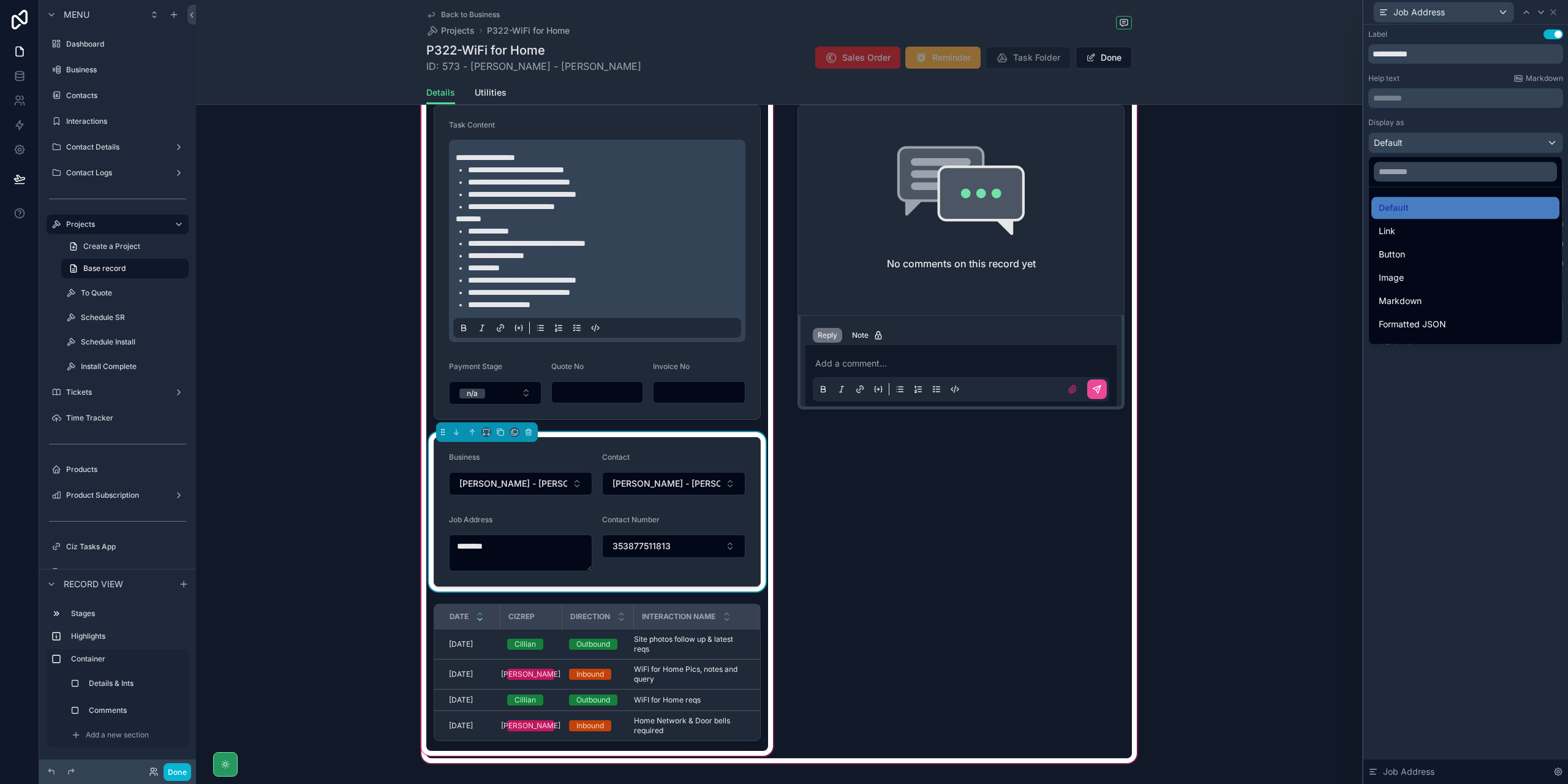
click at [1491, 402] on div at bounding box center [1465, 392] width 204 height 784
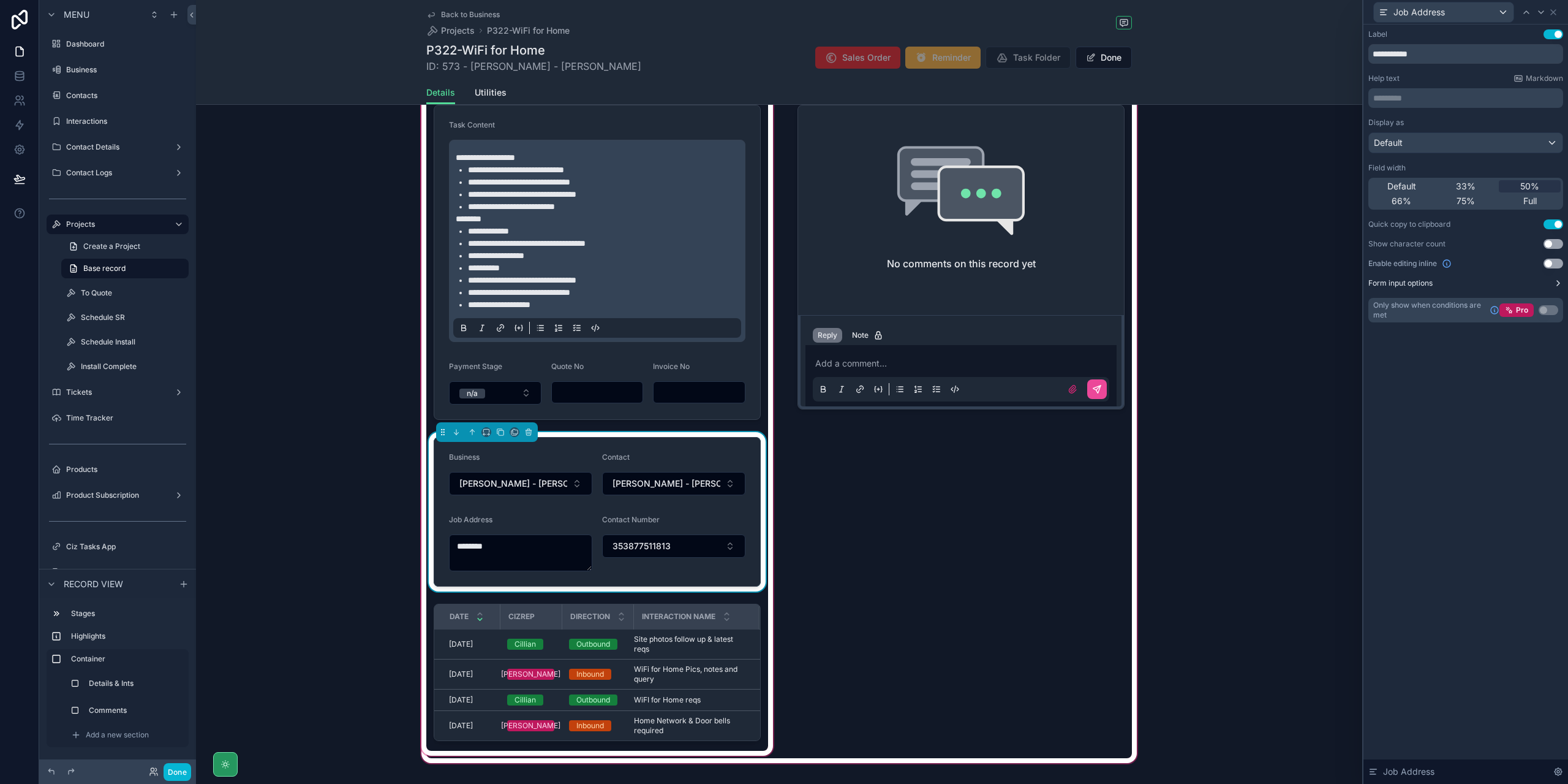
click at [1557, 282] on icon at bounding box center [1558, 282] width 10 height 10
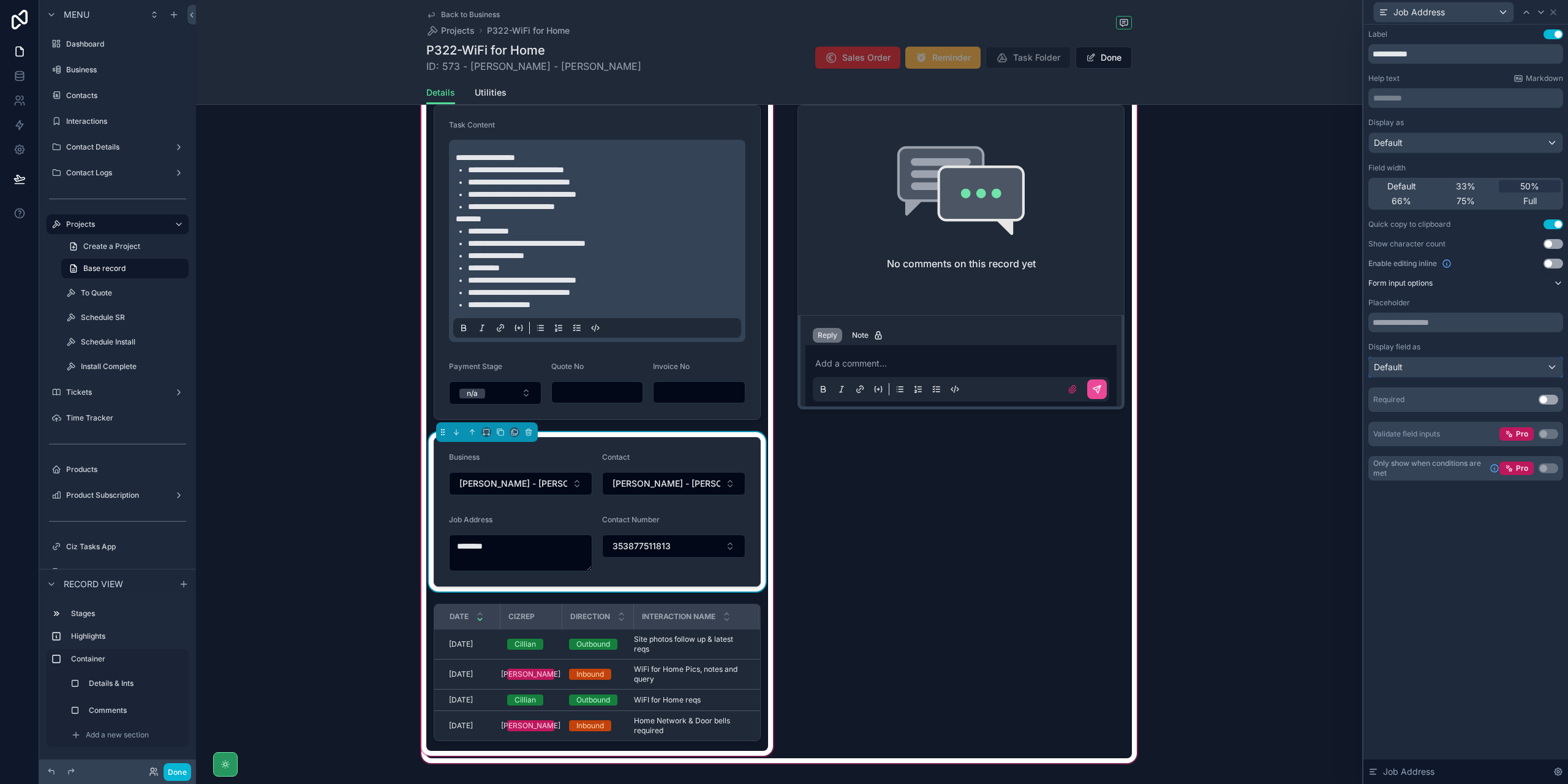
click at [1552, 366] on div "Default" at bounding box center [1465, 367] width 193 height 19
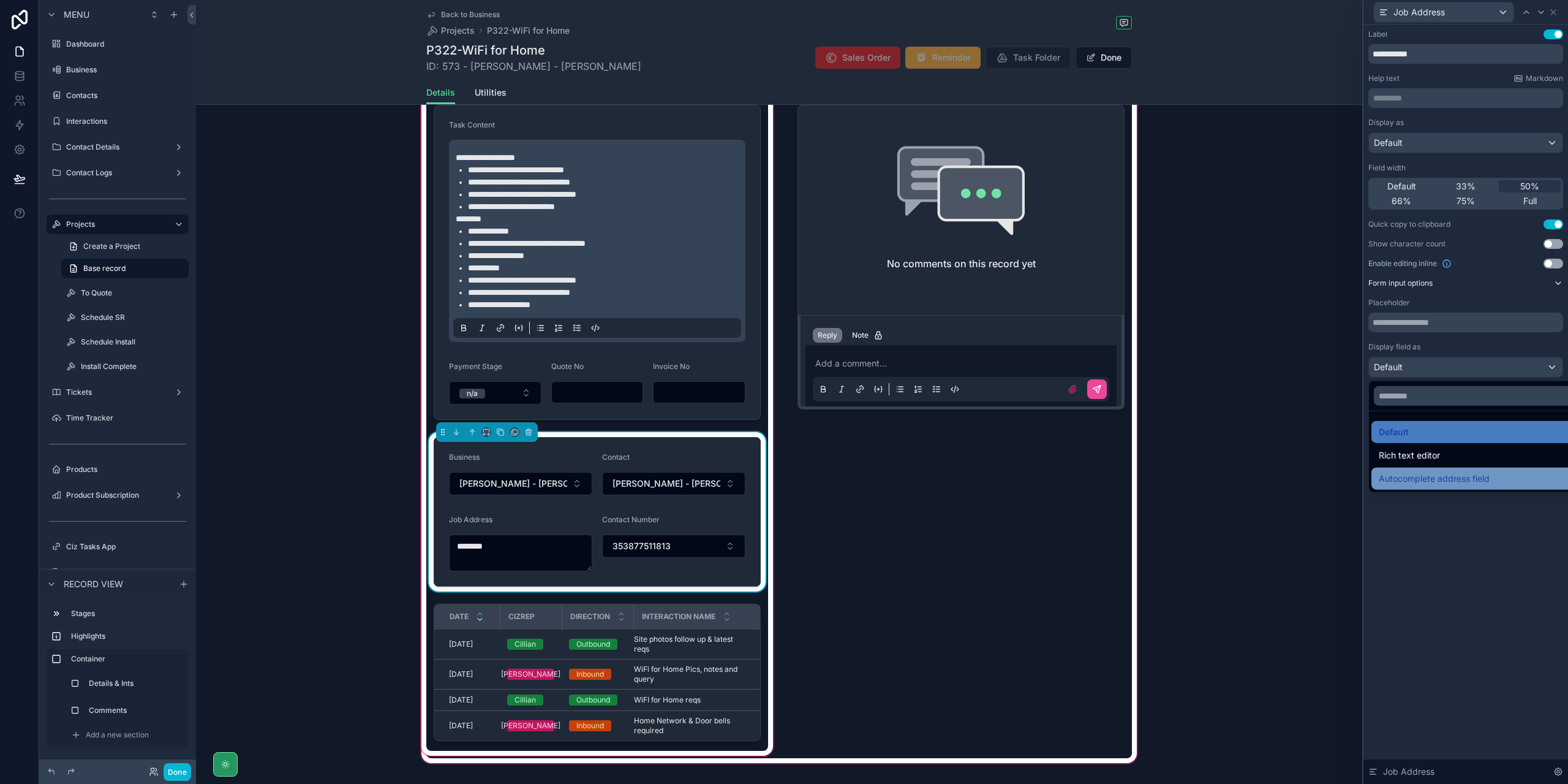
click at [1485, 474] on span "Autocomplete address field" at bounding box center [1433, 478] width 111 height 15
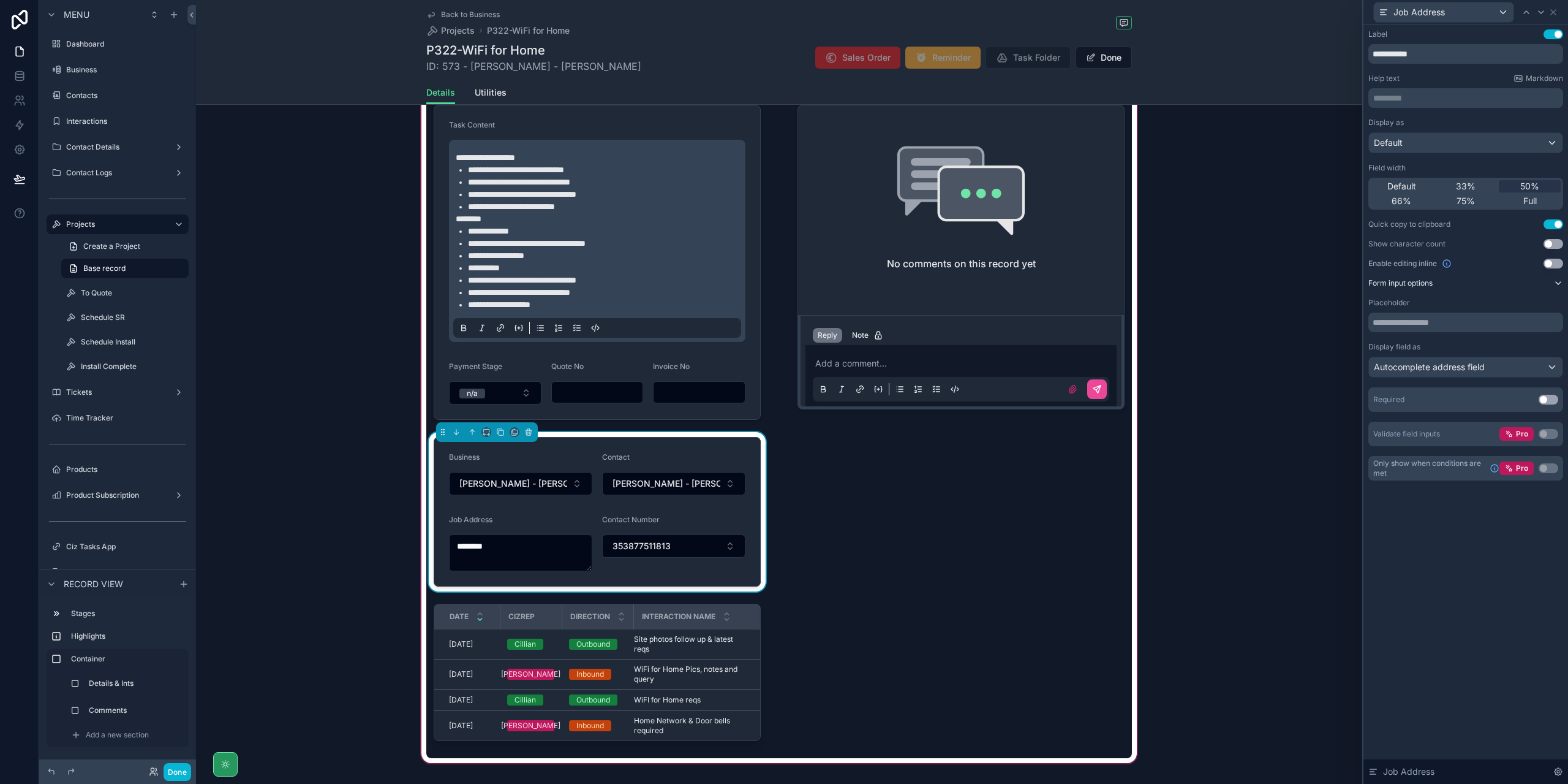
click at [522, 539] on div "scrollable content" at bounding box center [778, 425] width 1166 height 680
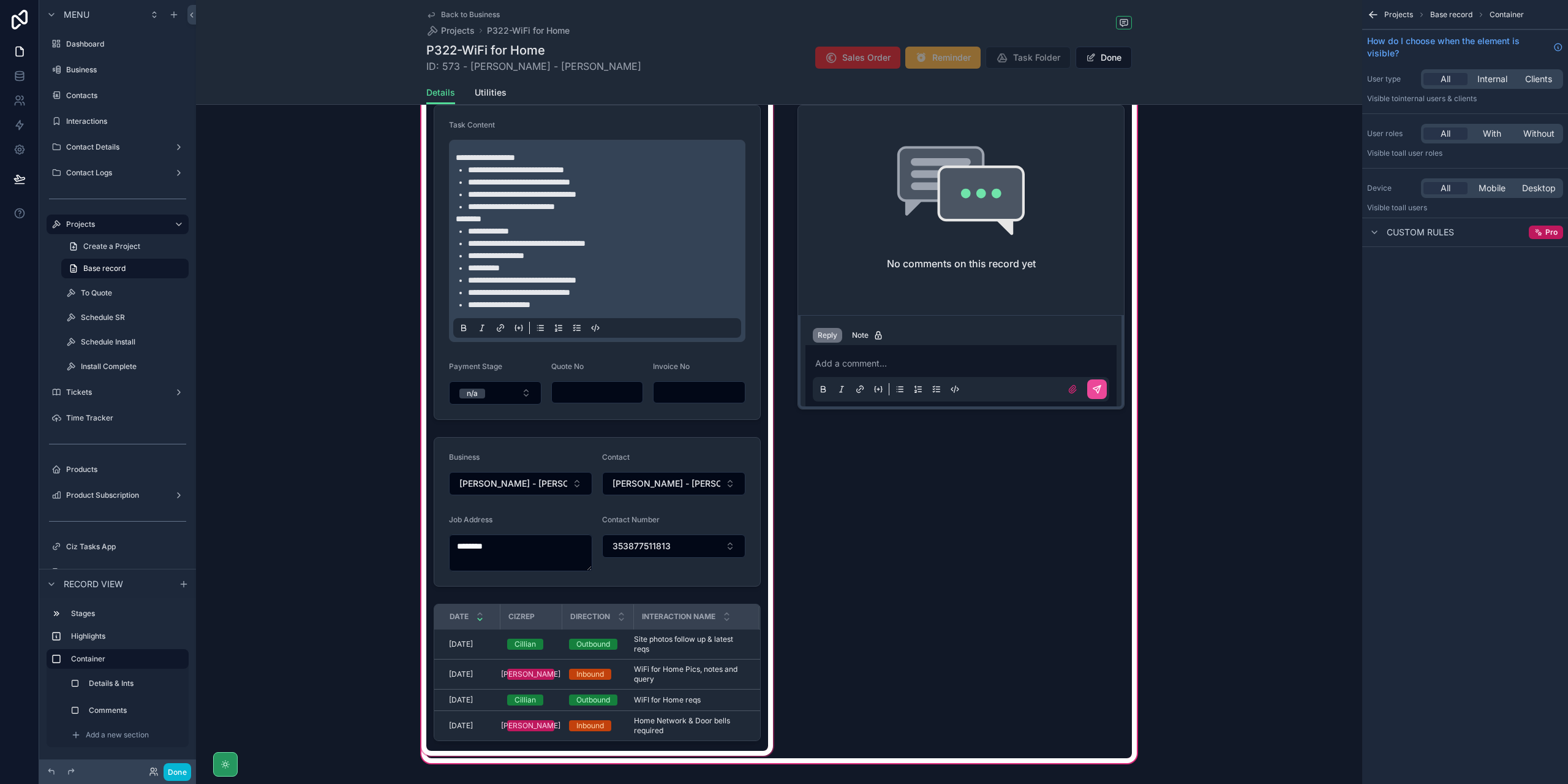
click at [524, 544] on div "scrollable content" at bounding box center [597, 426] width 357 height 666
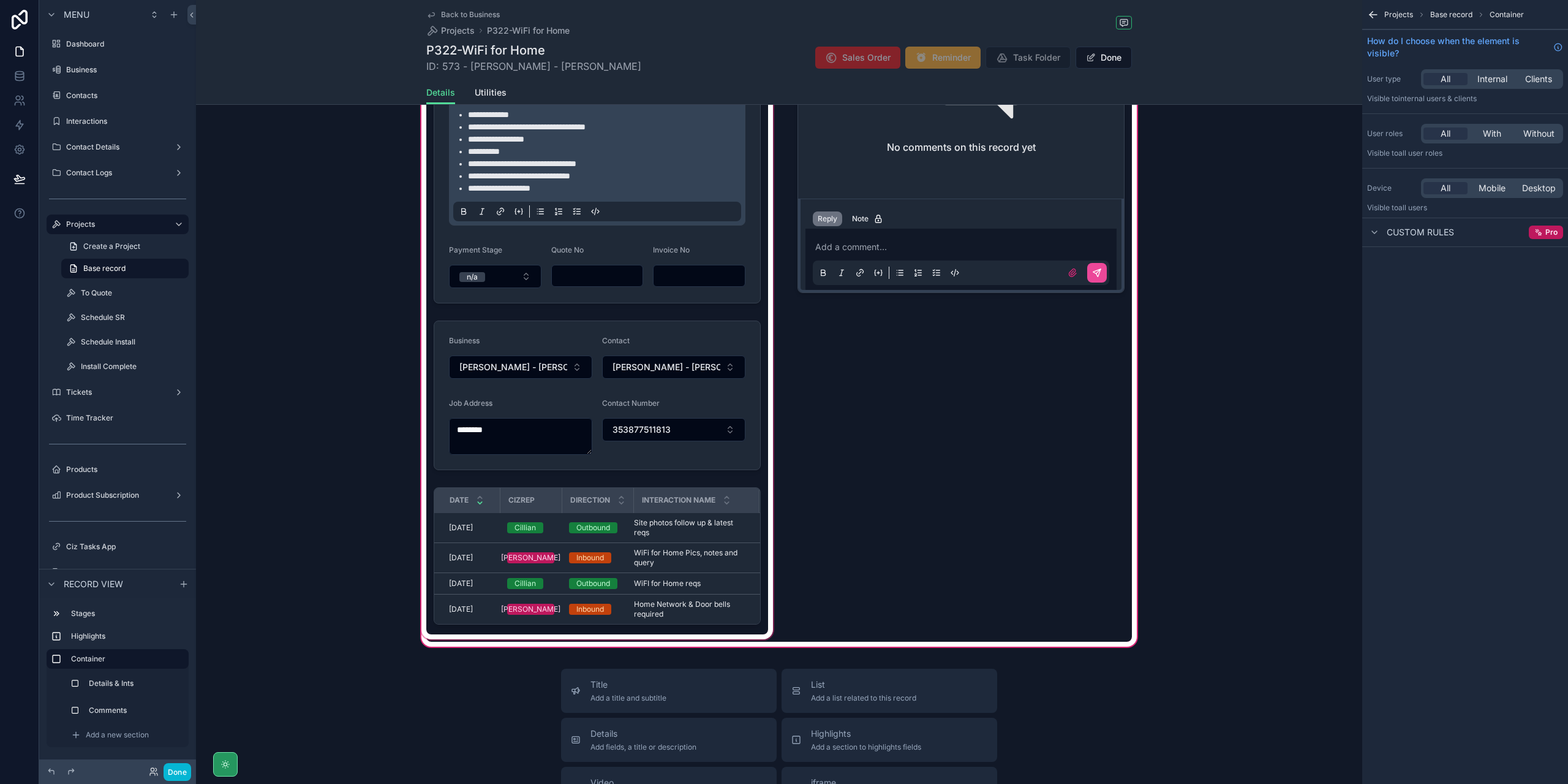
scroll to position [245, 0]
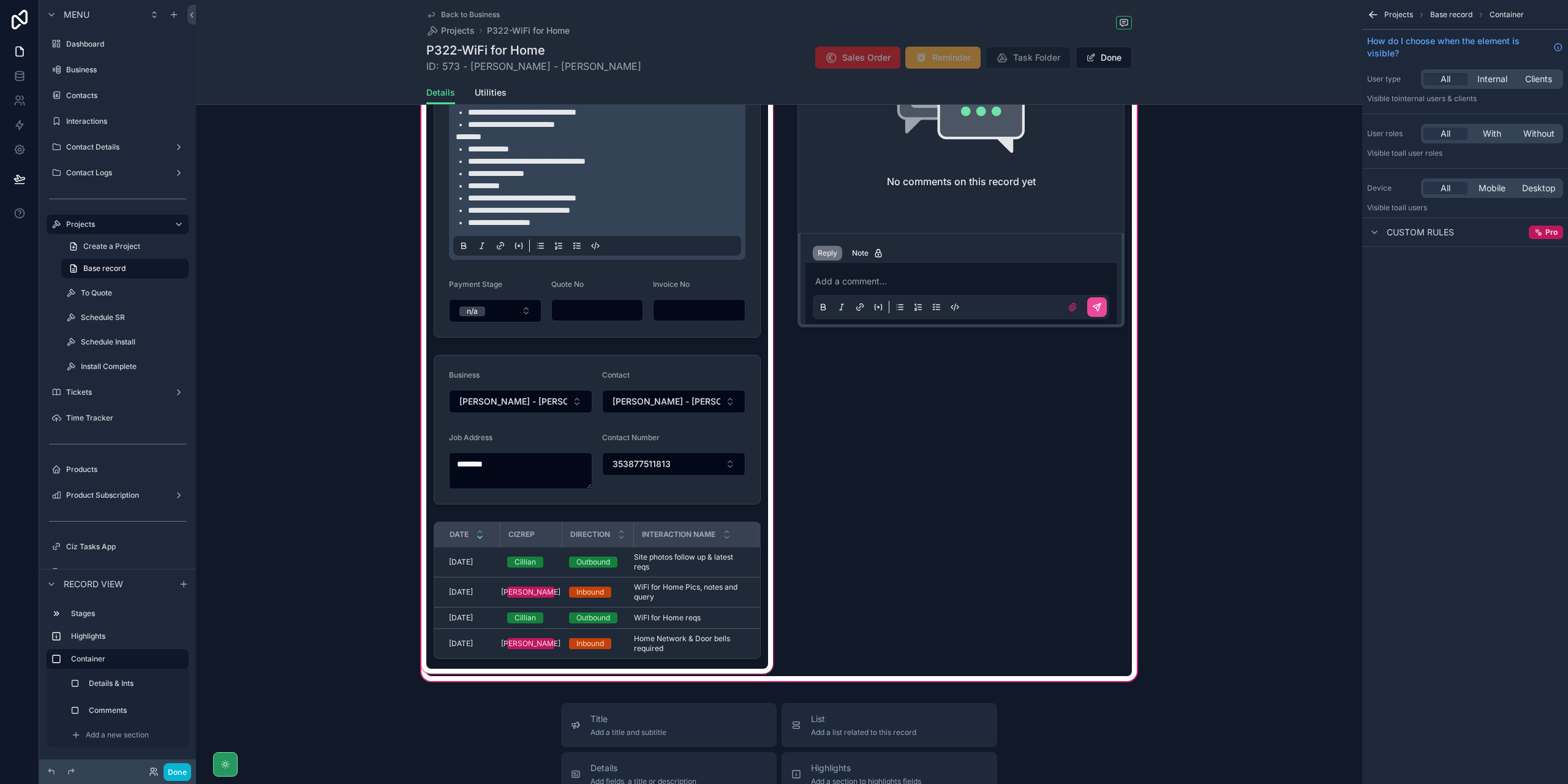
click at [557, 433] on div "scrollable content" at bounding box center [597, 343] width 357 height 666
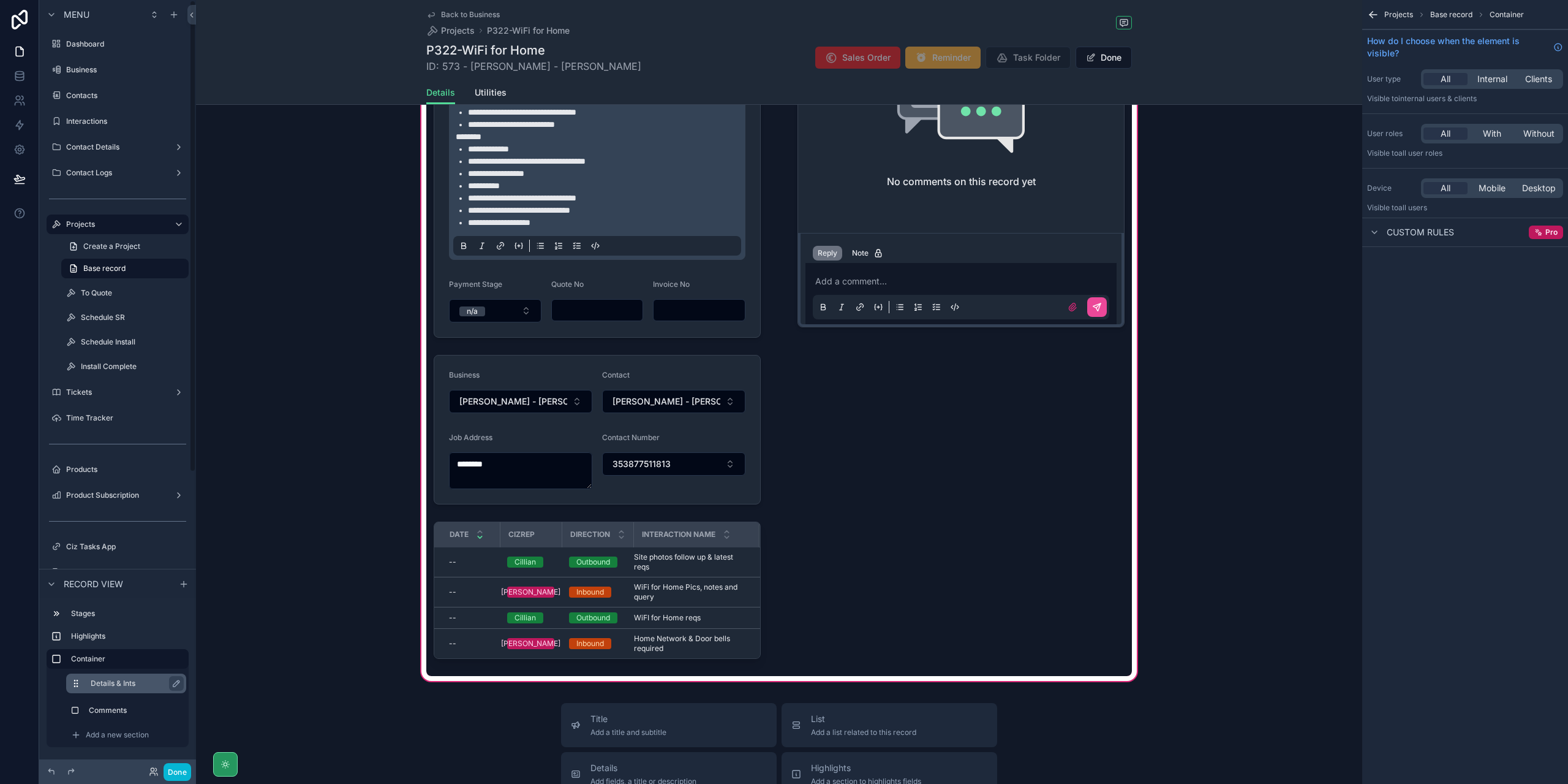
click at [114, 687] on label "Details & Ints" at bounding box center [133, 683] width 86 height 10
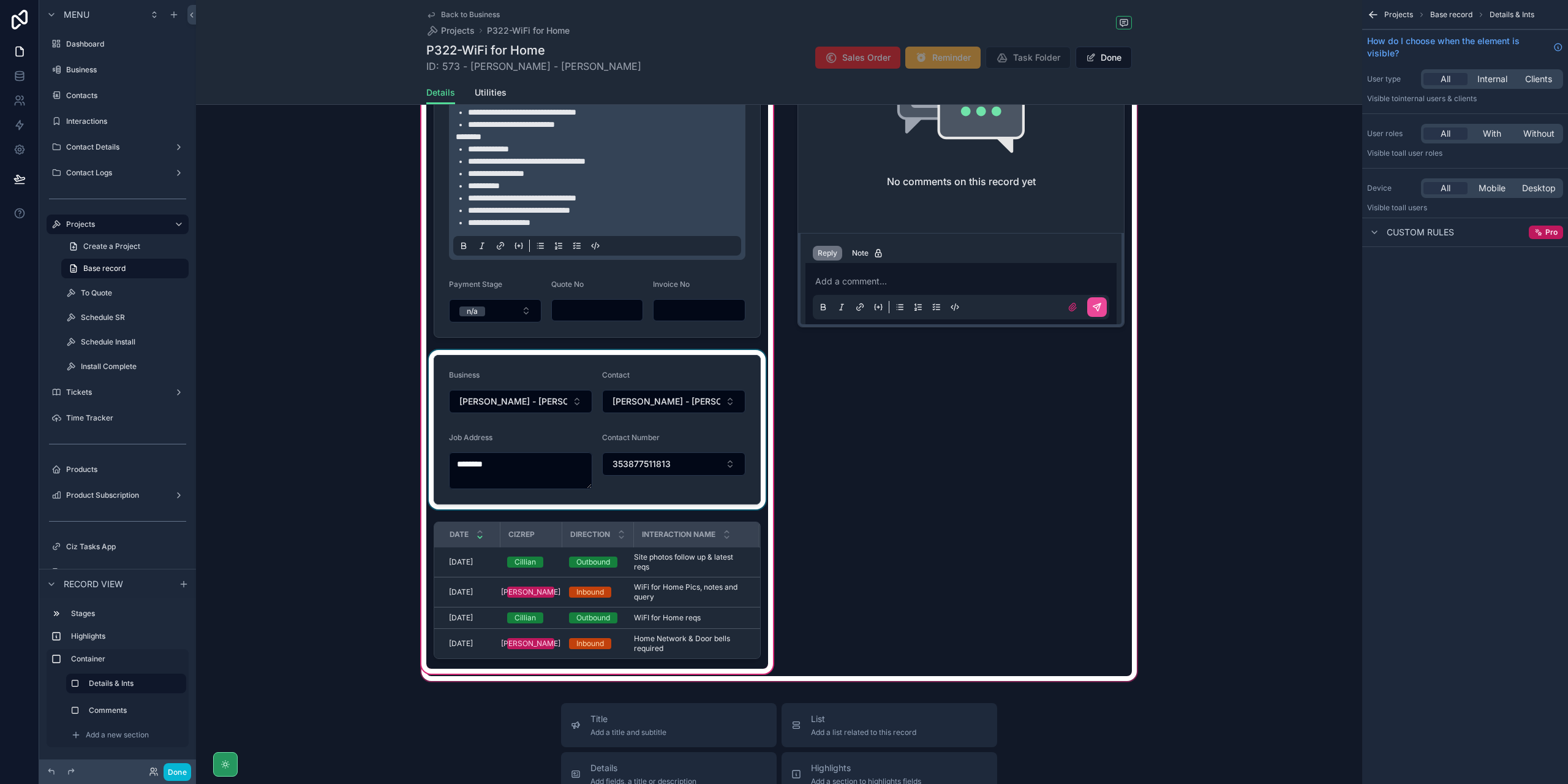
click at [550, 484] on div "scrollable content" at bounding box center [597, 430] width 342 height 159
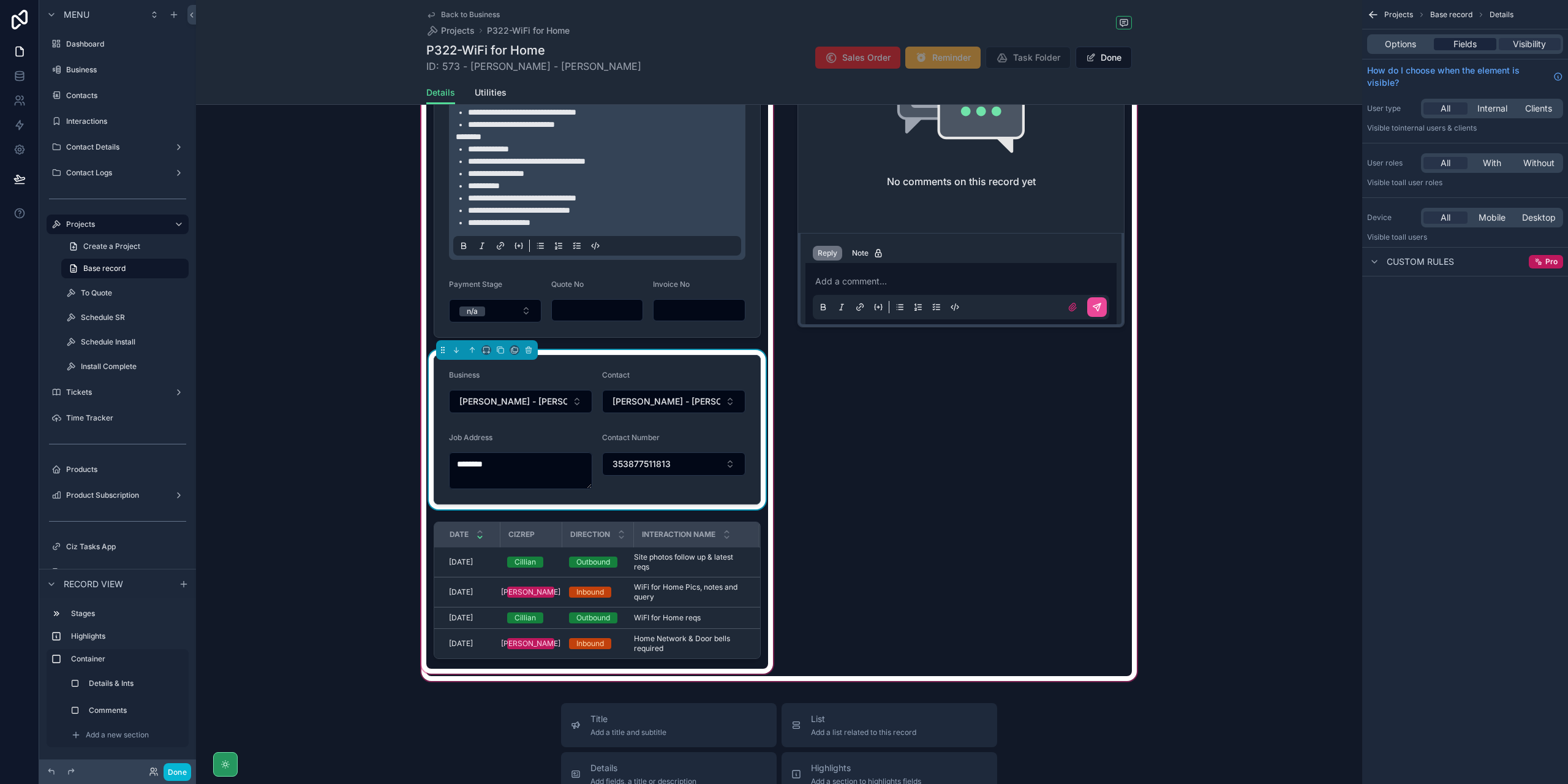
click at [1478, 49] on div "Fields" at bounding box center [1464, 44] width 62 height 12
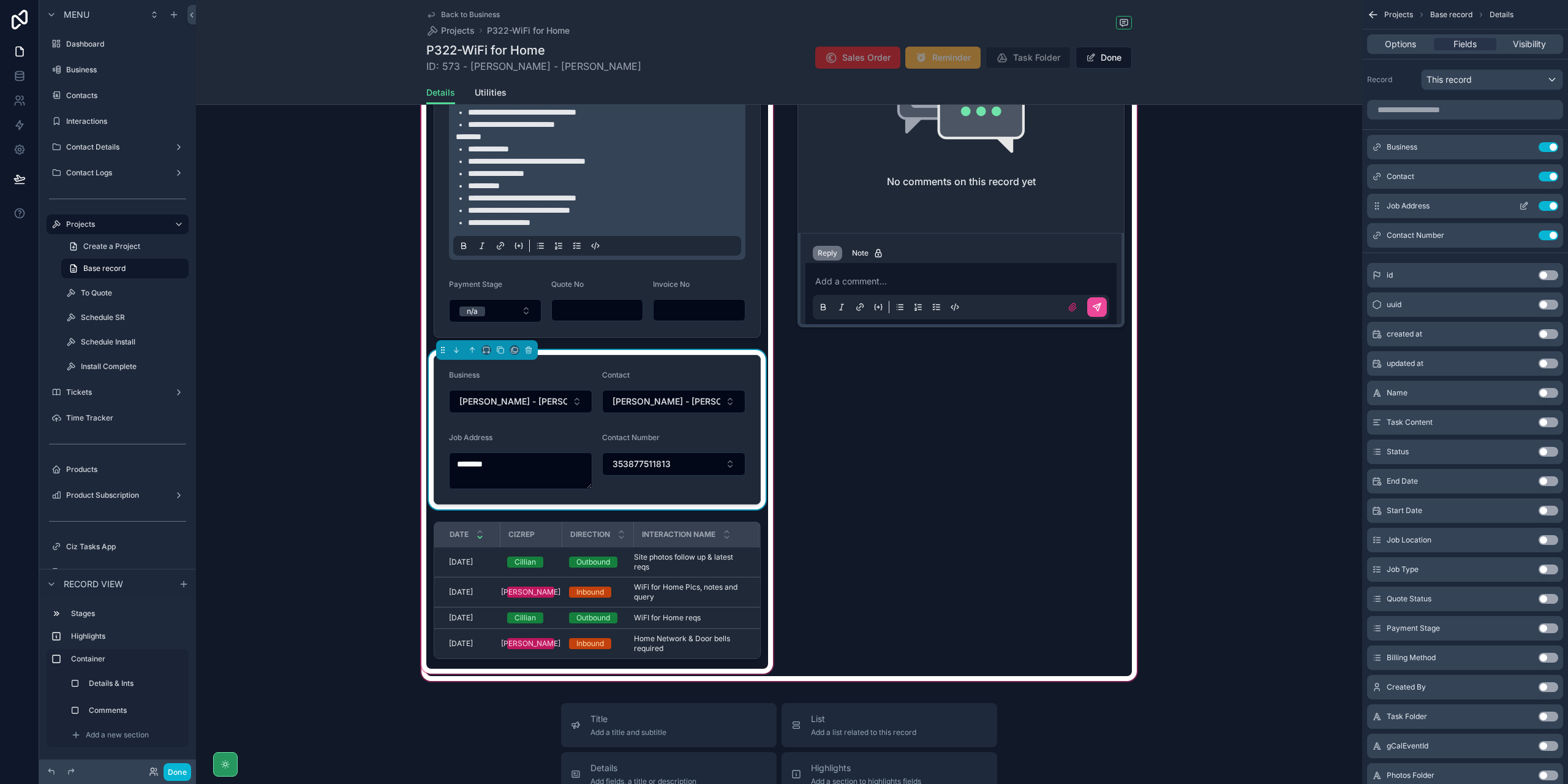
click at [1524, 201] on icon "scrollable content" at bounding box center [1523, 206] width 10 height 10
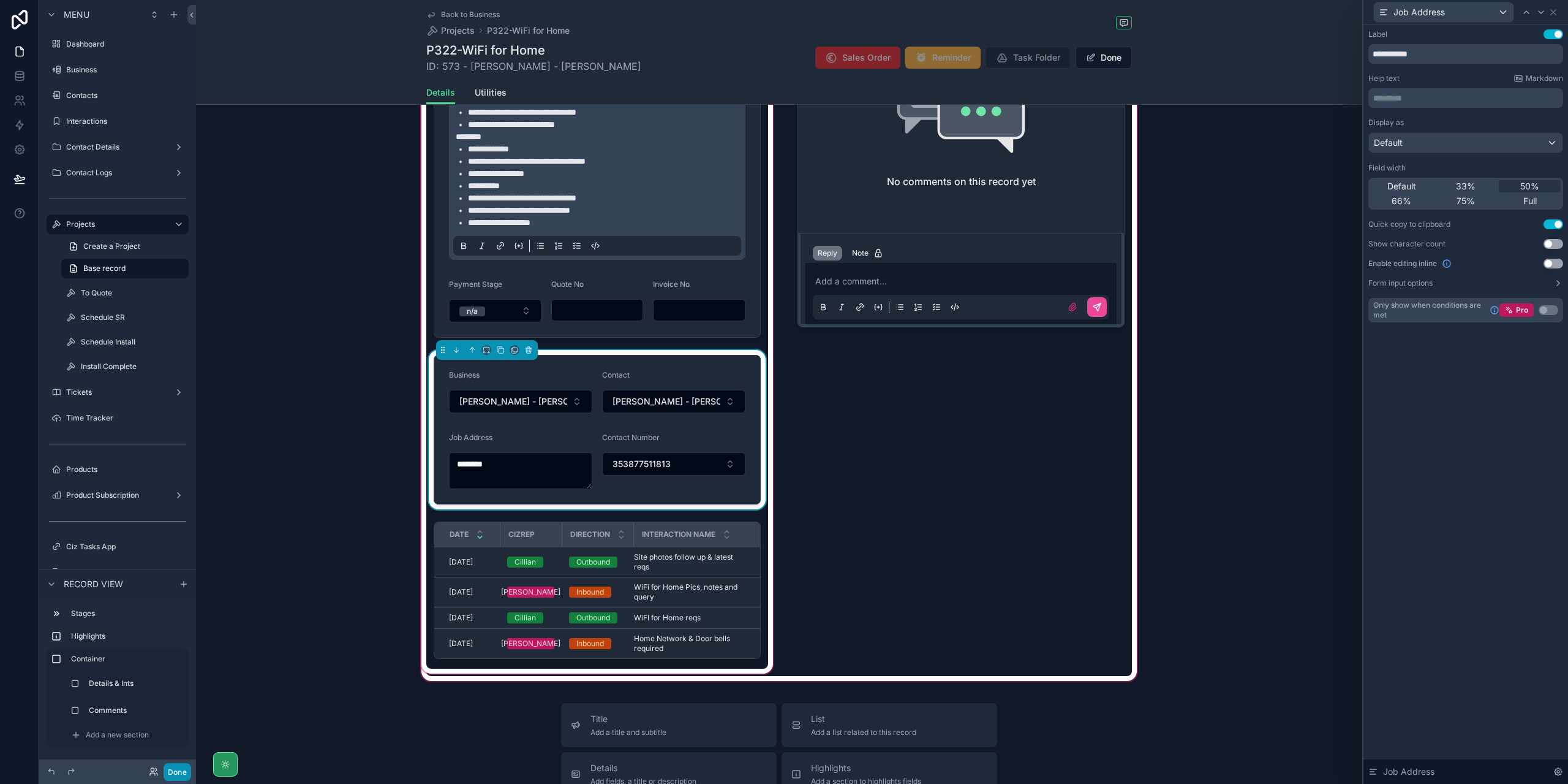
click at [181, 766] on button "Done" at bounding box center [177, 772] width 28 height 18
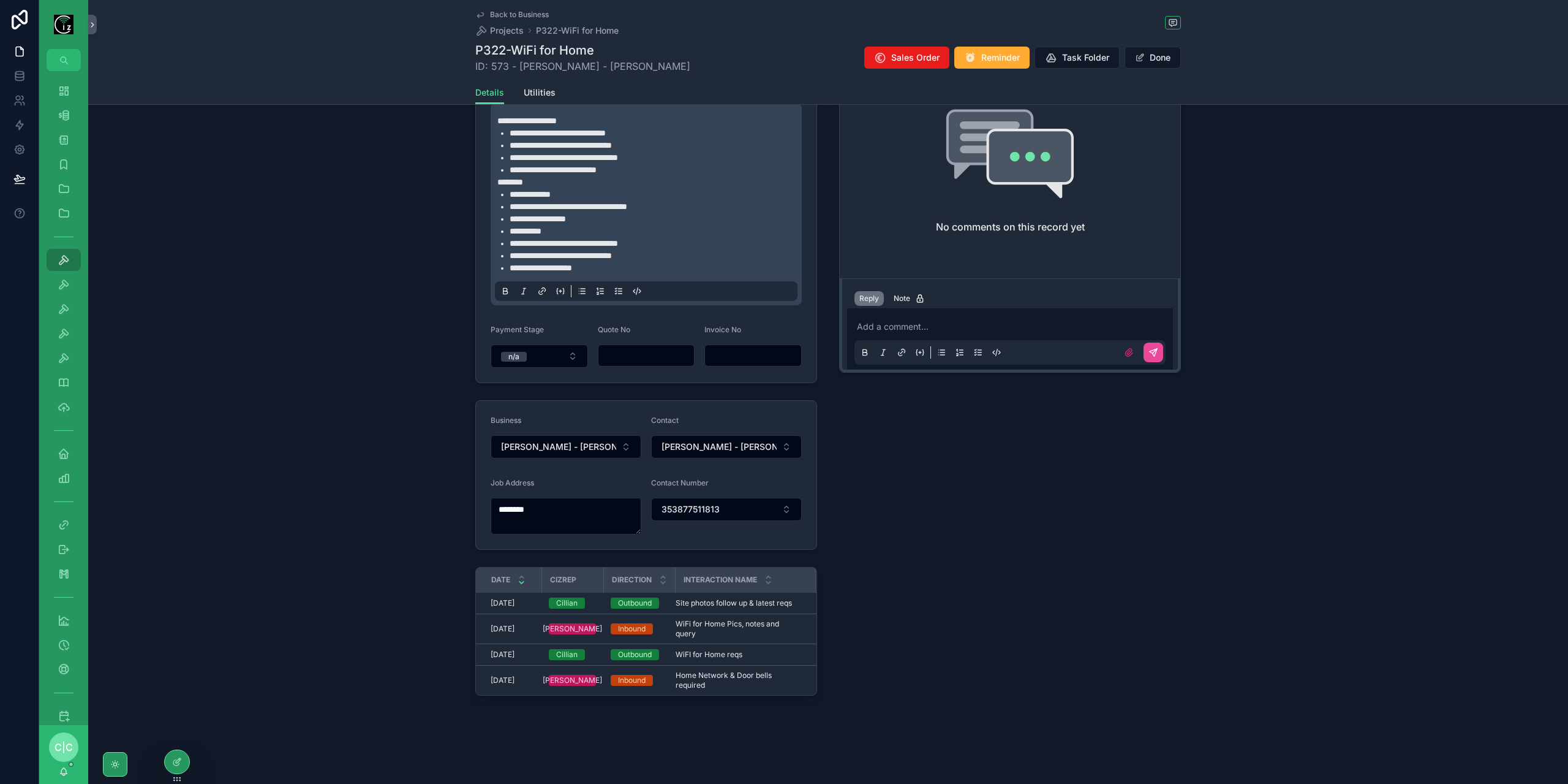
scroll to position [163, 0]
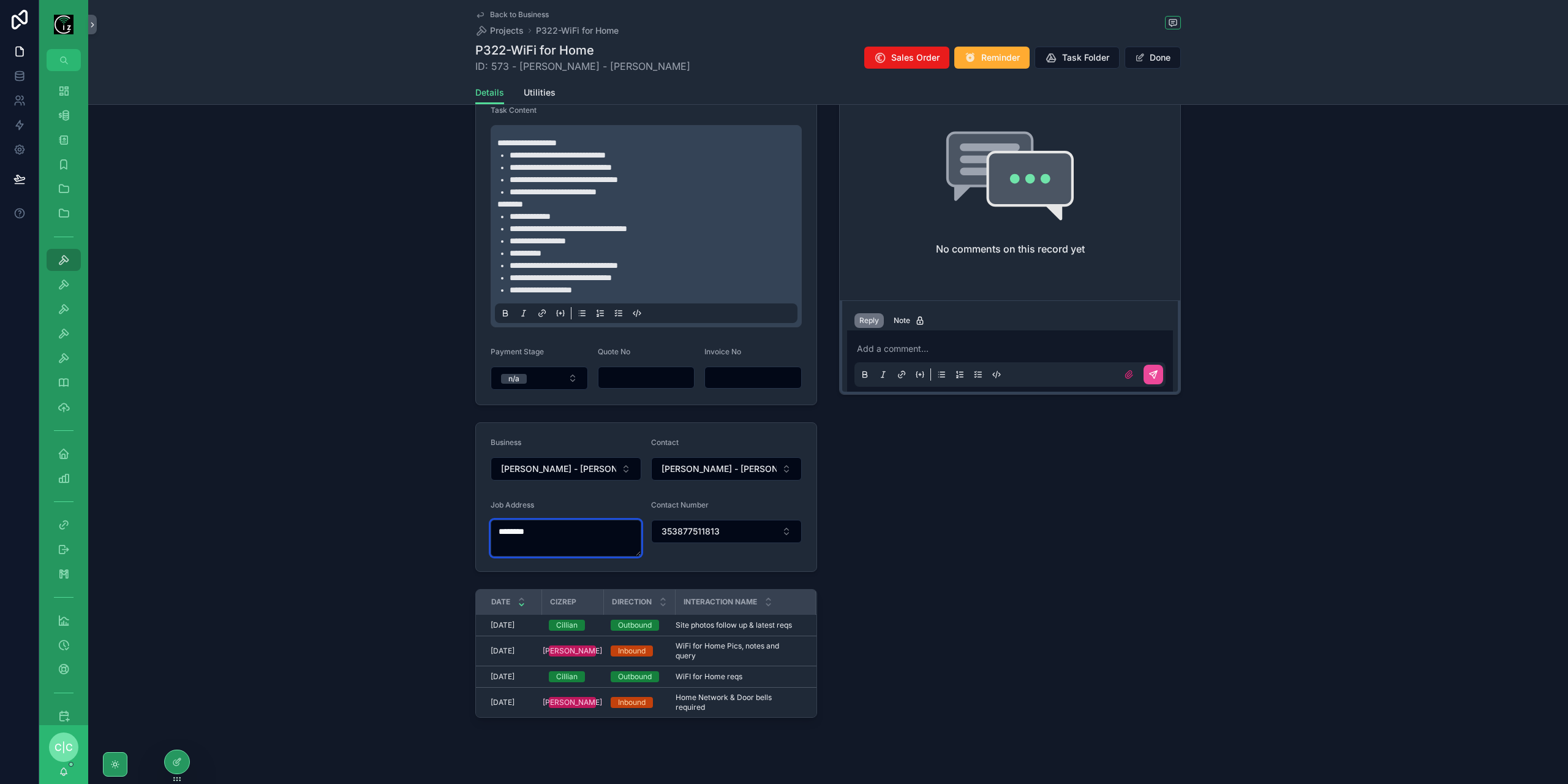
click at [590, 536] on textarea "********" at bounding box center [565, 538] width 151 height 37
click at [566, 576] on div "Kilnacally, County Clare, V95 NT67, Ireland" at bounding box center [562, 580] width 145 height 44
type textarea "**********"
click at [1154, 57] on button "Done" at bounding box center [1153, 57] width 56 height 22
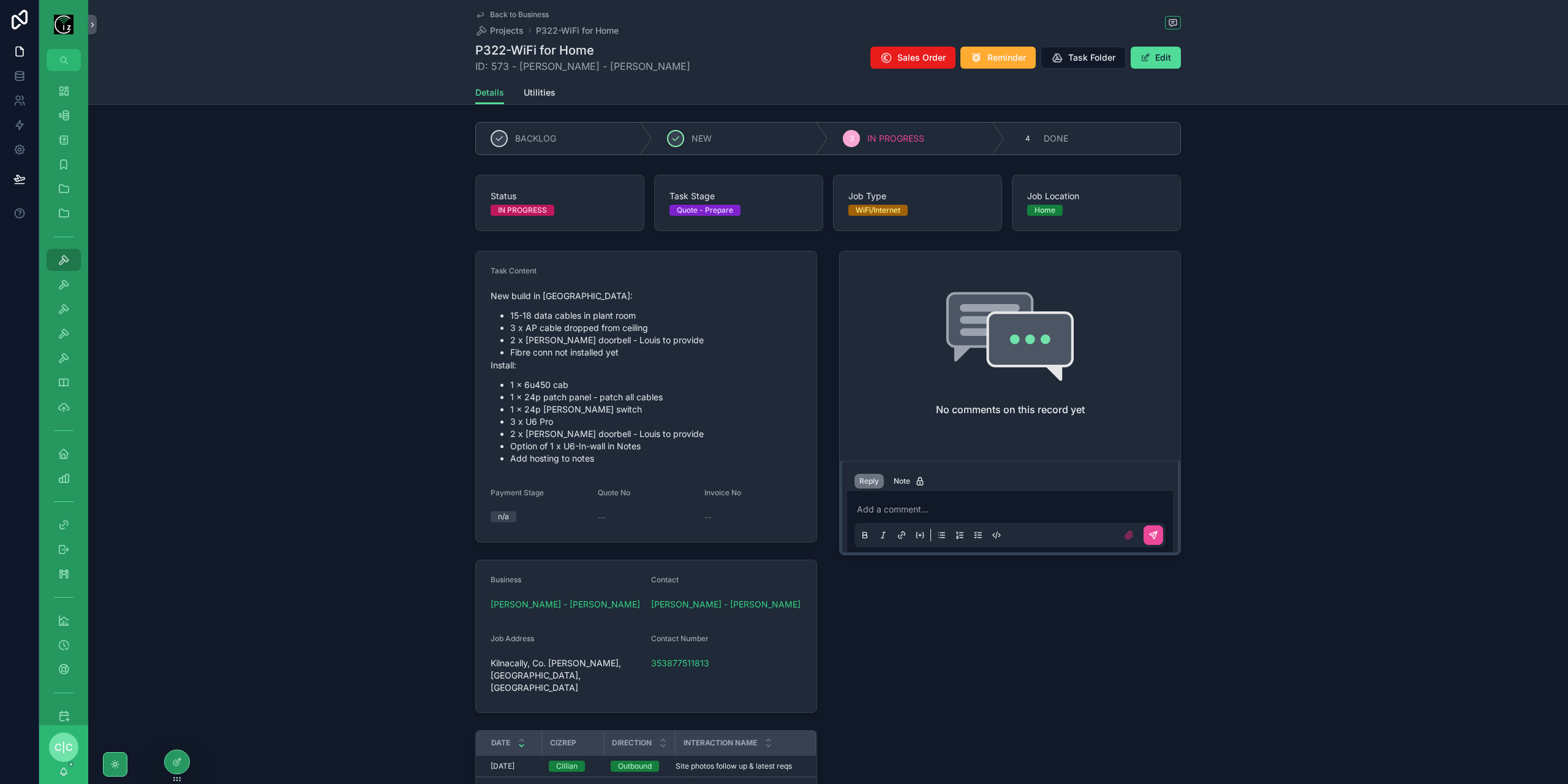
scroll to position [0, 0]
click at [542, 92] on span "Utilities" at bounding box center [539, 93] width 32 height 12
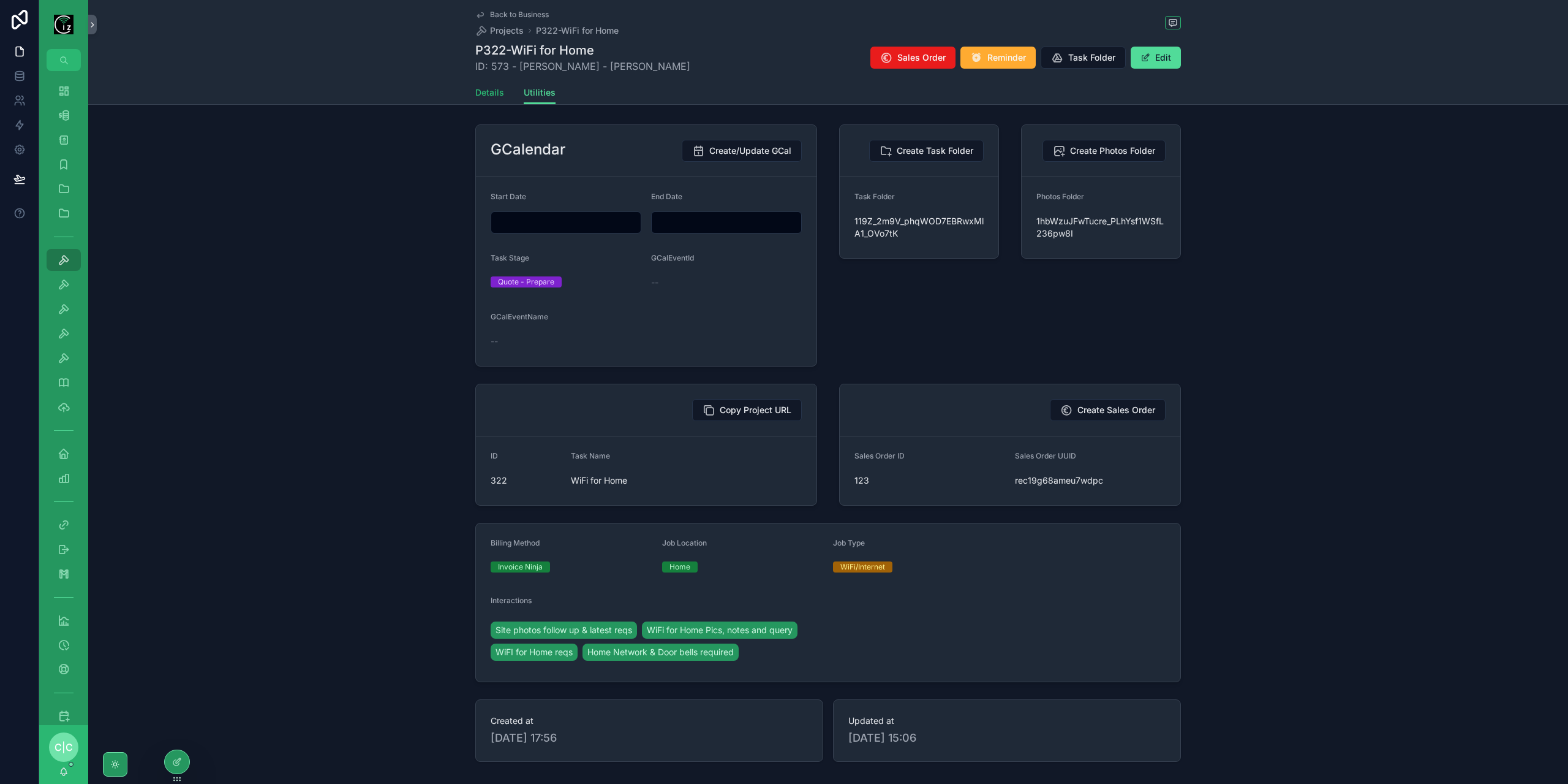
click at [494, 96] on span "Details" at bounding box center [489, 93] width 29 height 12
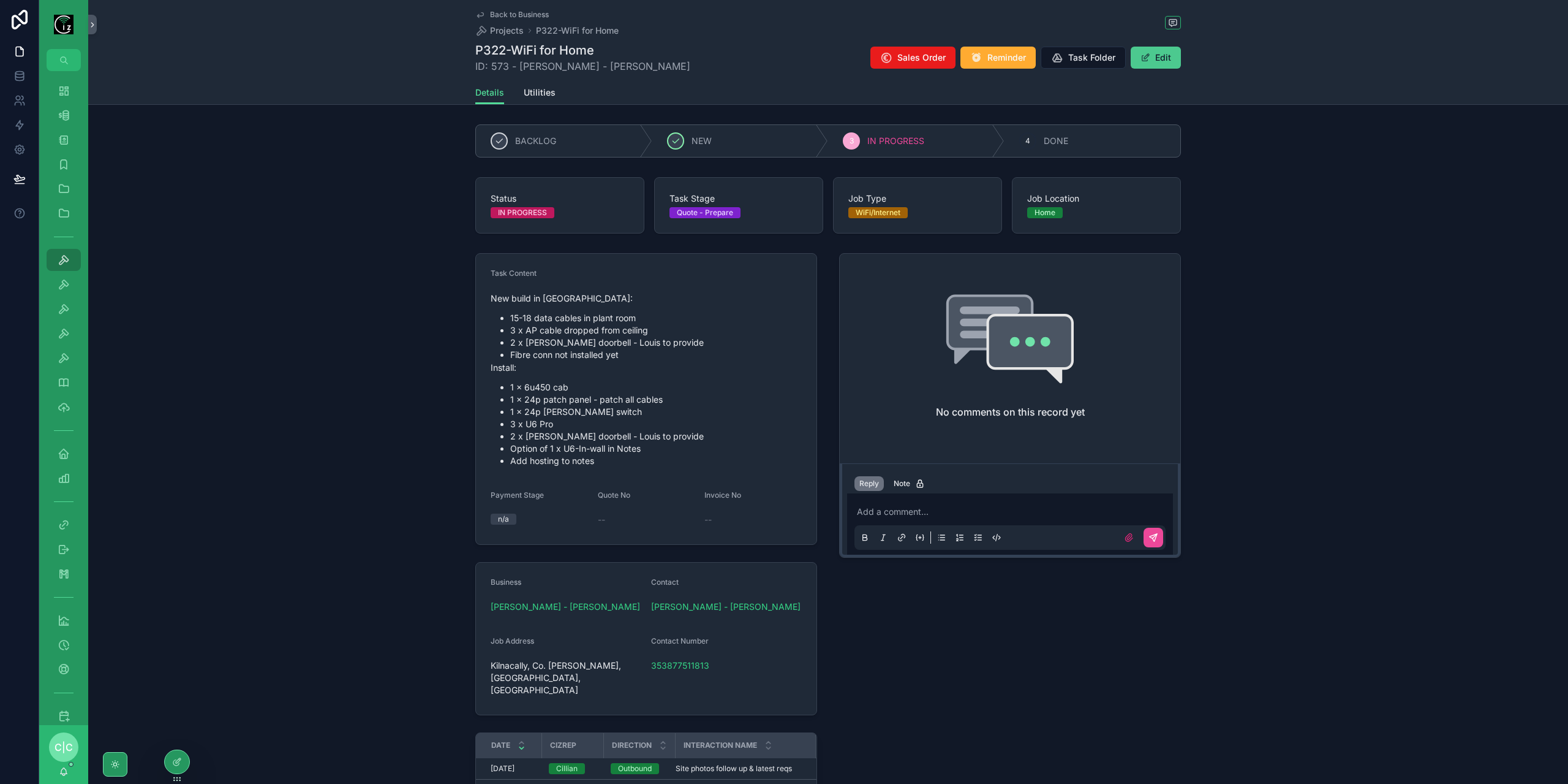
click at [1145, 66] on button "Edit" at bounding box center [1155, 57] width 50 height 22
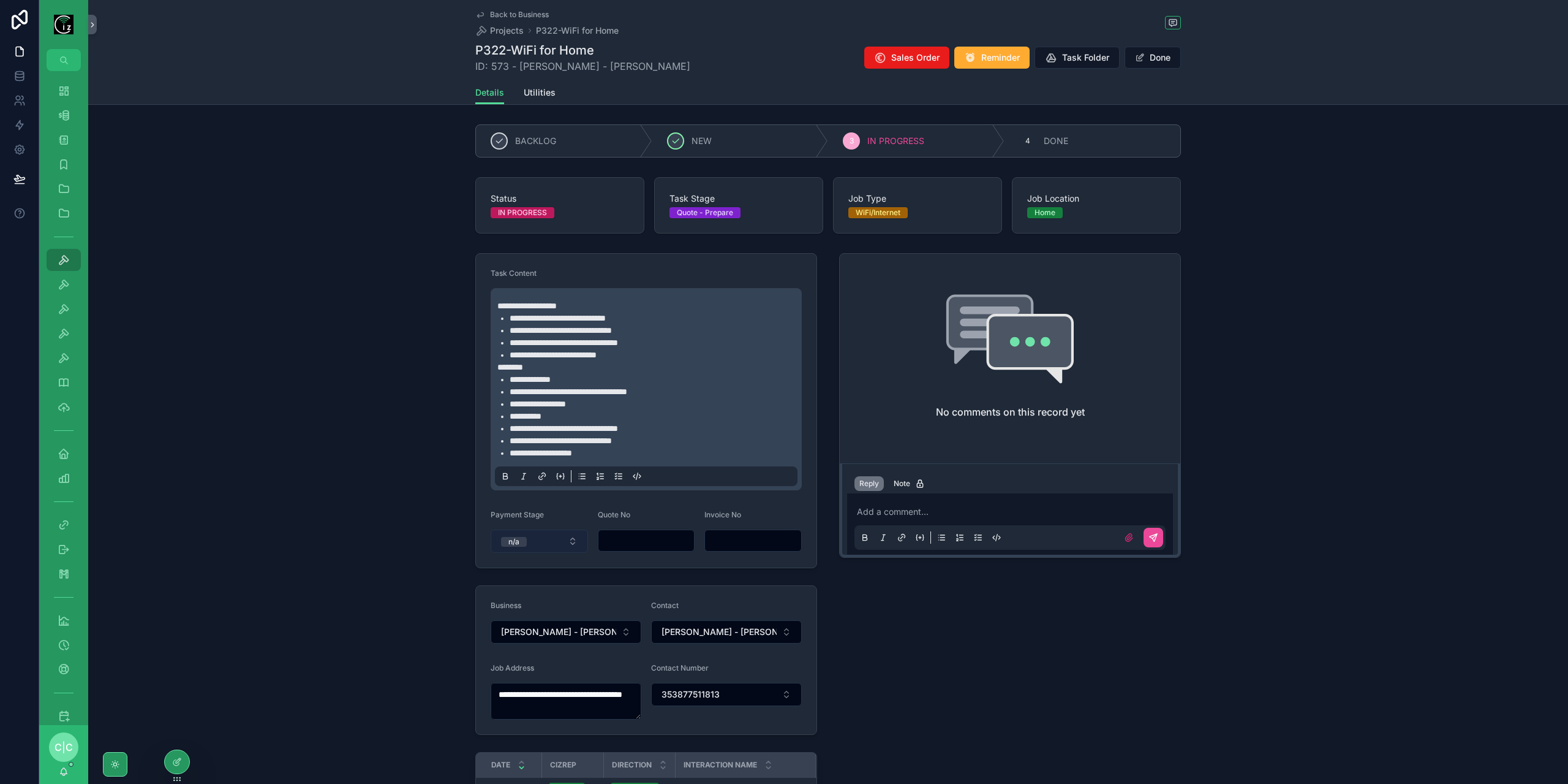
click at [541, 546] on button "n/a" at bounding box center [539, 541] width 97 height 23
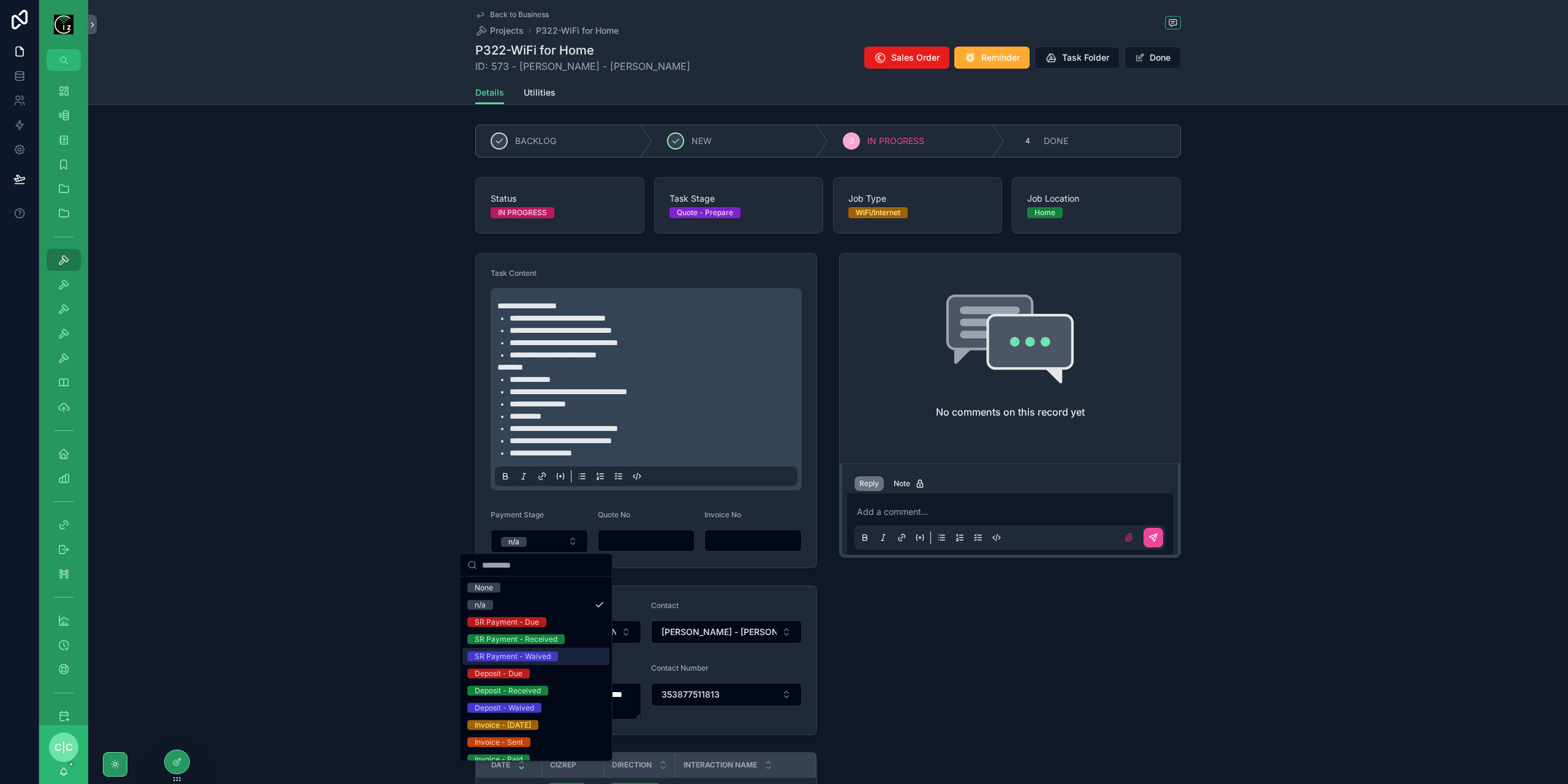
click at [550, 652] on span "SR Payment - Waived" at bounding box center [512, 656] width 91 height 10
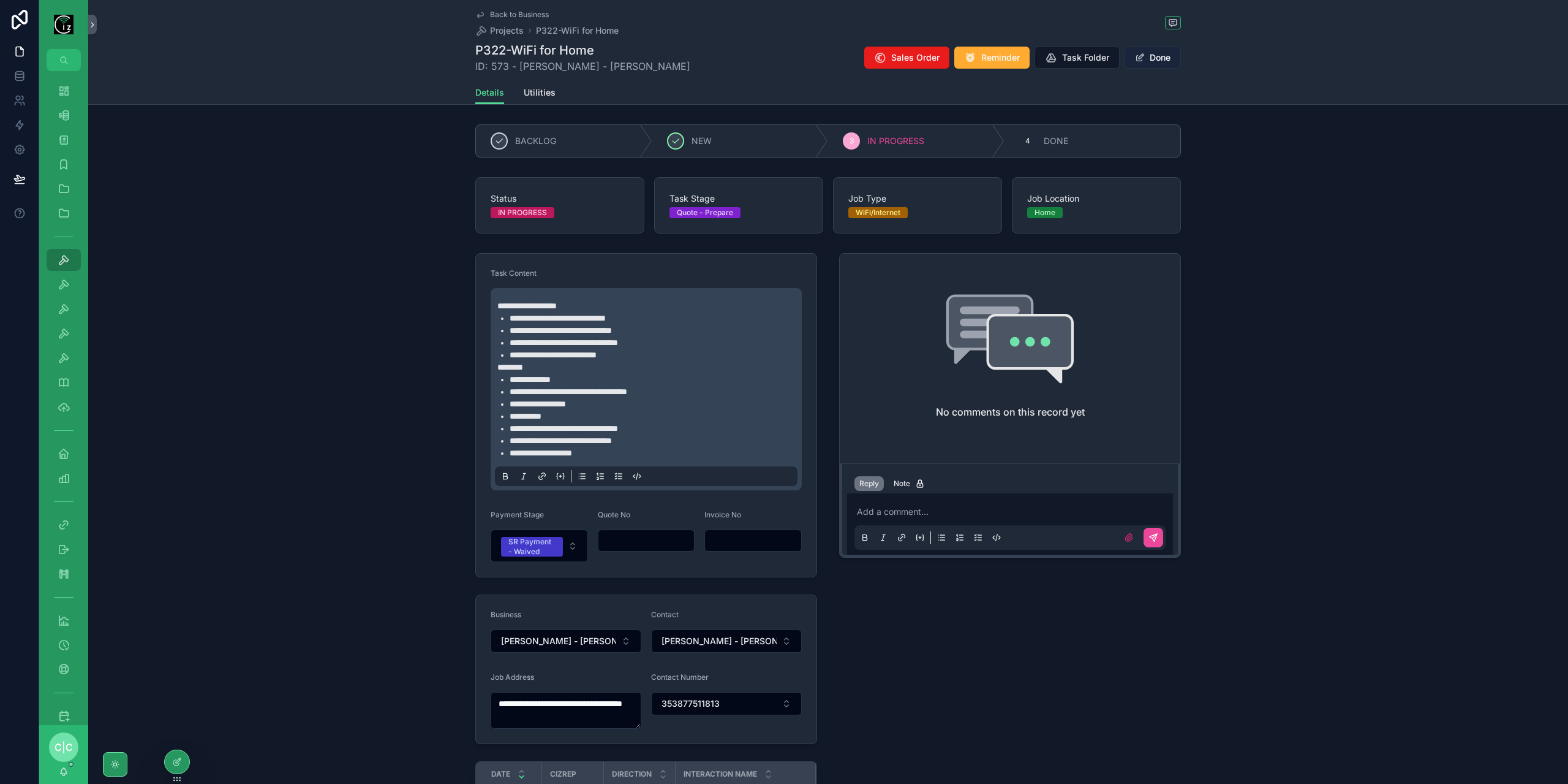
click at [1151, 60] on button "Done" at bounding box center [1153, 57] width 56 height 22
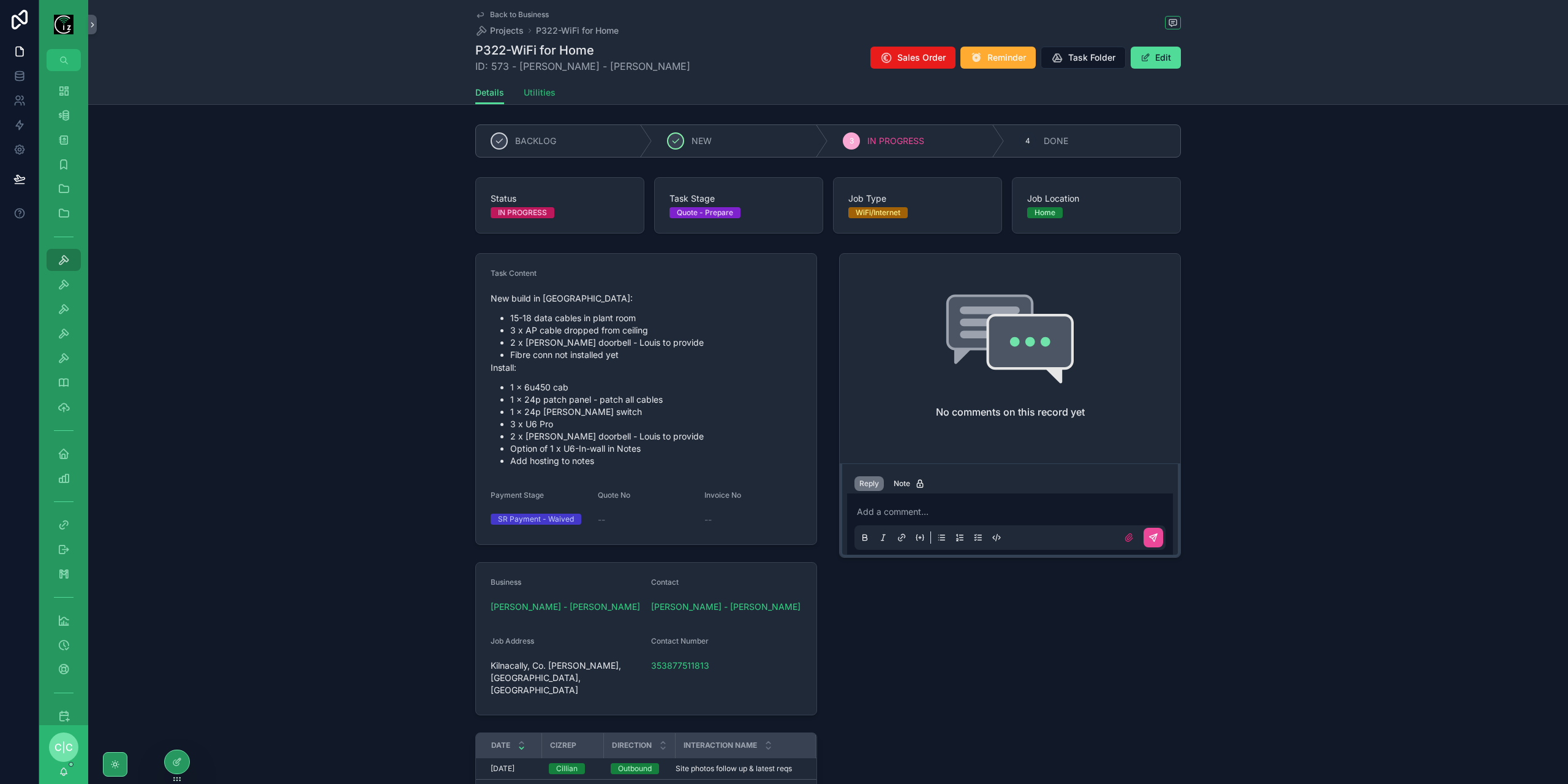
click at [540, 94] on span "Utilities" at bounding box center [539, 93] width 32 height 12
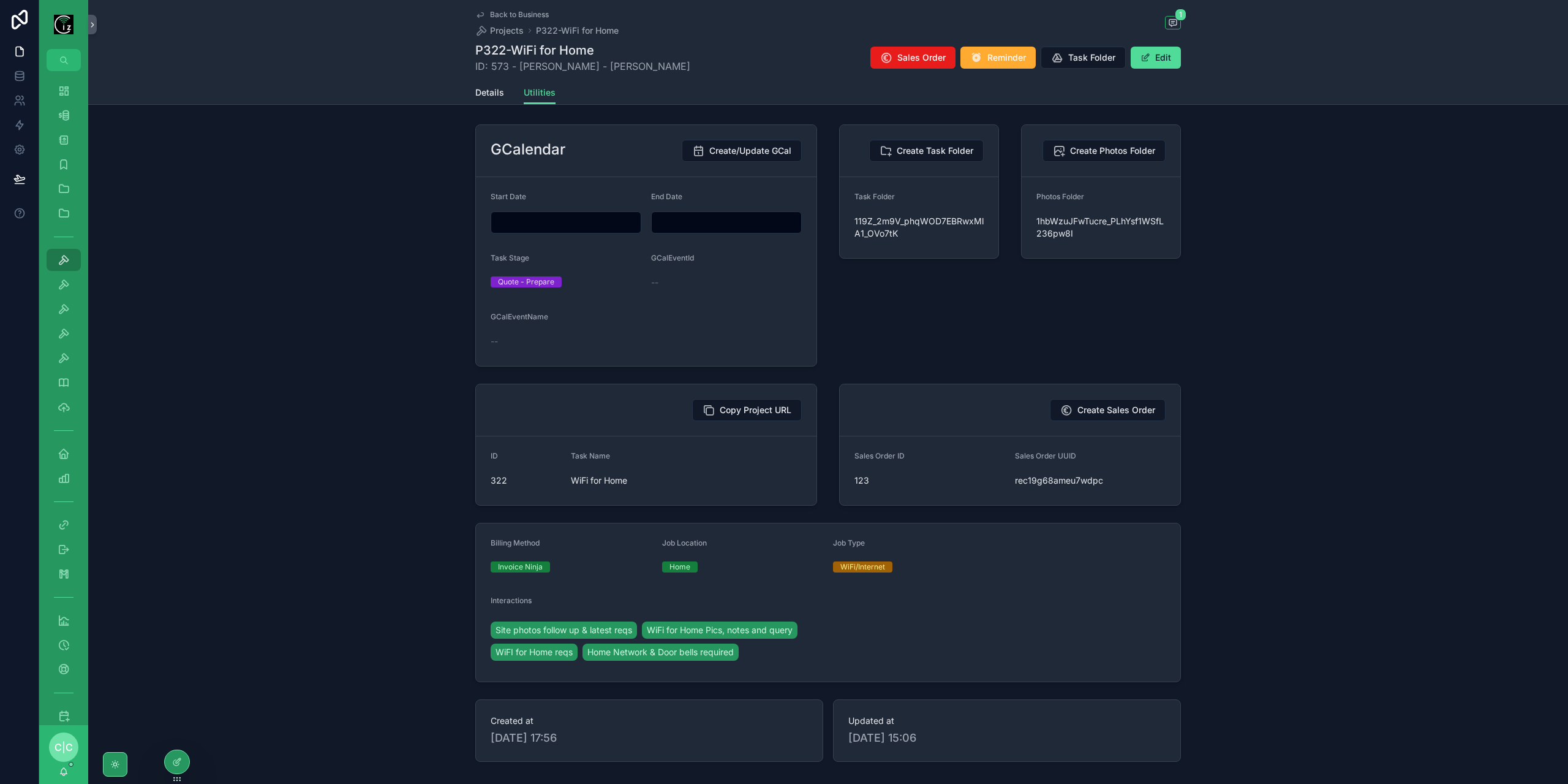
click at [491, 16] on span "Back to Business" at bounding box center [519, 15] width 59 height 10
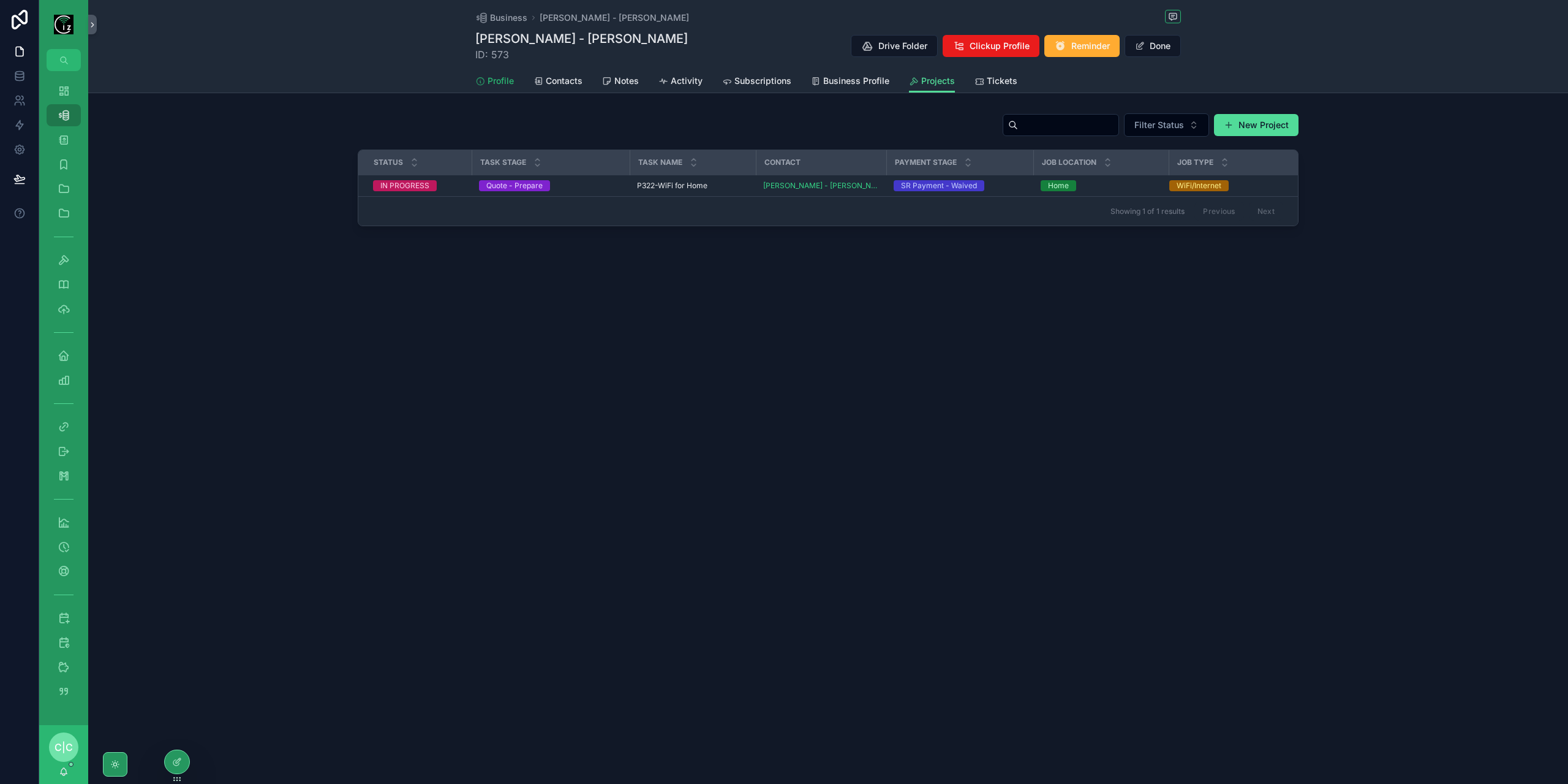
click at [507, 79] on span "Profile" at bounding box center [500, 81] width 26 height 12
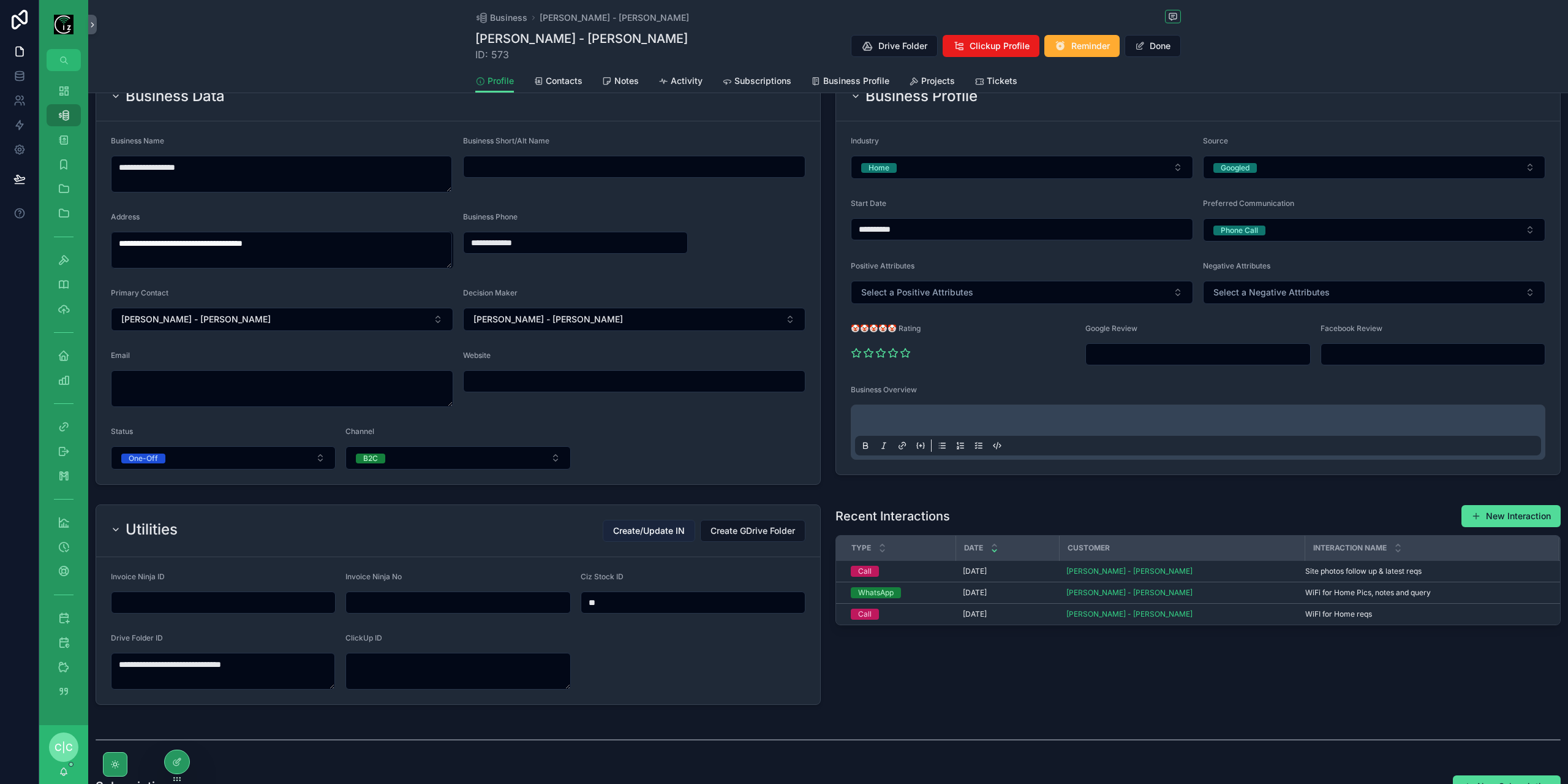
scroll to position [61, 0]
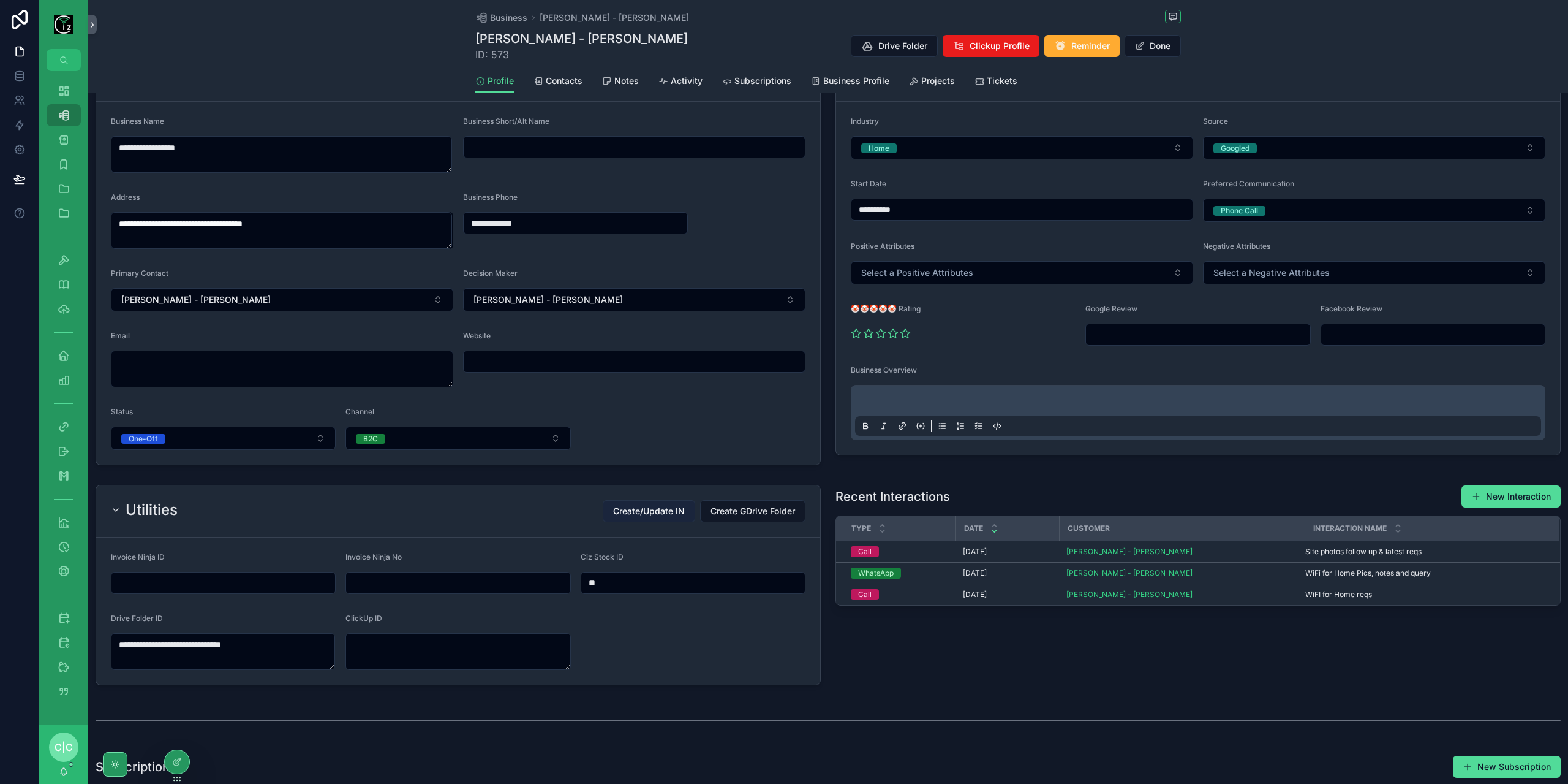
click at [663, 505] on span "Create/Update IN" at bounding box center [649, 511] width 72 height 12
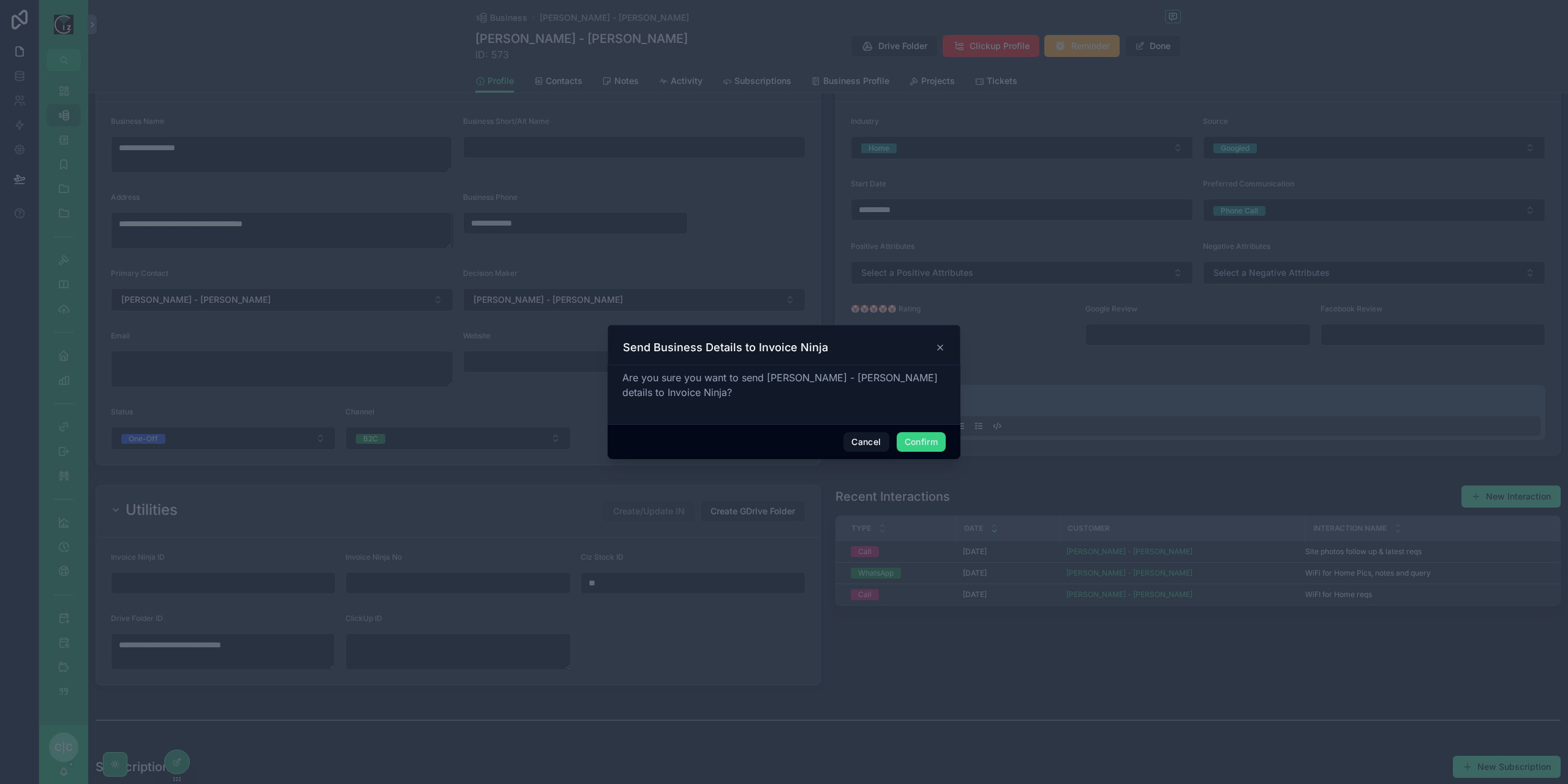
click at [921, 437] on button "Confirm" at bounding box center [921, 441] width 49 height 19
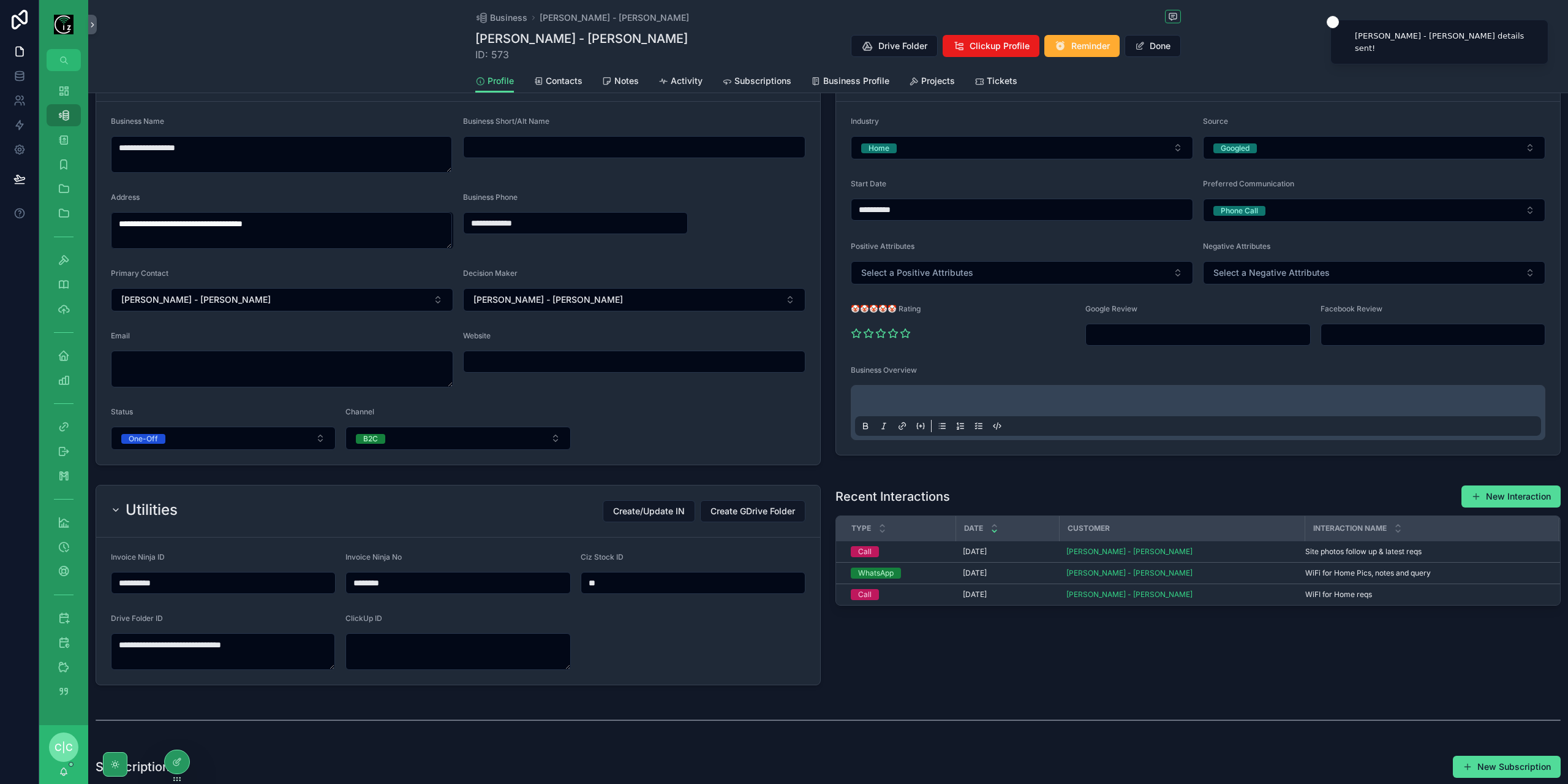
type input "**********"
type input "********"
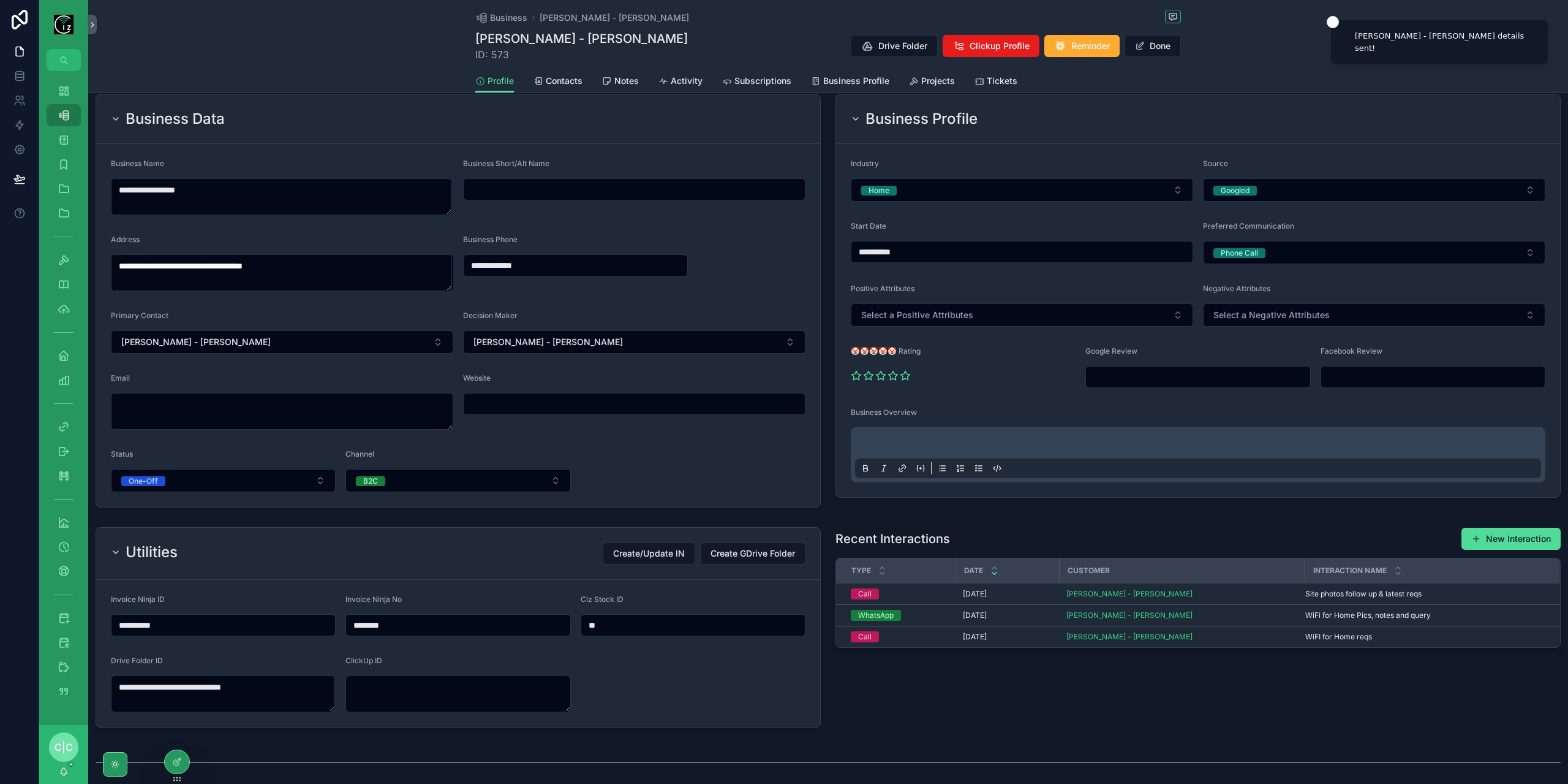
scroll to position [0, 0]
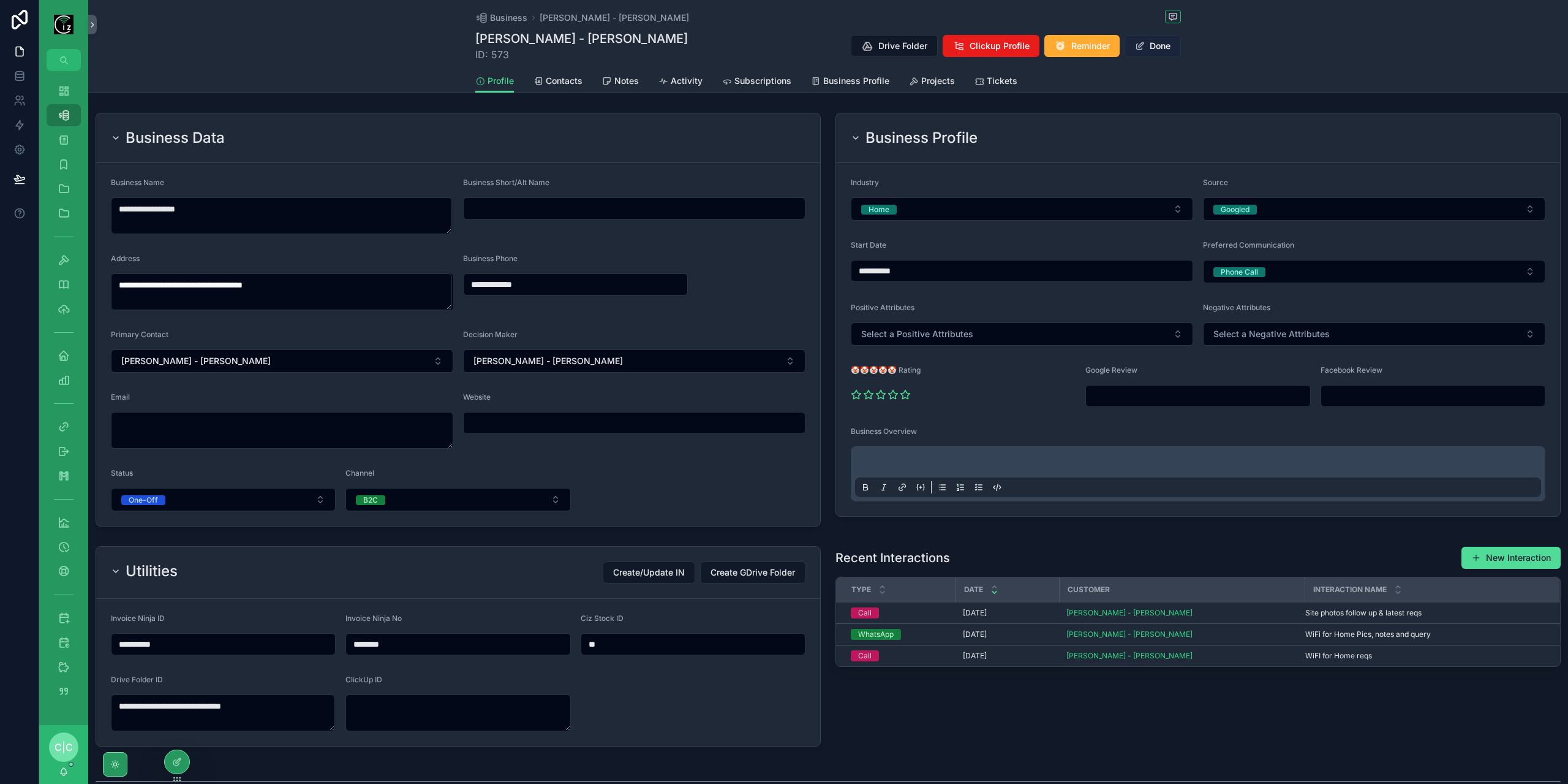
click at [1145, 46] on button "Done" at bounding box center [1153, 46] width 56 height 22
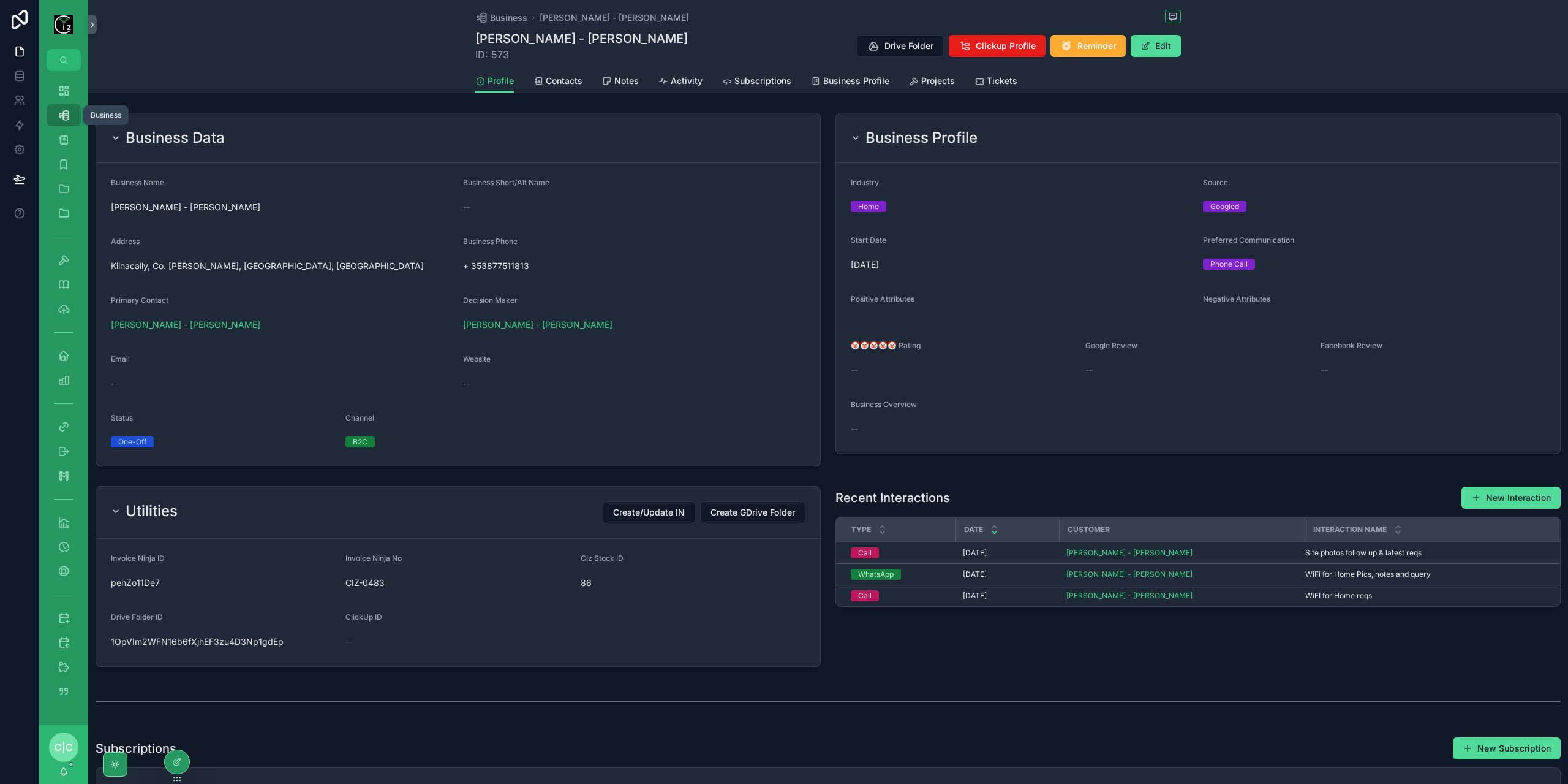
drag, startPoint x: 63, startPoint y: 115, endPoint x: 134, endPoint y: 84, distance: 77.5
click at [63, 115] on icon "scrollable content" at bounding box center [63, 115] width 12 height 12
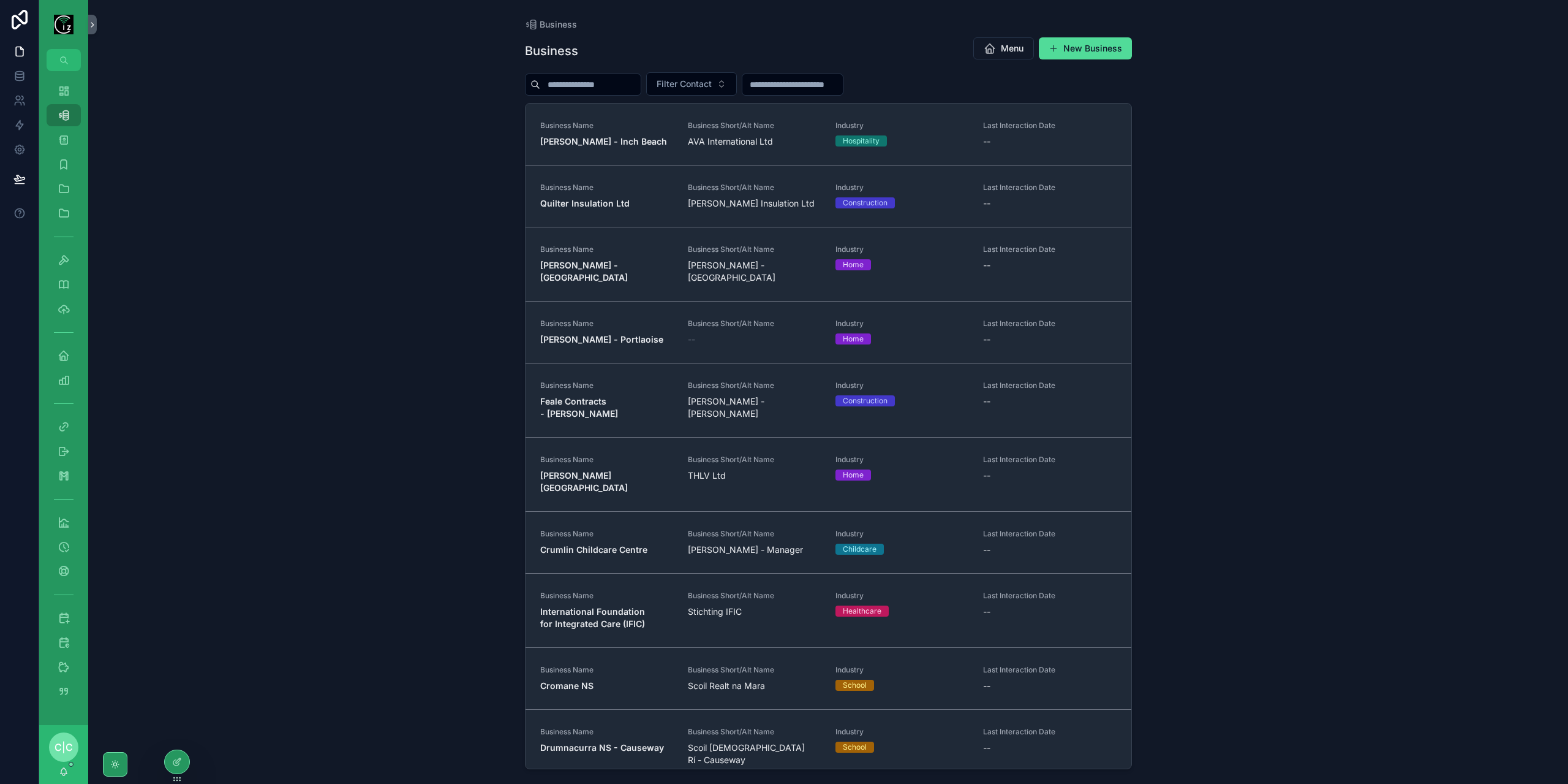
click at [604, 86] on input "scrollable content" at bounding box center [590, 84] width 101 height 17
type input "*"
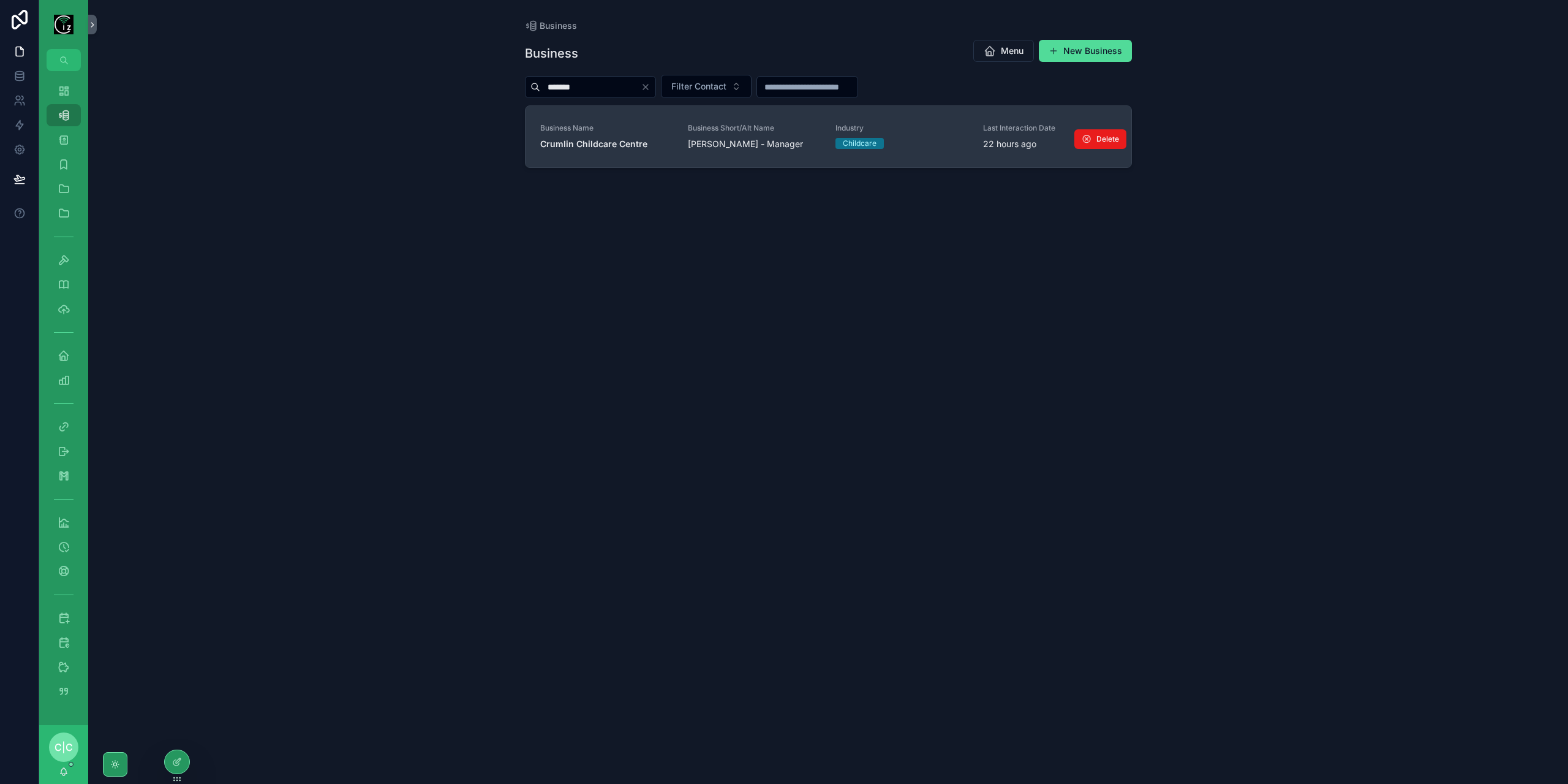
type input "*******"
click at [611, 146] on strong "Crumlin Childcare Centre" at bounding box center [593, 143] width 108 height 10
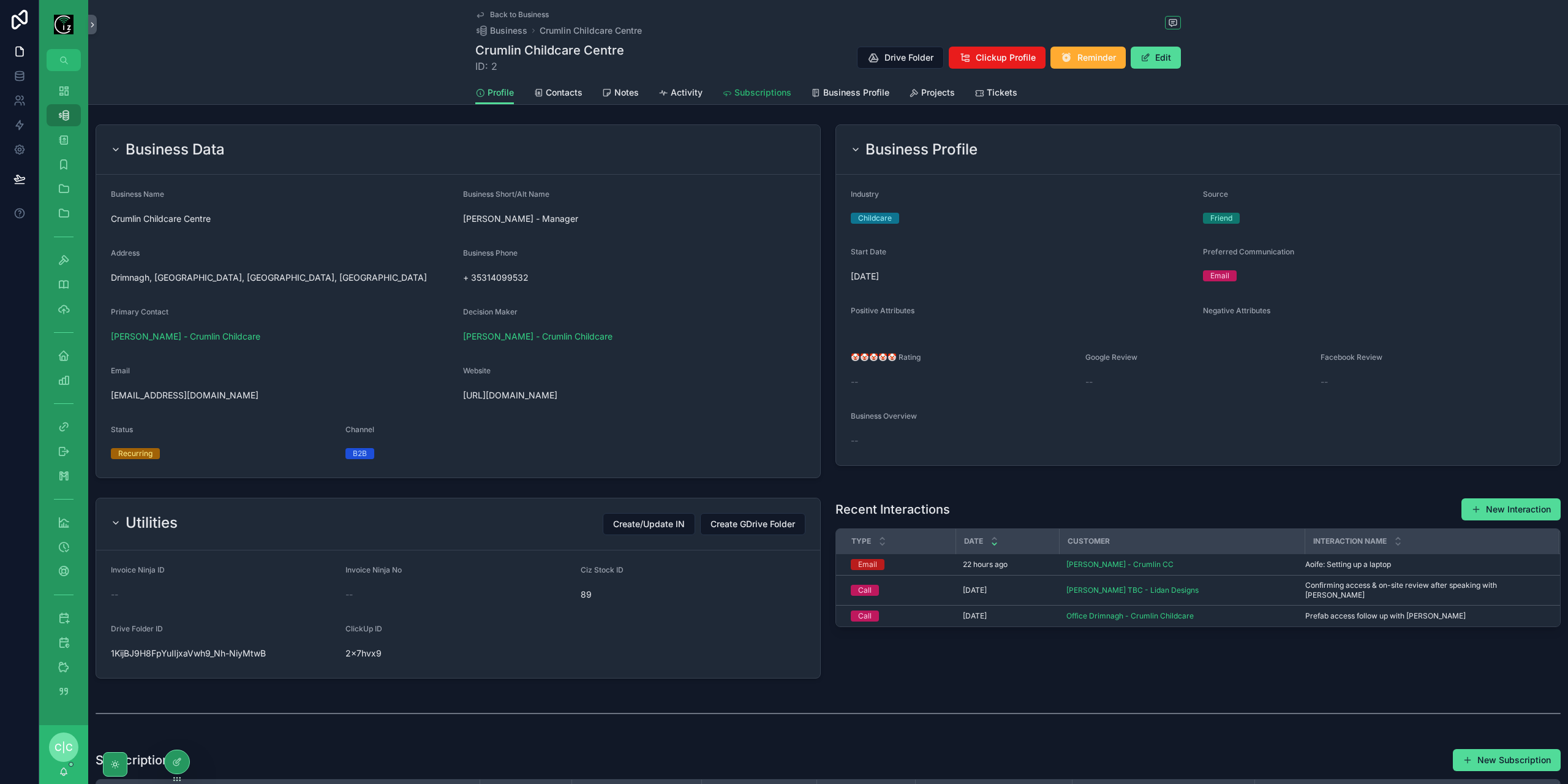
click at [763, 88] on span "Subscriptions" at bounding box center [763, 93] width 57 height 12
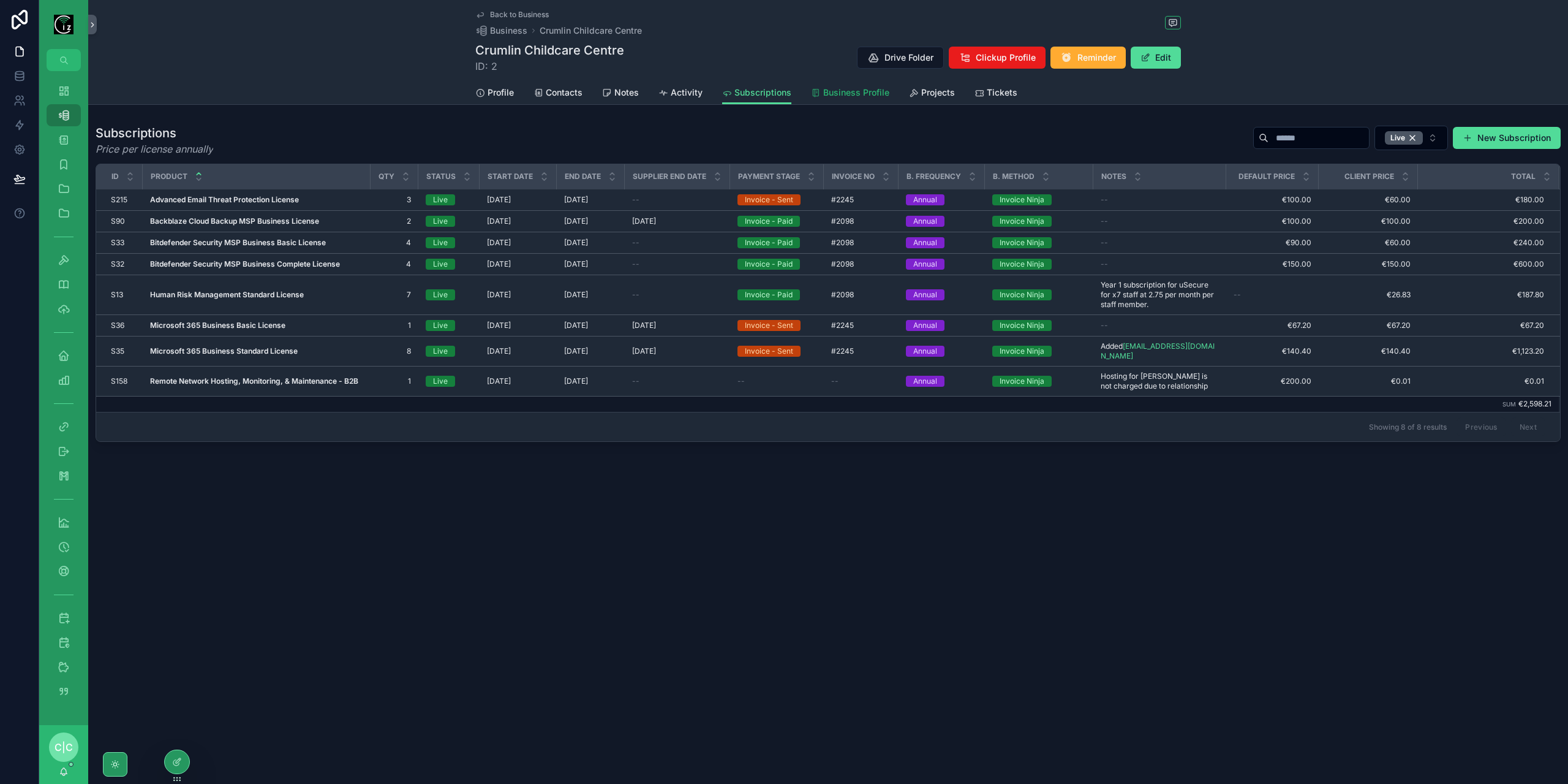
click at [861, 100] on link "Business Profile" at bounding box center [849, 94] width 78 height 25
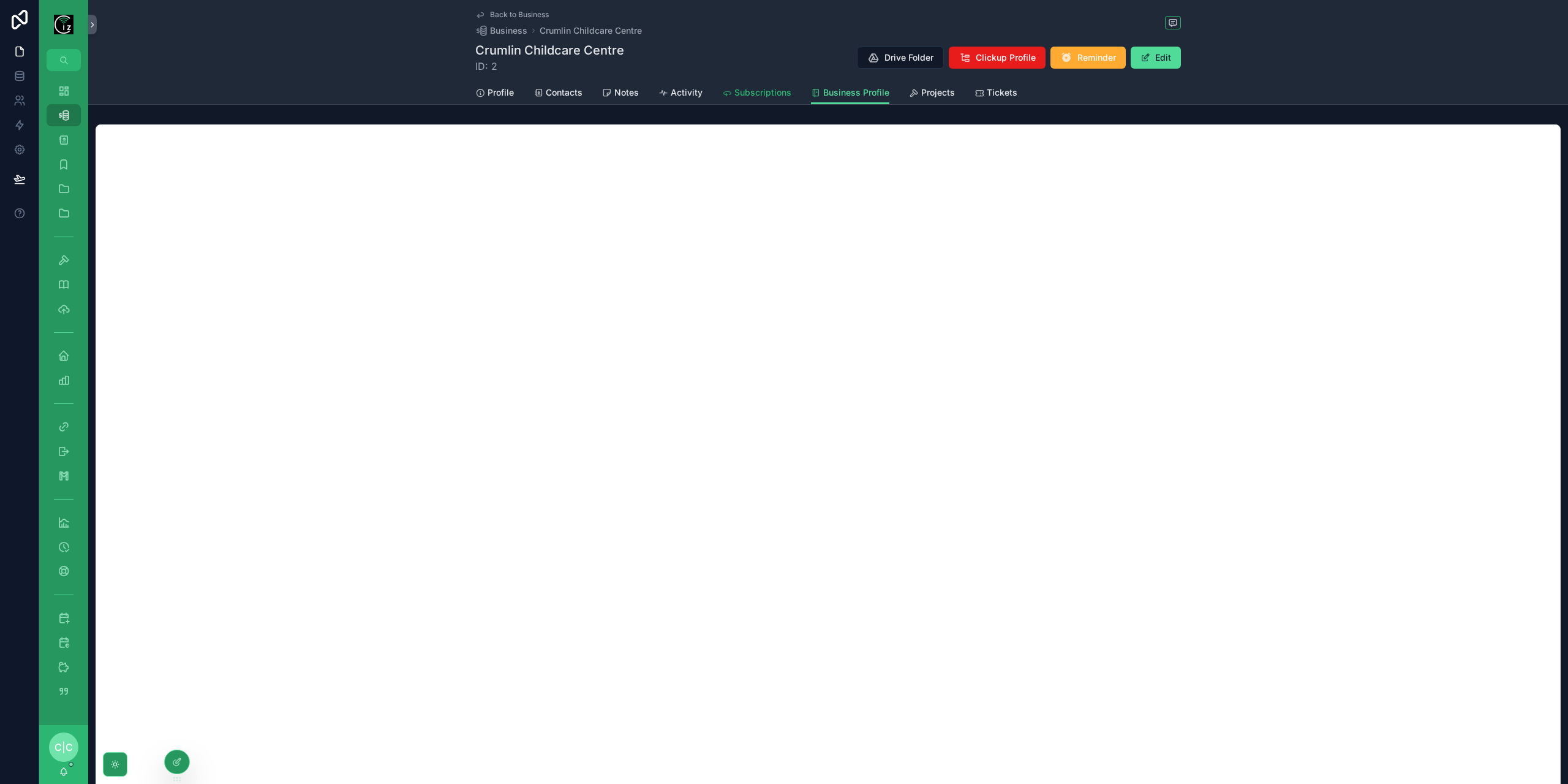
click at [768, 93] on span "Subscriptions" at bounding box center [763, 93] width 57 height 12
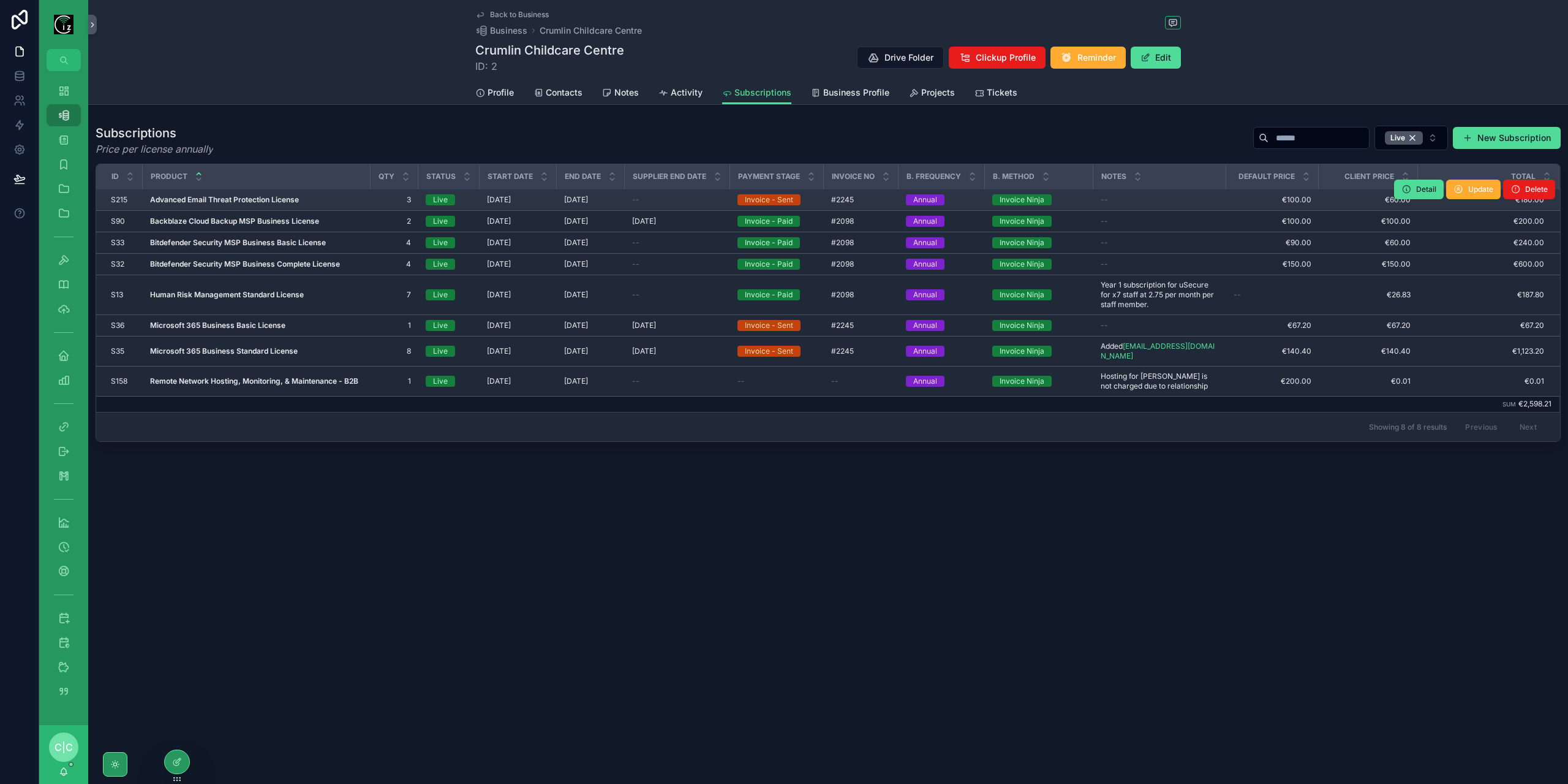
click at [263, 197] on strong "Advanced Email Threat Protection License" at bounding box center [224, 200] width 149 height 9
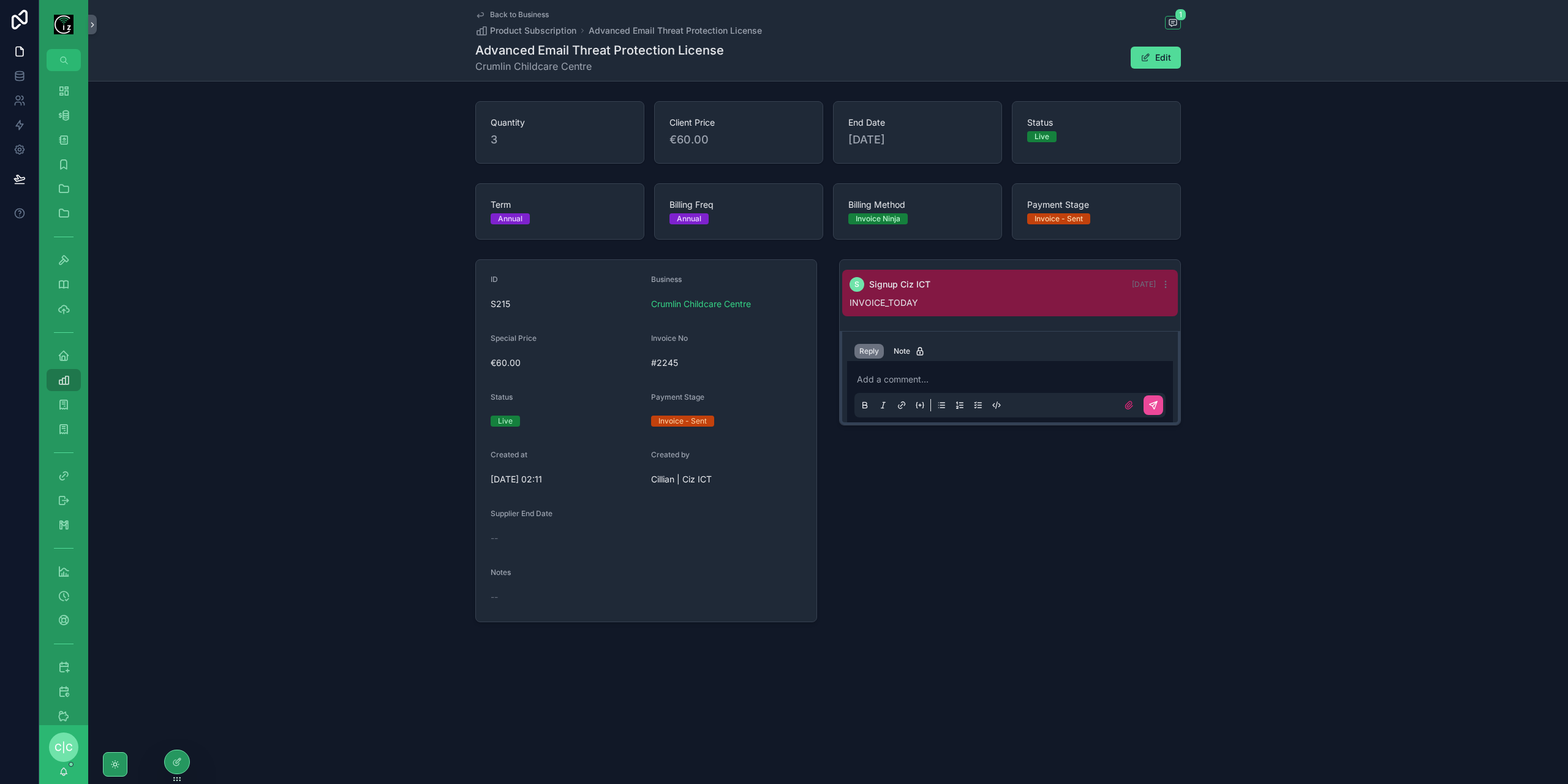
click at [504, 12] on span "Back to Business" at bounding box center [519, 15] width 59 height 10
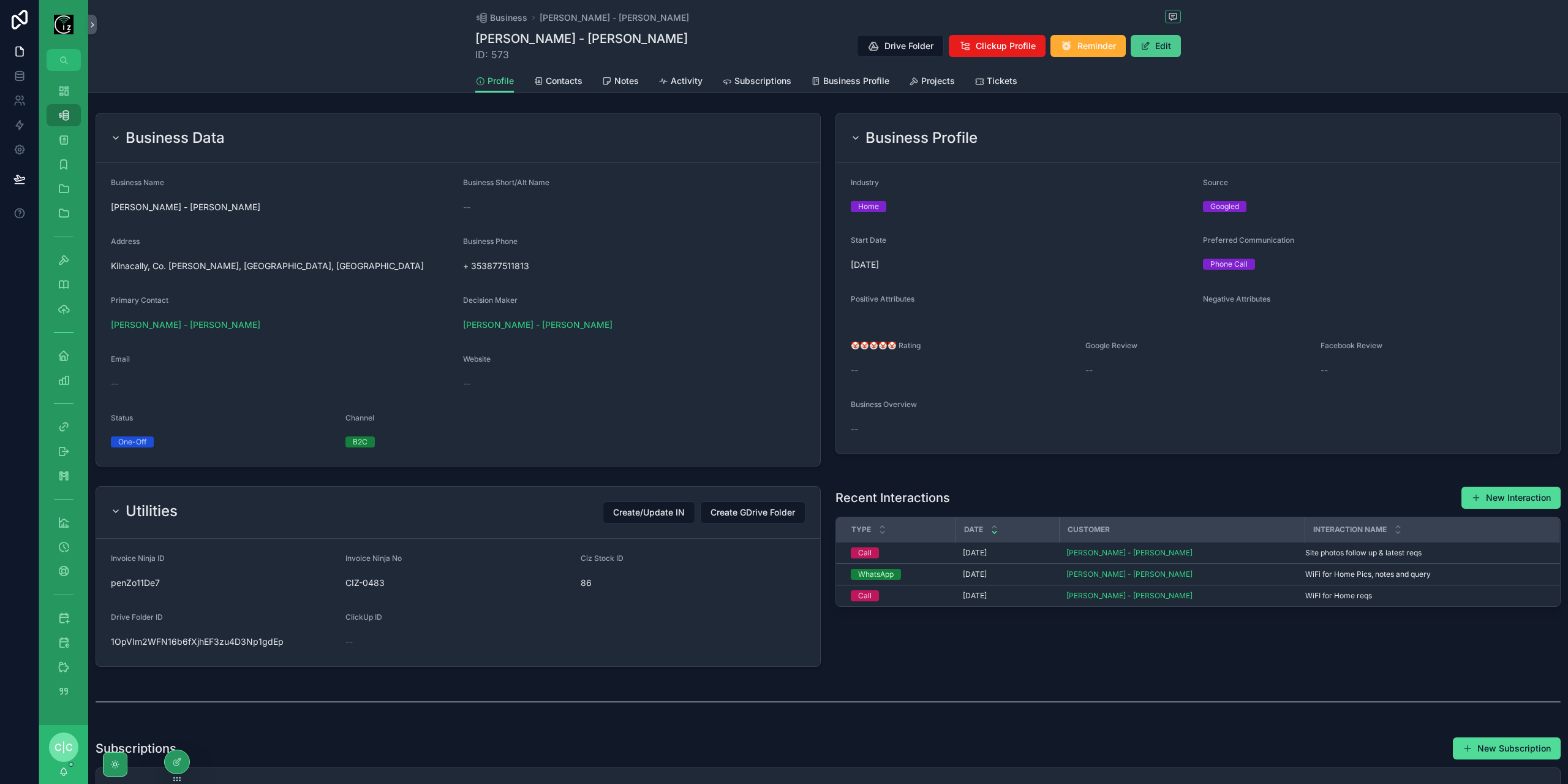
click at [1160, 54] on button "Edit" at bounding box center [1155, 46] width 50 height 22
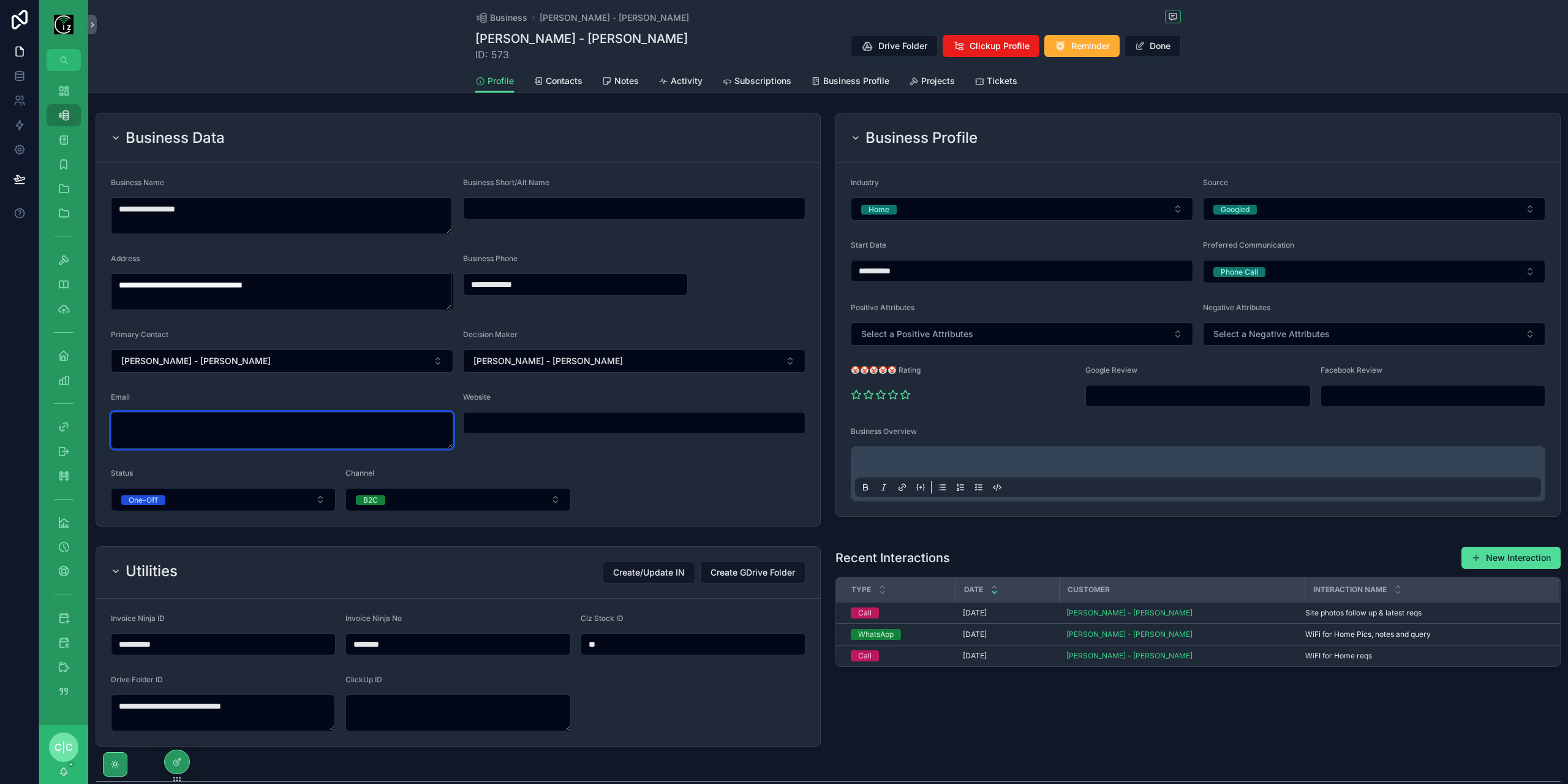
click at [196, 425] on textarea "scrollable content" at bounding box center [282, 430] width 343 height 37
paste textarea "**********"
type textarea "**********"
click at [556, 84] on span "Contacts" at bounding box center [564, 81] width 37 height 12
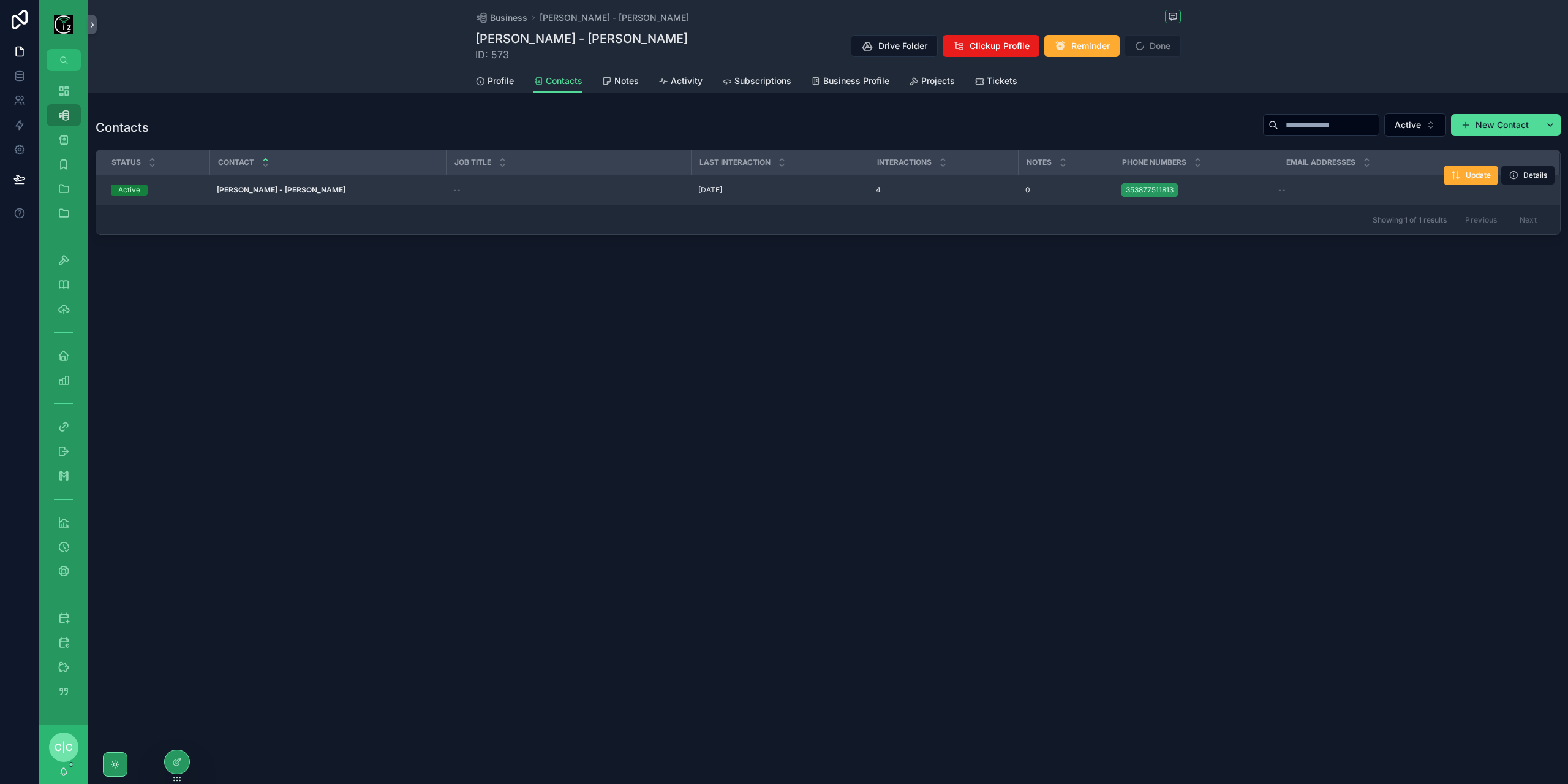
click at [275, 187] on strong "[PERSON_NAME] - [PERSON_NAME]" at bounding box center [281, 190] width 128 height 9
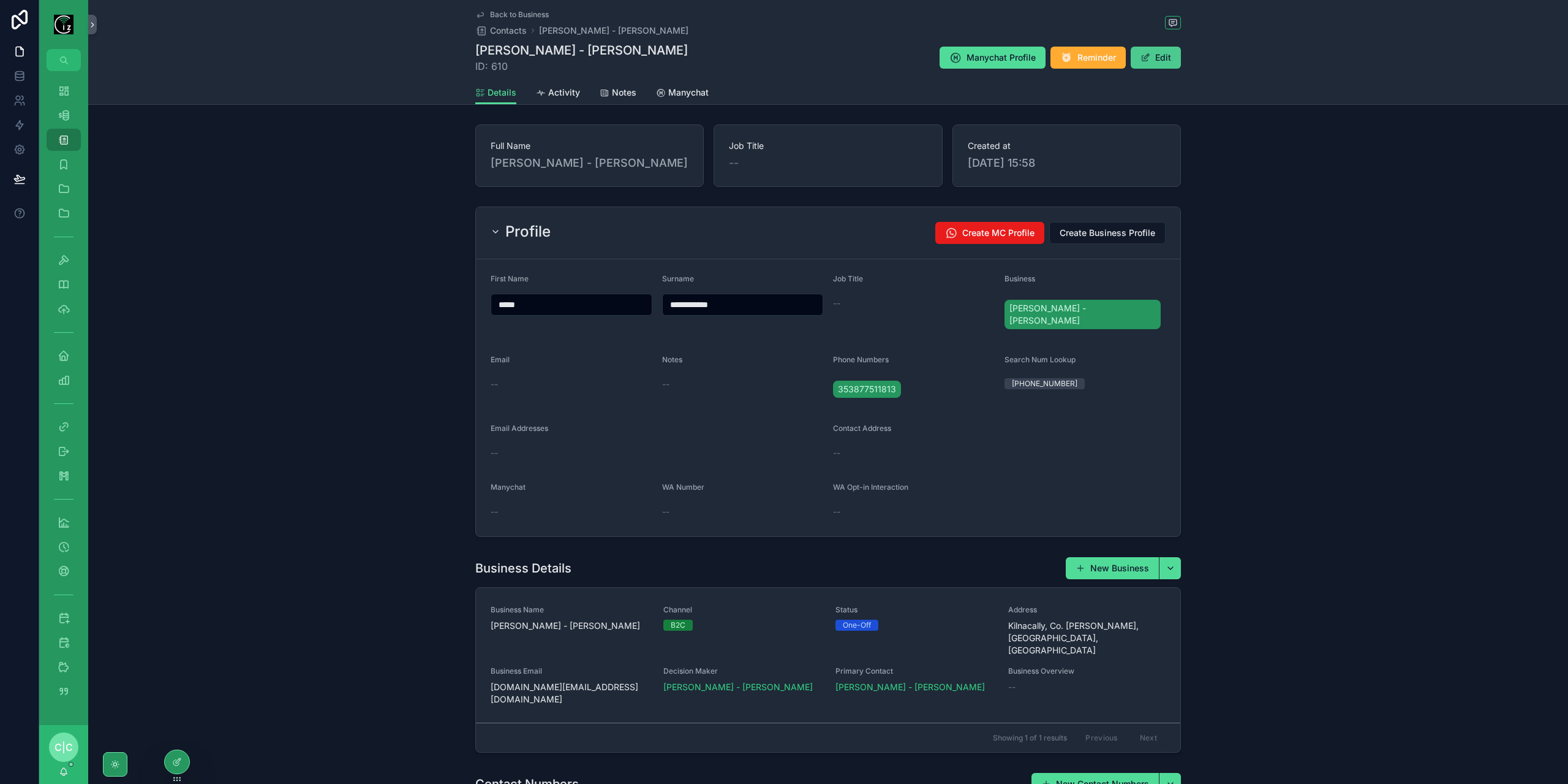
click at [1151, 59] on button "Edit" at bounding box center [1155, 57] width 50 height 22
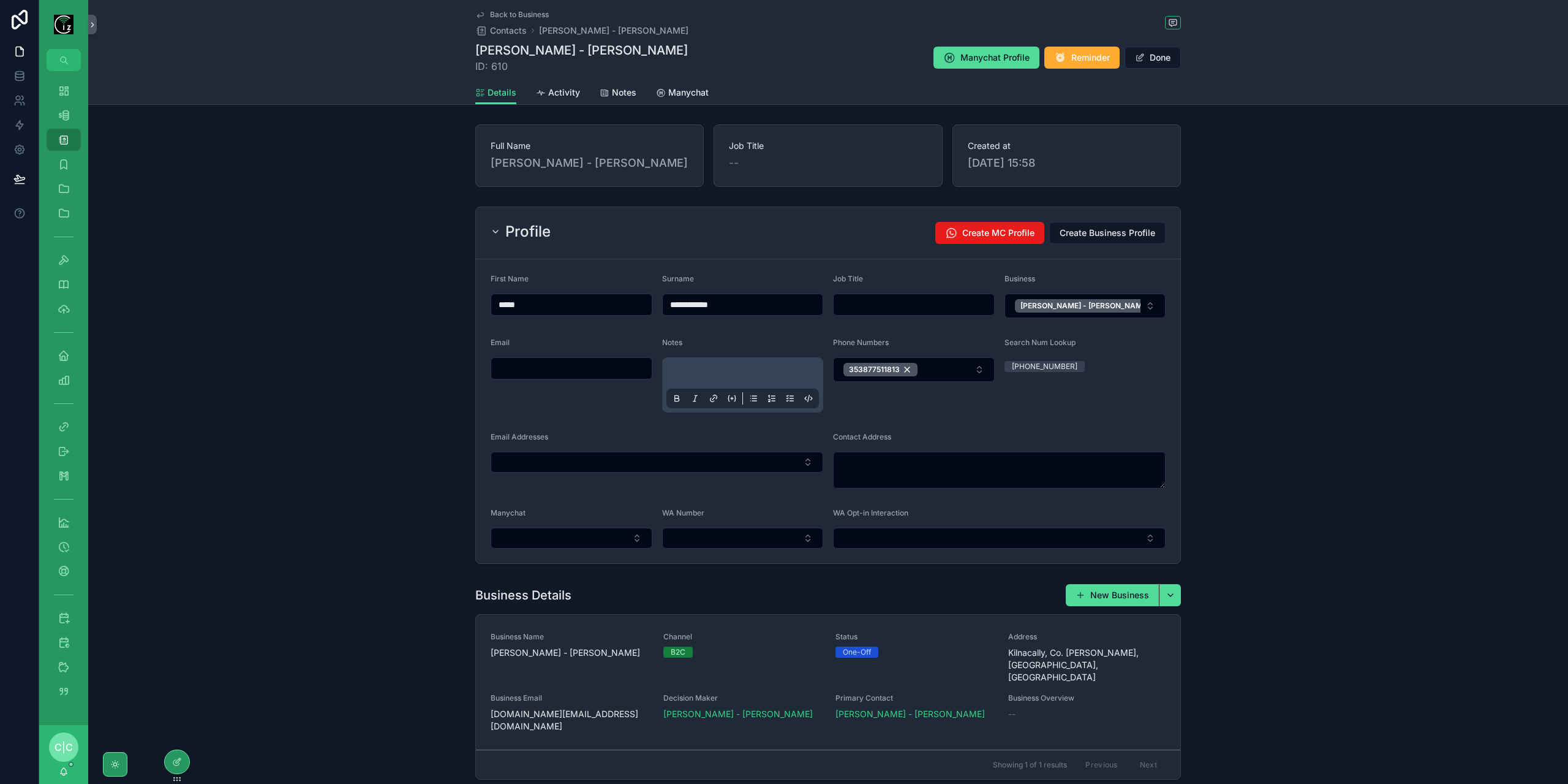
click at [541, 372] on input "scrollable content" at bounding box center [571, 368] width 160 height 17
paste input "**********"
type input "**********"
click at [620, 457] on button "Select Button" at bounding box center [657, 461] width 333 height 21
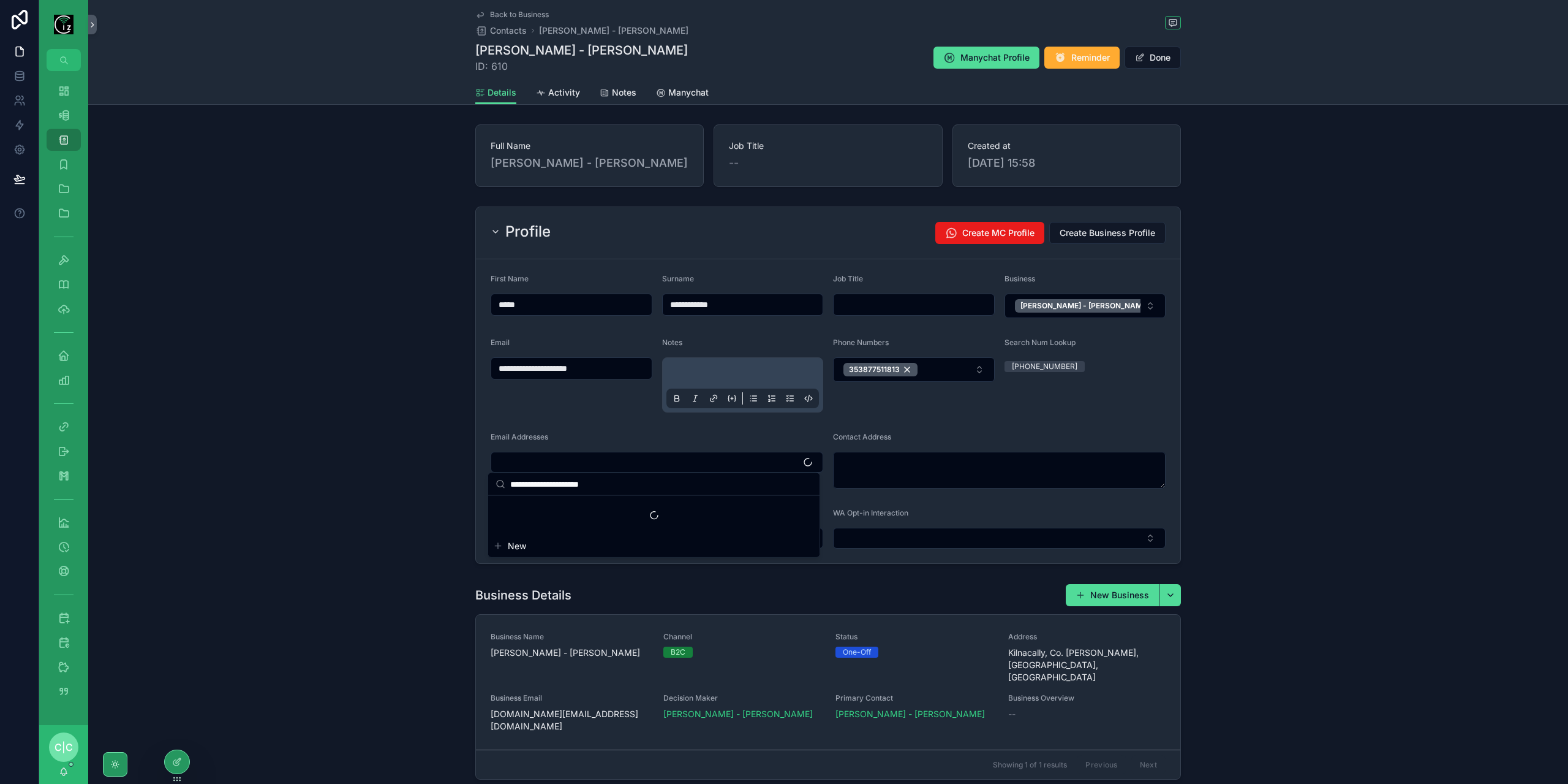
type input "**********"
click at [514, 545] on span "New" at bounding box center [517, 546] width 19 height 12
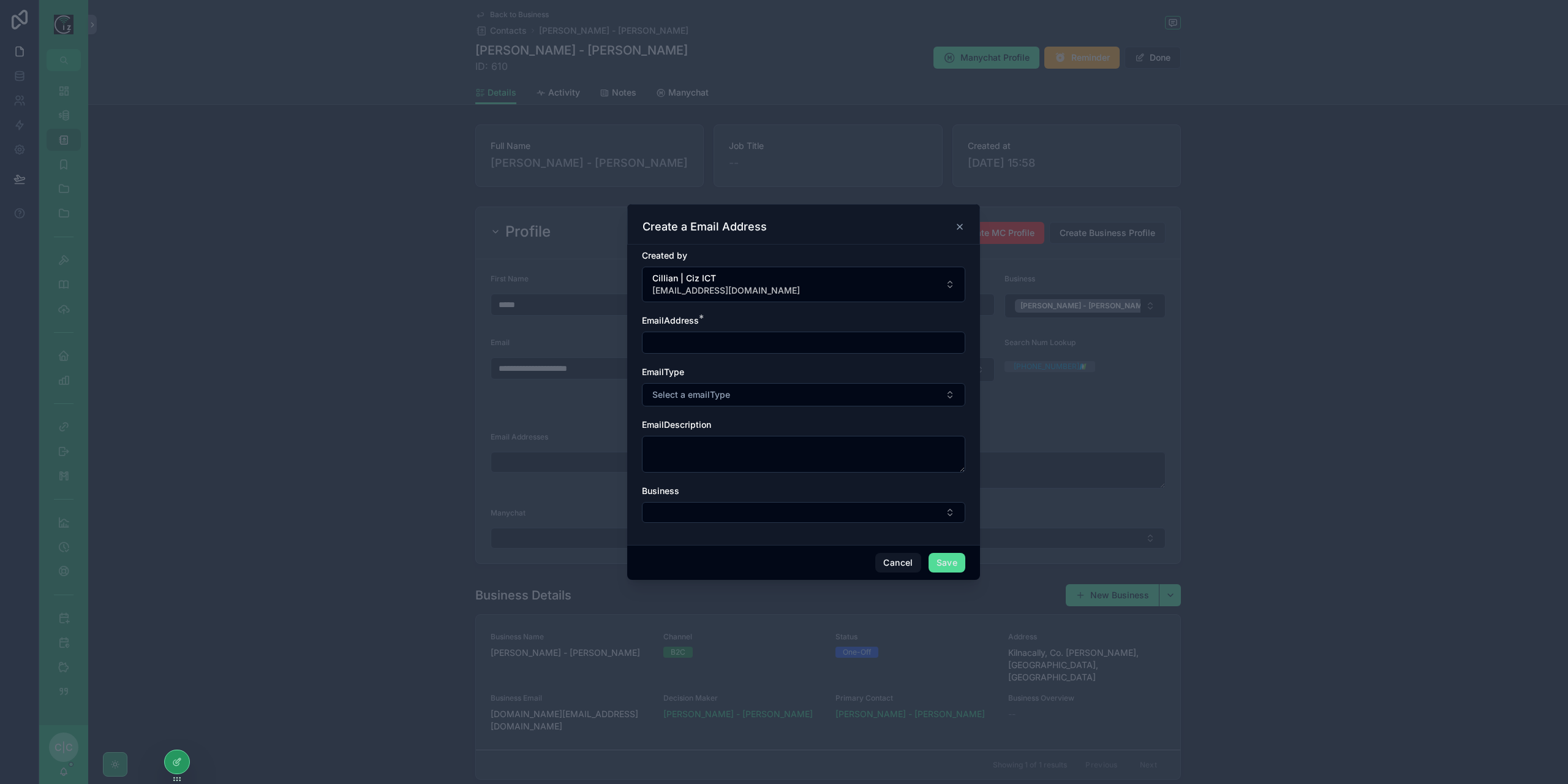
click at [726, 345] on input "scrollable content" at bounding box center [804, 342] width 322 height 17
paste input "**********"
type input "**********"
click at [748, 395] on button "Select a emailType" at bounding box center [804, 395] width 323 height 23
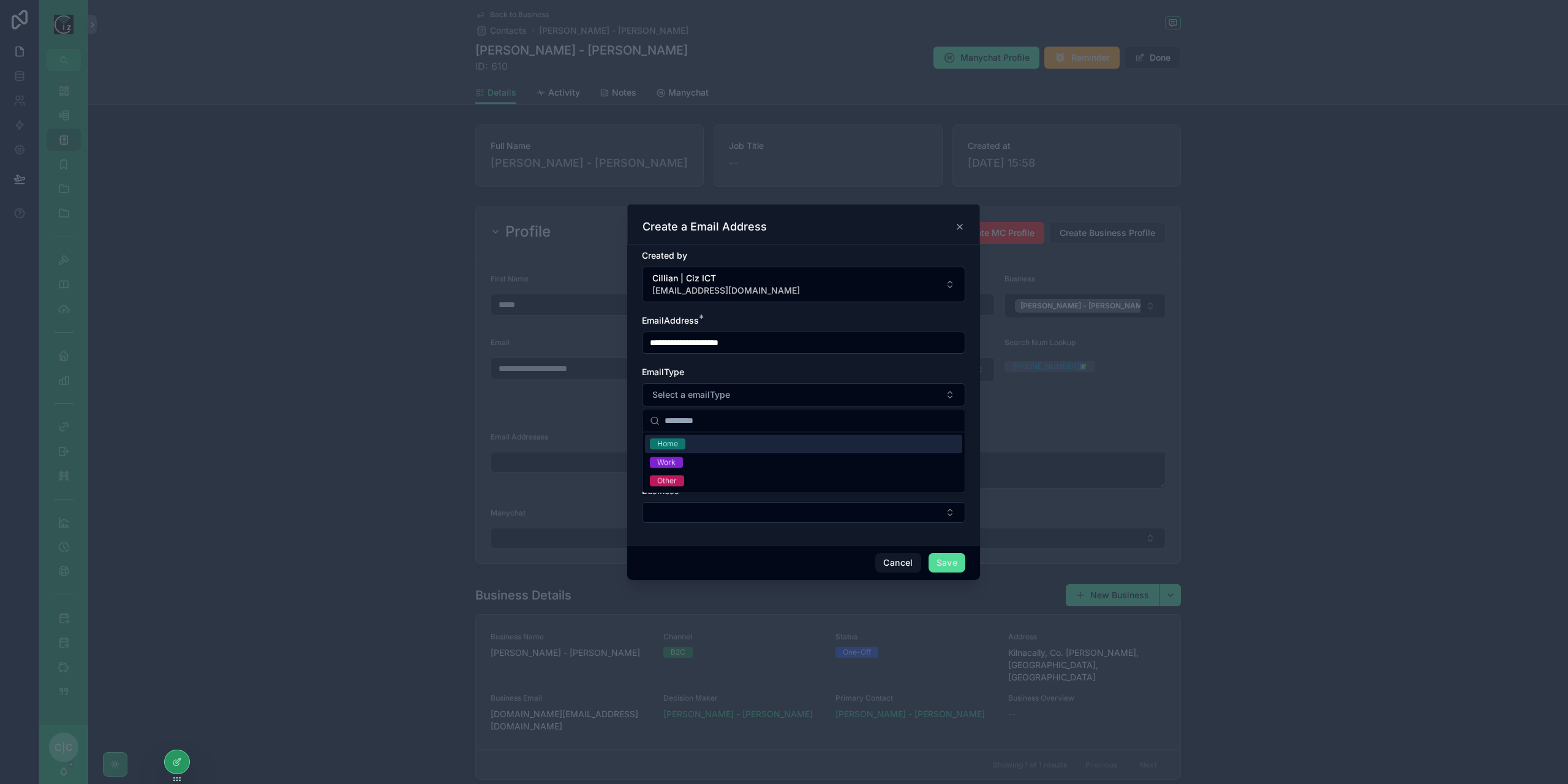
click at [696, 447] on div "Home" at bounding box center [804, 443] width 317 height 19
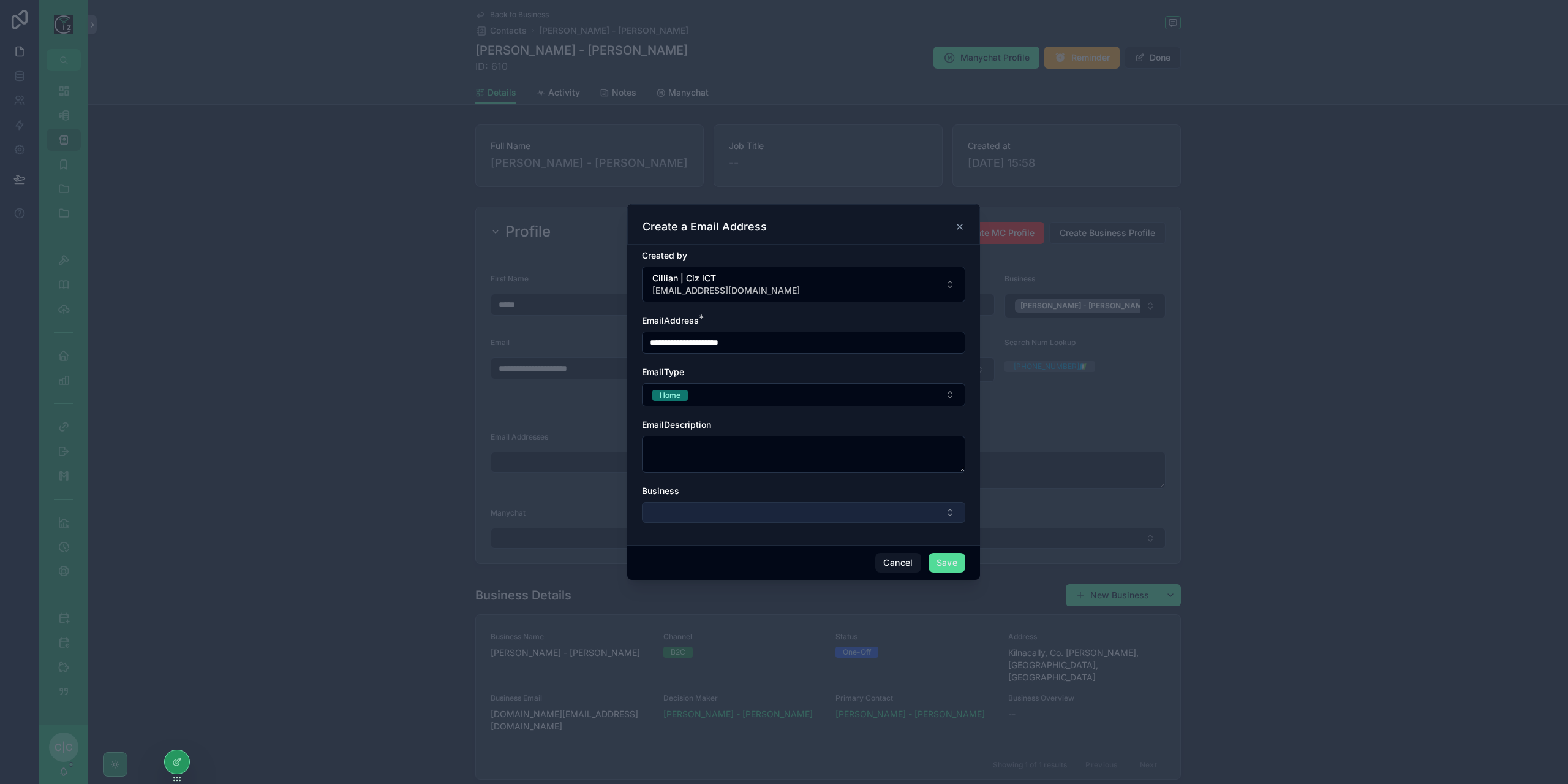
click at [726, 518] on button "Select Button" at bounding box center [804, 512] width 323 height 21
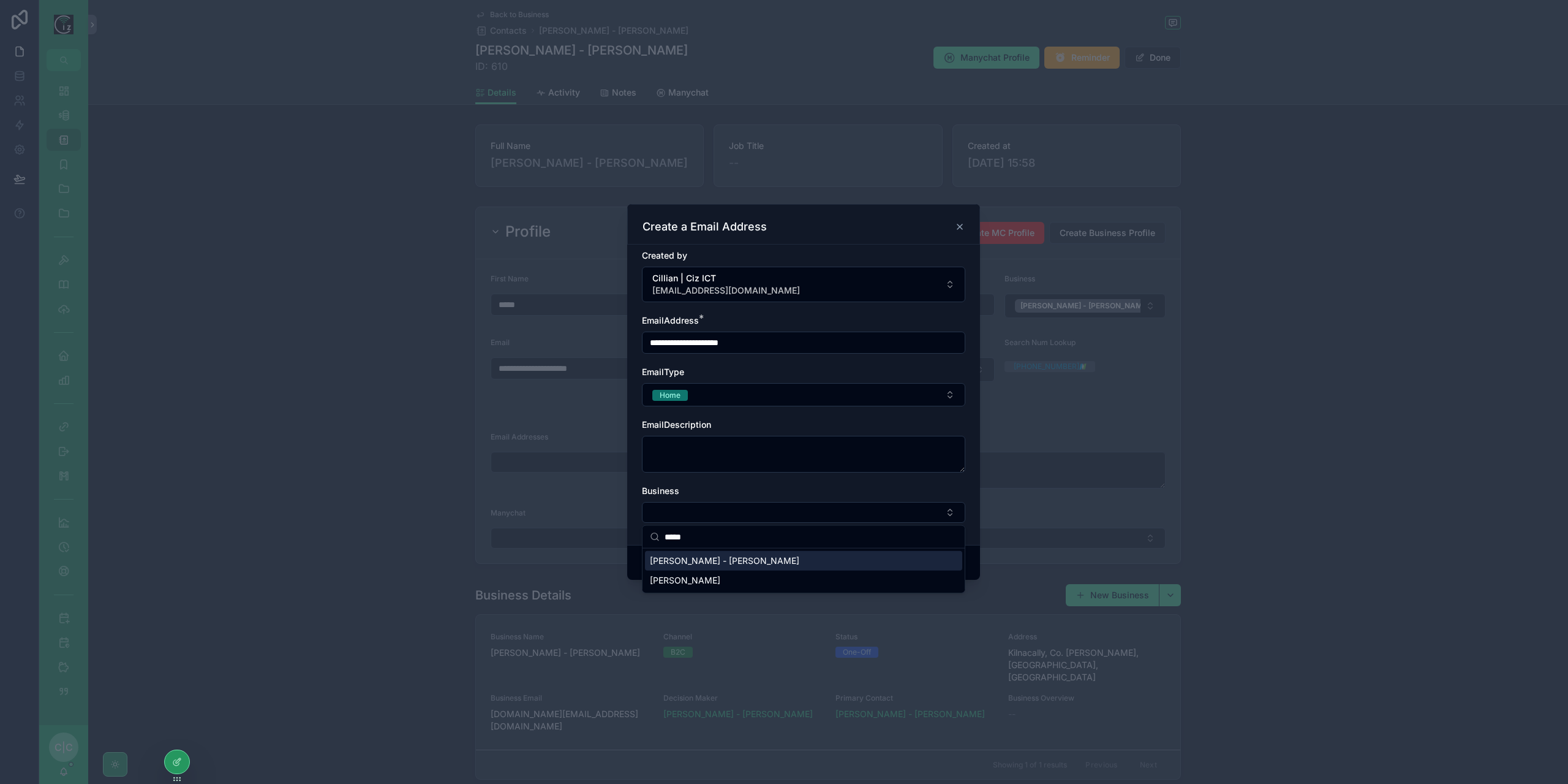
type input "*****"
click at [718, 563] on span "[PERSON_NAME] - [PERSON_NAME]" at bounding box center [724, 560] width 149 height 12
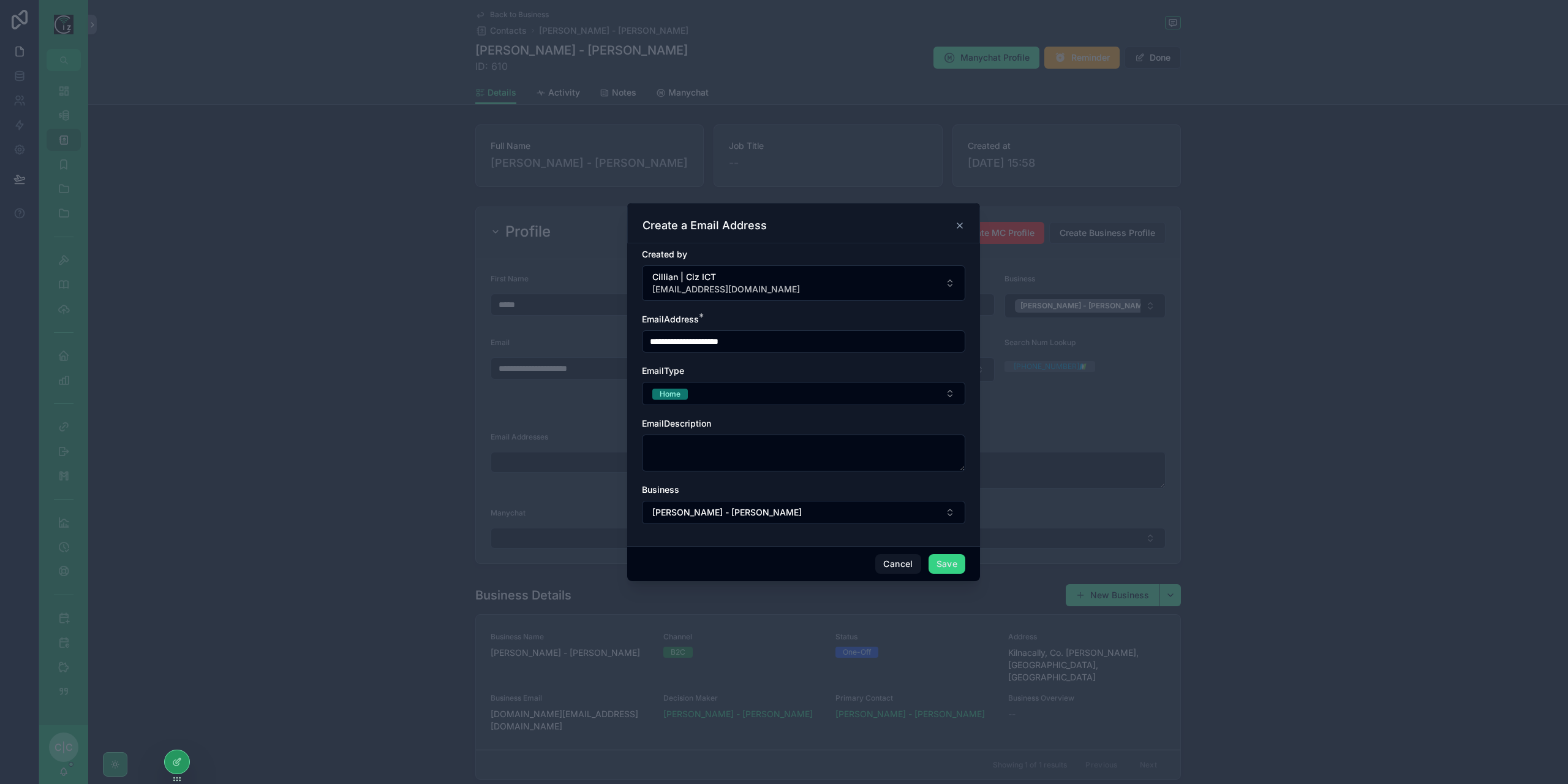
click at [951, 563] on button "Save" at bounding box center [947, 563] width 37 height 19
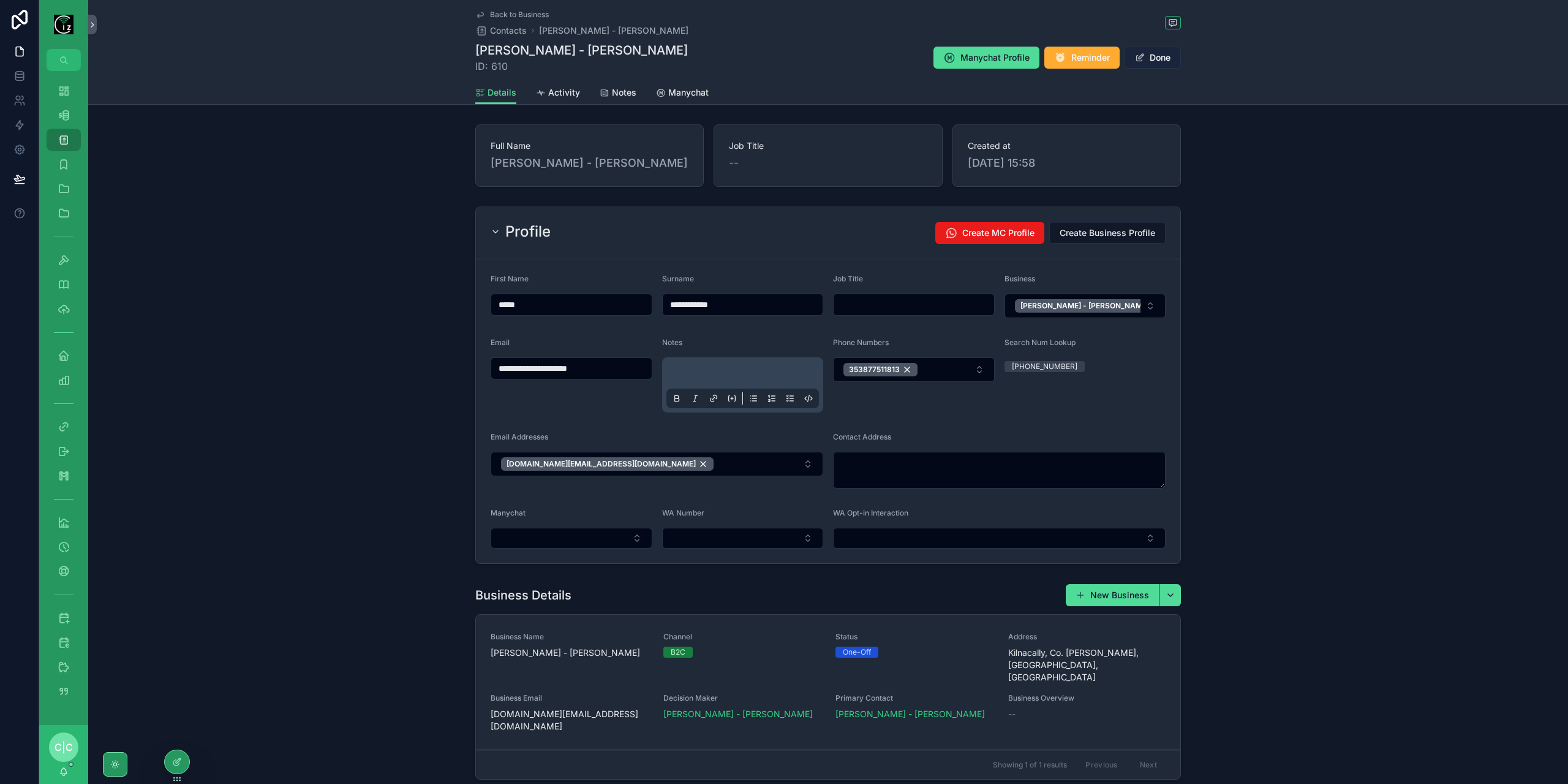
click at [1154, 53] on button "Done" at bounding box center [1153, 57] width 56 height 22
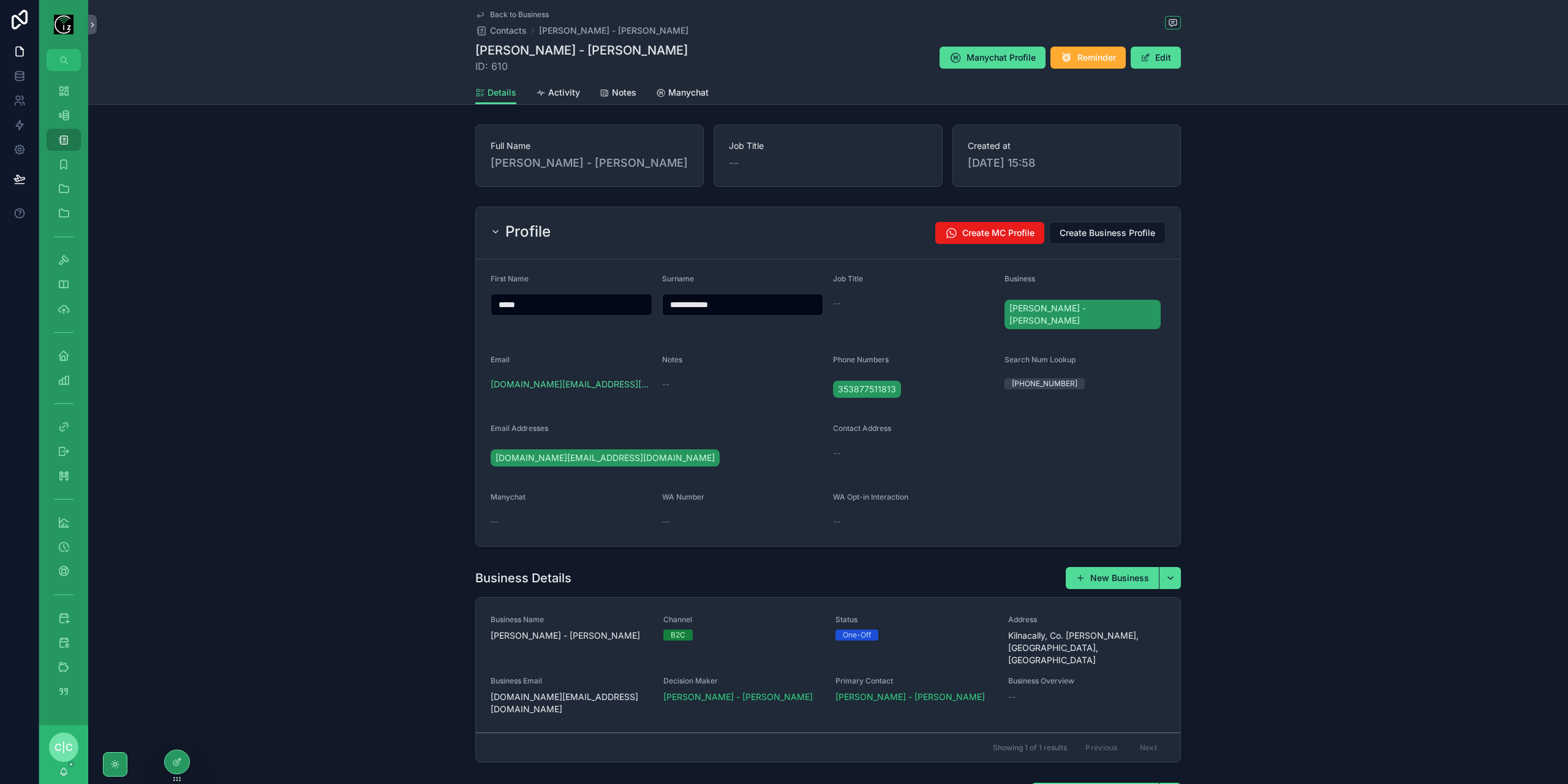
click at [491, 12] on span "Back to Business" at bounding box center [519, 15] width 59 height 10
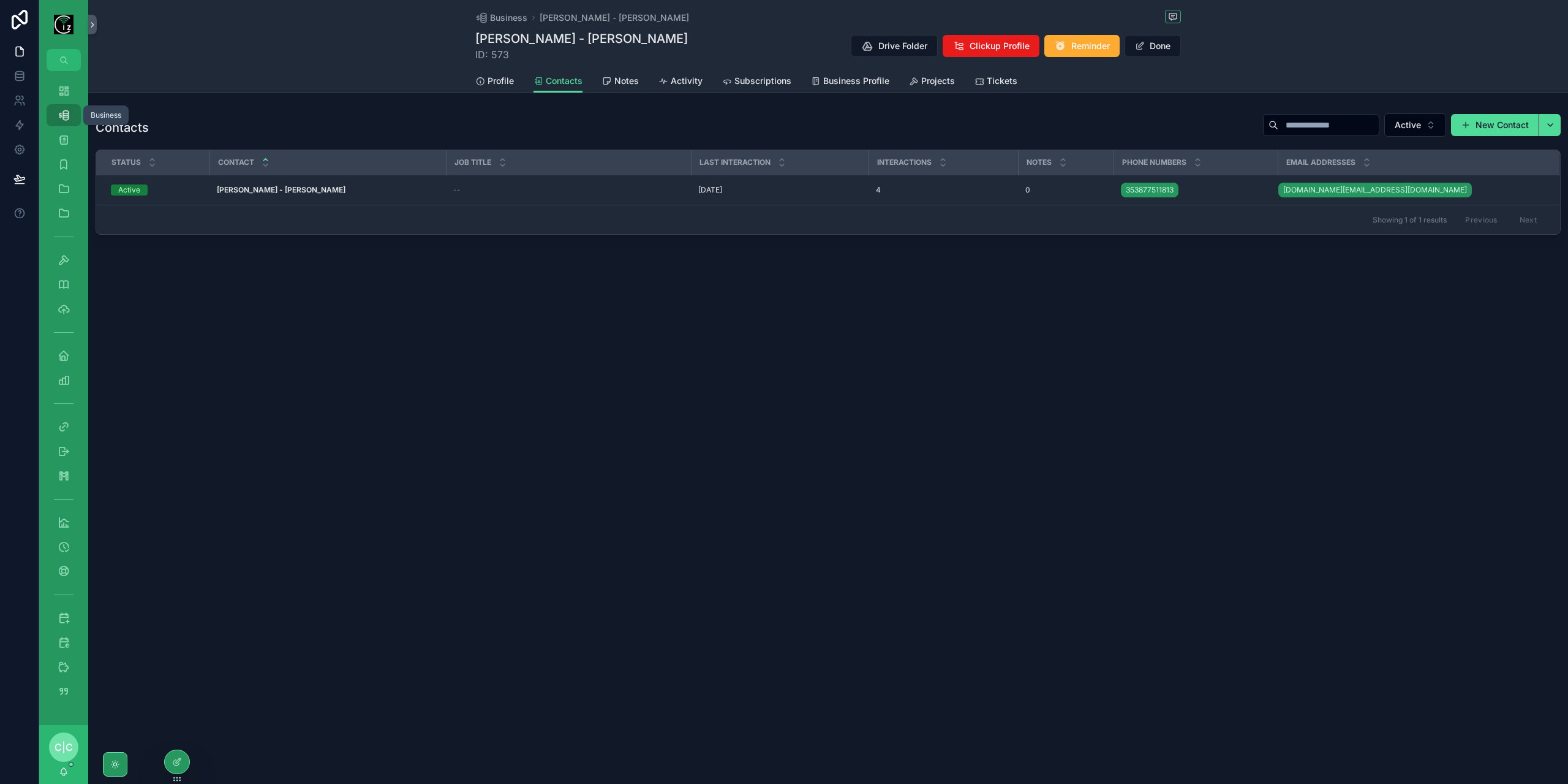
click at [63, 115] on icon "scrollable content" at bounding box center [63, 115] width 12 height 12
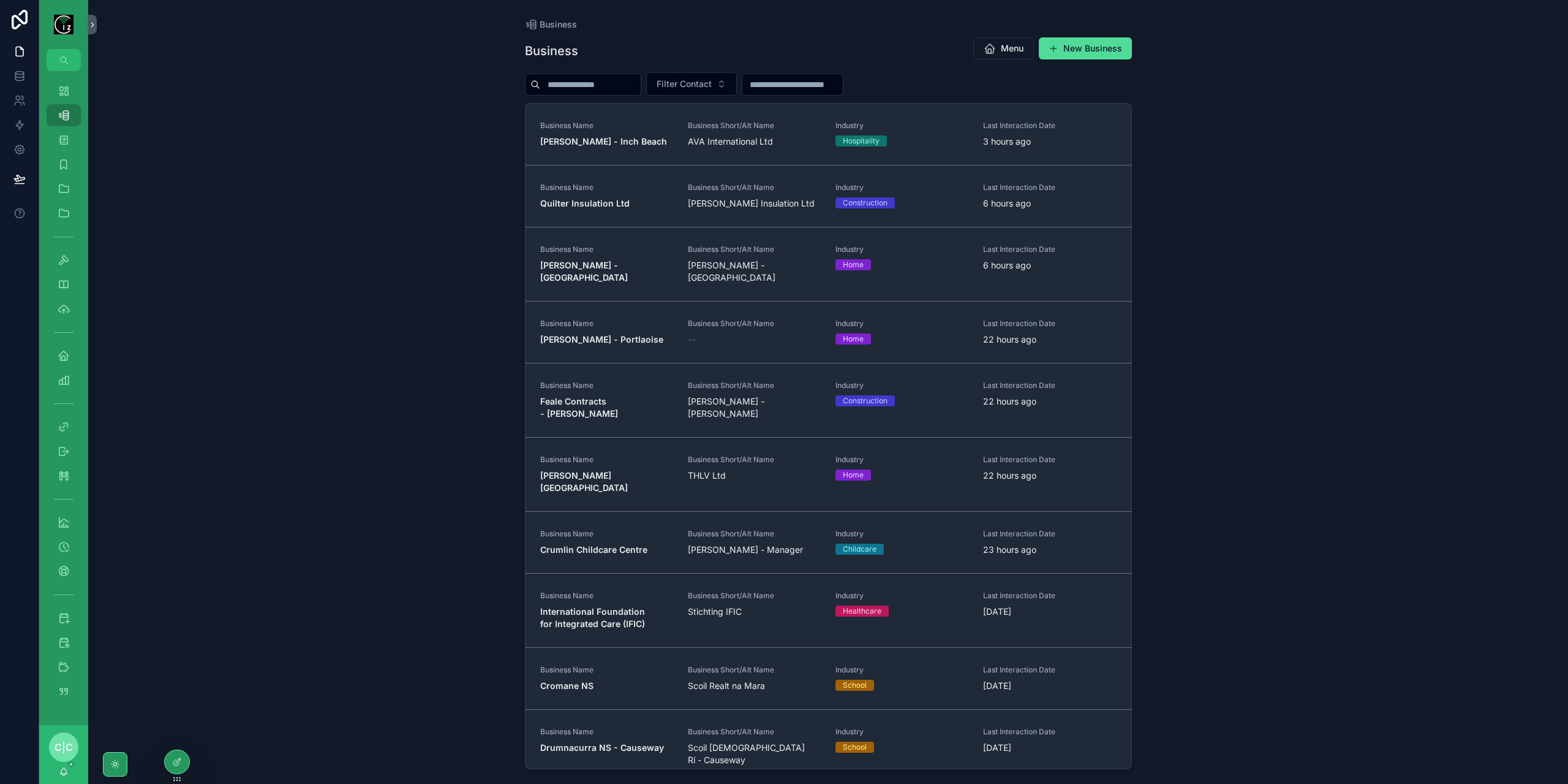
click at [629, 90] on input "scrollable content" at bounding box center [590, 84] width 101 height 17
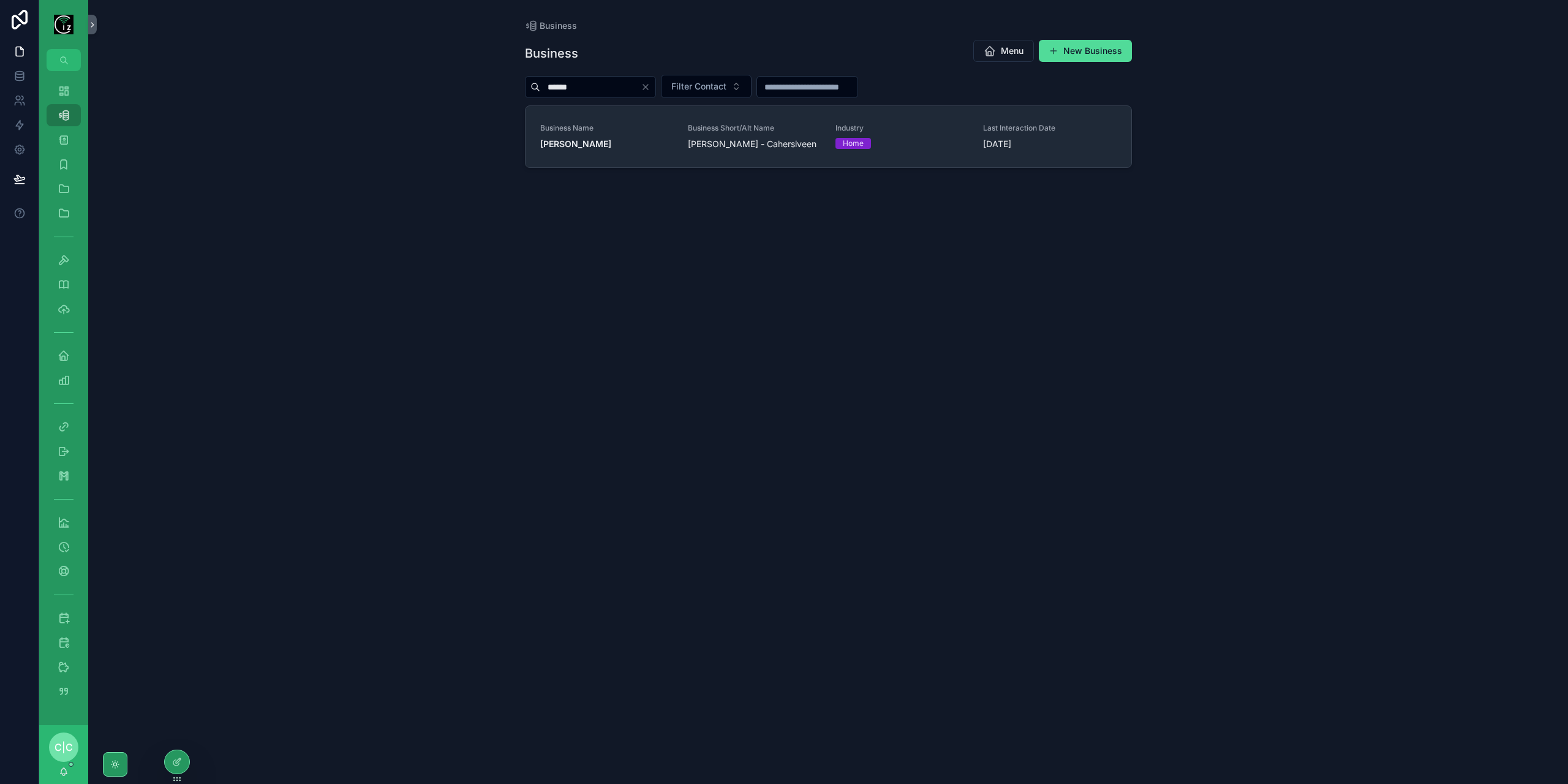
type input "******"
click at [606, 148] on strong "[PERSON_NAME]" at bounding box center [576, 143] width 71 height 10
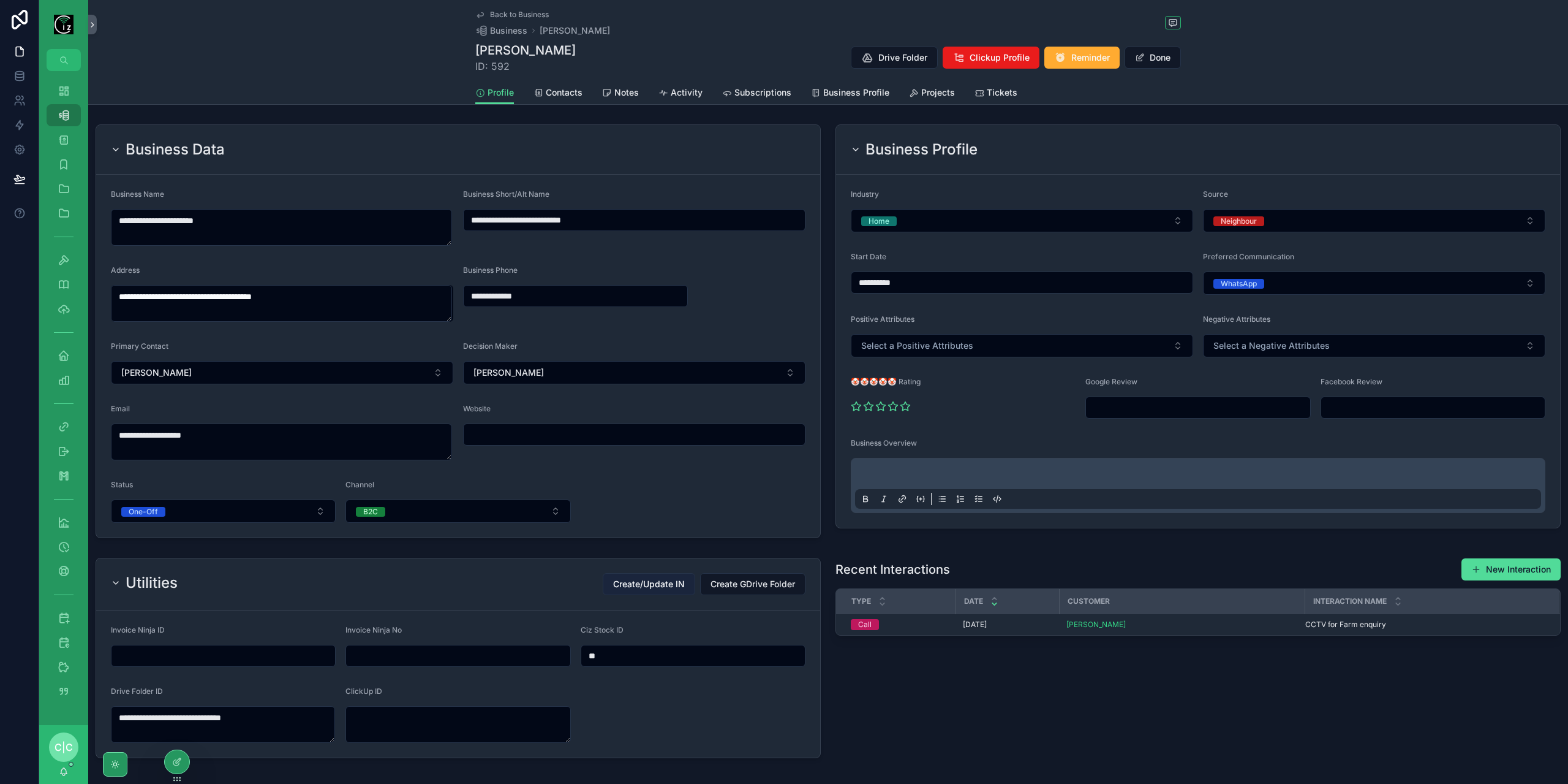
click at [669, 587] on span "Create/Update IN" at bounding box center [649, 584] width 72 height 12
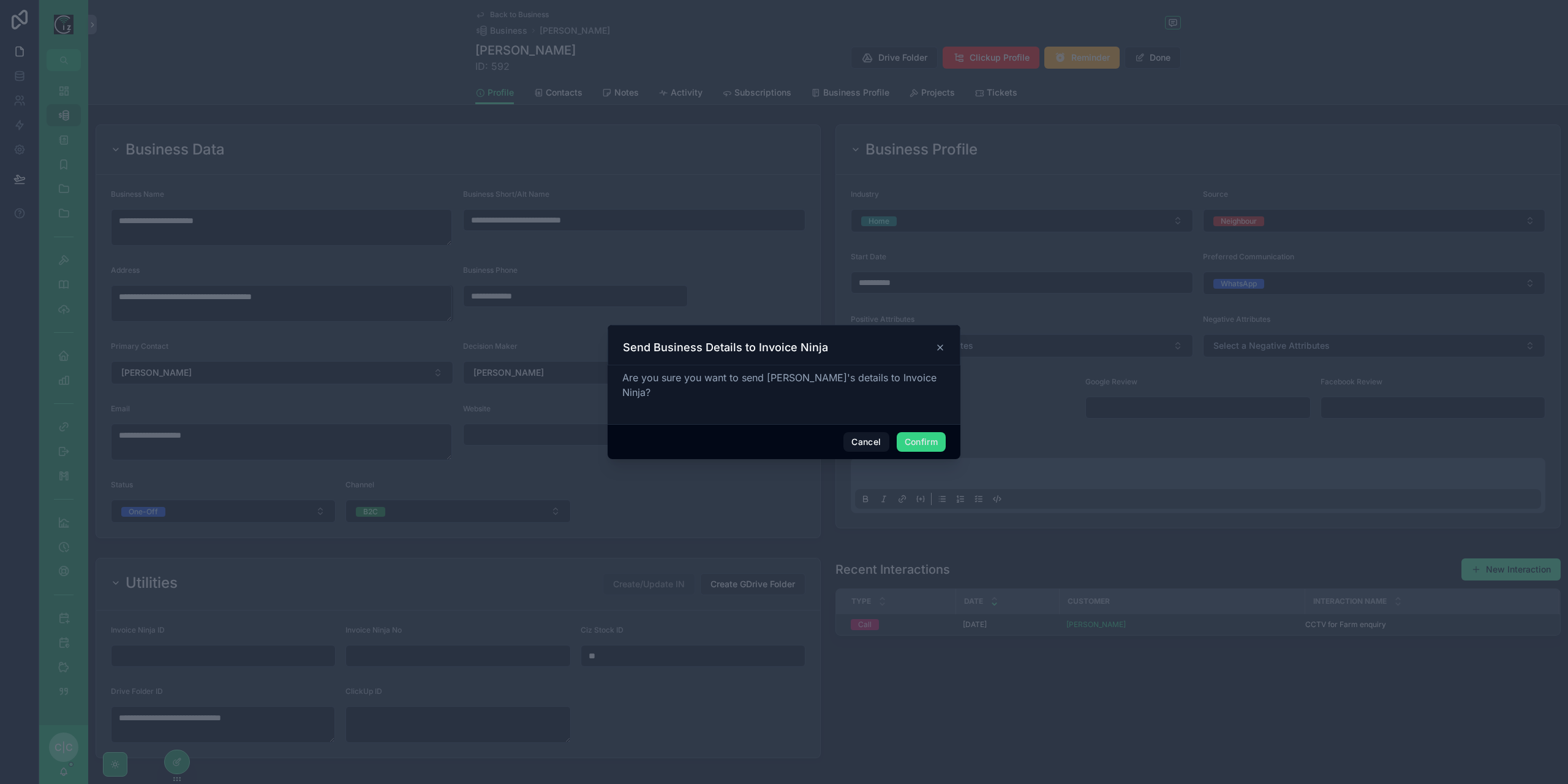
click at [921, 434] on button "Confirm" at bounding box center [921, 441] width 49 height 19
type input "**********"
type input "********"
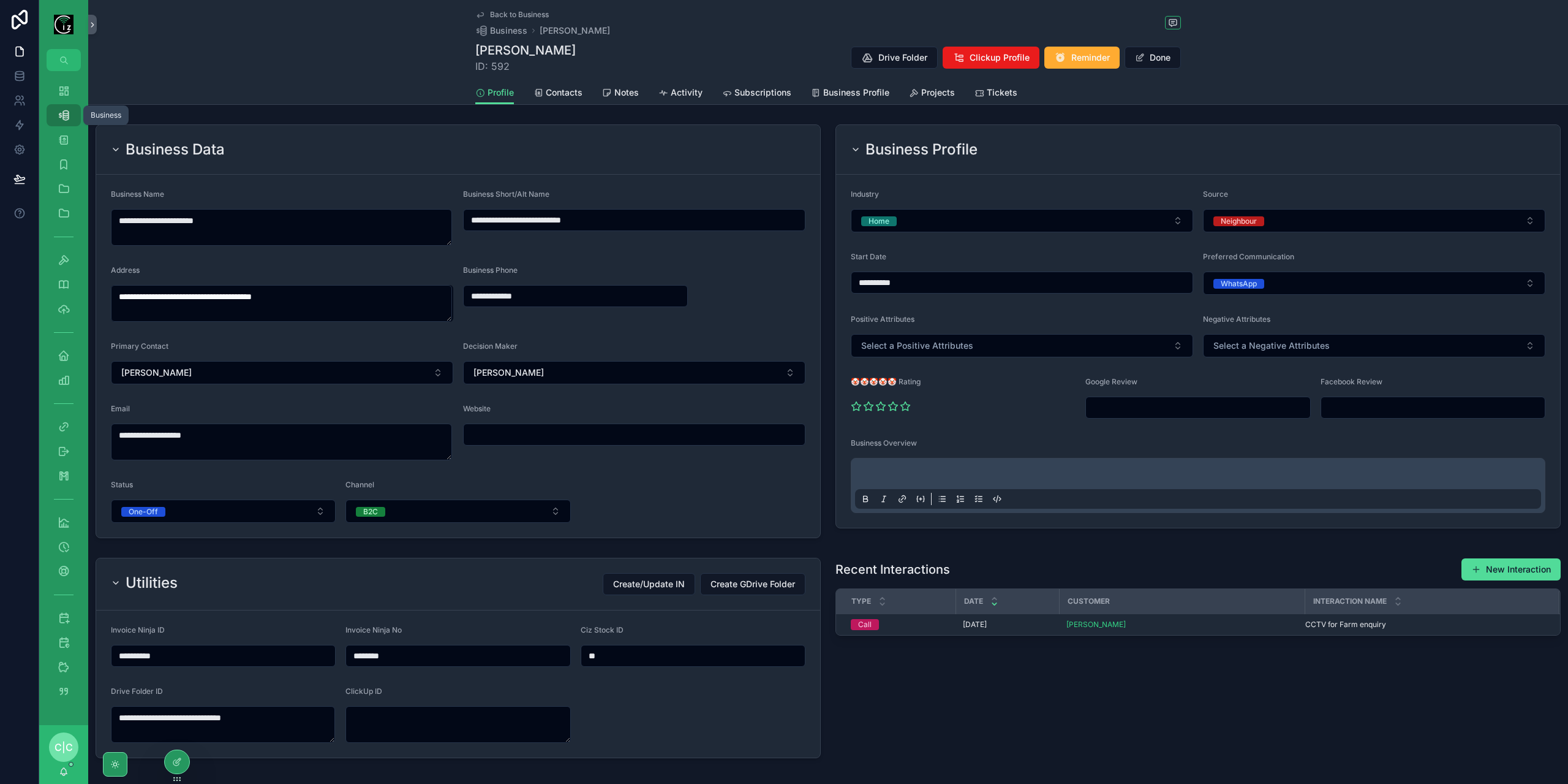
click at [66, 119] on icon "scrollable content" at bounding box center [63, 115] width 12 height 12
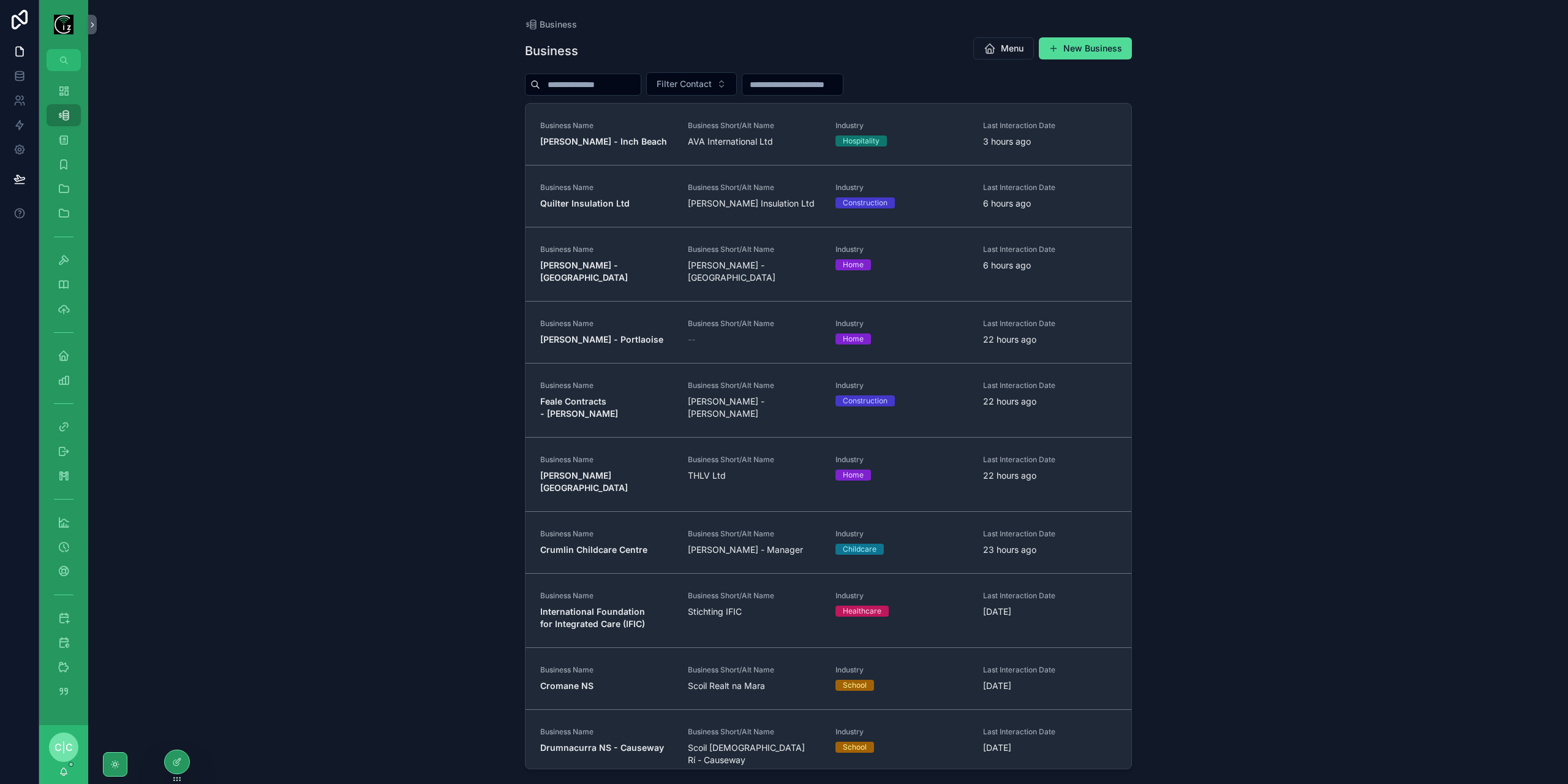
click at [596, 80] on input "scrollable content" at bounding box center [590, 84] width 101 height 17
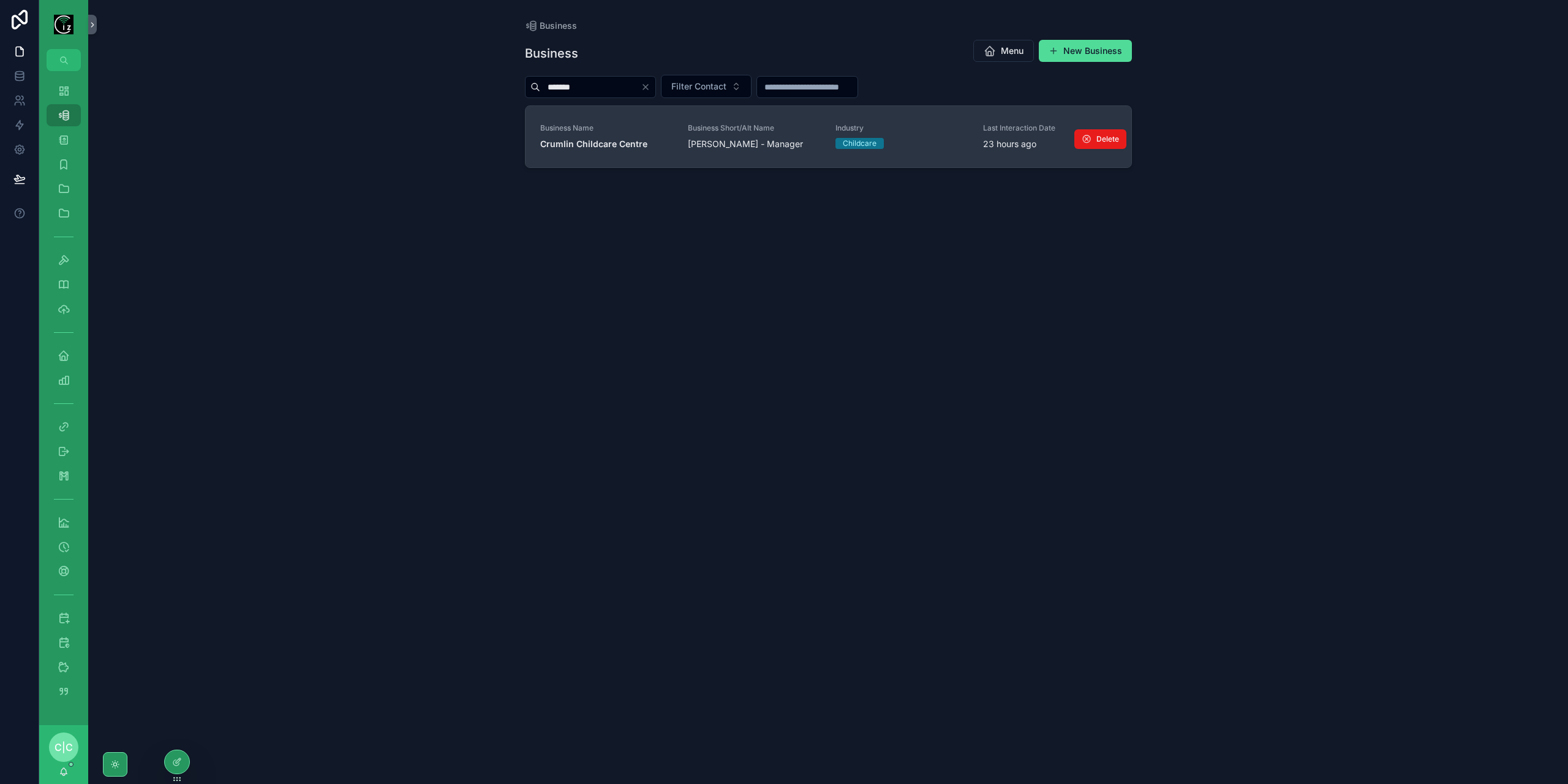
type input "*******"
click at [588, 154] on link "Business Name Crumlin Childcare Centre Business Short/Alt Name Lelia Murphy - M…" at bounding box center [828, 136] width 606 height 61
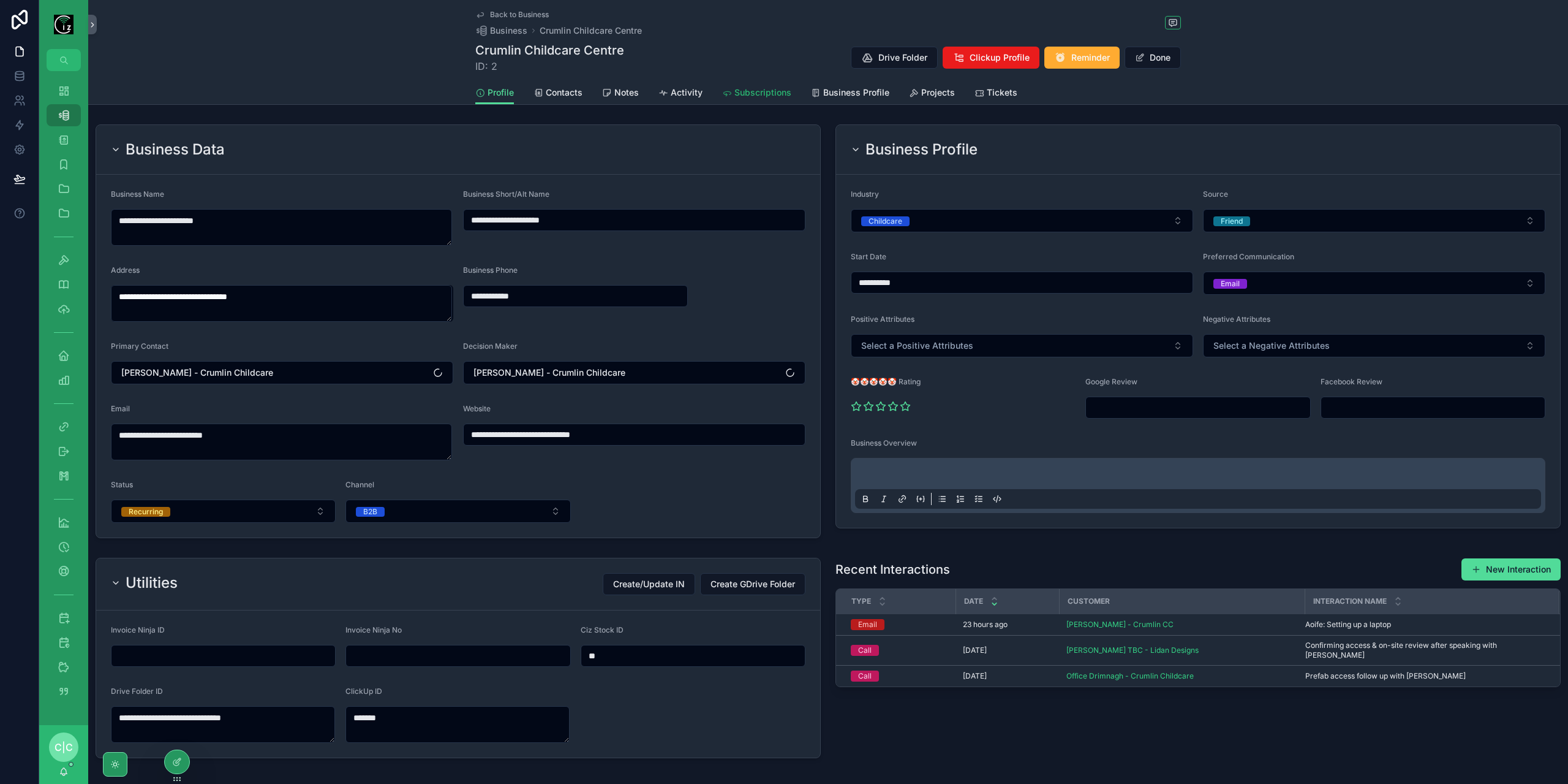
click at [757, 96] on span "Subscriptions" at bounding box center [763, 93] width 57 height 12
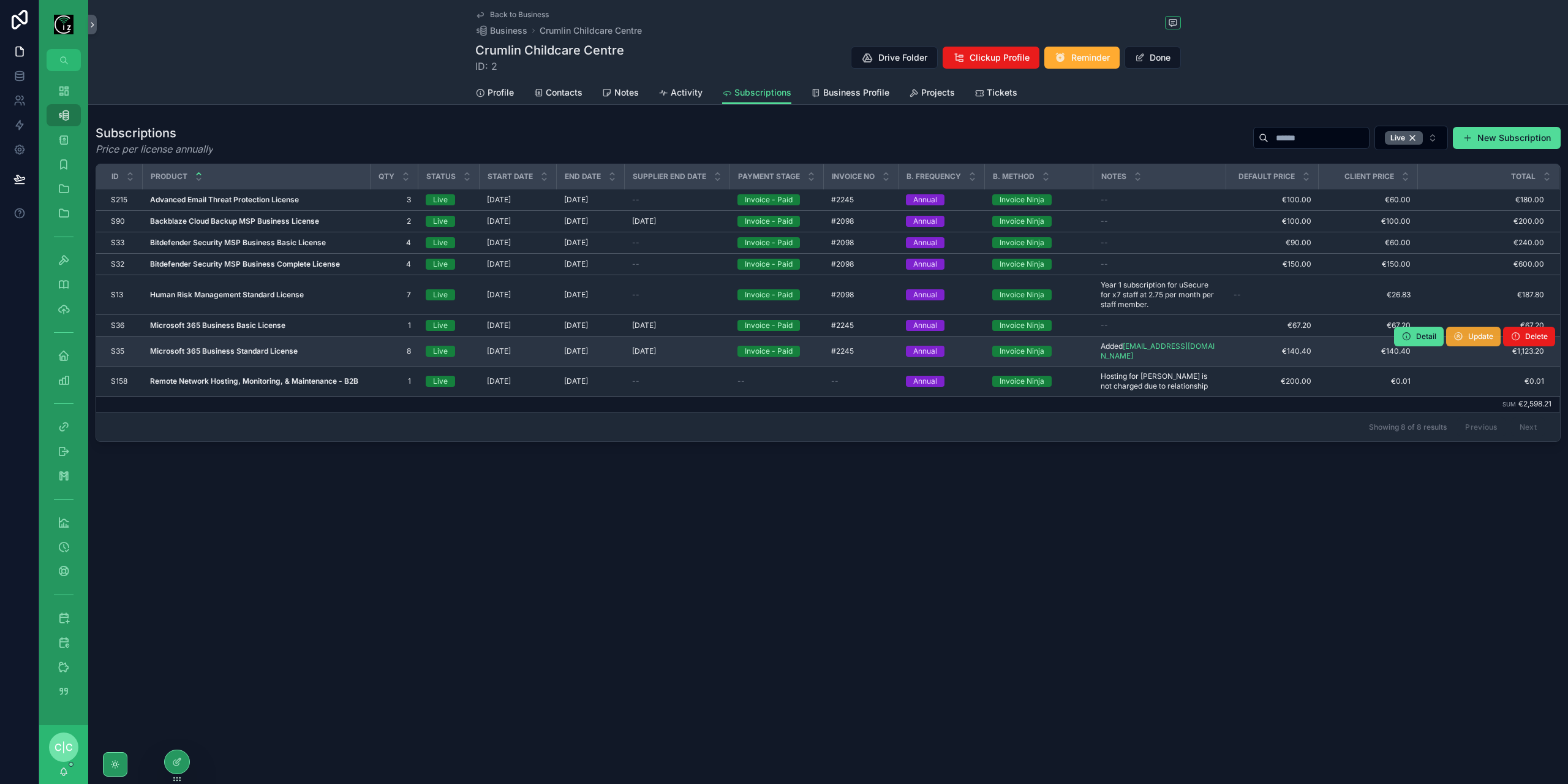
click at [1472, 337] on span "Update" at bounding box center [1481, 336] width 25 height 10
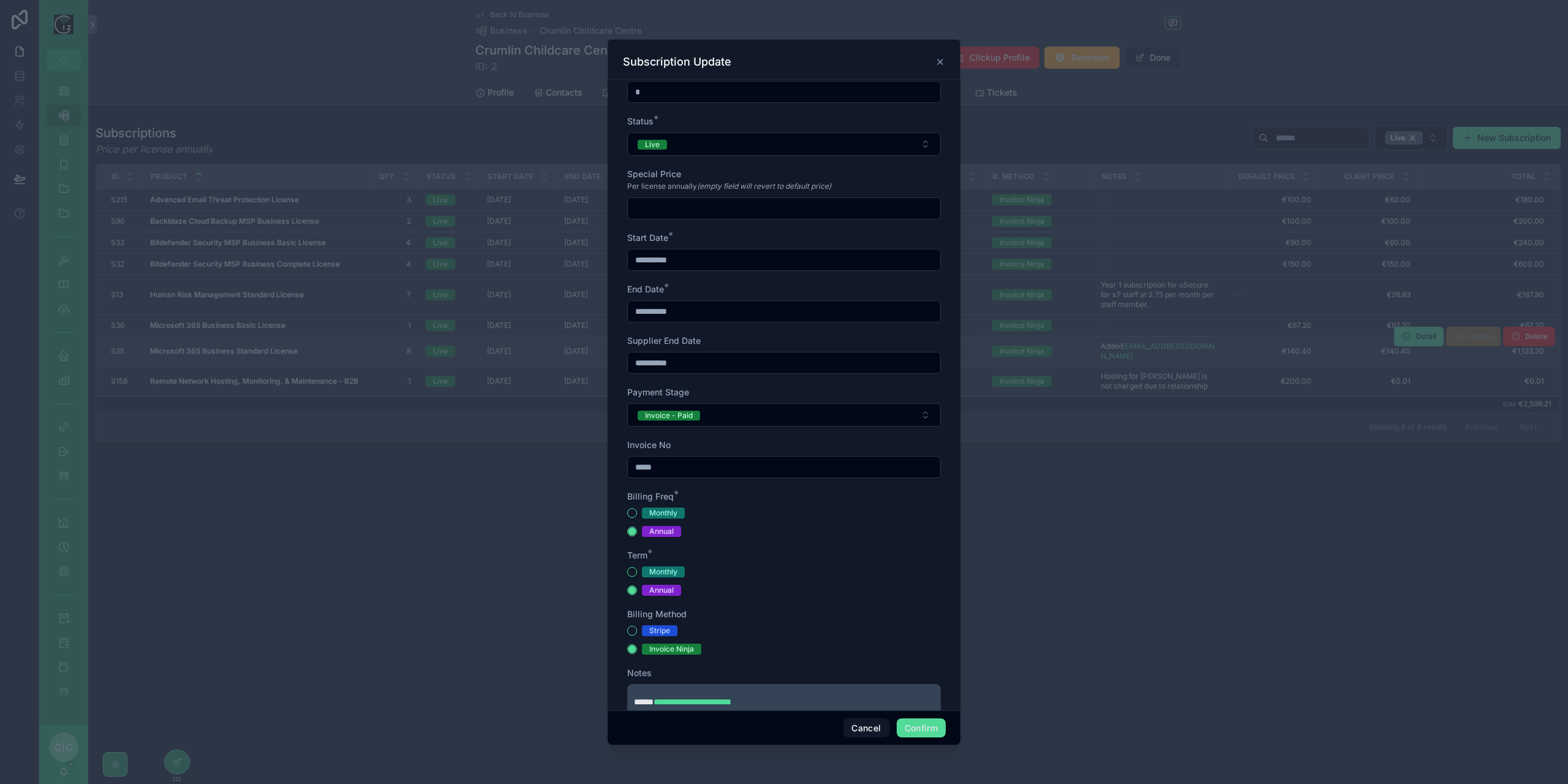
scroll to position [190, 0]
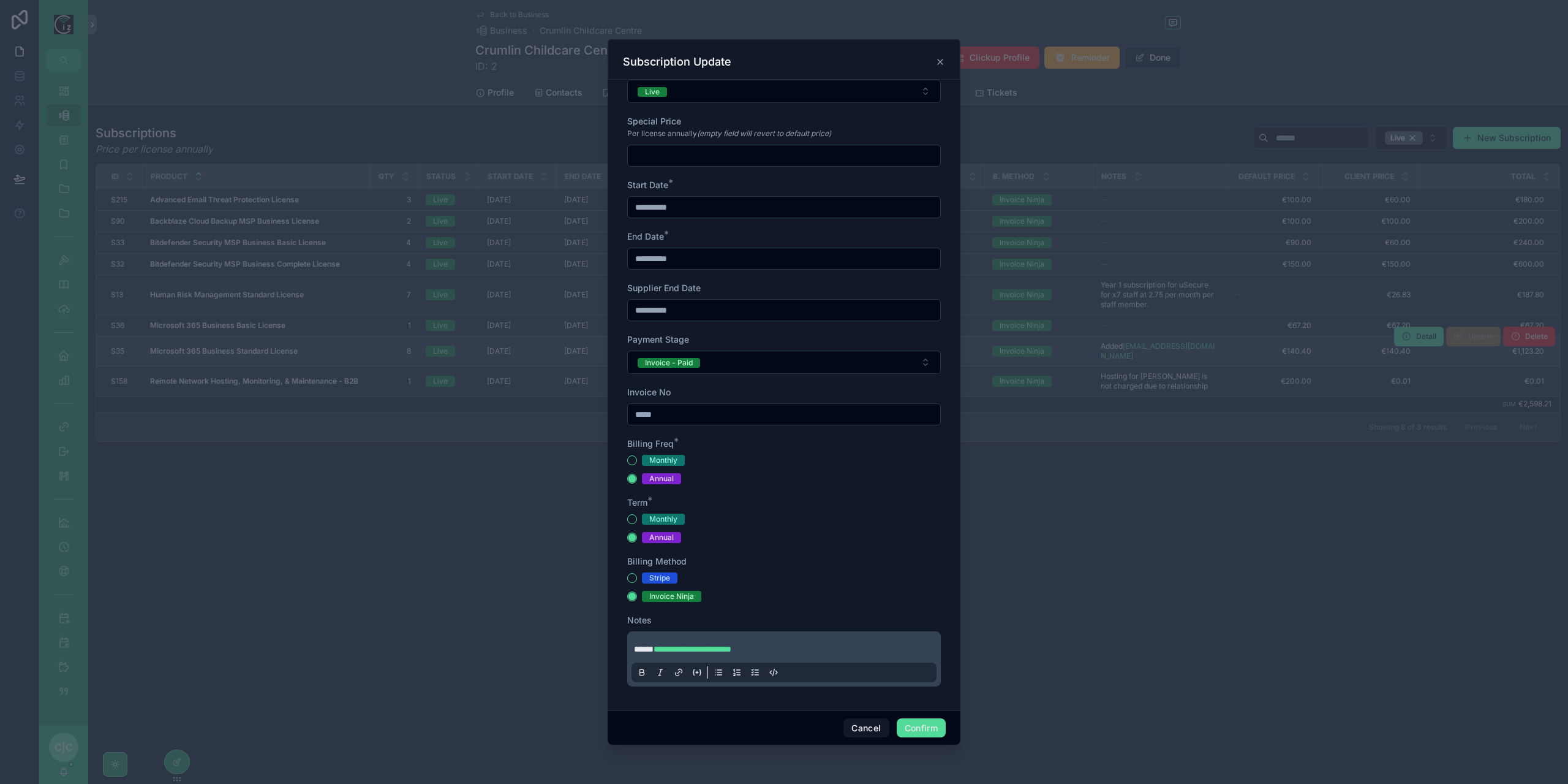
click at [661, 259] on input "**********" at bounding box center [784, 258] width 313 height 17
click at [659, 258] on input "**********" at bounding box center [784, 258] width 313 height 17
type input "**********"
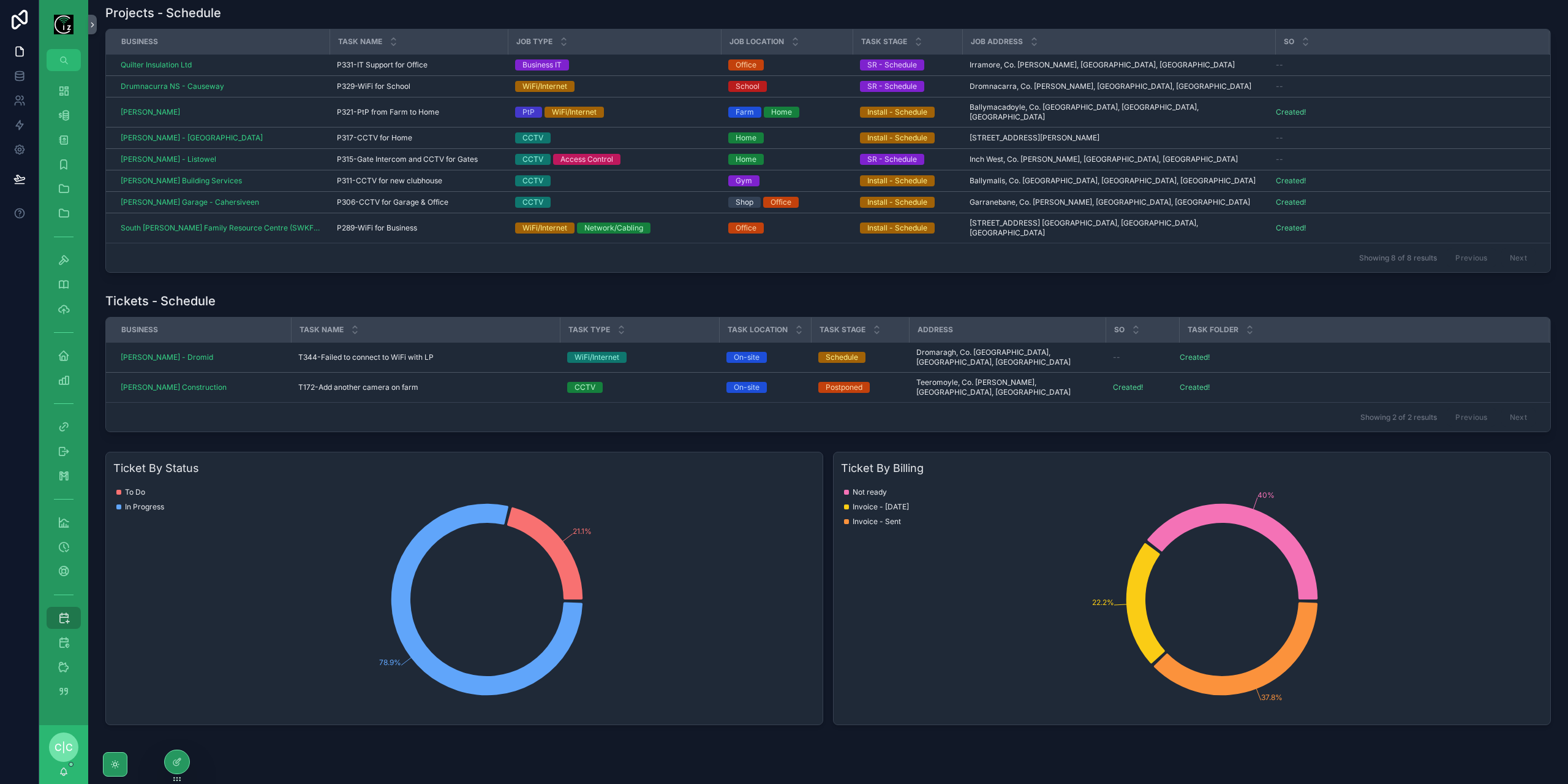
scroll to position [16, 0]
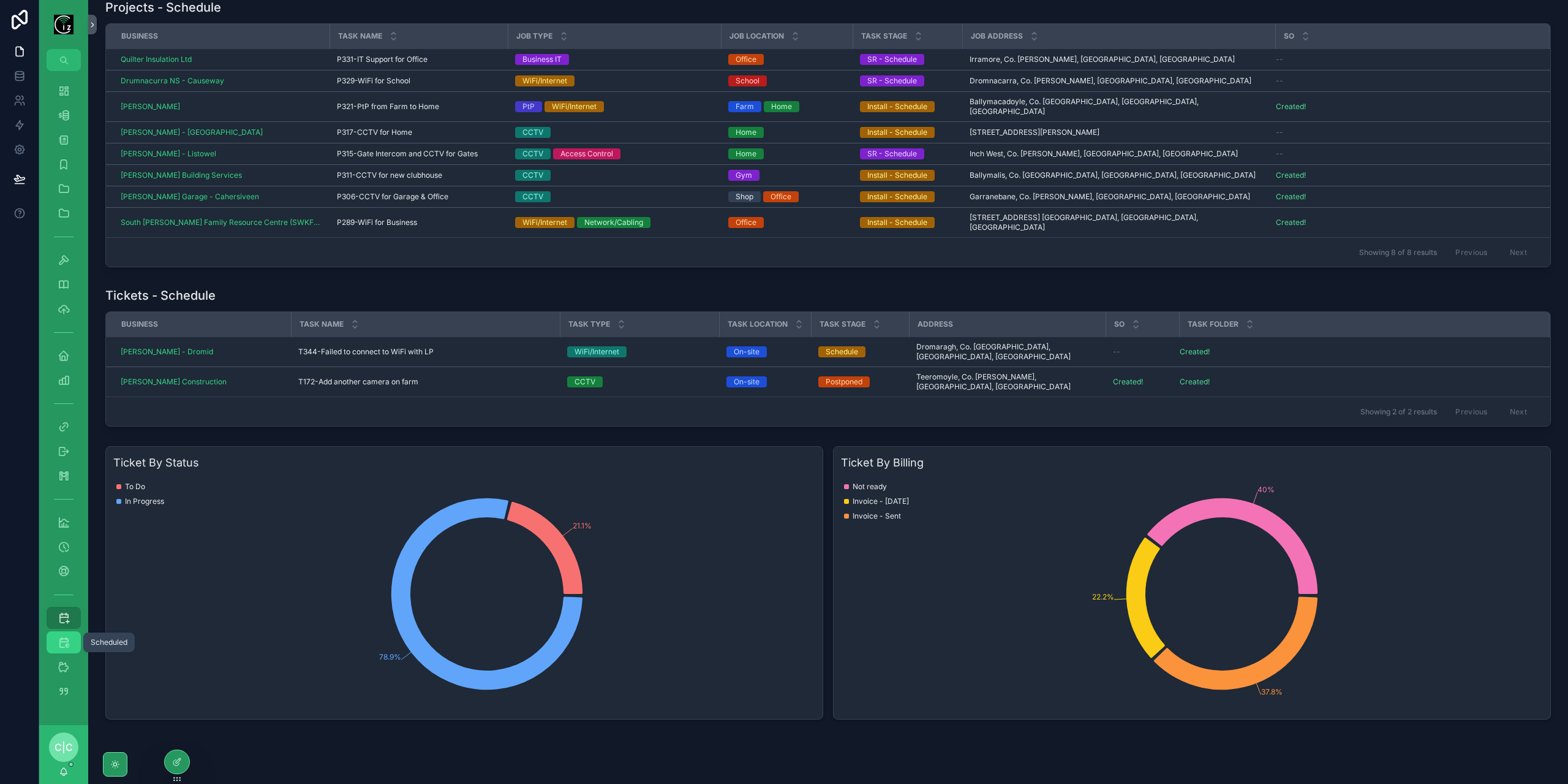
click at [67, 647] on icon "scrollable content" at bounding box center [63, 642] width 12 height 12
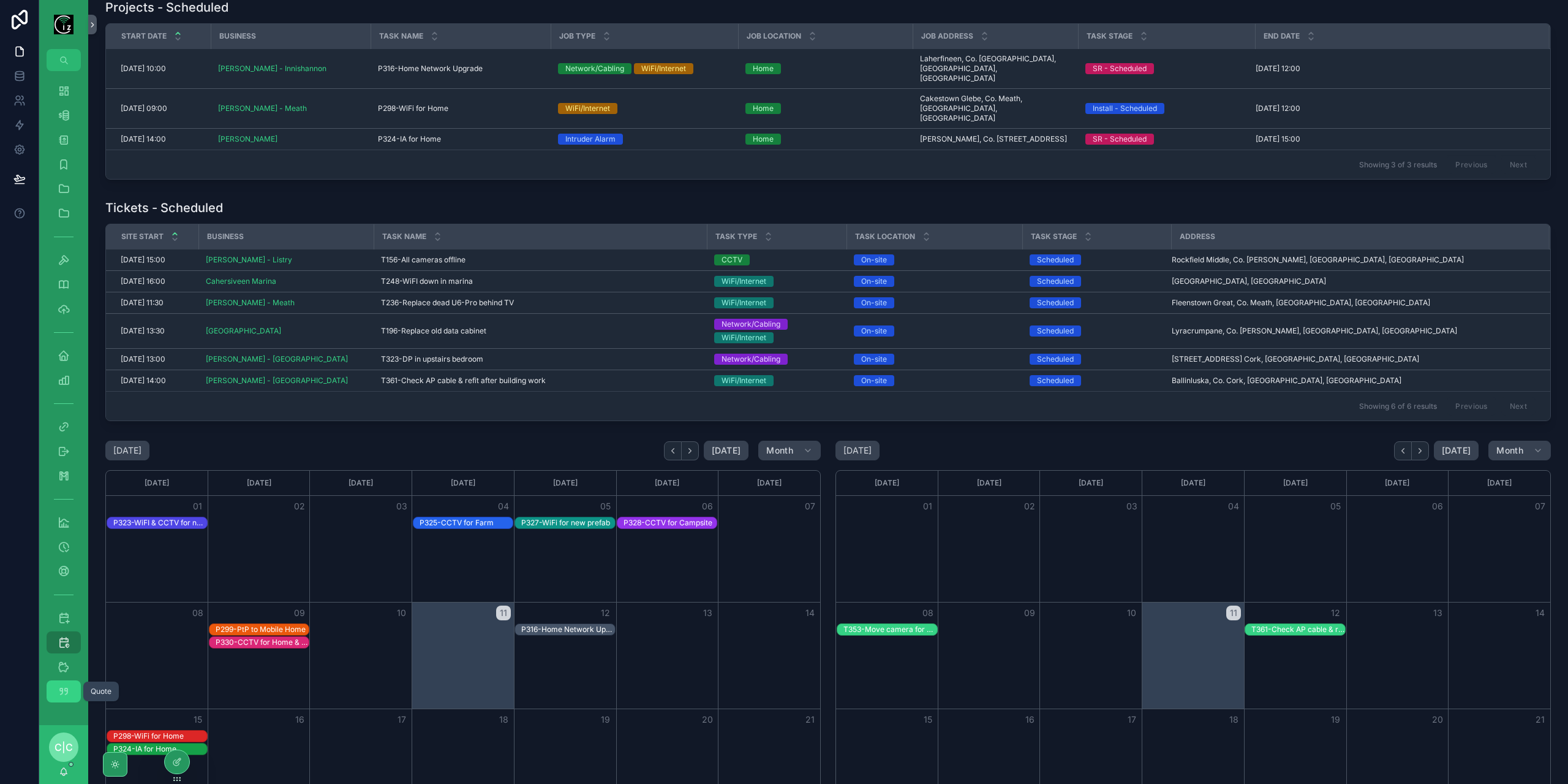
click at [69, 696] on icon "scrollable content" at bounding box center [63, 691] width 12 height 12
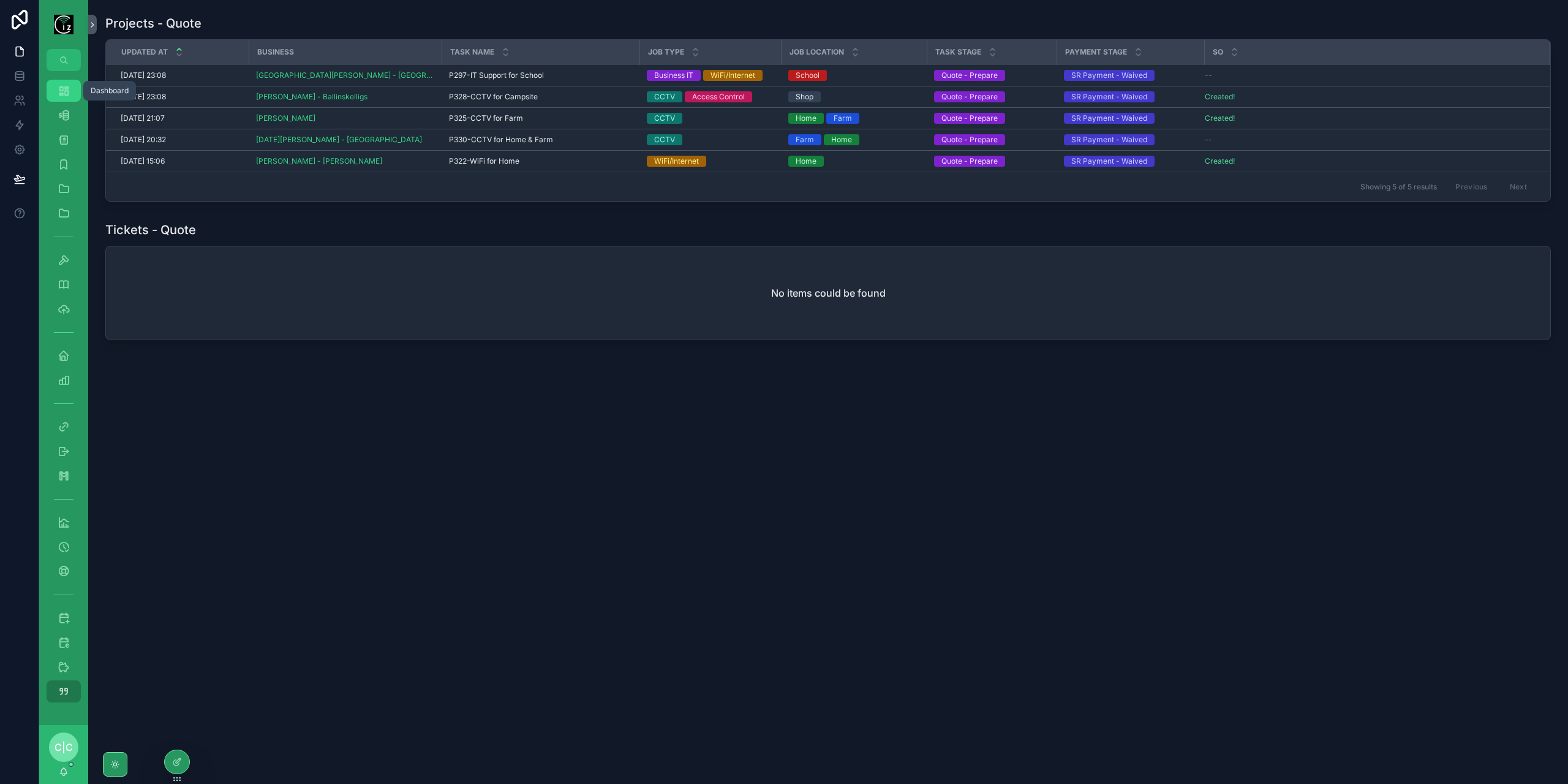
click at [71, 94] on div "Dashboard" at bounding box center [63, 91] width 19 height 19
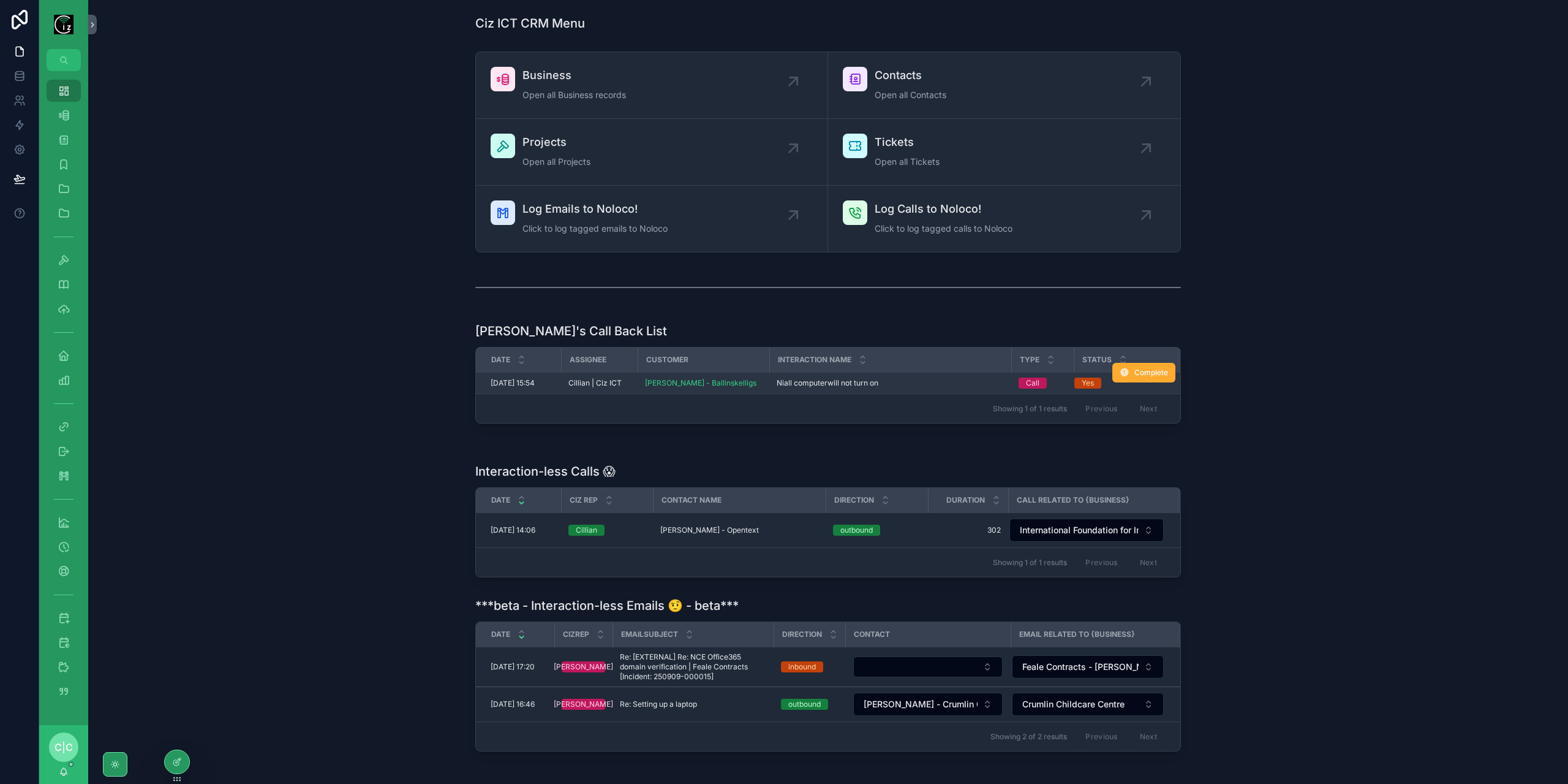
click at [886, 375] on td "[PERSON_NAME] computerwill not turn on Niall computerwill not turn on" at bounding box center [890, 383] width 242 height 22
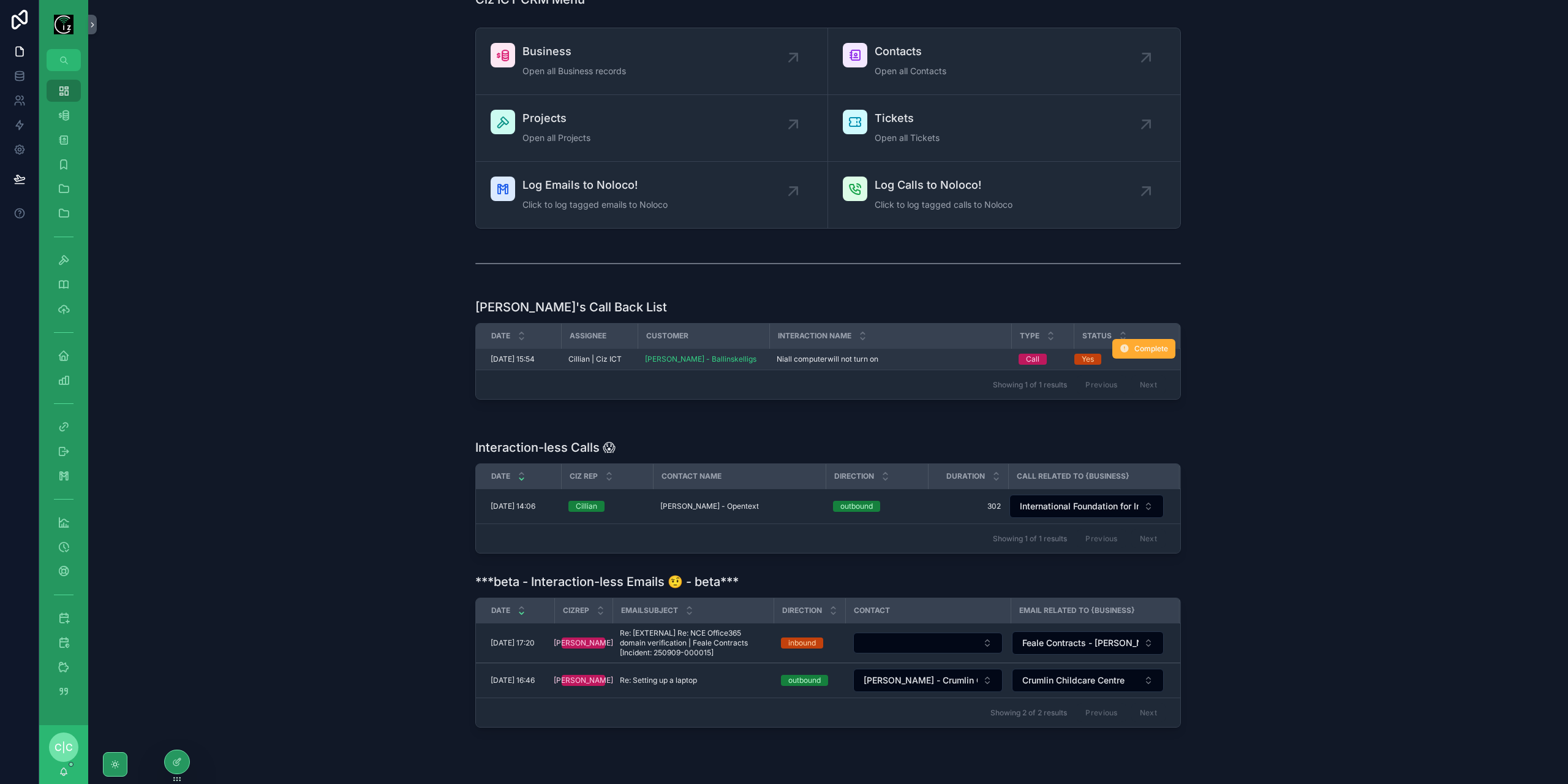
scroll to position [5, 0]
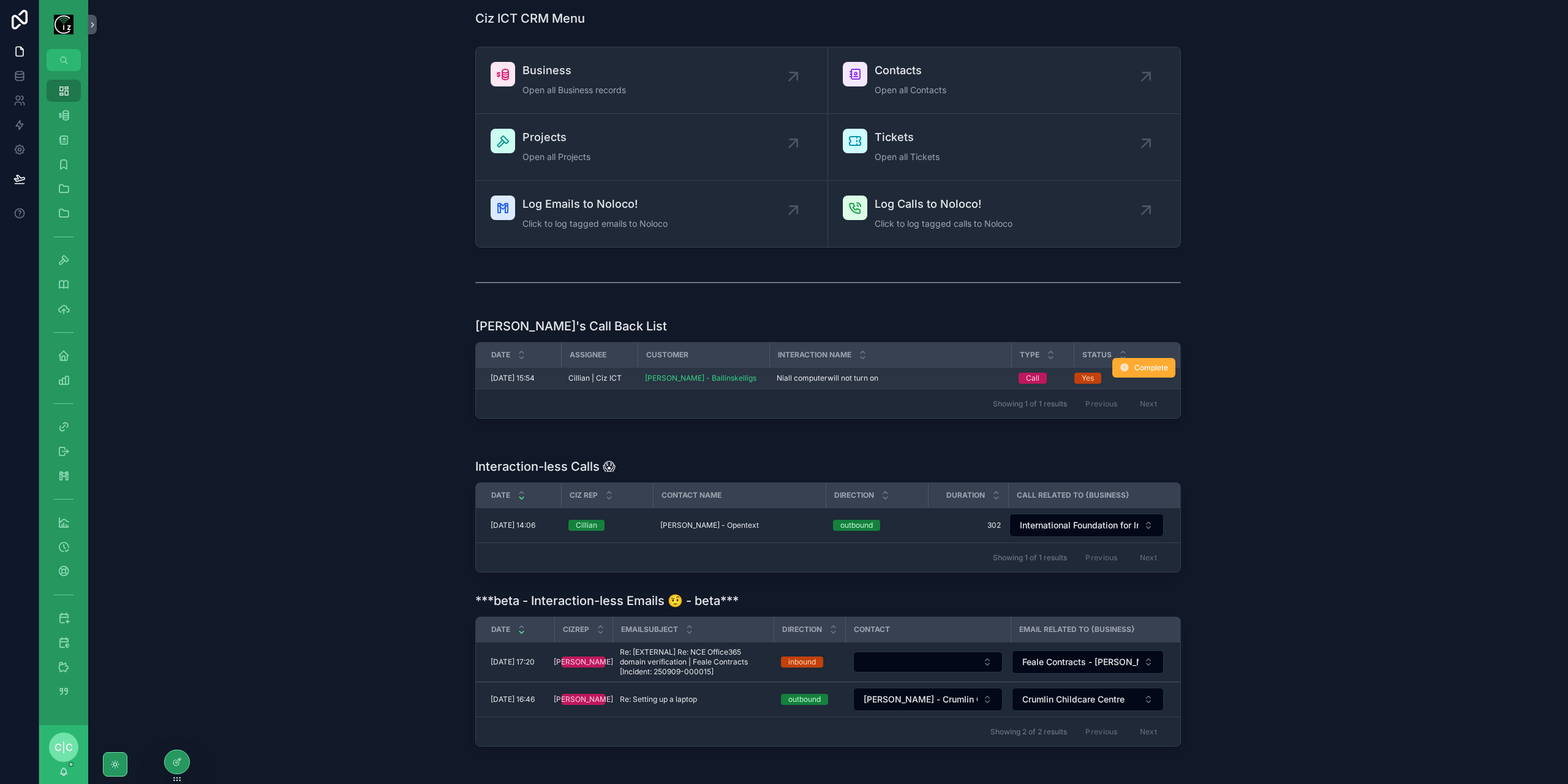
click at [864, 373] on span "Niall computerwill not turn on" at bounding box center [827, 378] width 101 height 10
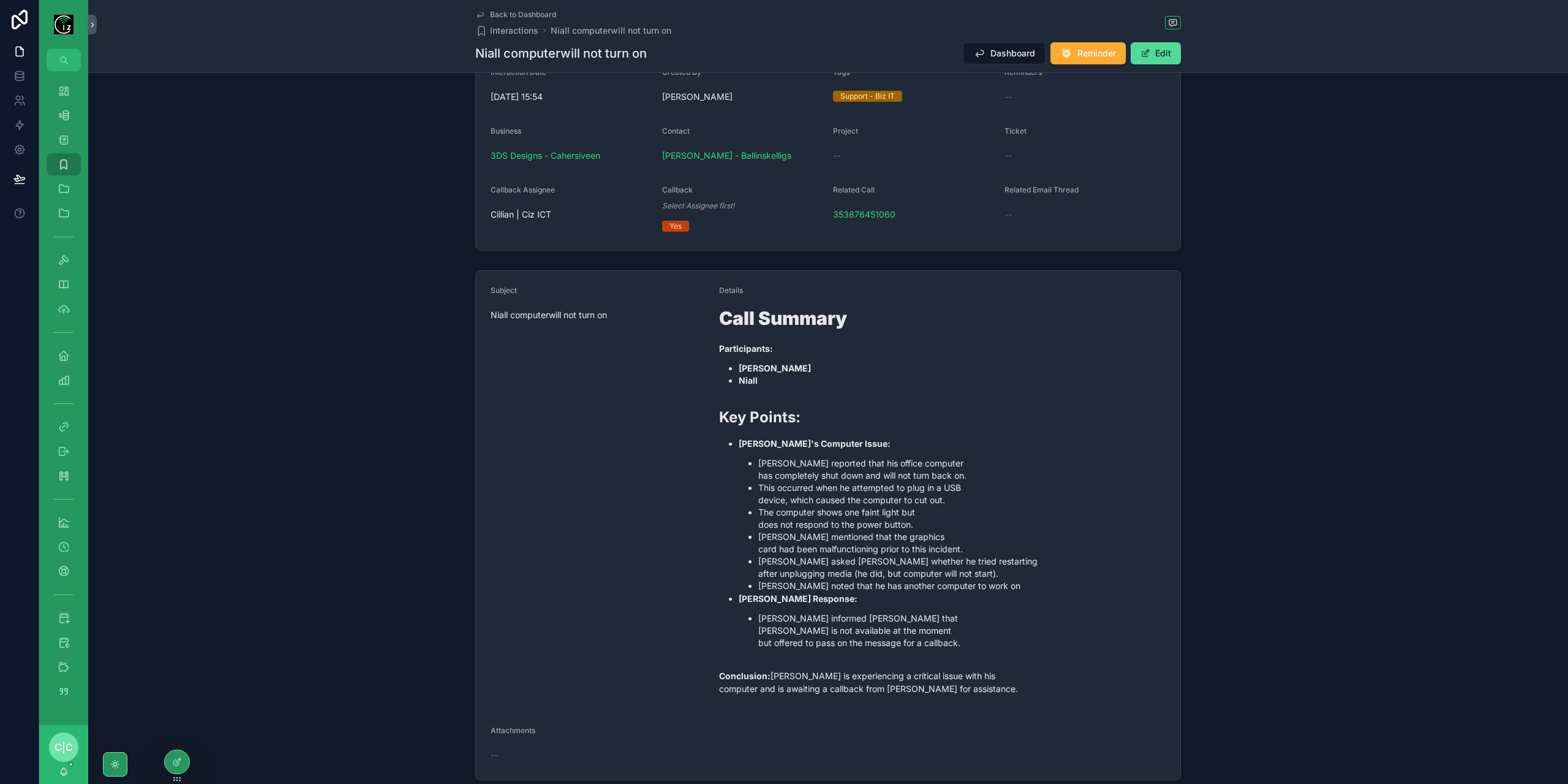
scroll to position [201, 0]
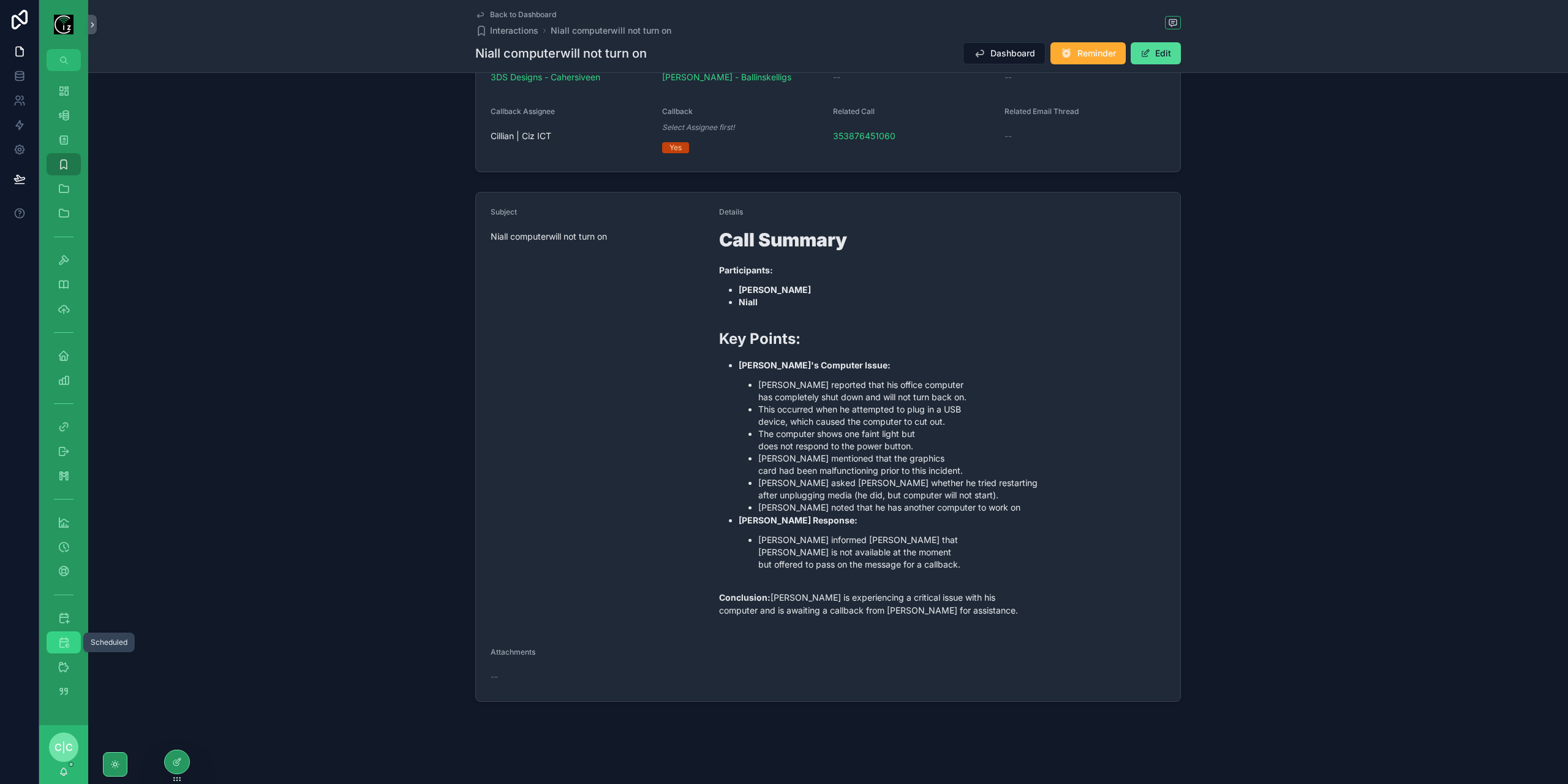
click at [72, 645] on div "Scheduled" at bounding box center [63, 642] width 19 height 19
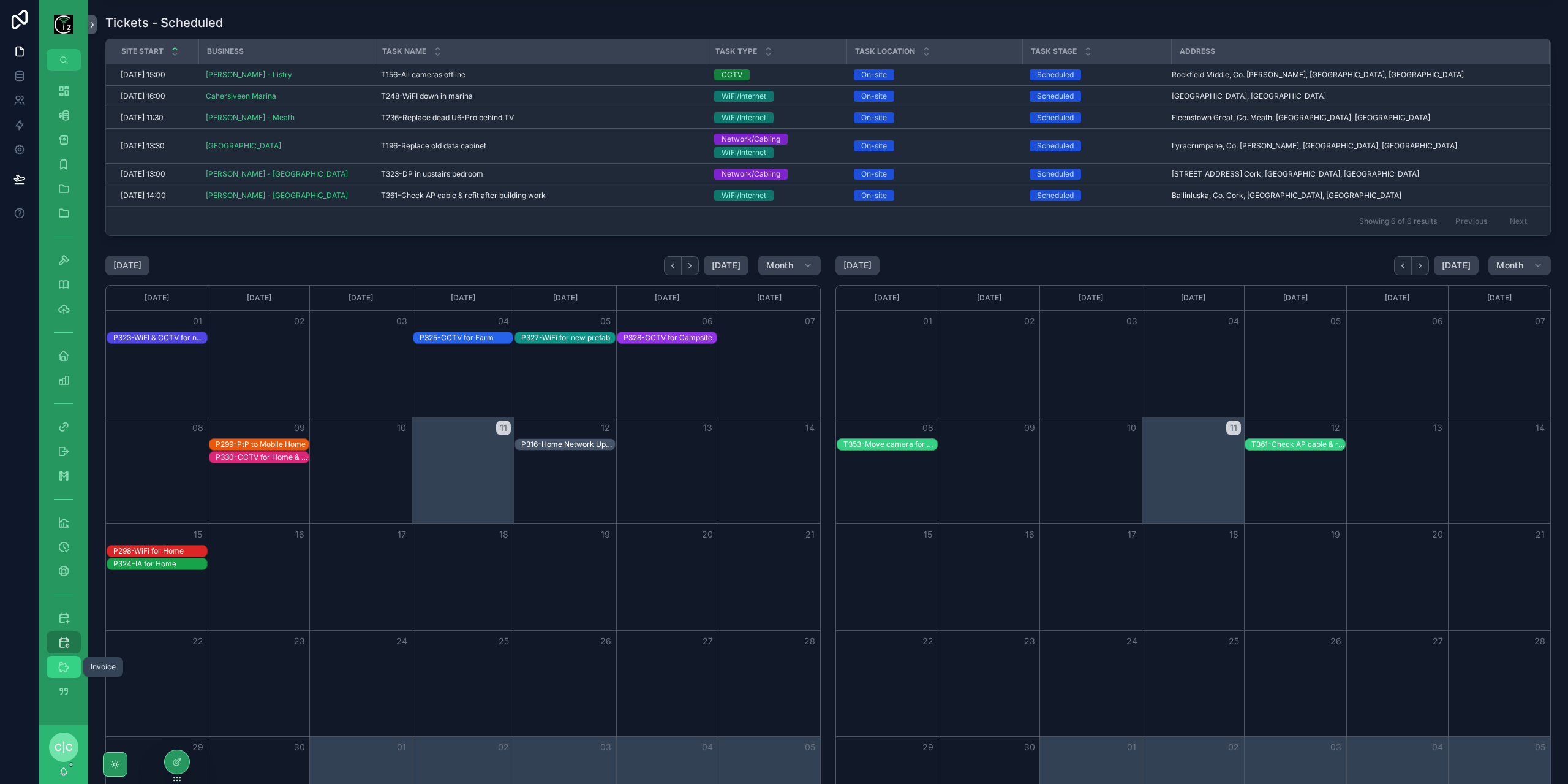
click at [67, 658] on div "Invoice" at bounding box center [63, 666] width 19 height 19
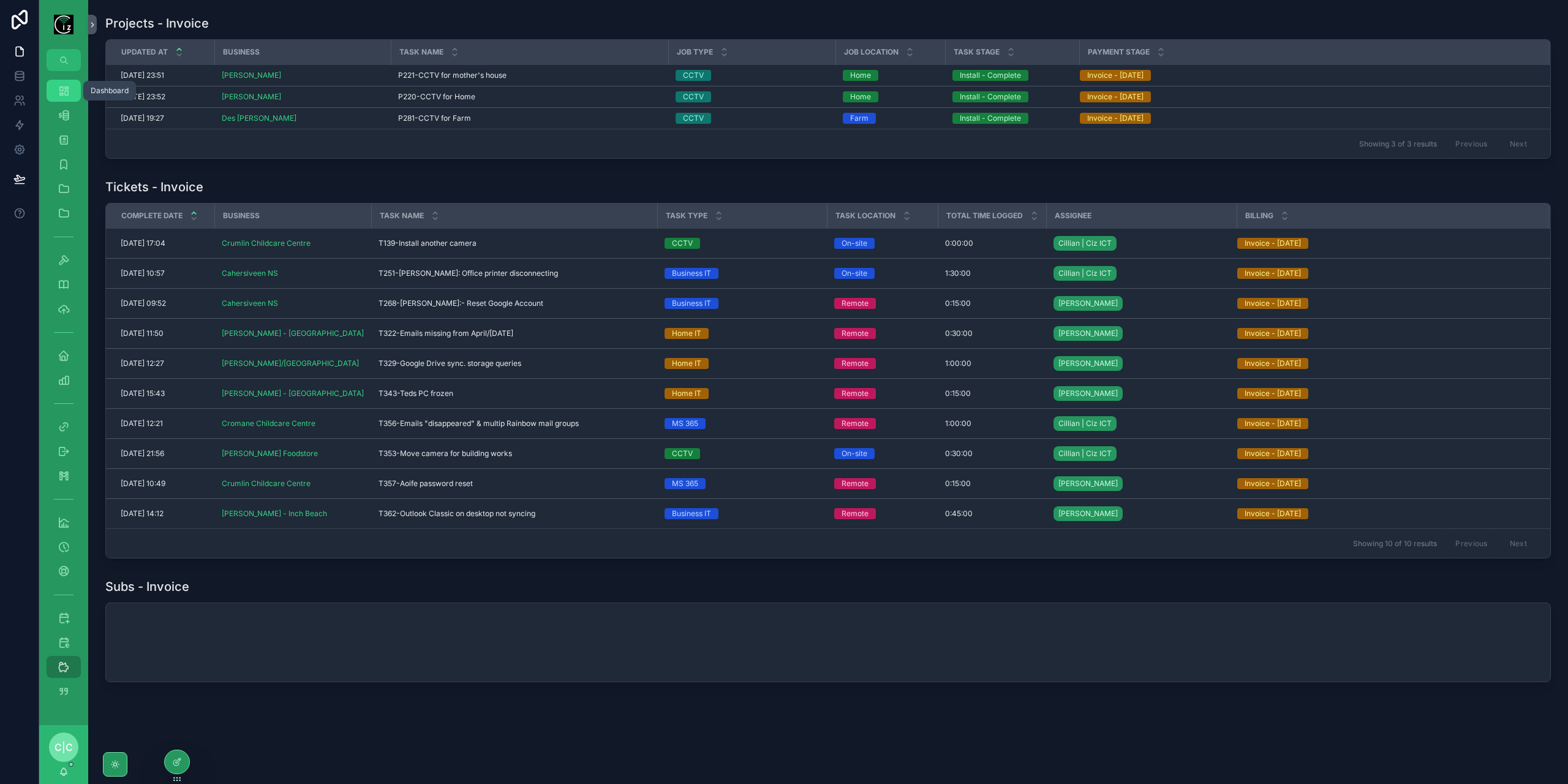
click at [66, 98] on div "Dashboard" at bounding box center [63, 91] width 19 height 19
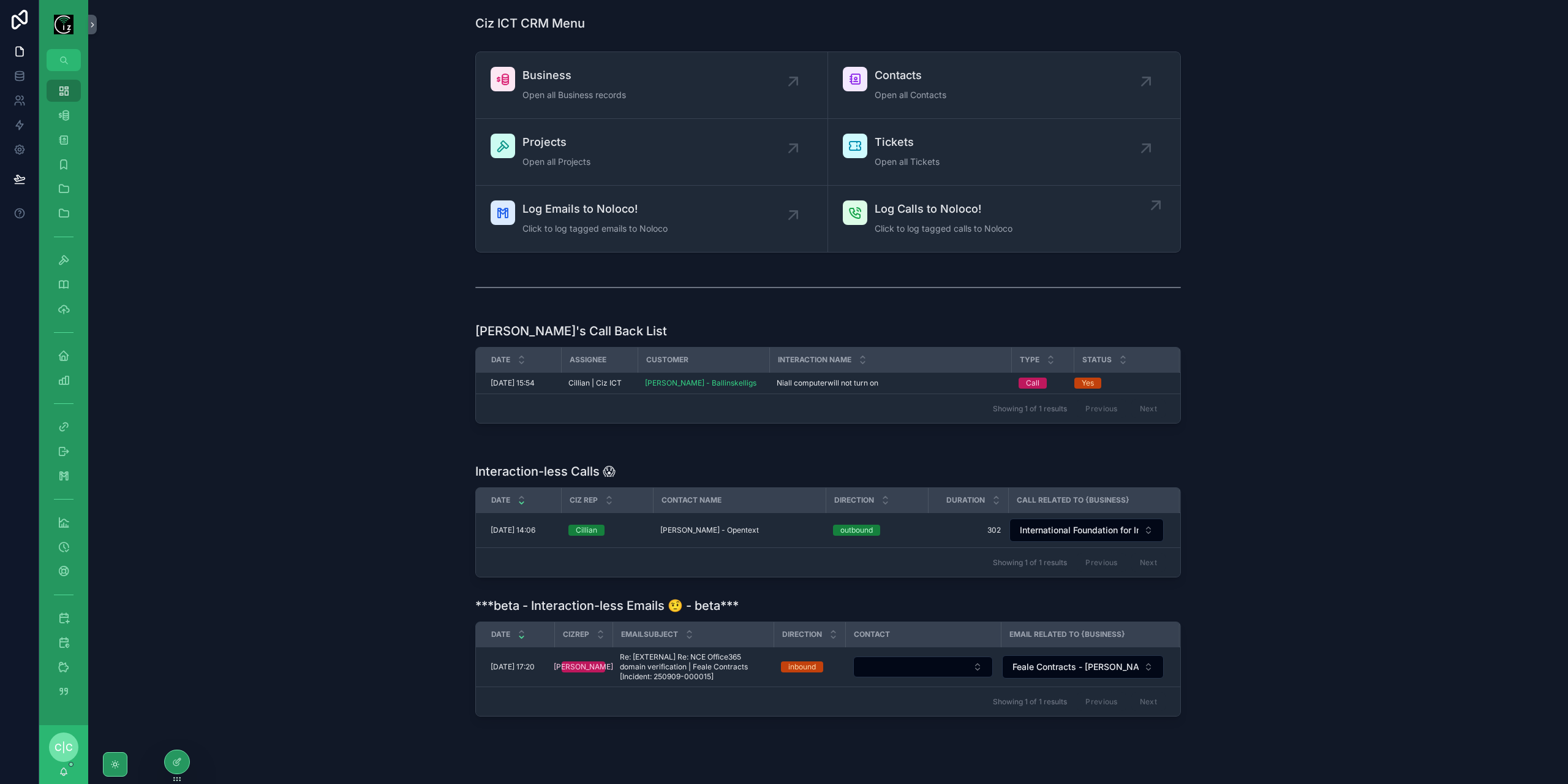
click at [963, 228] on span "Click to log tagged calls to Noloco" at bounding box center [944, 228] width 138 height 12
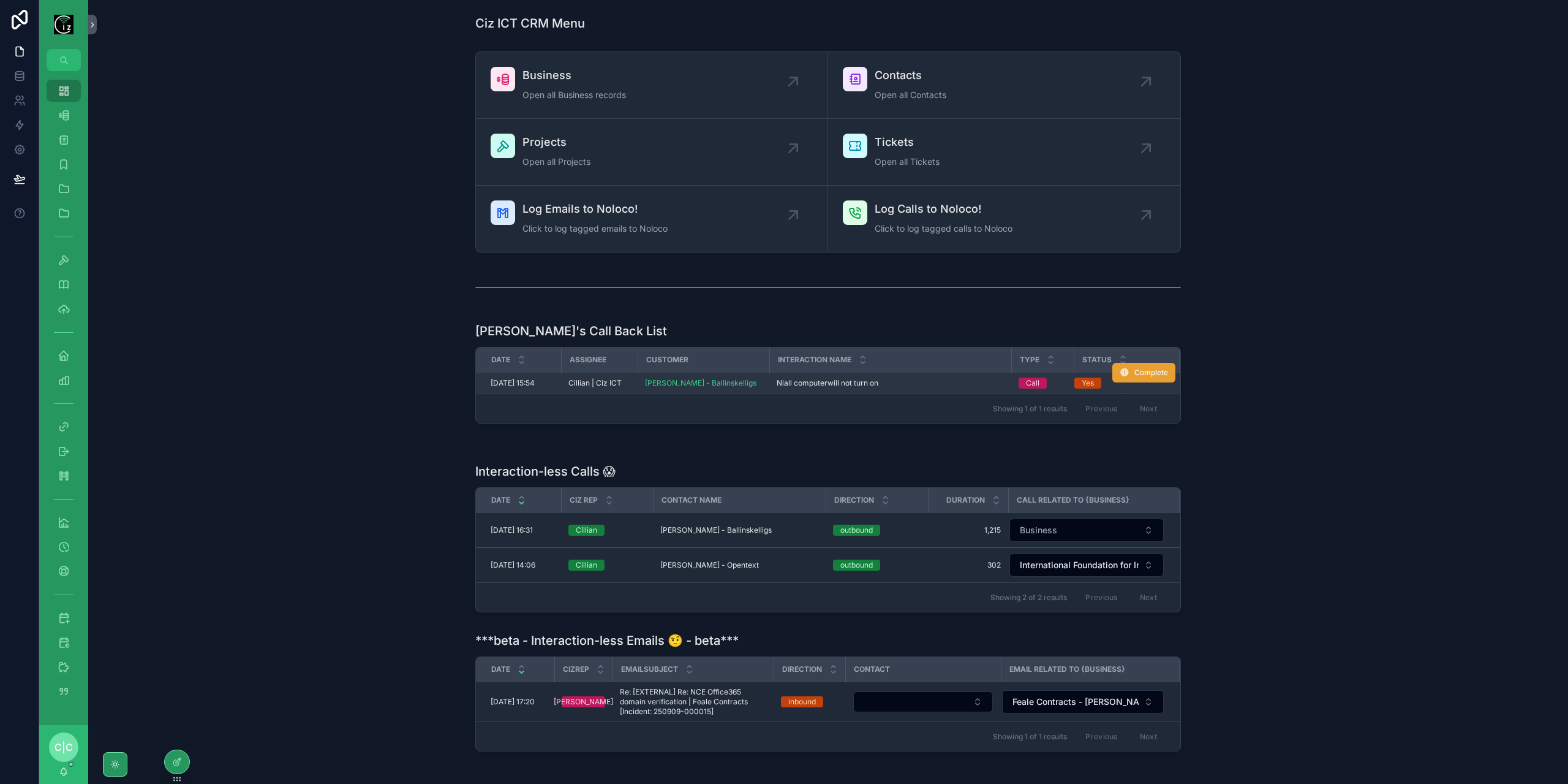
click at [1159, 373] on span "Complete" at bounding box center [1151, 372] width 34 height 10
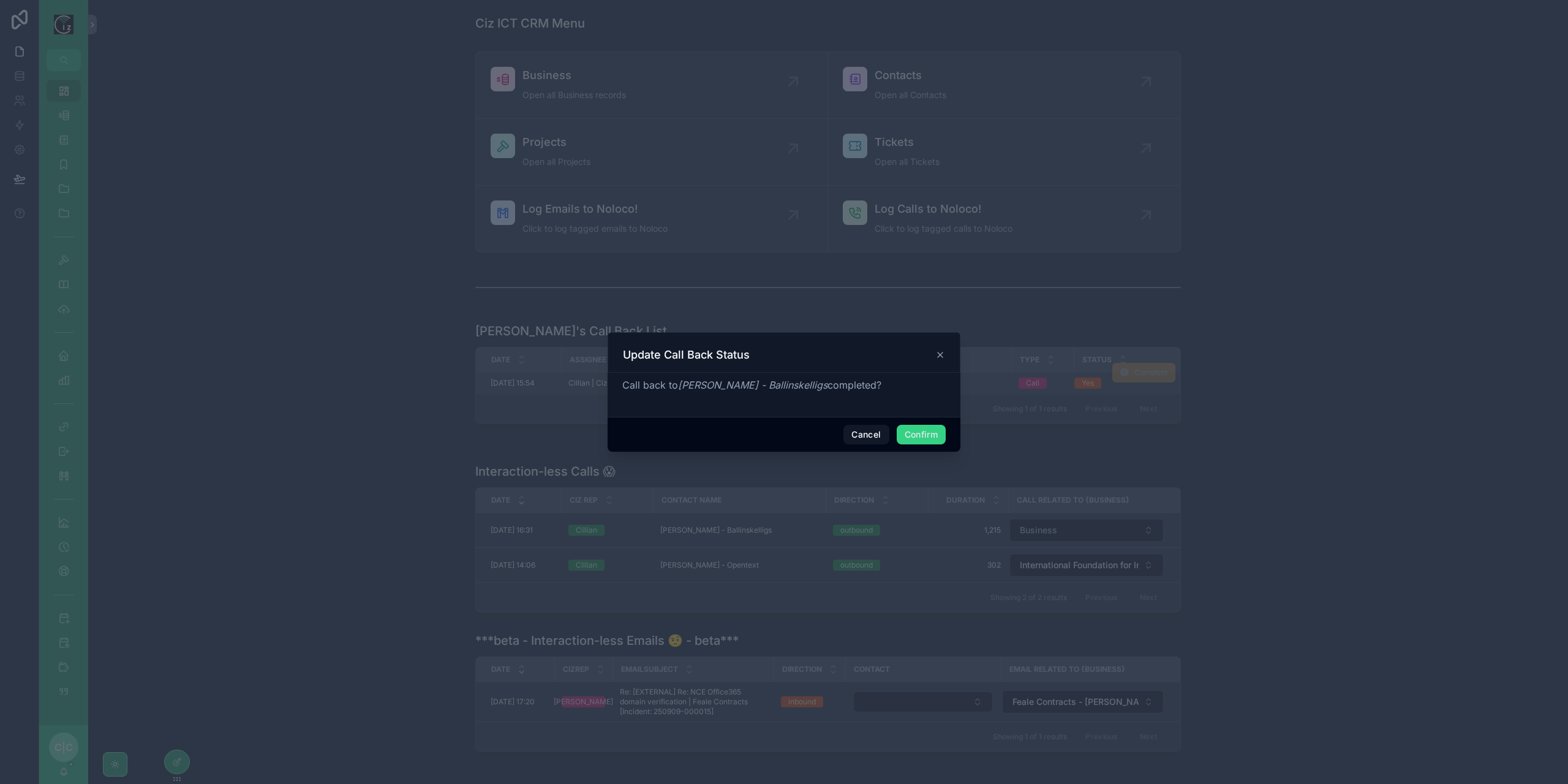
click at [925, 436] on button "Confirm" at bounding box center [921, 434] width 49 height 19
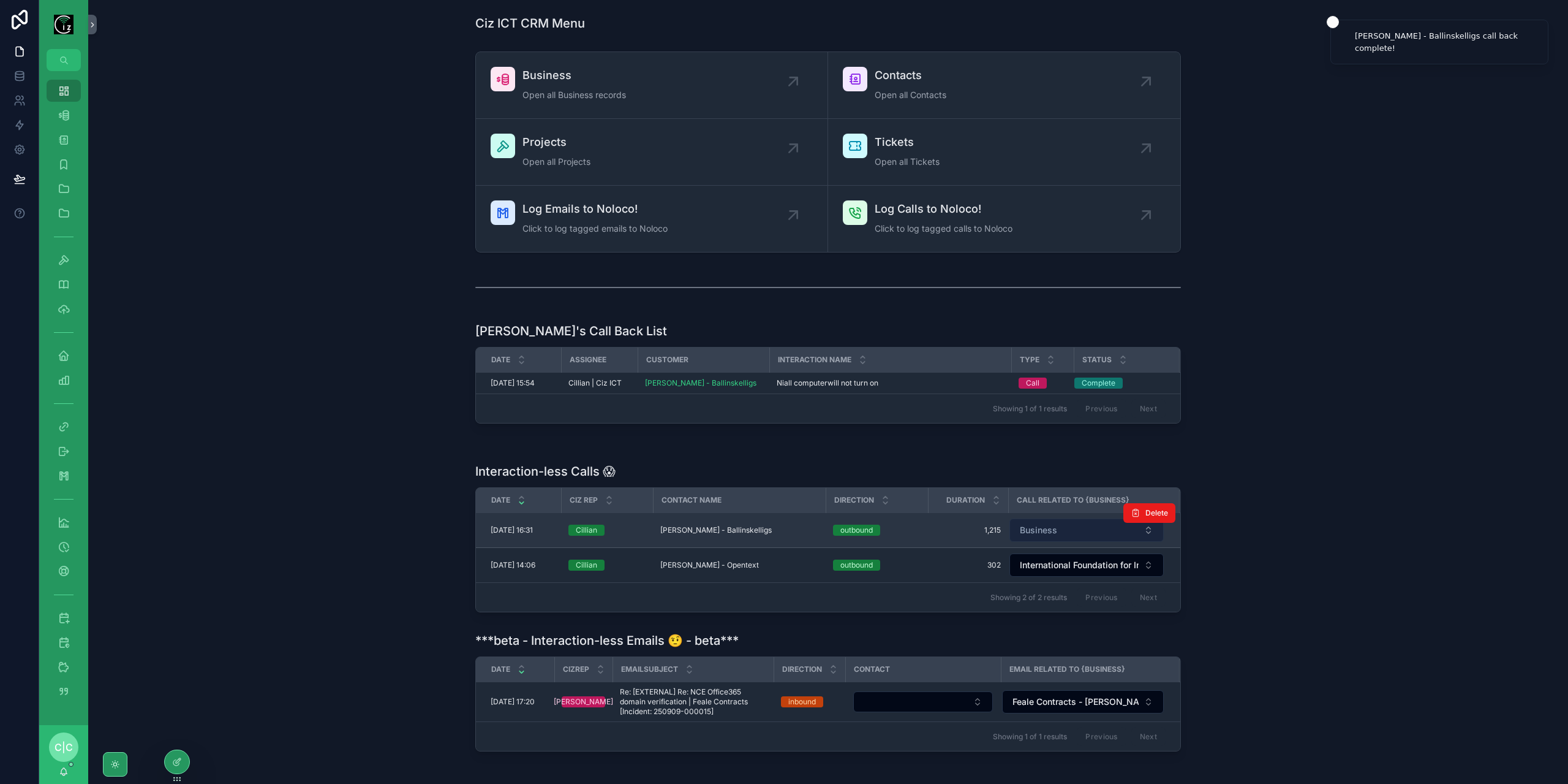
click at [1077, 530] on button "Business" at bounding box center [1087, 530] width 155 height 23
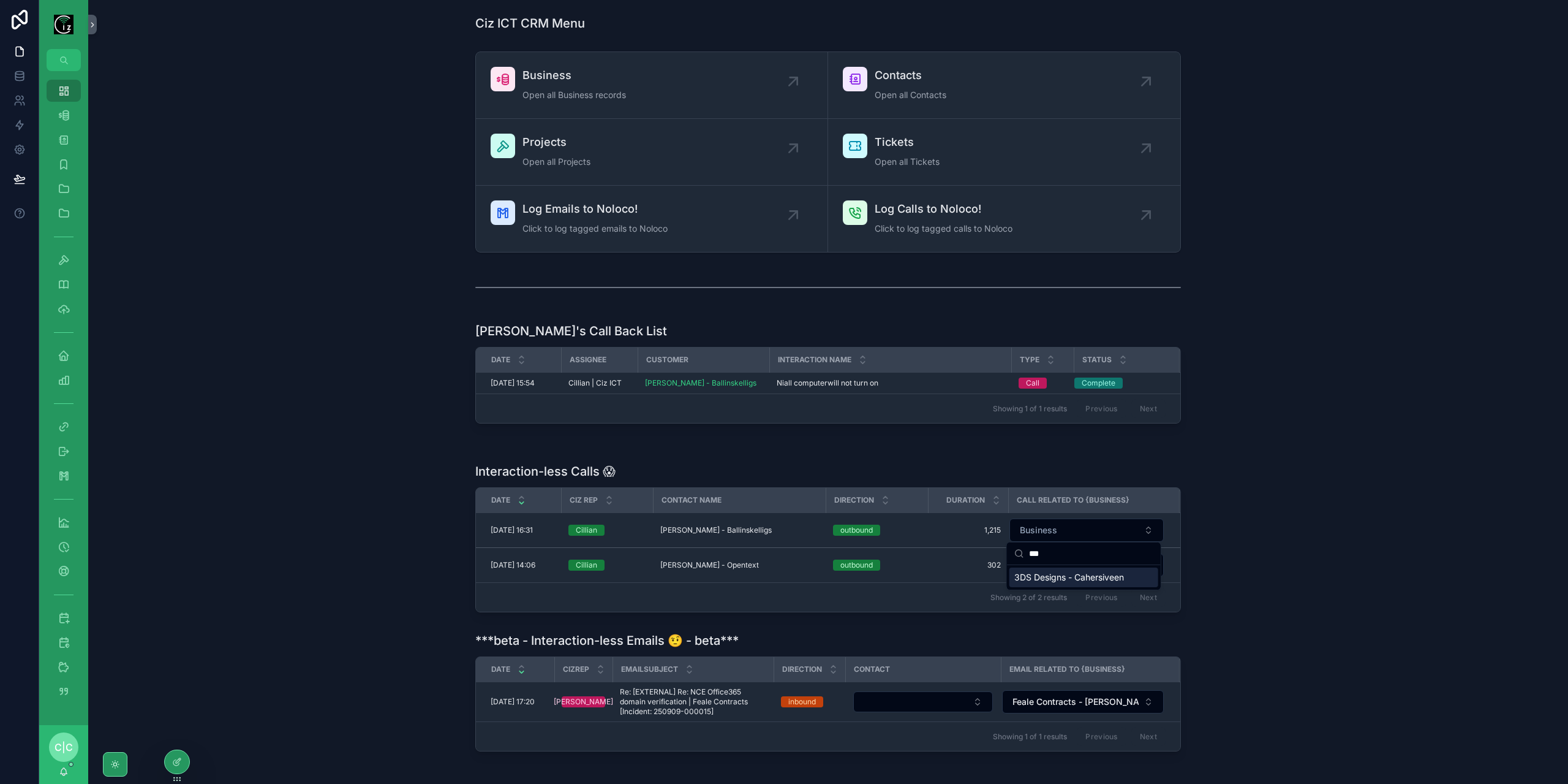
type input "***"
click at [1055, 580] on span "3DS Designs - Cahersiveen" at bounding box center [1069, 577] width 110 height 12
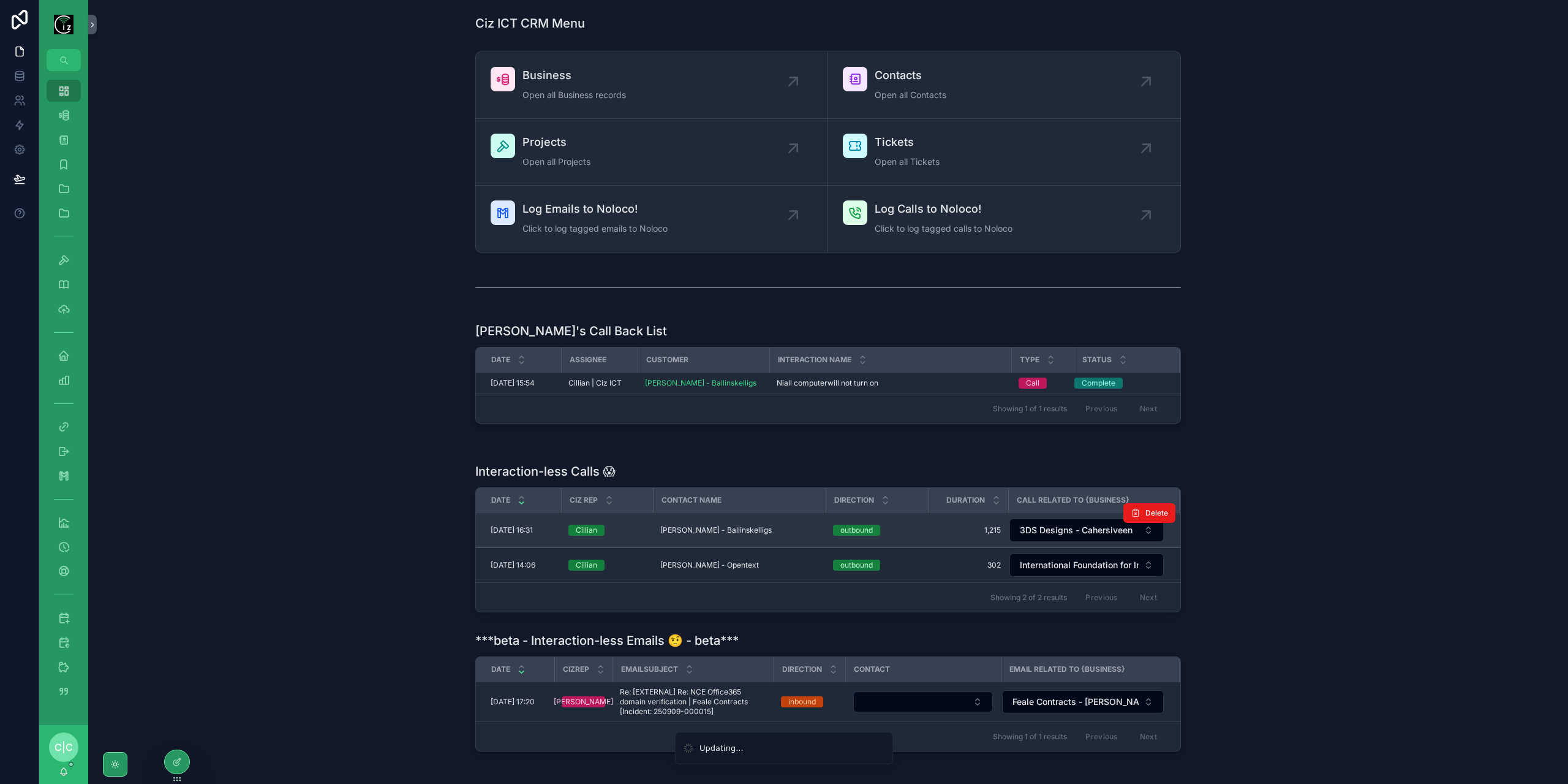
click at [690, 526] on span "[PERSON_NAME] - Ballinskelligs" at bounding box center [716, 529] width 111 height 10
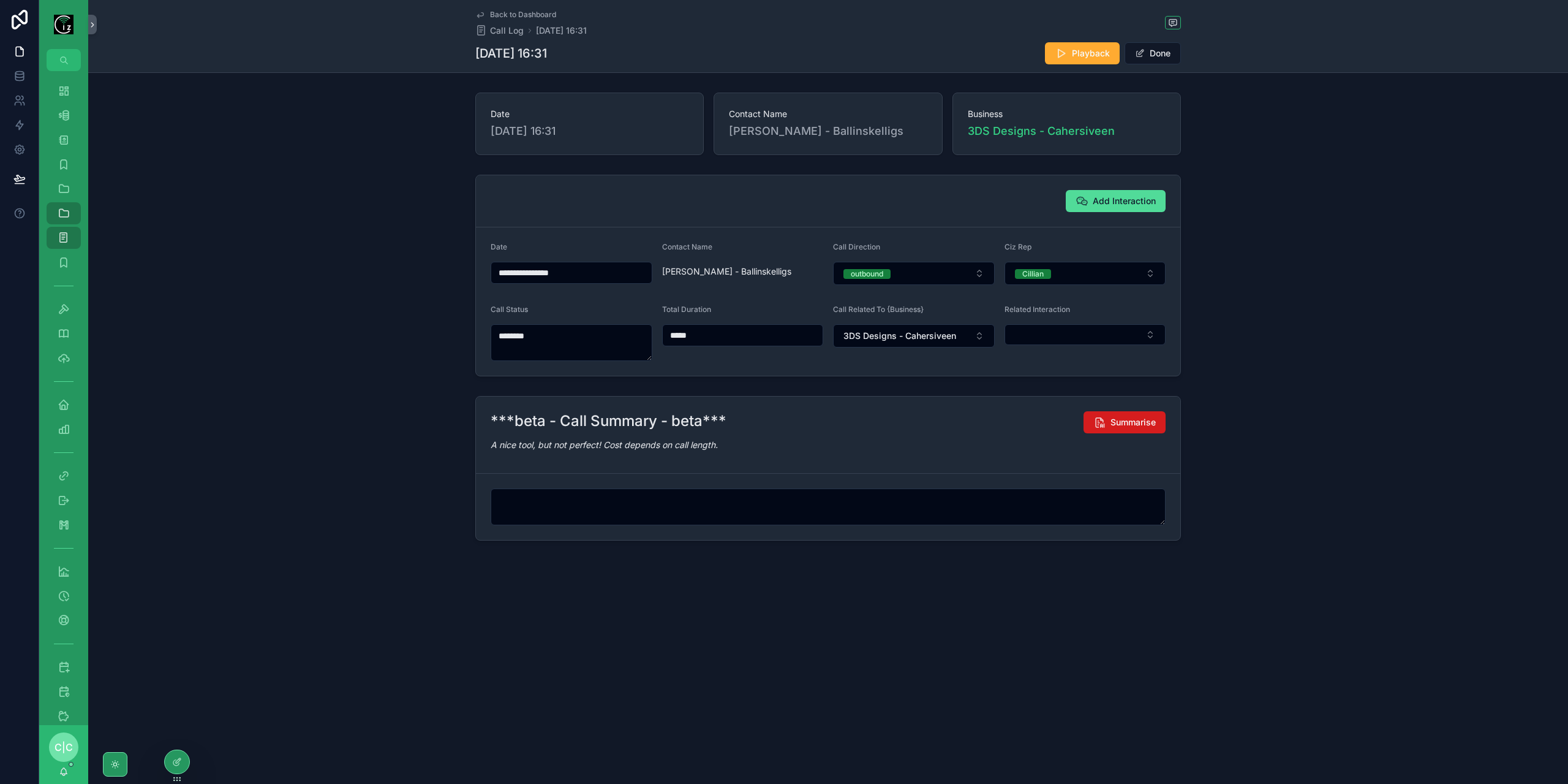
click at [1107, 414] on button "Summarise" at bounding box center [1125, 422] width 82 height 22
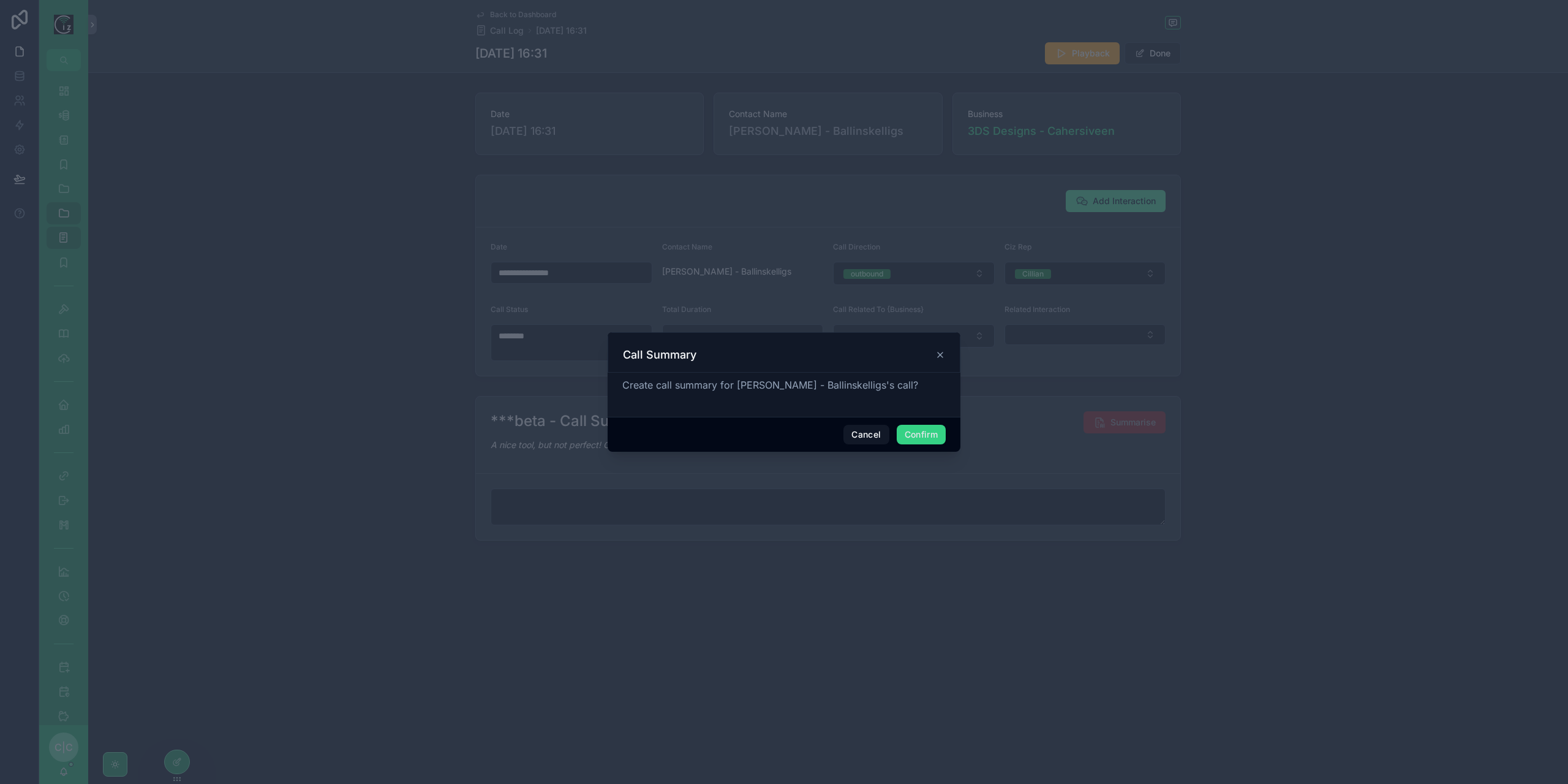
click at [907, 429] on button "Confirm" at bounding box center [921, 434] width 49 height 19
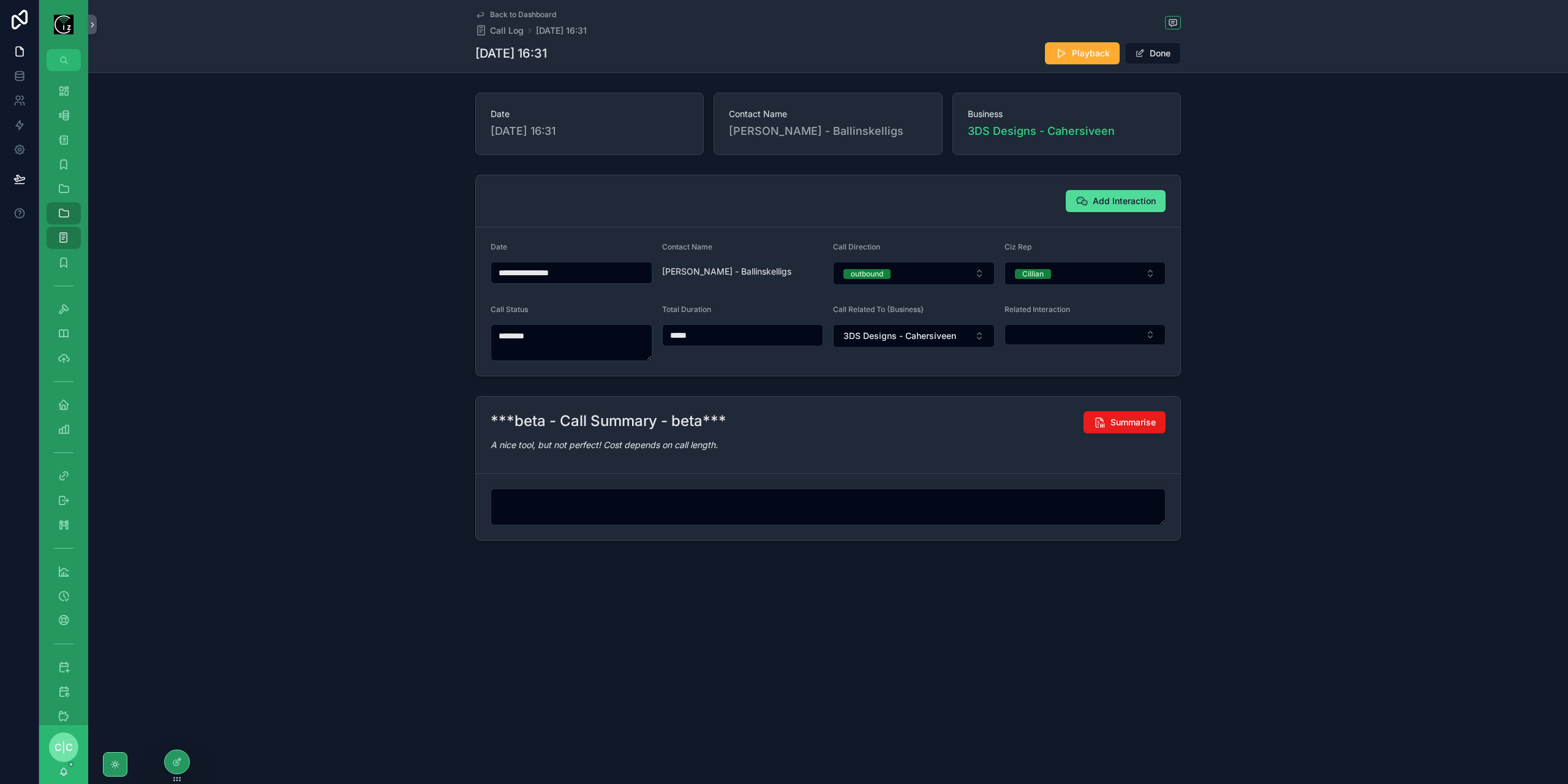
type textarea "**********"
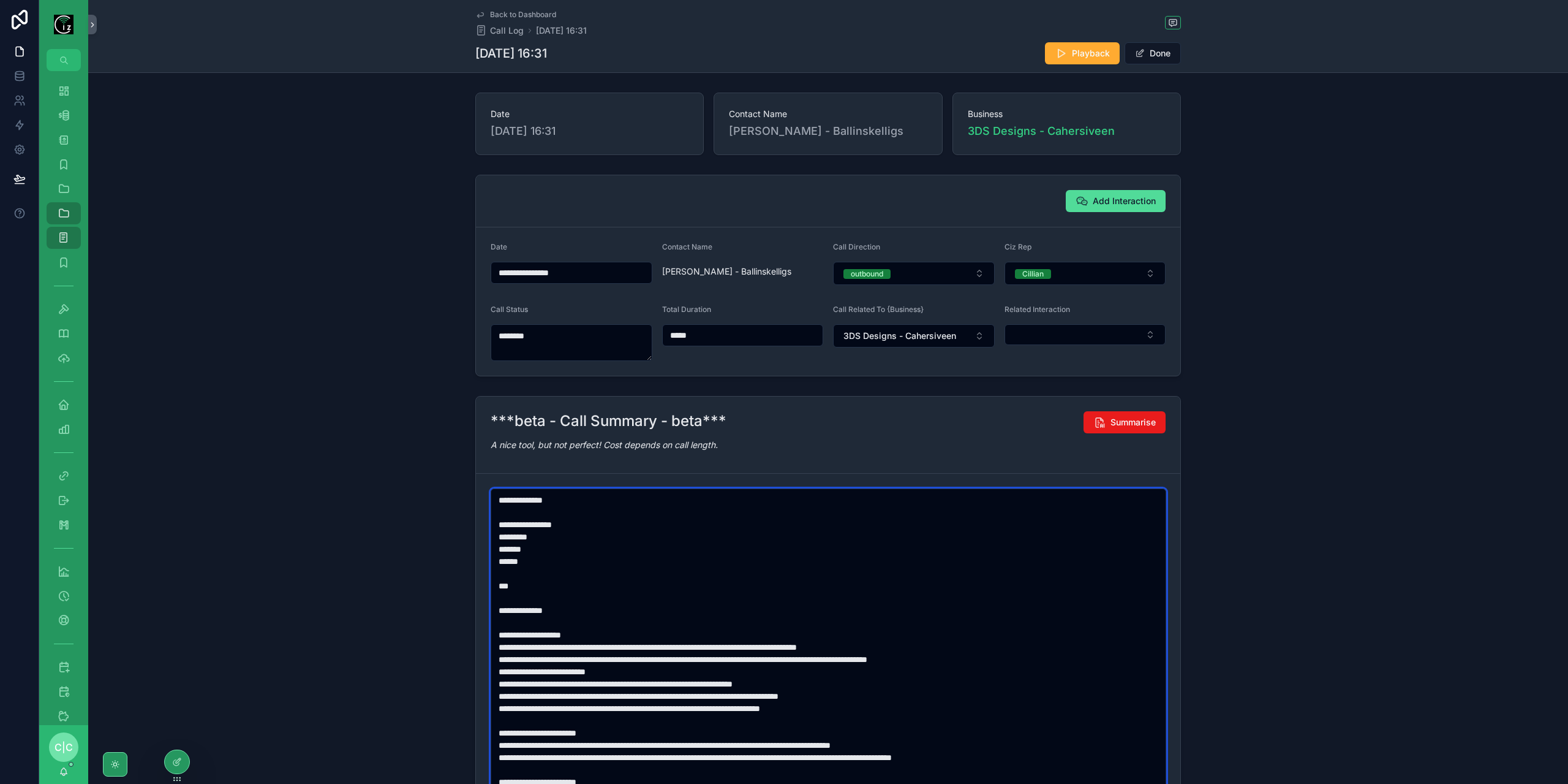
click at [1146, 697] on textarea "scrollable content" at bounding box center [828, 677] width 675 height 378
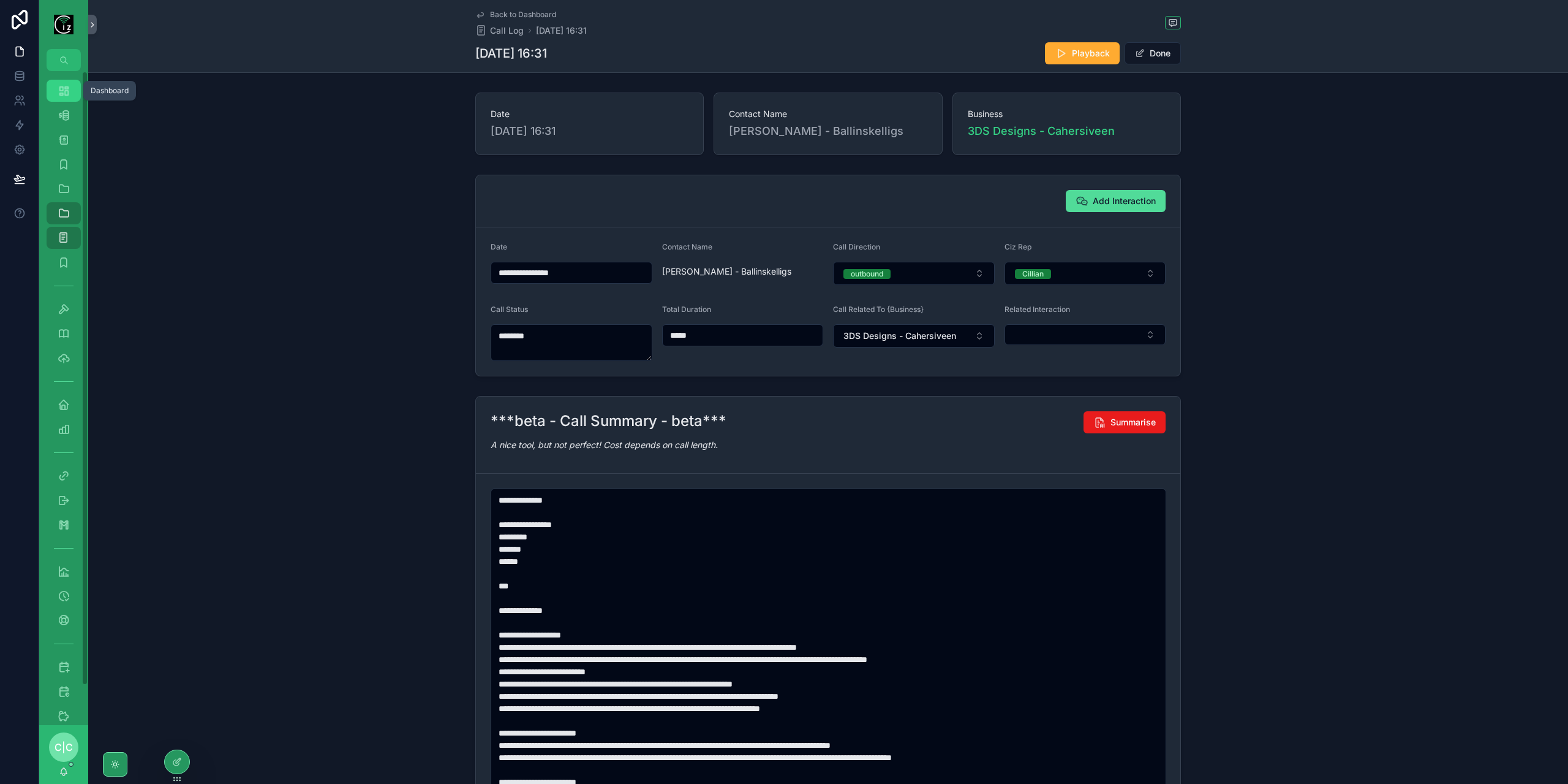
click at [62, 93] on icon "scrollable content" at bounding box center [63, 91] width 12 height 12
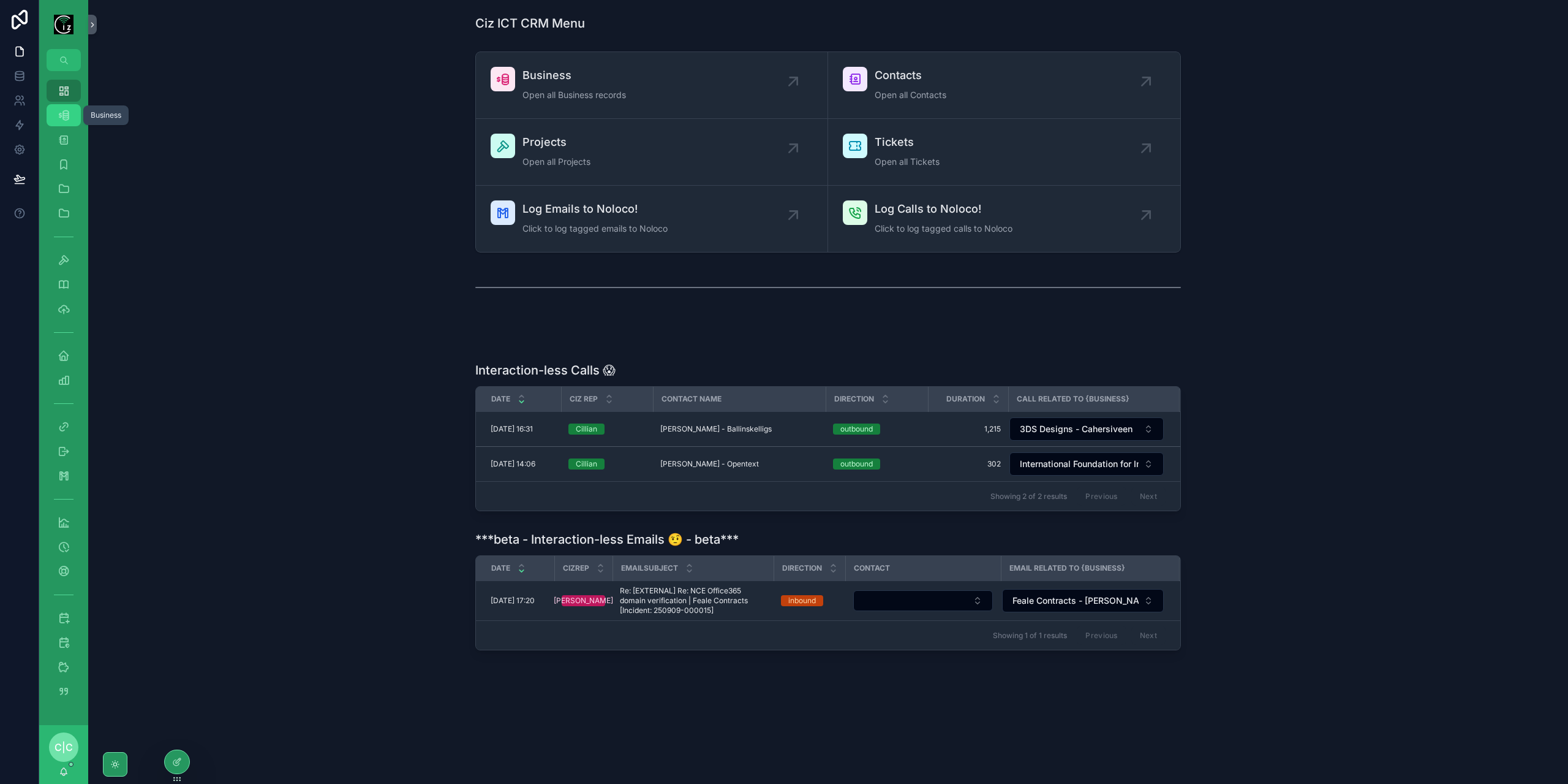
click at [63, 119] on icon "scrollable content" at bounding box center [63, 115] width 12 height 12
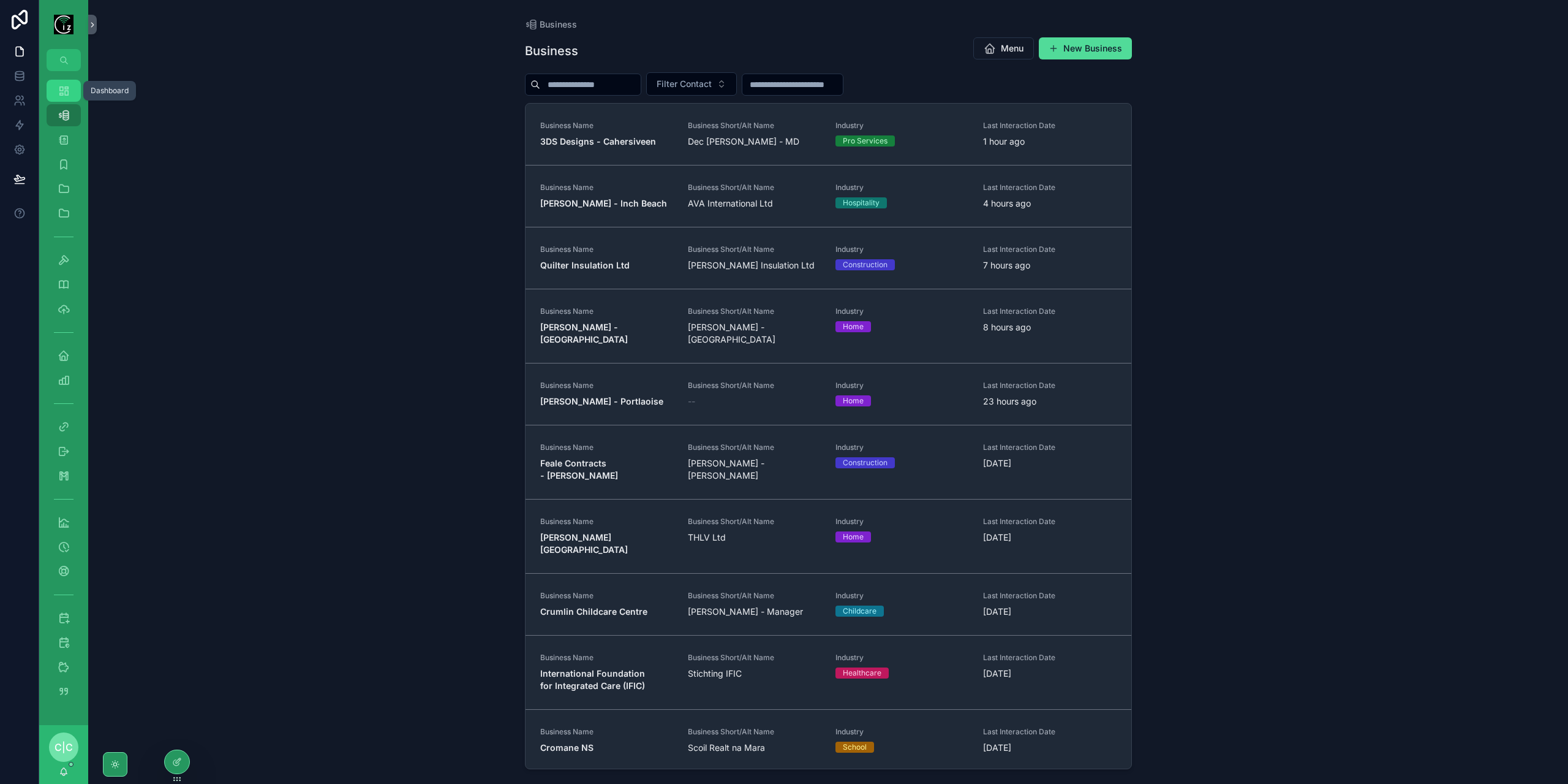
click at [54, 91] on div "Dashboard" at bounding box center [63, 91] width 19 height 19
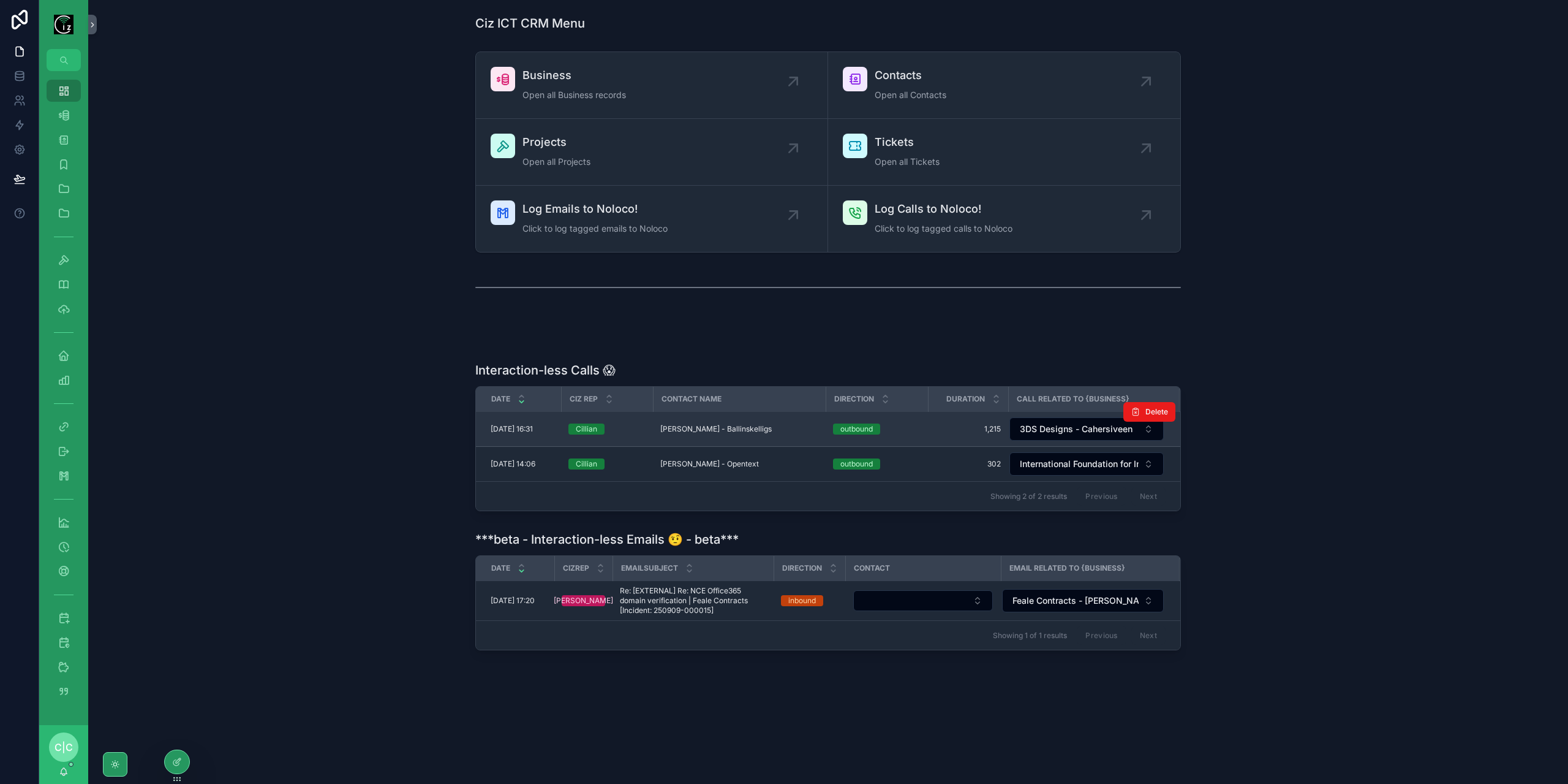
click at [720, 424] on span "[PERSON_NAME] - Ballinskelligs" at bounding box center [716, 429] width 111 height 10
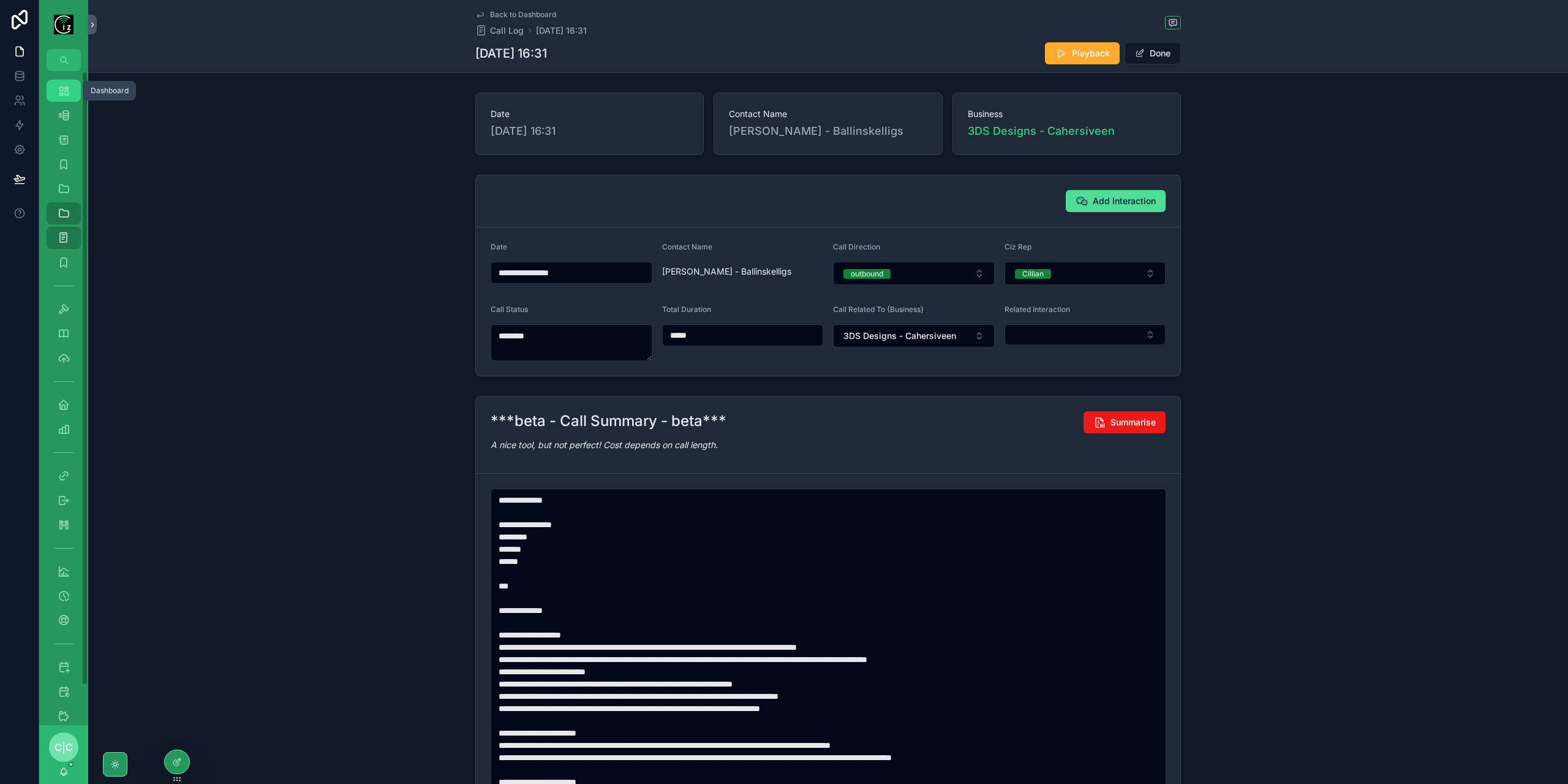
click at [60, 91] on icon "scrollable content" at bounding box center [63, 91] width 12 height 12
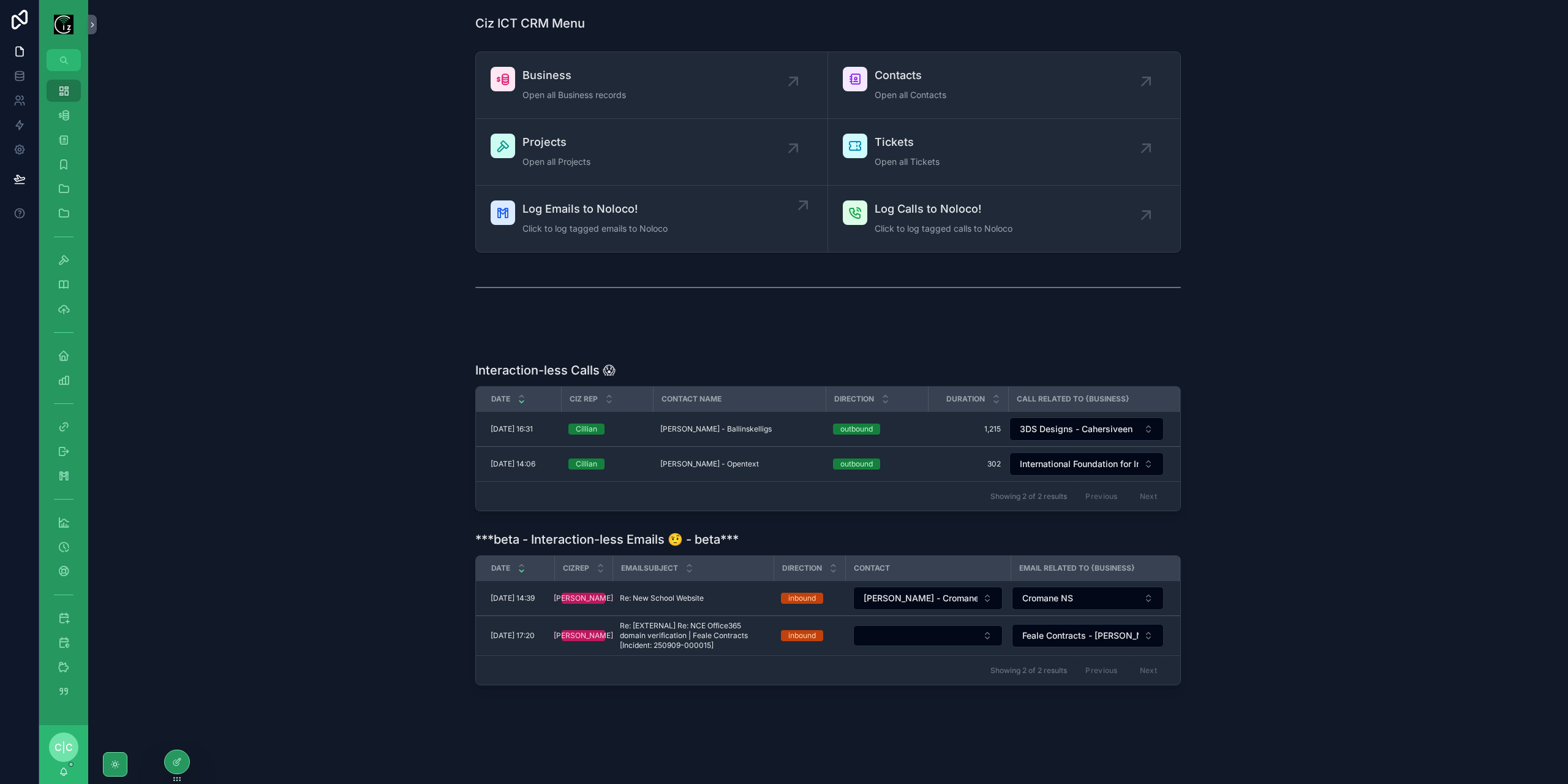
click at [701, 212] on div "Log Emails to Noloco! Click to log tagged emails to Noloco" at bounding box center [651, 219] width 322 height 37
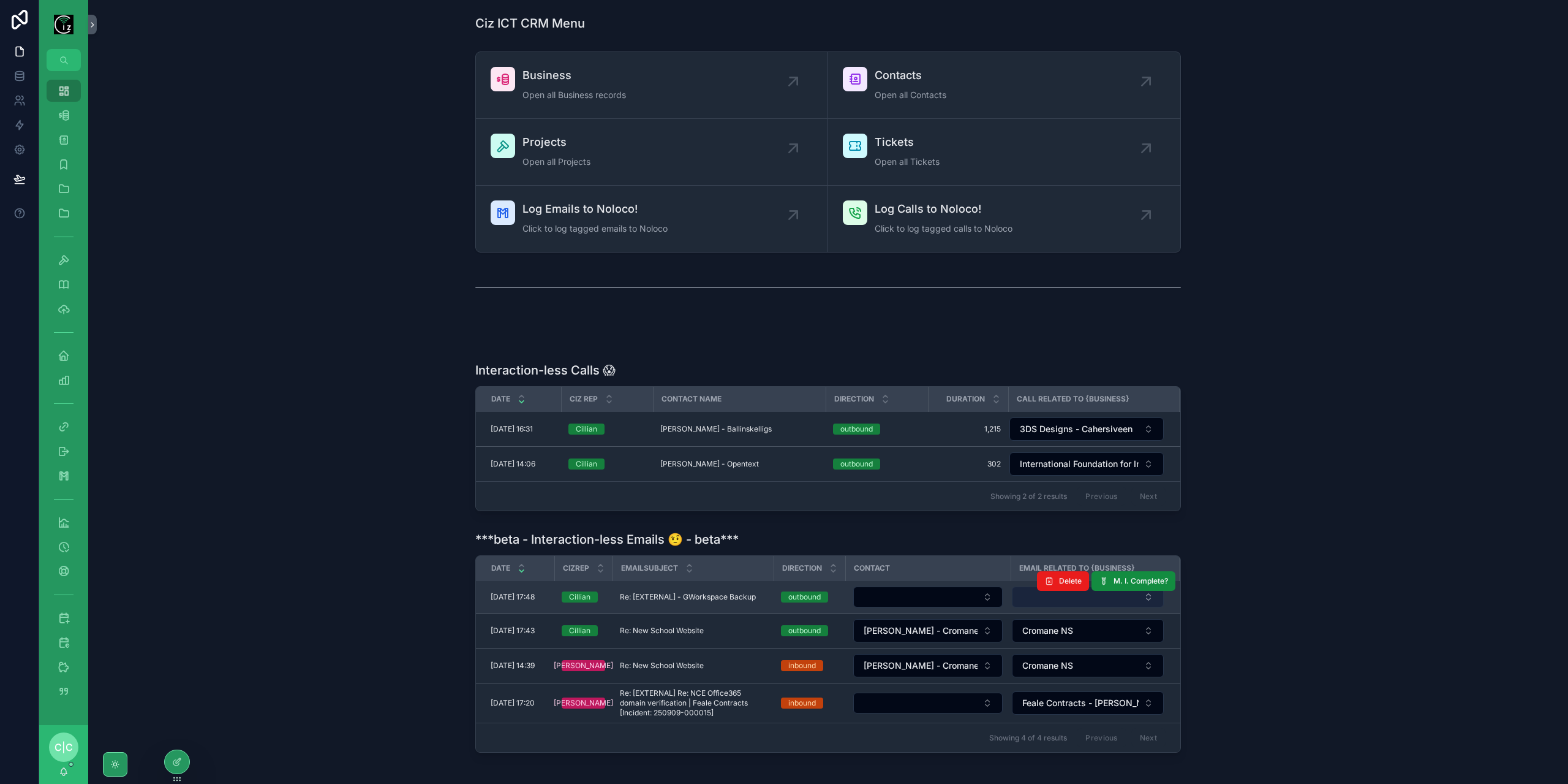
click at [1033, 601] on button "Select Button" at bounding box center [1088, 597] width 152 height 21
type input "****"
click at [1076, 642] on span "Quilter Insulation Ltd" at bounding box center [1060, 642] width 83 height 12
click at [930, 591] on button "Select Button" at bounding box center [927, 597] width 149 height 21
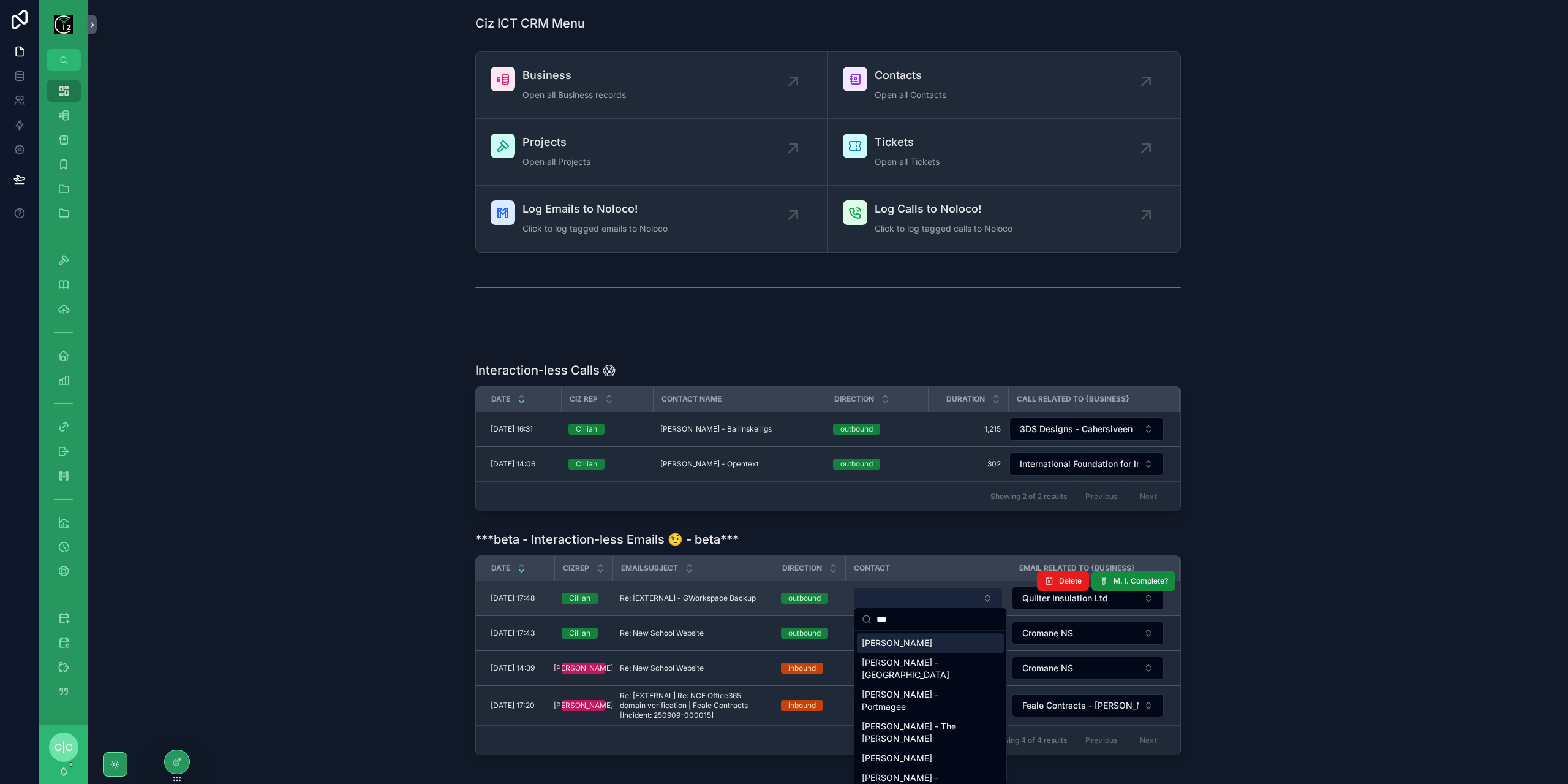
type input "****"
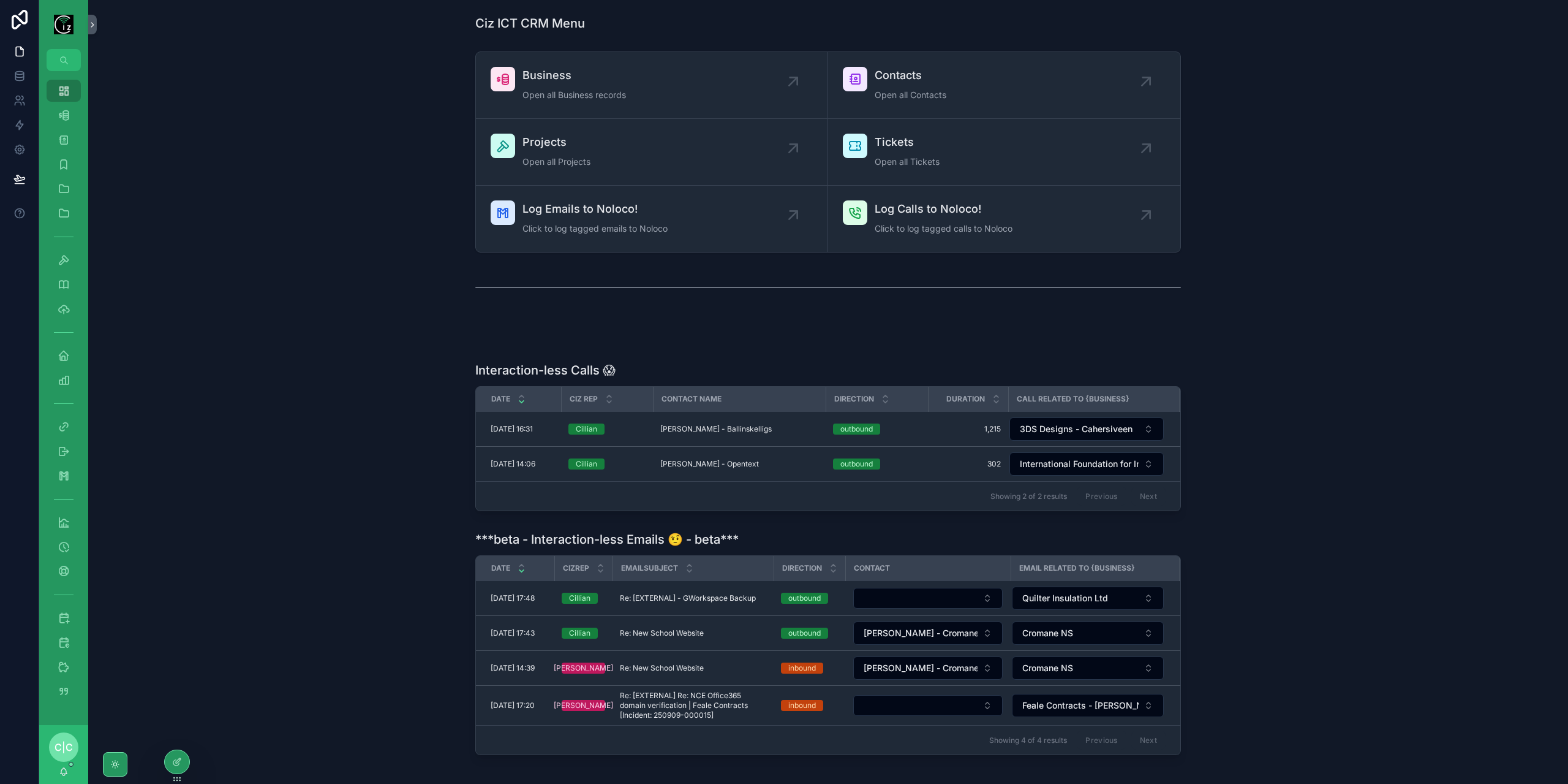
click at [930, 591] on button "Select Button" at bounding box center [927, 597] width 149 height 21
type input "********"
click at [941, 644] on span "[PERSON_NAME] - Opentext" at bounding box center [920, 643] width 117 height 12
click at [742, 594] on span "Re: [EXTERNAL] - GWorkspace Backup" at bounding box center [688, 597] width 136 height 10
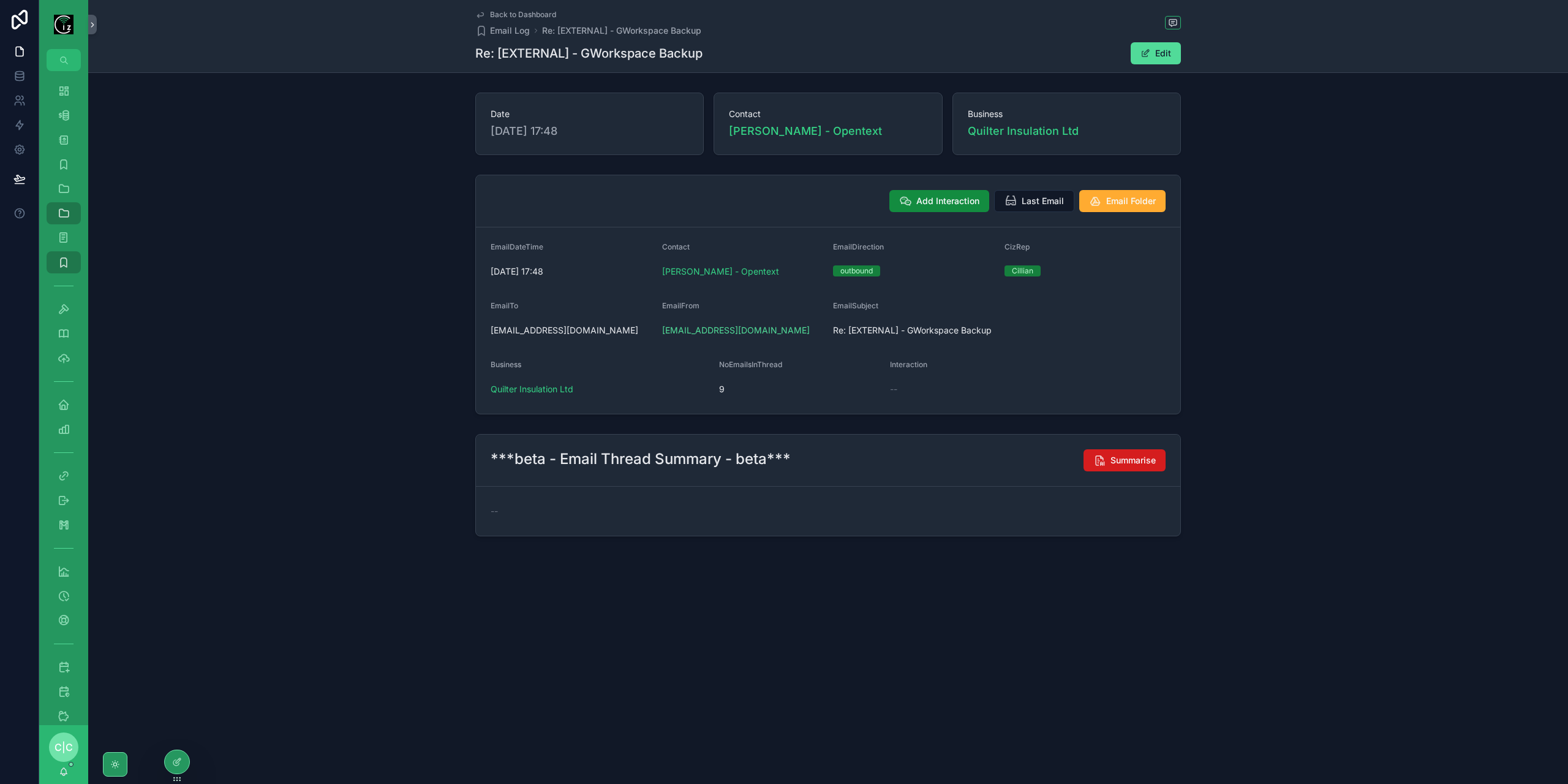
click at [1138, 454] on span "Summarise" at bounding box center [1132, 460] width 46 height 12
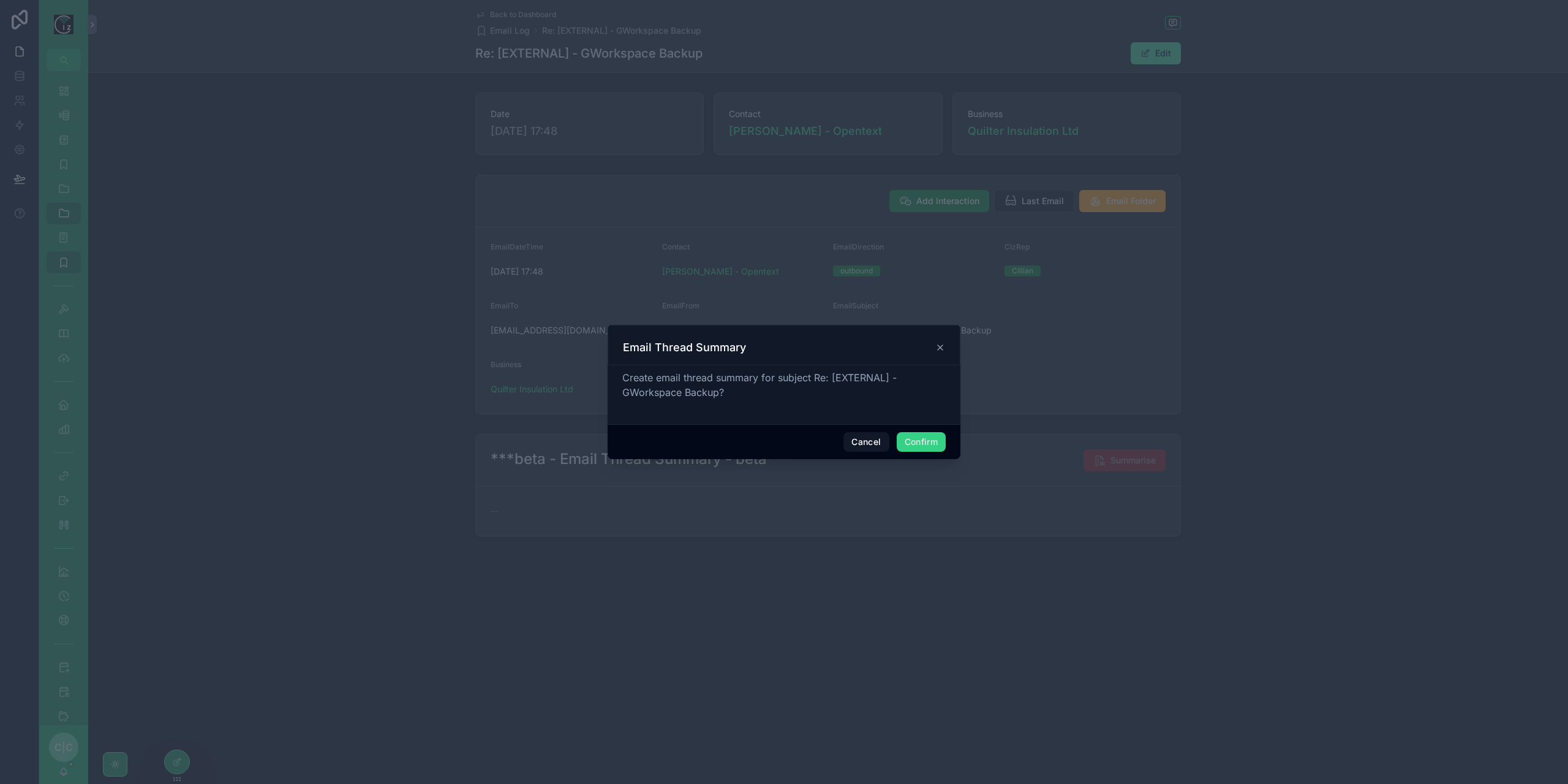
click at [924, 440] on button "Confirm" at bounding box center [921, 441] width 49 height 19
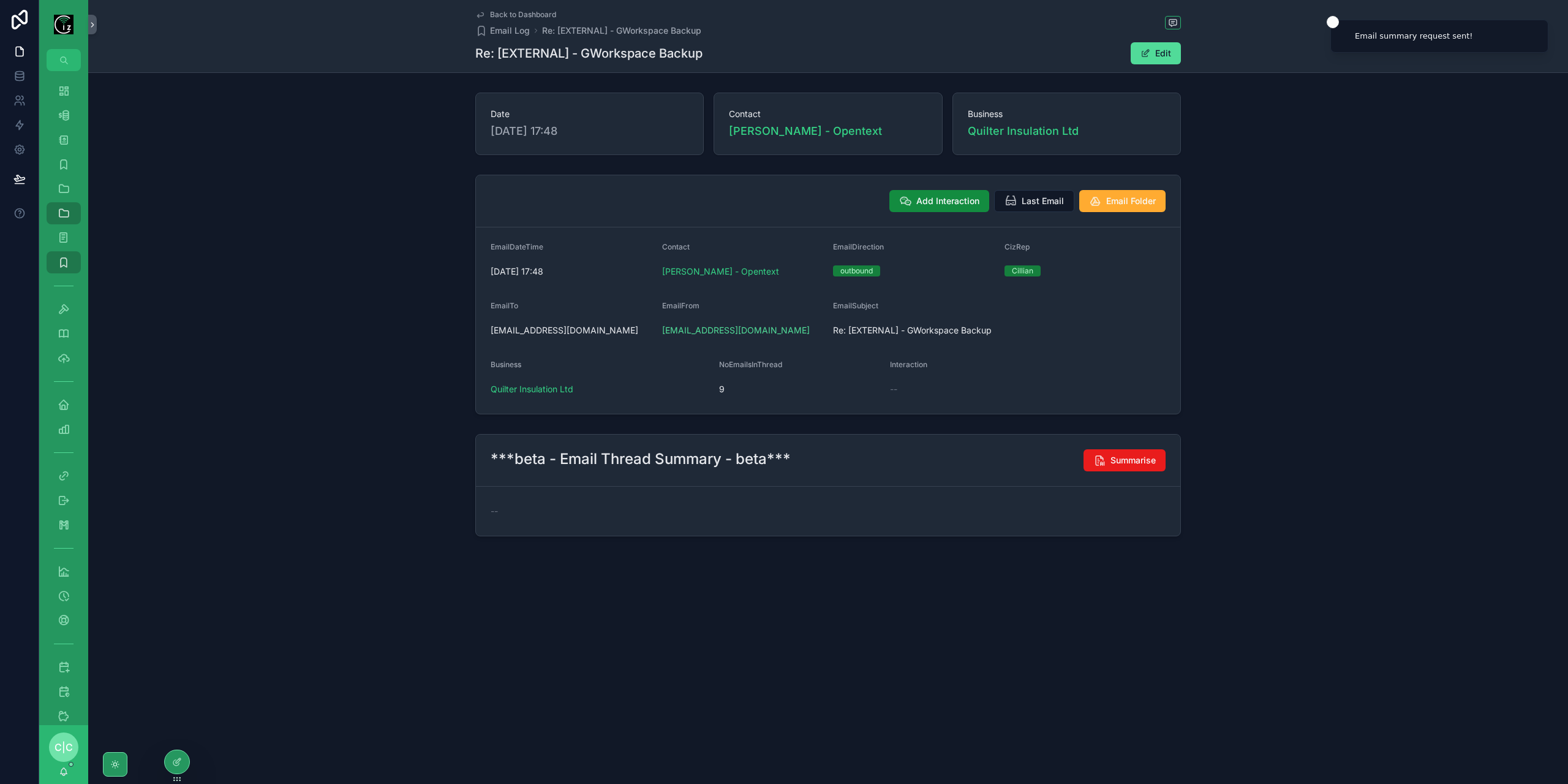
click at [479, 18] on icon "scrollable content" at bounding box center [480, 15] width 6 height 5
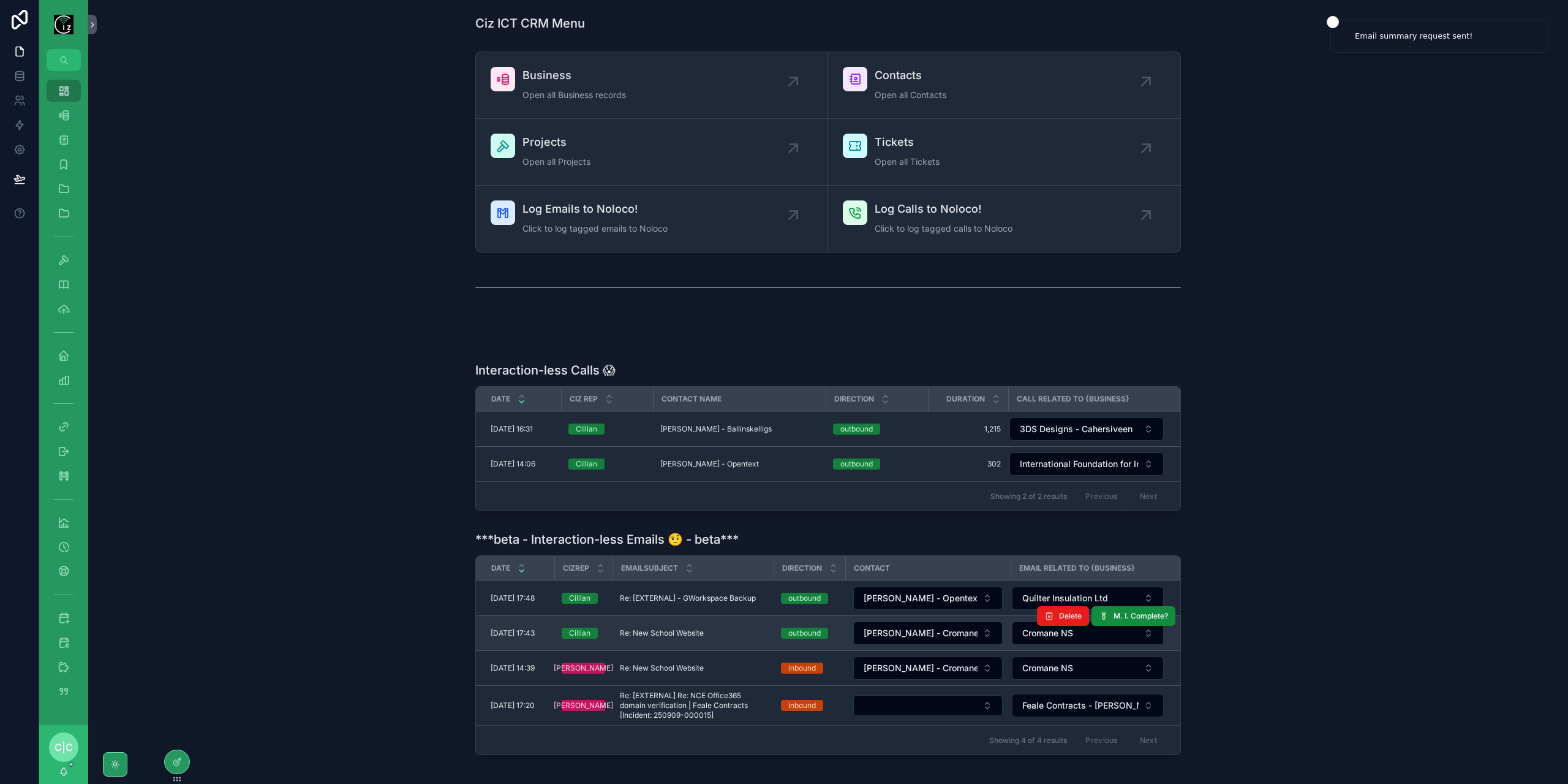
click at [687, 631] on span "Re: New School Website" at bounding box center [661, 633] width 84 height 10
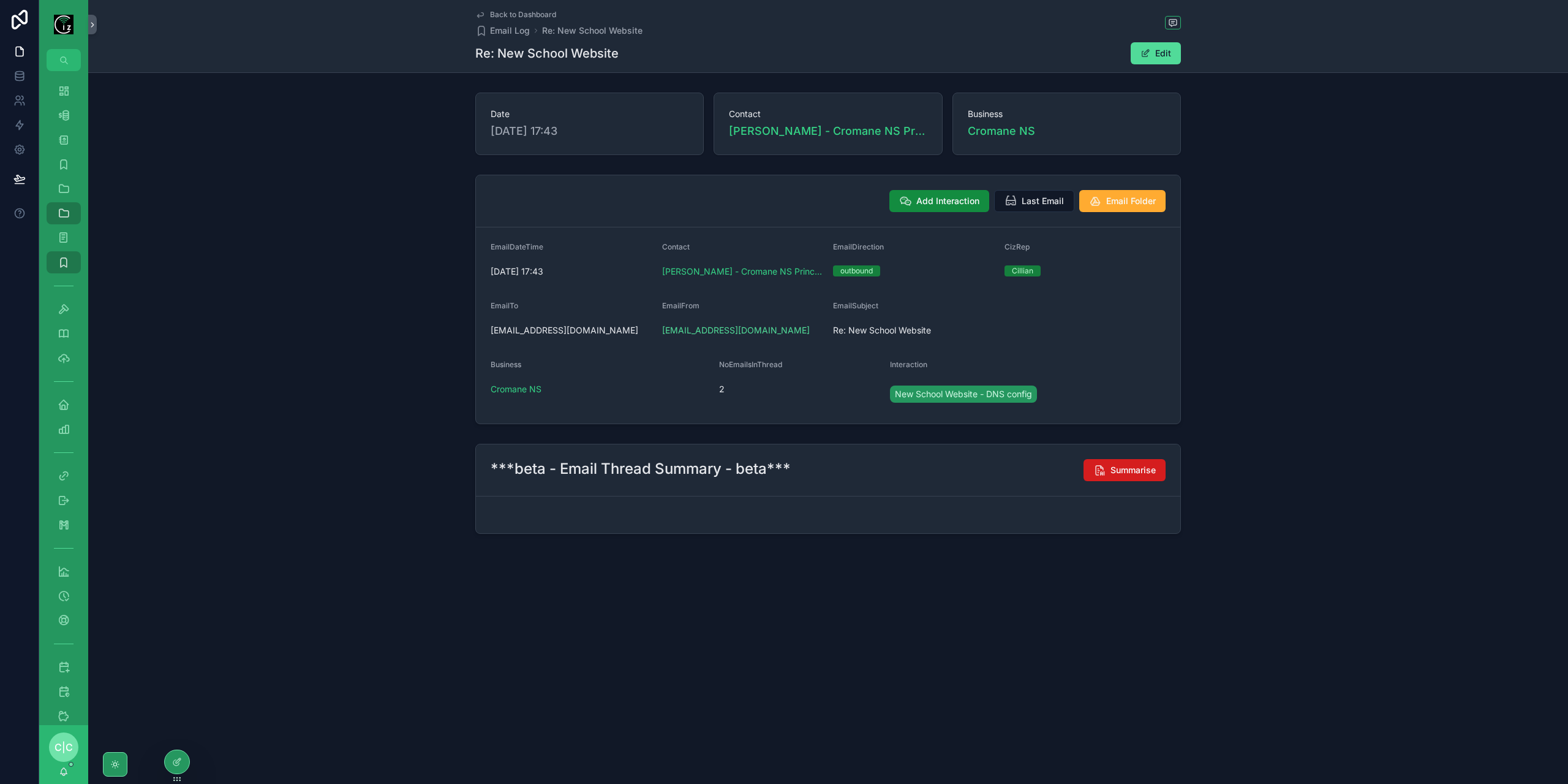
click at [1133, 471] on span "Summarise" at bounding box center [1132, 470] width 46 height 12
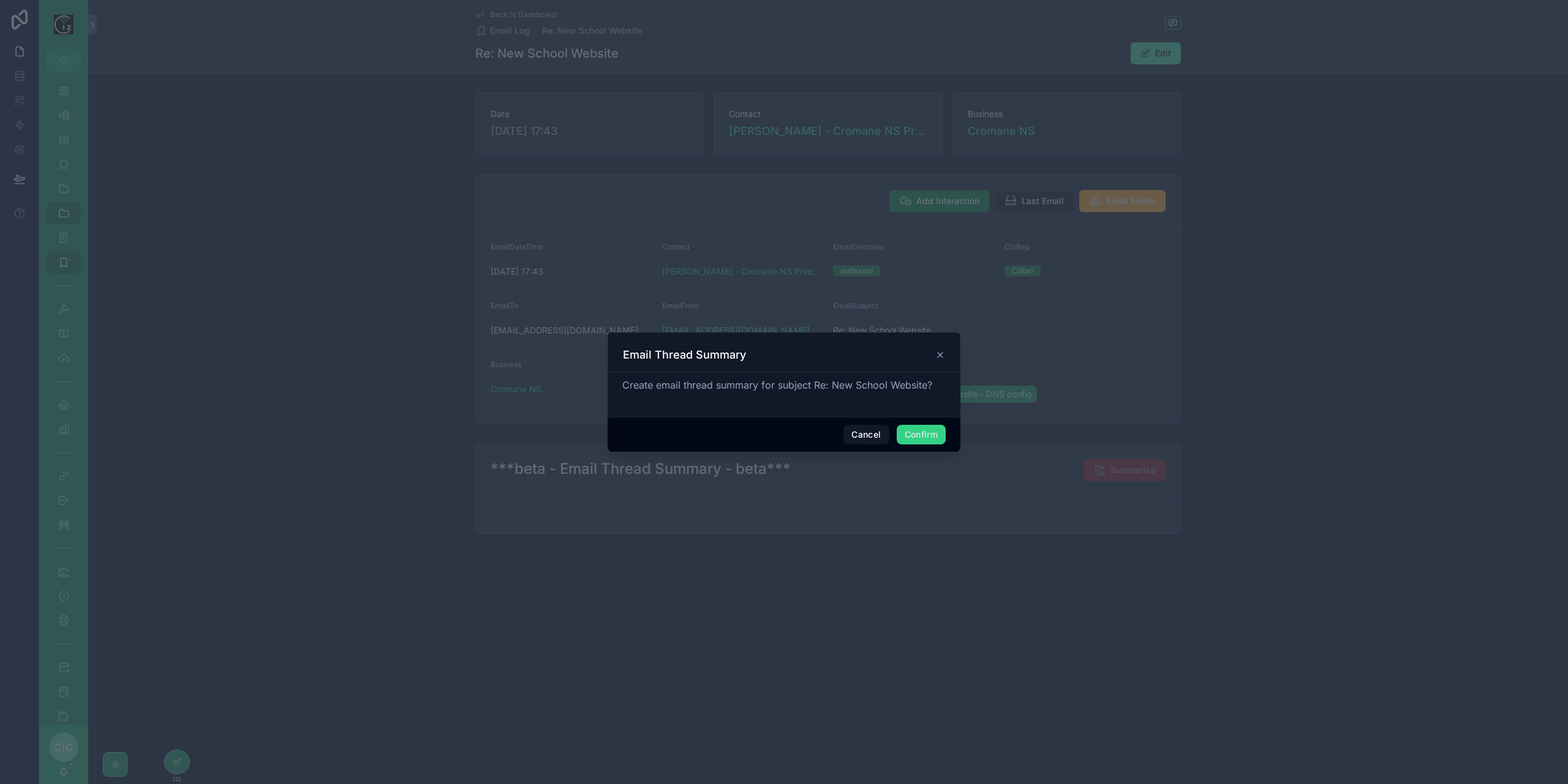
click at [923, 431] on button "Confirm" at bounding box center [921, 434] width 49 height 19
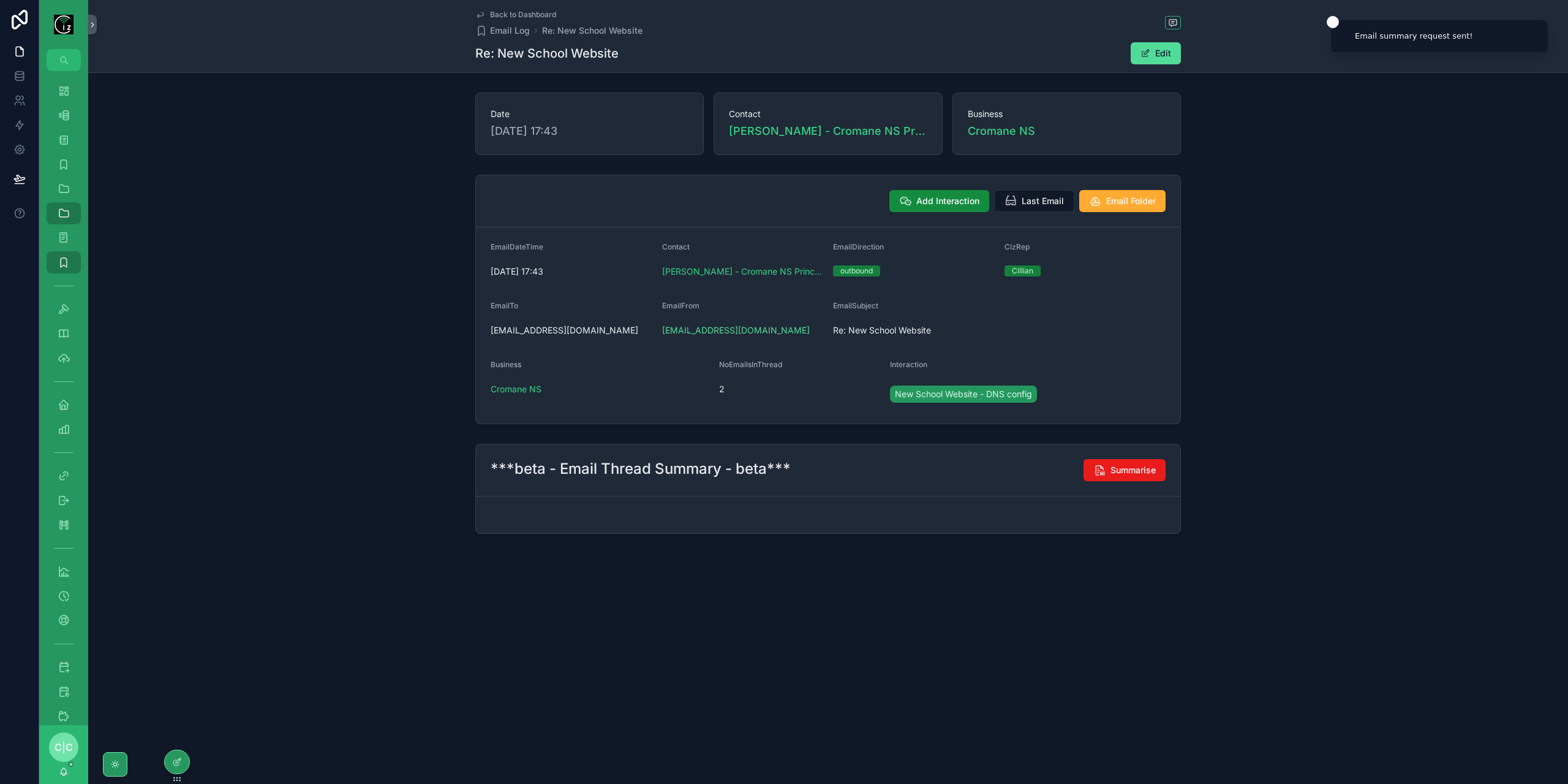
click at [510, 15] on span "Back to Dashboard" at bounding box center [523, 15] width 67 height 10
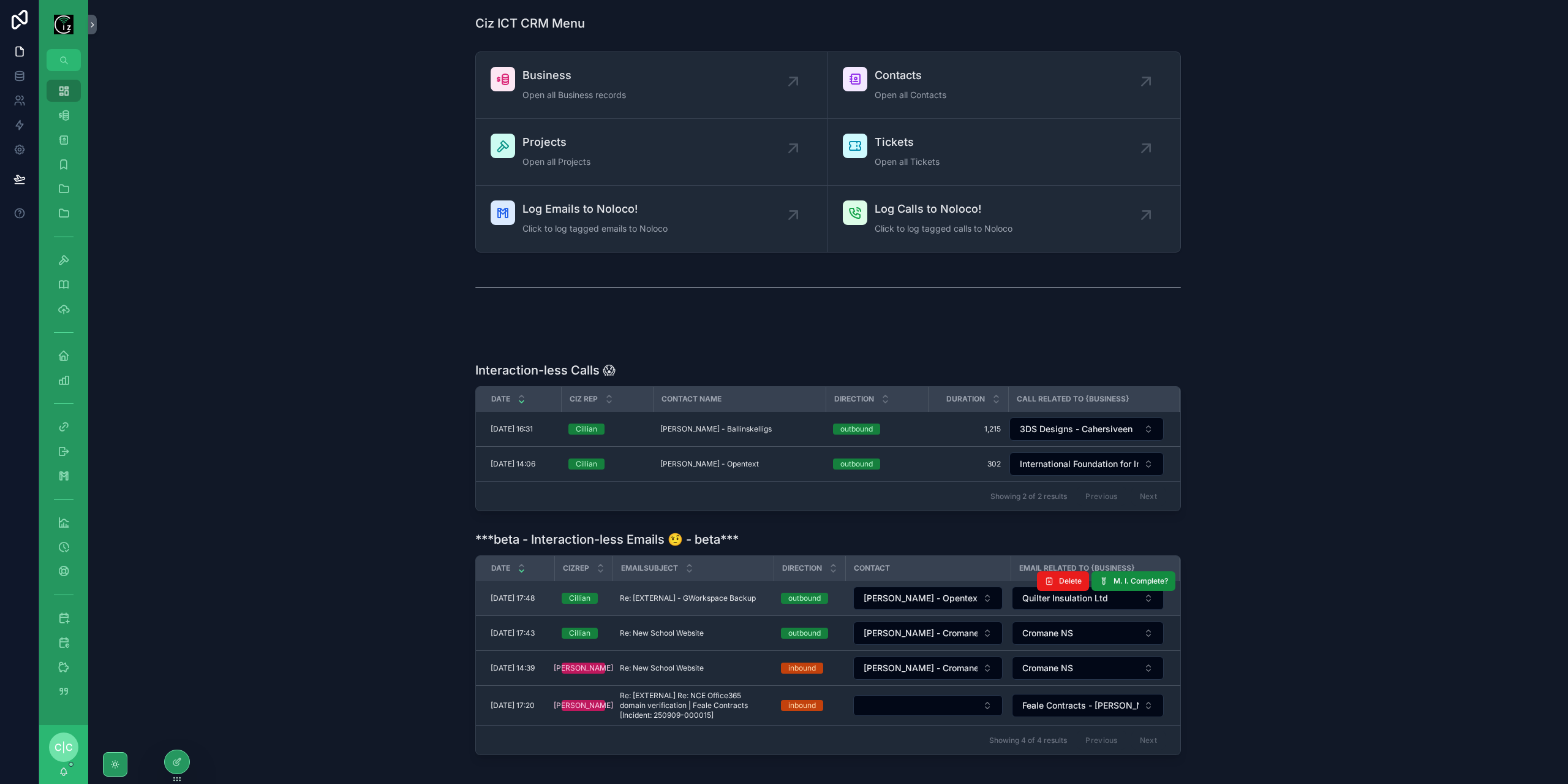
click at [712, 601] on td "Re: [EXTERNAL] - GWorkspace Backup Re: [EXTERNAL] - GWorkspace Backup" at bounding box center [693, 598] width 161 height 35
click at [715, 597] on span "Re: [EXTERNAL] - GWorkspace Backup" at bounding box center [688, 597] width 136 height 10
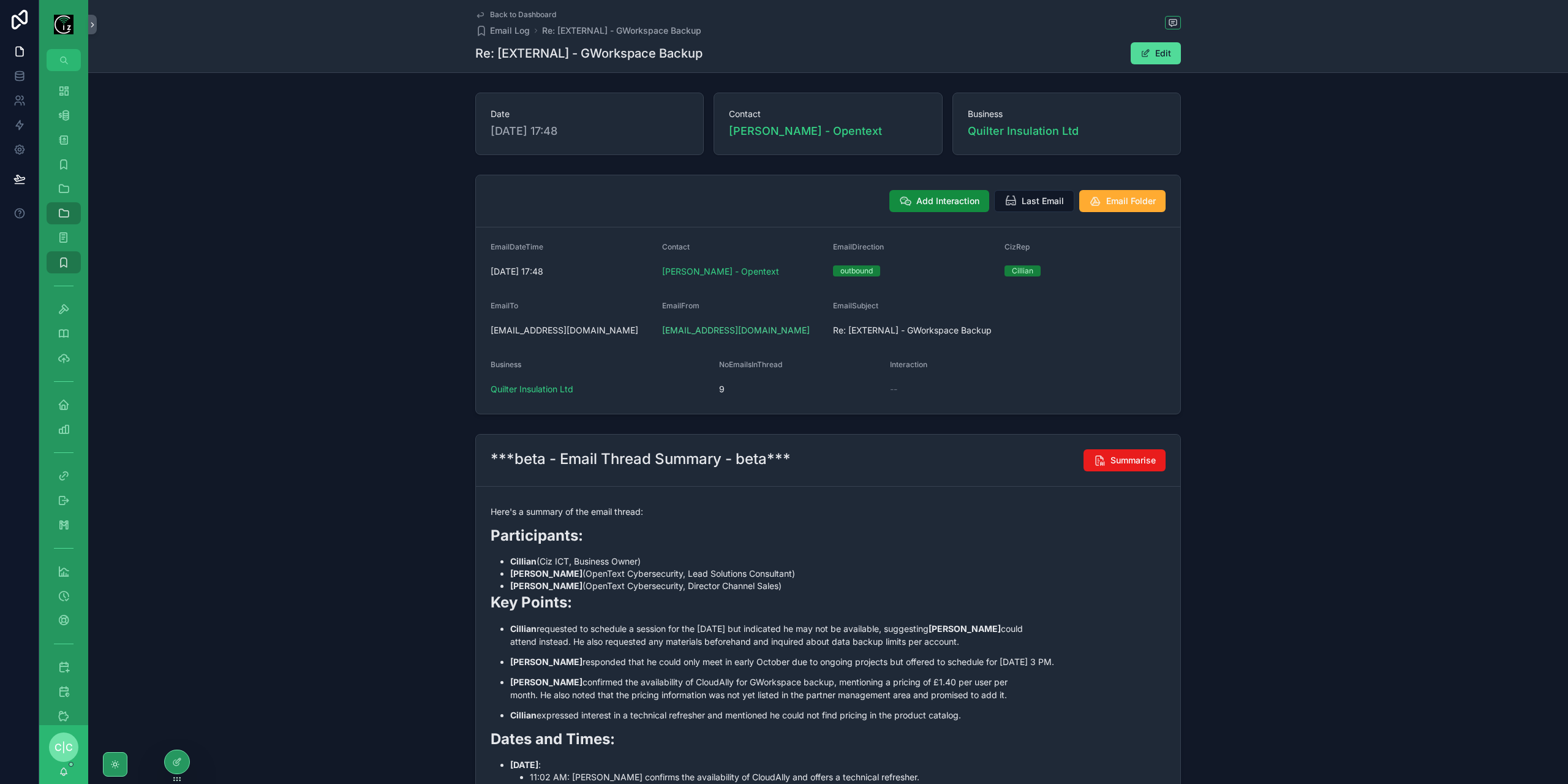
scroll to position [184, 0]
